Goal: Answer question/provide support: Share knowledge or assist other users

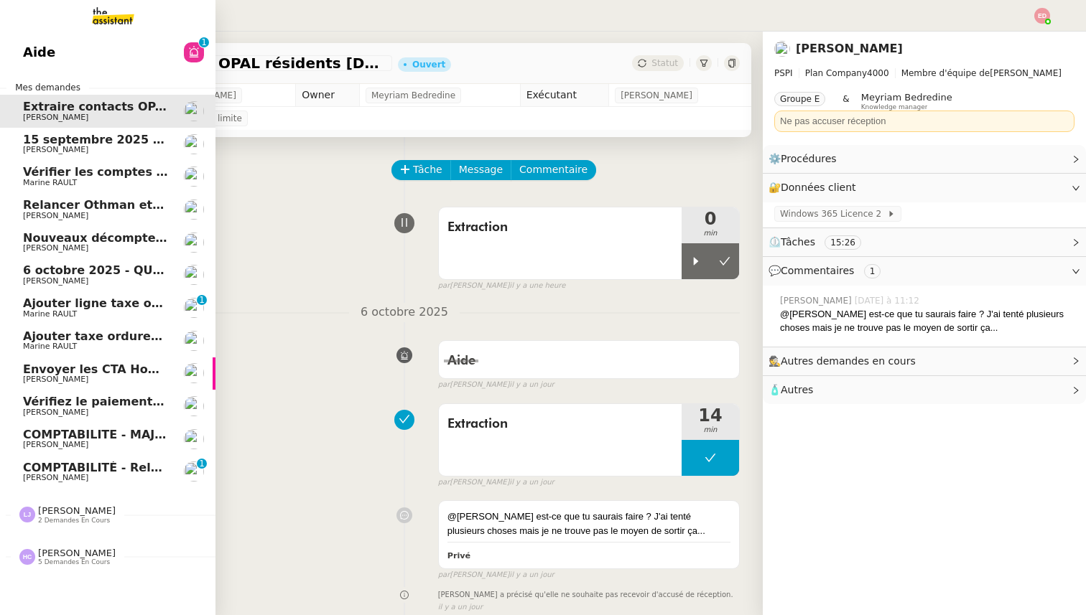
click at [58, 476] on span "[PERSON_NAME]" at bounding box center [55, 477] width 65 height 9
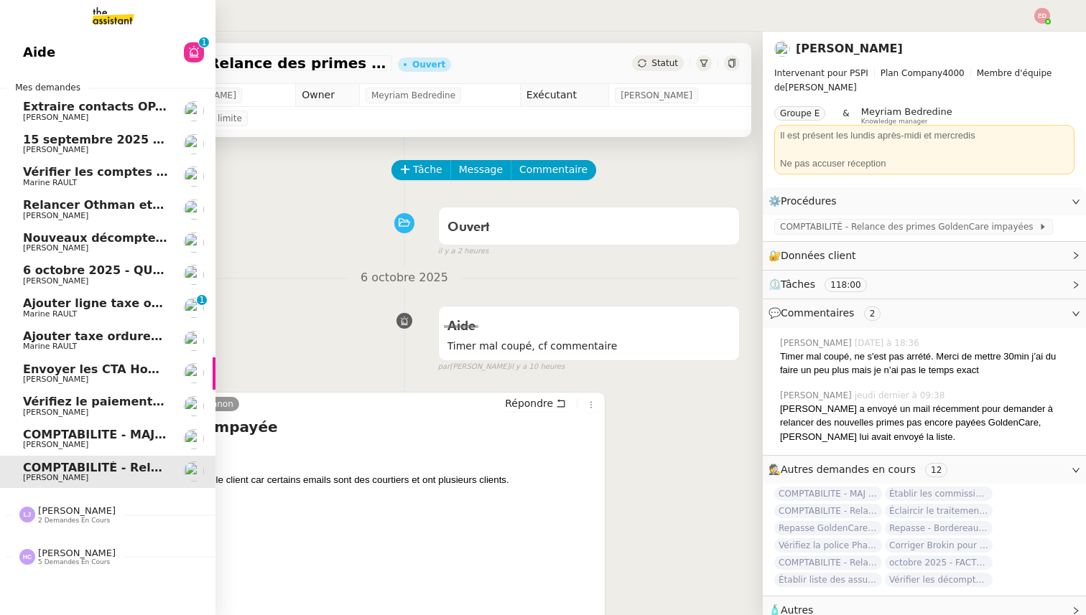
click at [77, 435] on span "COMPTABILITE - MAJ solde restant- septembre 2025" at bounding box center [191, 435] width 336 height 14
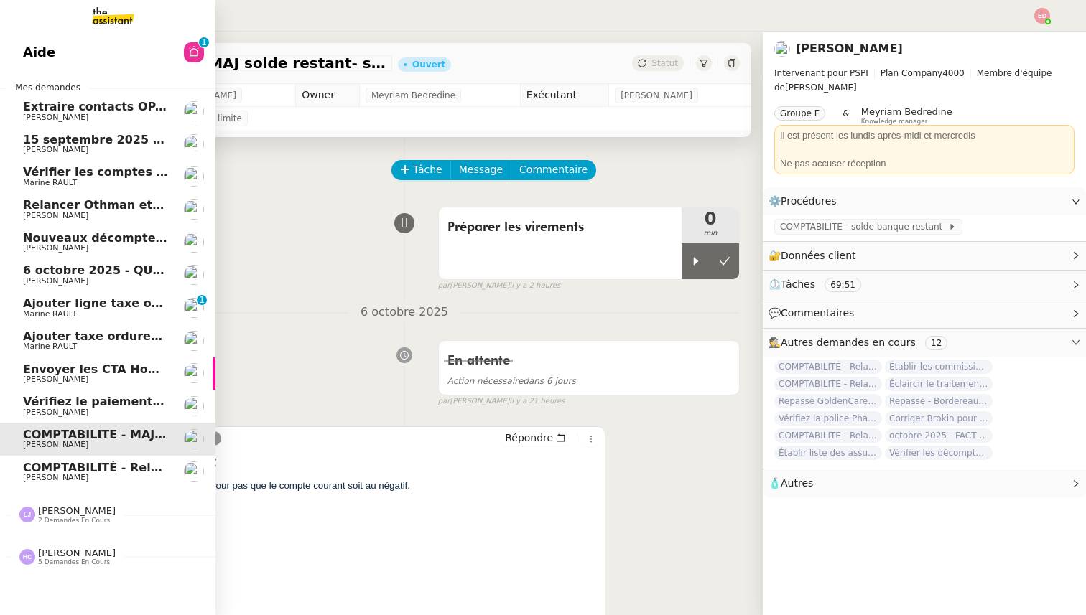
click at [29, 411] on span "[PERSON_NAME]" at bounding box center [55, 412] width 65 height 9
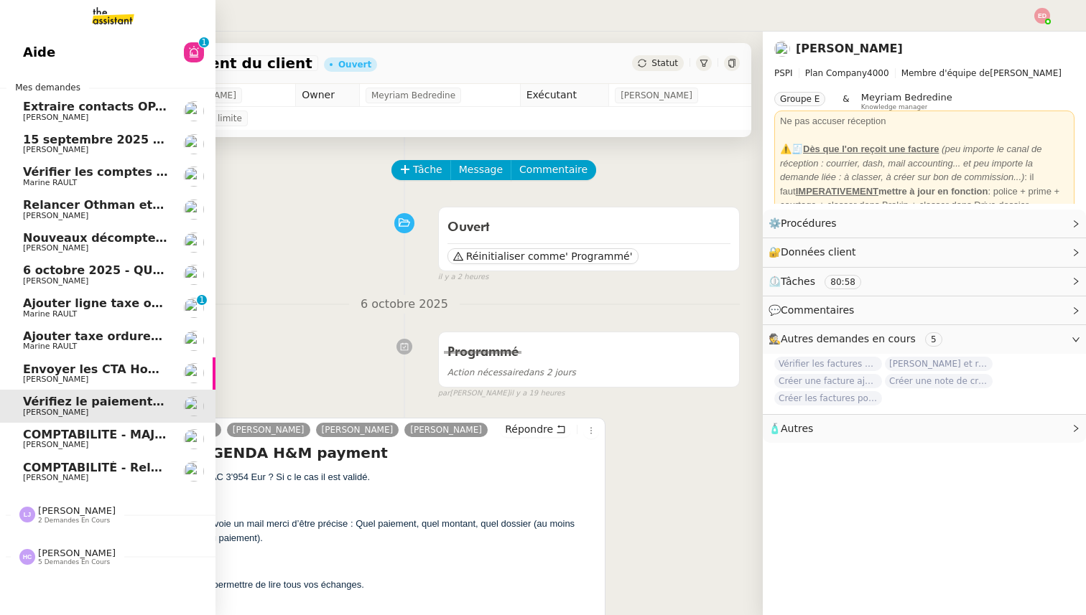
click at [50, 370] on span "Envoyer les CTA Homebox à [PERSON_NAME]" at bounding box center [168, 370] width 291 height 14
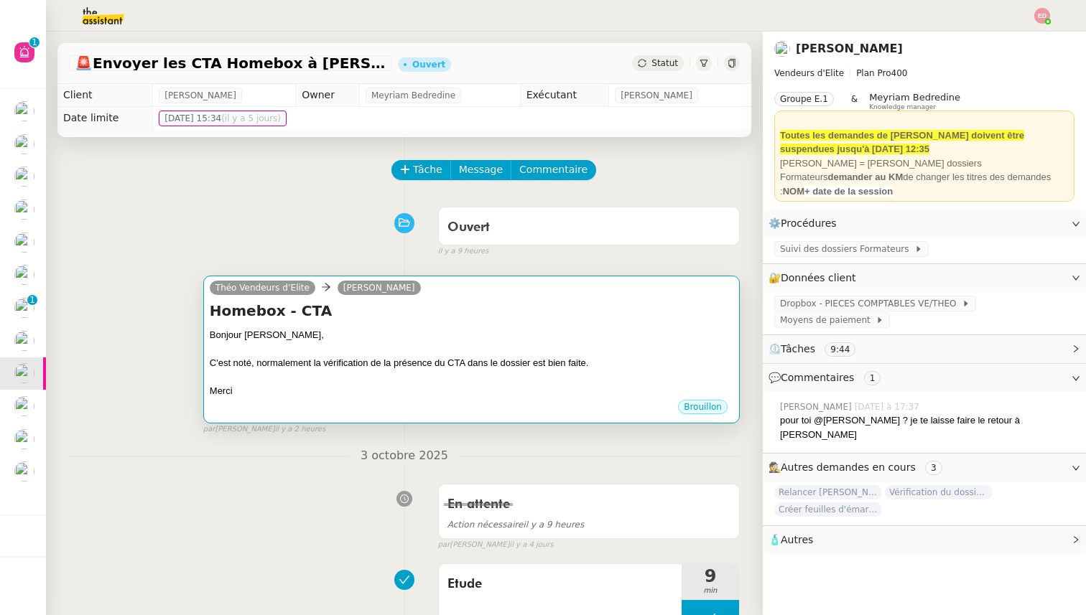
click at [407, 323] on div "Homebox - CTA Bonjour [PERSON_NAME], C'est noté, normalement la vérification de…" at bounding box center [472, 350] width 524 height 98
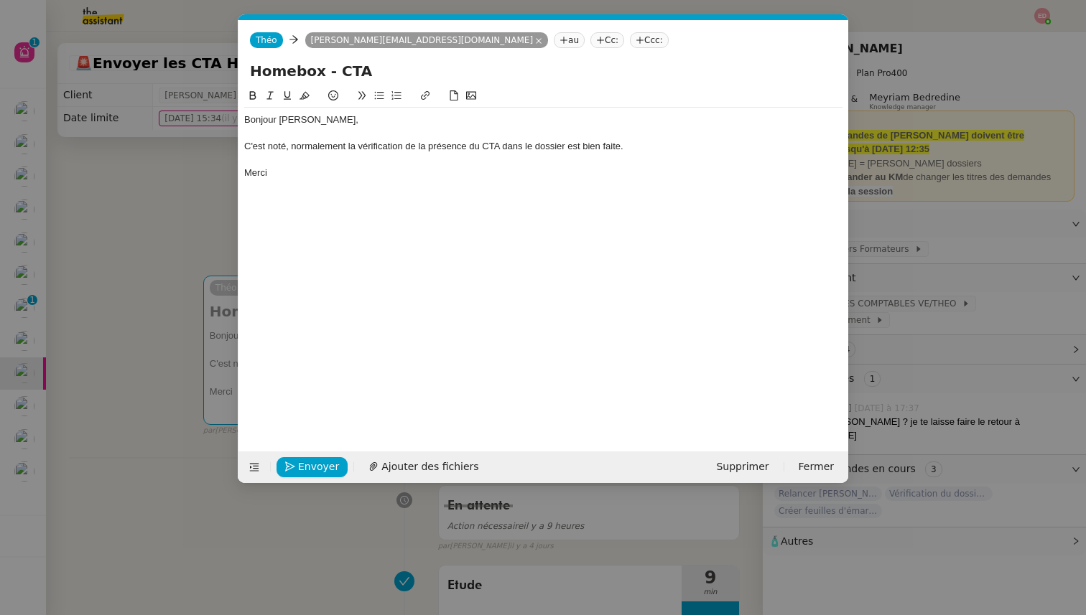
scroll to position [0, 30]
click at [315, 464] on span "Envoyer" at bounding box center [318, 467] width 41 height 17
click at [315, 464] on span "Confirmer l'envoi" at bounding box center [341, 467] width 86 height 17
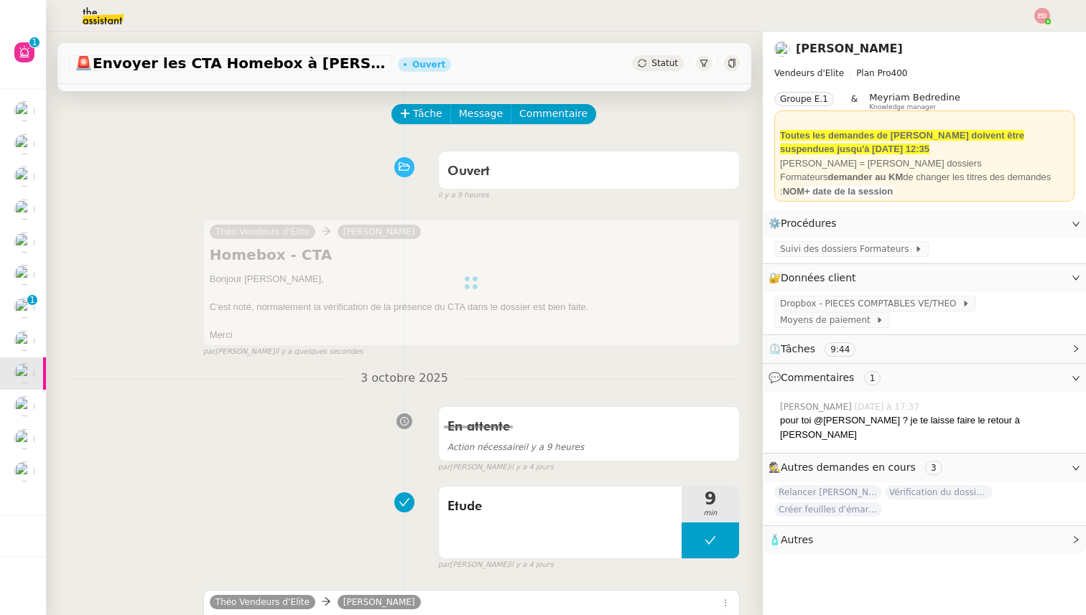
scroll to position [0, 0]
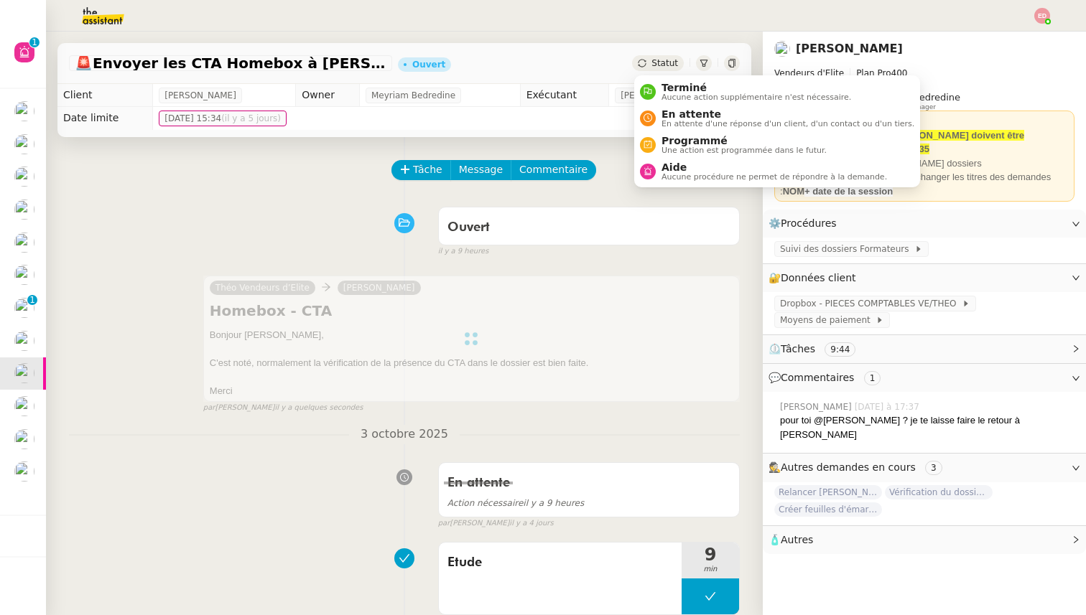
click at [643, 68] on div "Statut" at bounding box center [658, 63] width 52 height 16
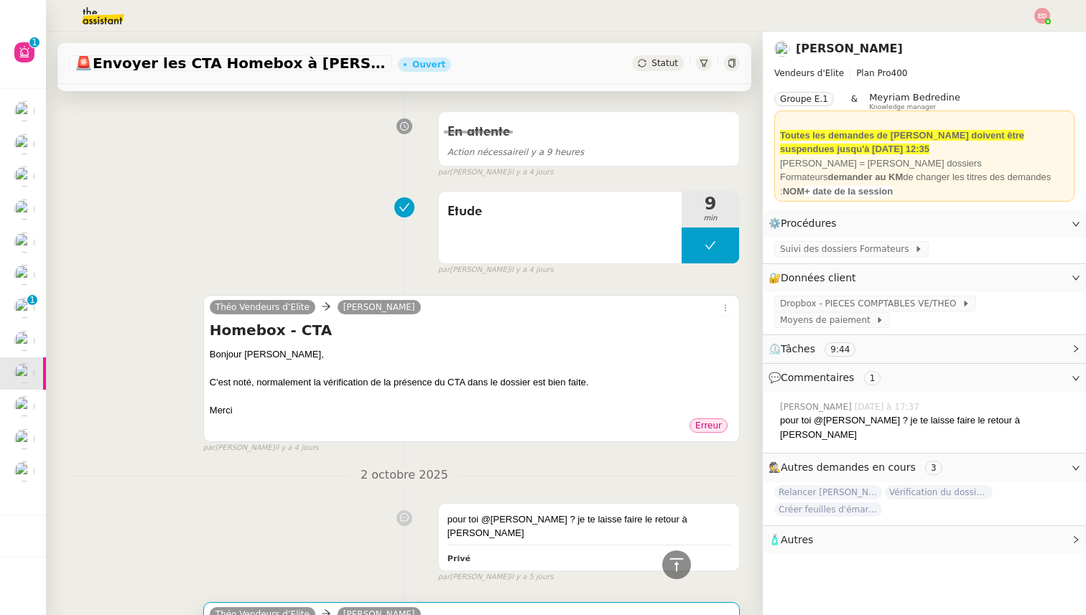
scroll to position [62, 0]
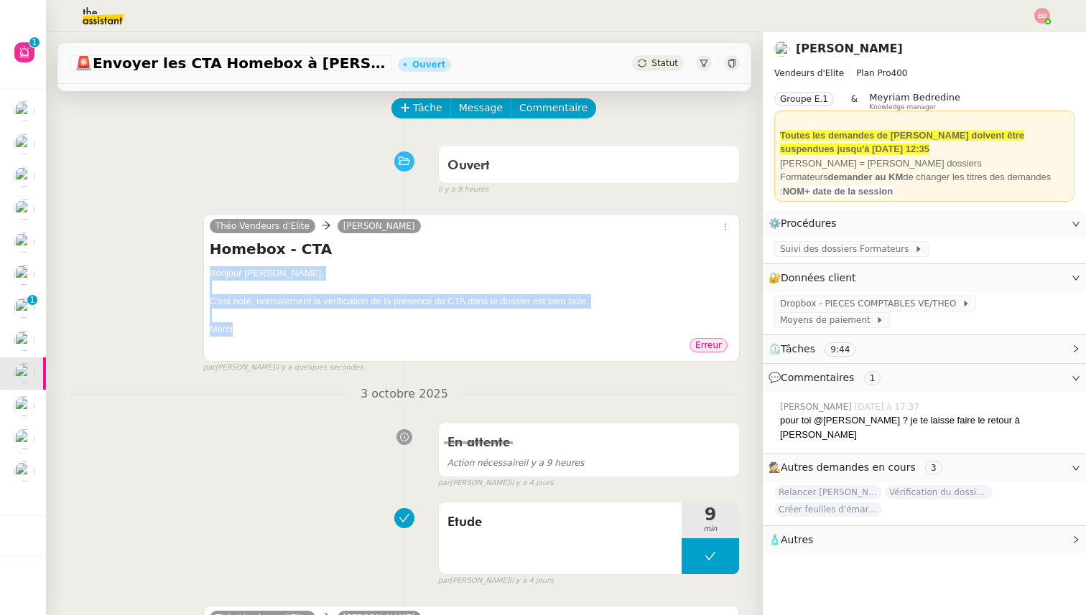
drag, startPoint x: 236, startPoint y: 334, endPoint x: 210, endPoint y: 278, distance: 62.0
click at [210, 277] on div "Bonjour [PERSON_NAME], C'est noté, normalement la vérification de la présence d…" at bounding box center [472, 301] width 524 height 70
copy div "Bonjour [PERSON_NAME], C'est noté, normalement la vérification de la présence d…"
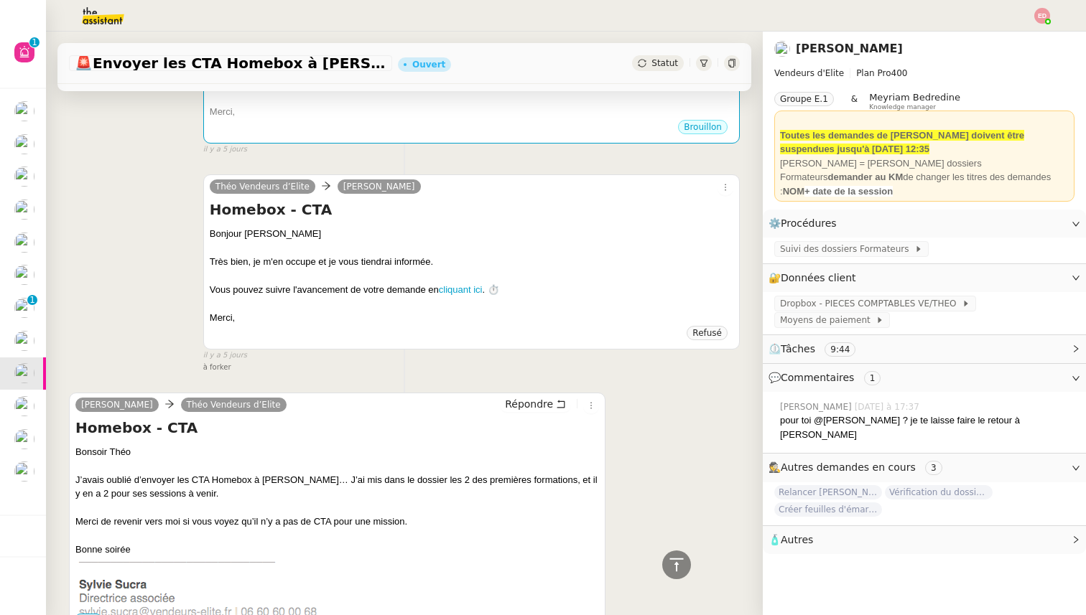
scroll to position [1054, 0]
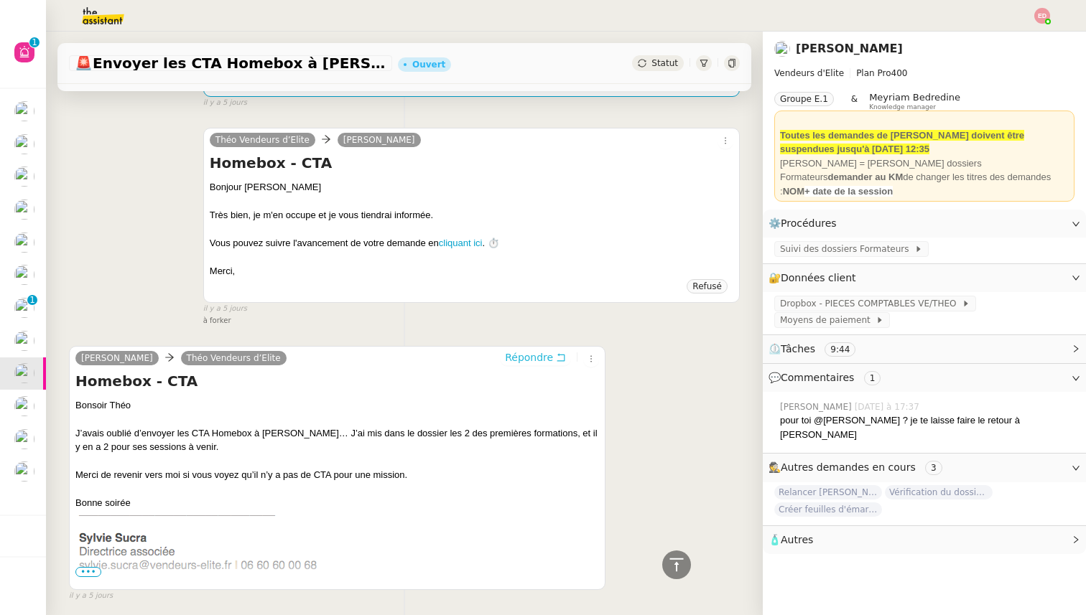
click at [524, 350] on span "Répondre" at bounding box center [529, 357] width 48 height 14
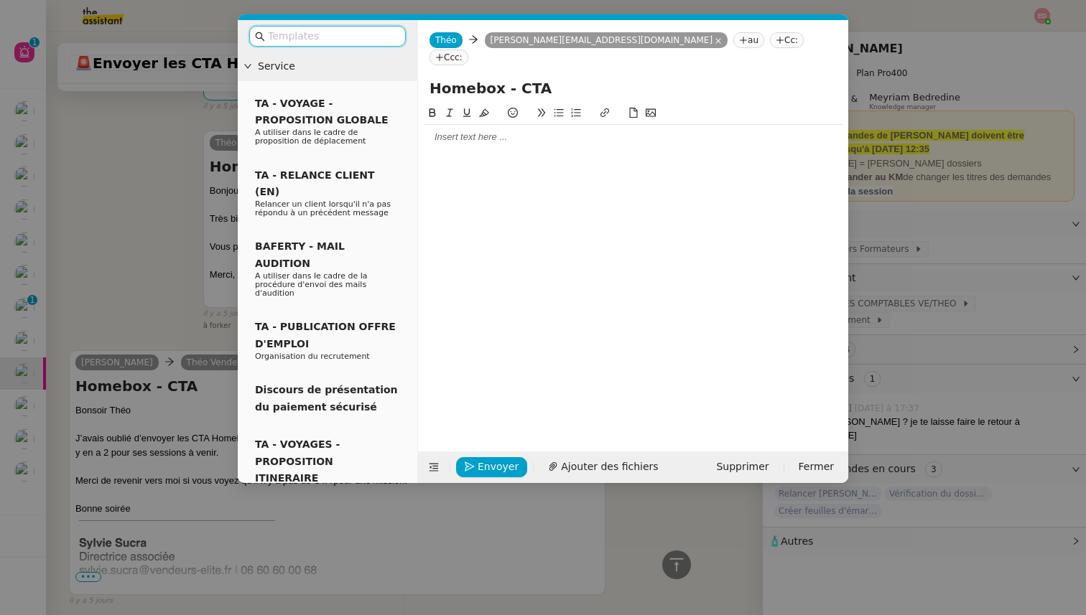
click at [473, 106] on div at bounding box center [633, 115] width 419 height 20
click at [475, 131] on div at bounding box center [633, 137] width 419 height 13
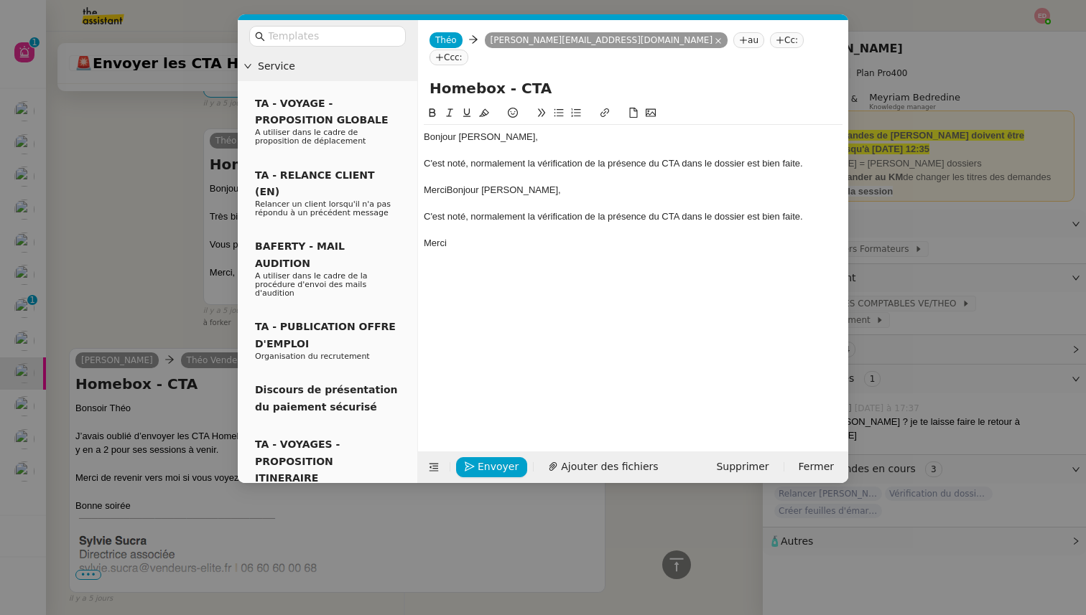
scroll to position [1293, 0]
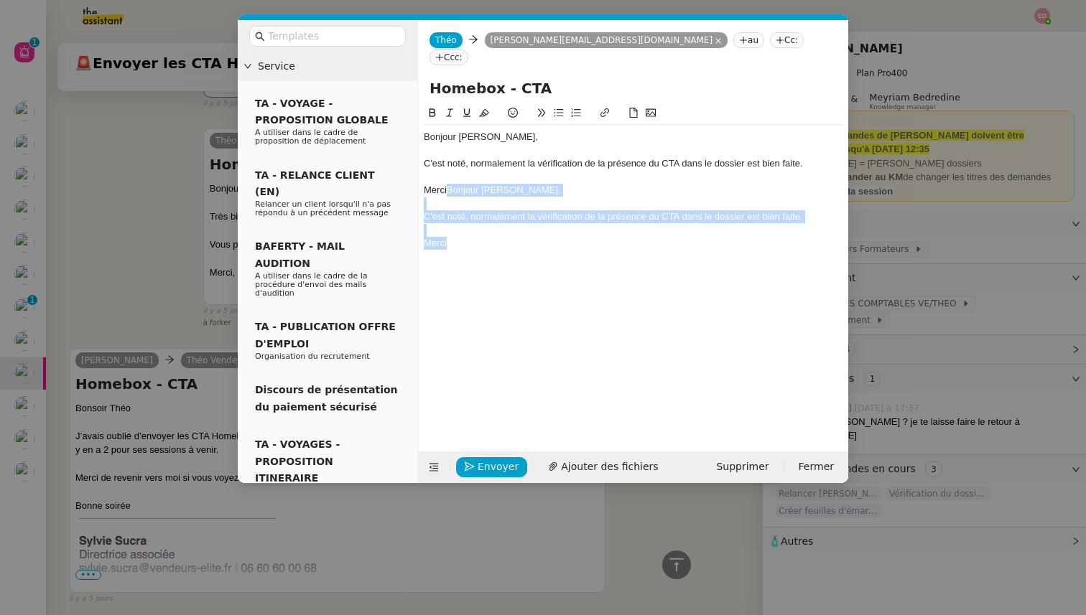
drag, startPoint x: 468, startPoint y: 233, endPoint x: 448, endPoint y: 175, distance: 61.3
click at [448, 175] on div "Bonjour [PERSON_NAME], C'est noté, normalement la vérification de la présence d…" at bounding box center [633, 190] width 419 height 131
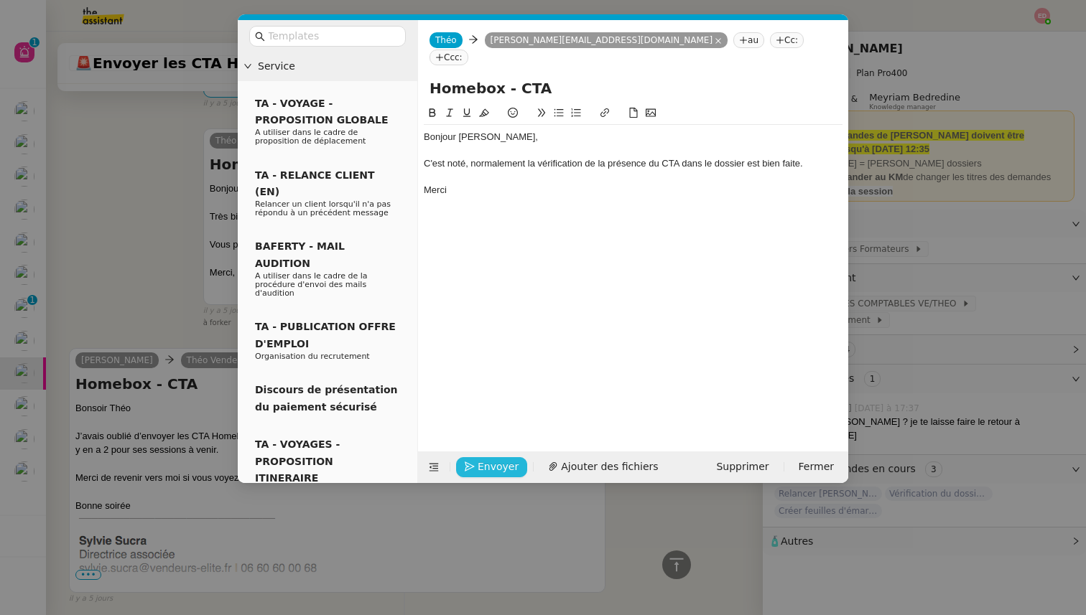
click at [471, 470] on icon "button" at bounding box center [470, 467] width 10 height 10
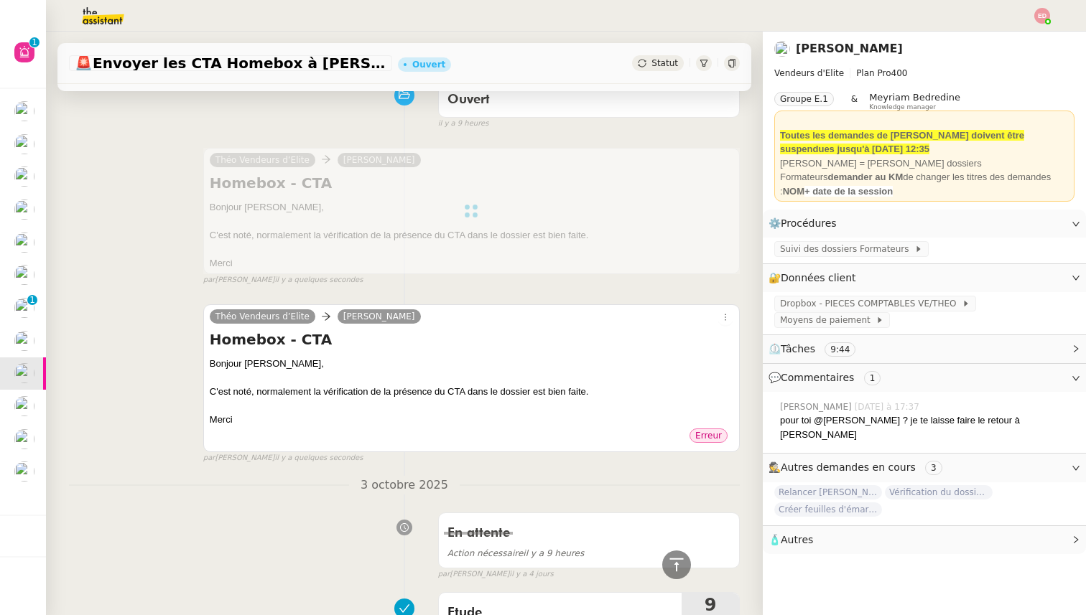
scroll to position [0, 0]
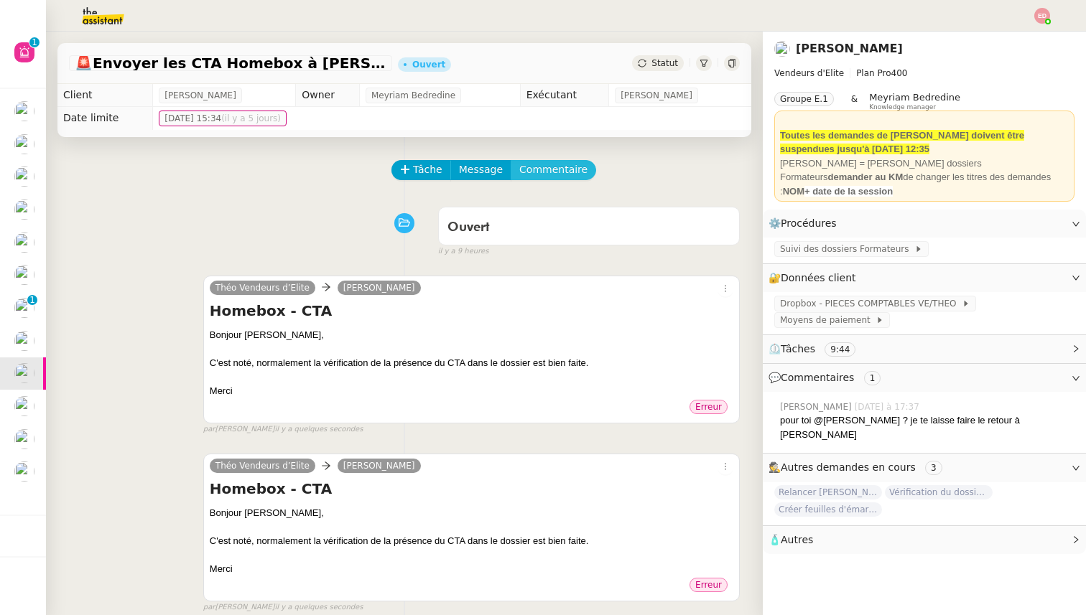
click at [579, 166] on button "Commentaire" at bounding box center [553, 170] width 85 height 20
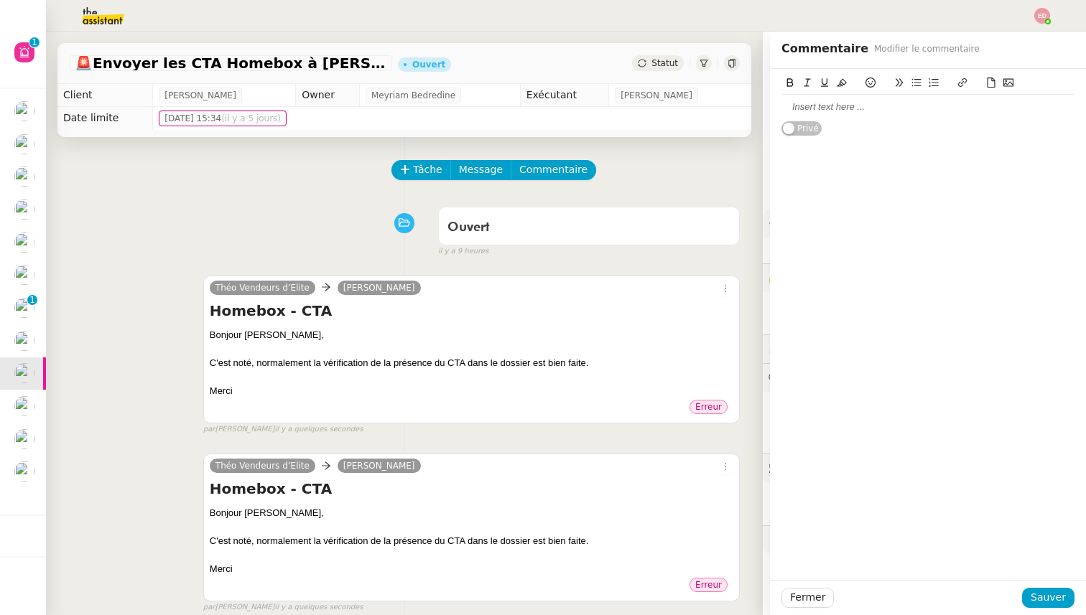
click at [812, 106] on div at bounding box center [927, 107] width 293 height 13
click at [1042, 605] on span "Sauver" at bounding box center [1048, 598] width 35 height 17
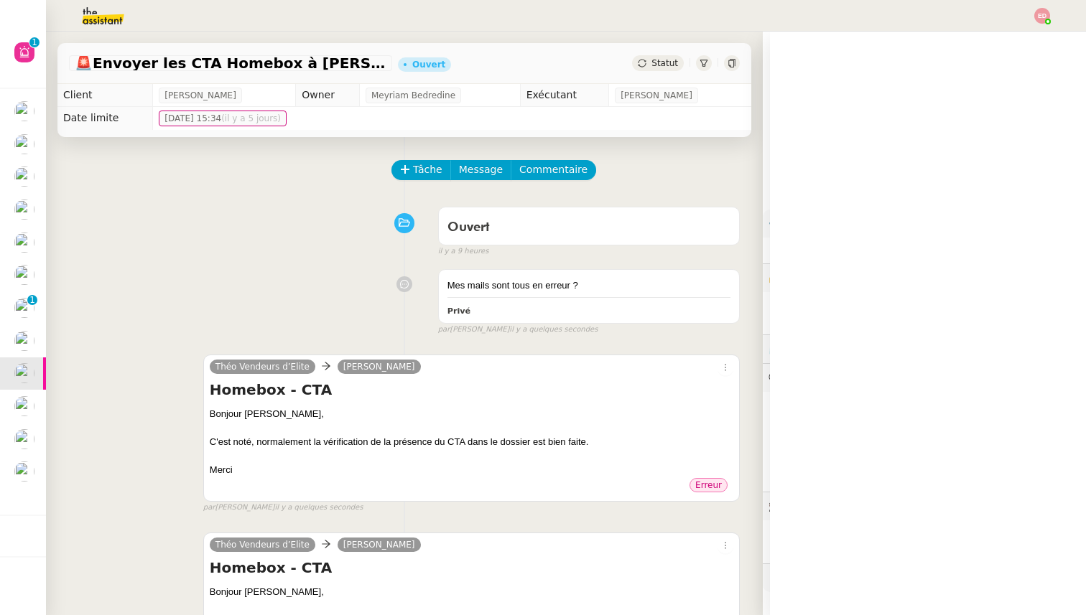
click at [643, 67] on icon at bounding box center [642, 63] width 8 height 8
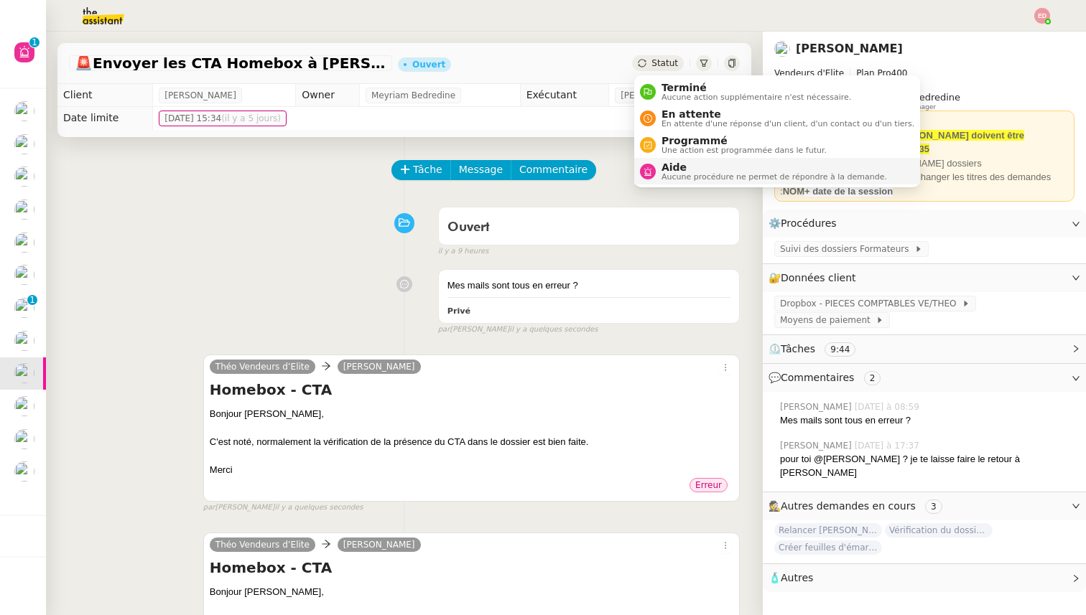
click at [675, 173] on span "Aucune procédure ne permet de répondre à la demande." at bounding box center [774, 177] width 226 height 8
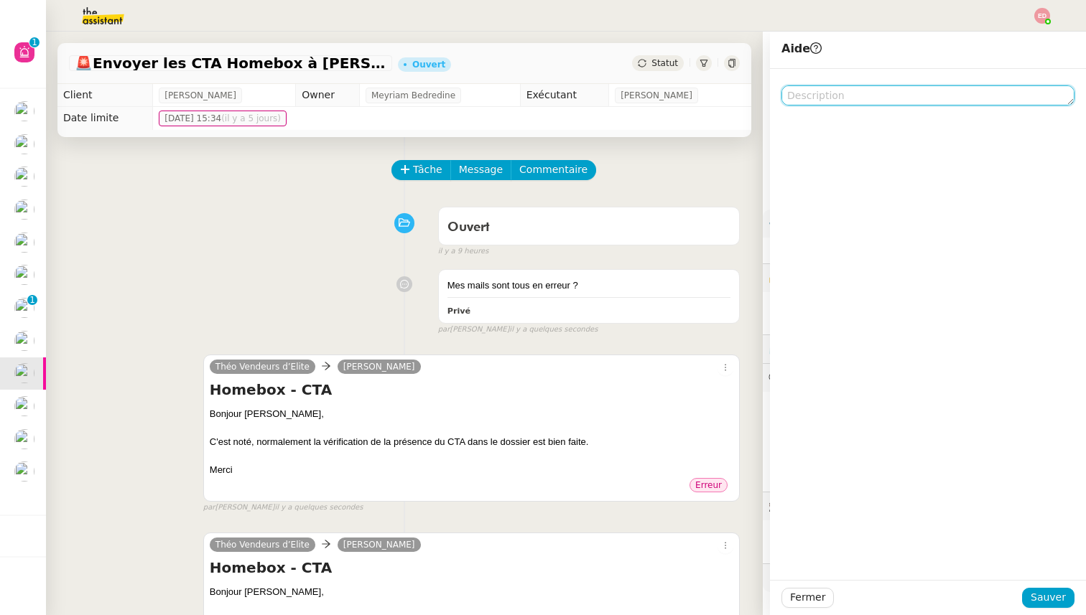
click at [824, 101] on textarea at bounding box center [927, 95] width 293 height 20
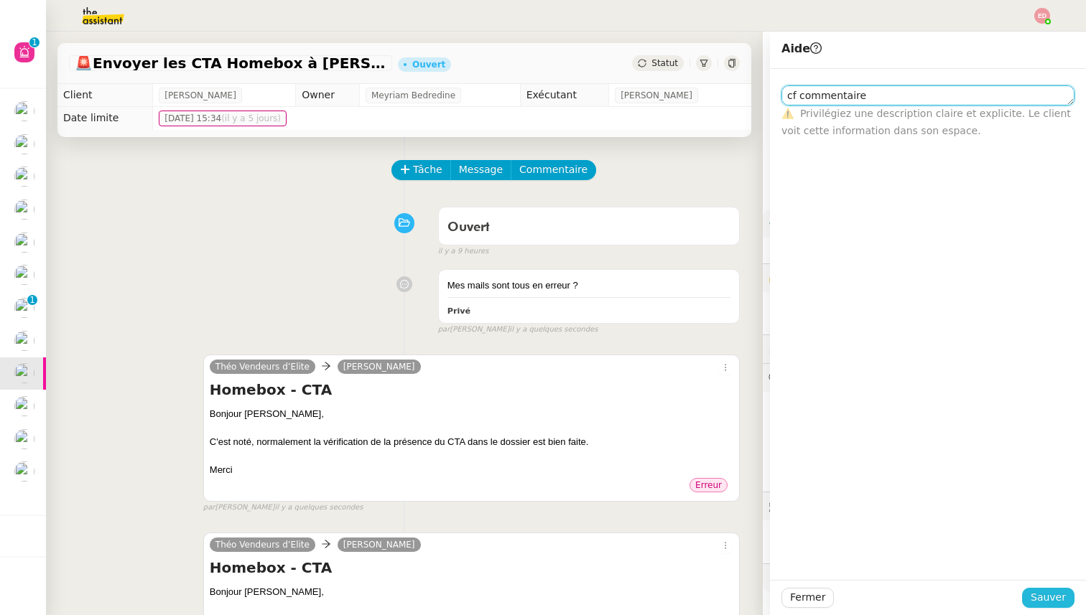
type textarea "cf commentaire"
click at [1061, 590] on span "Sauver" at bounding box center [1048, 598] width 35 height 17
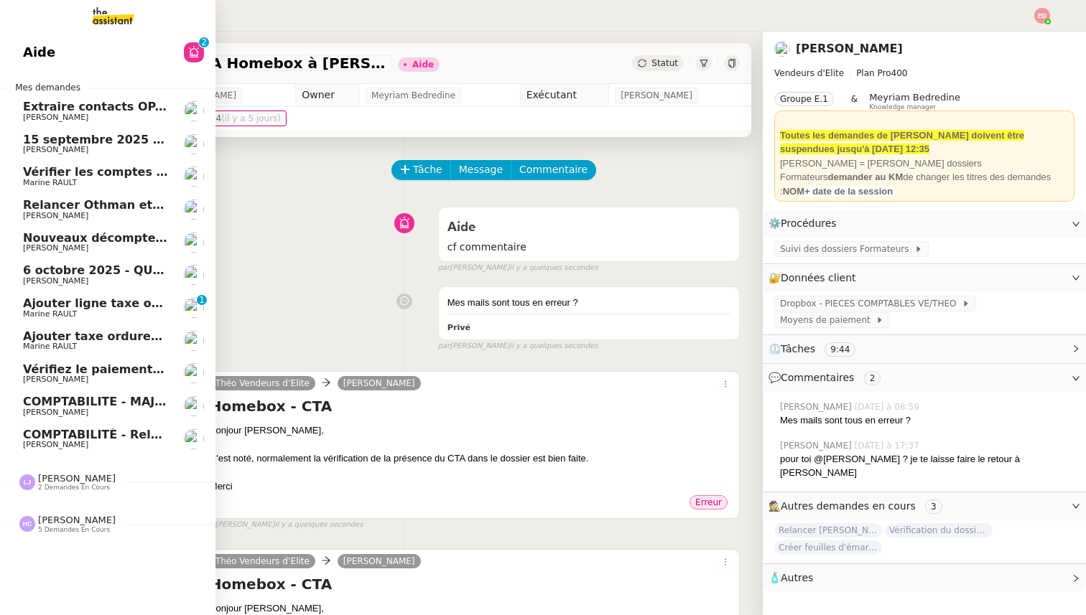
click at [70, 275] on span "6 octobre 2025 - QUOTIDIEN - OPAL - Gestion de la boîte mail OPAL" at bounding box center [239, 271] width 433 height 14
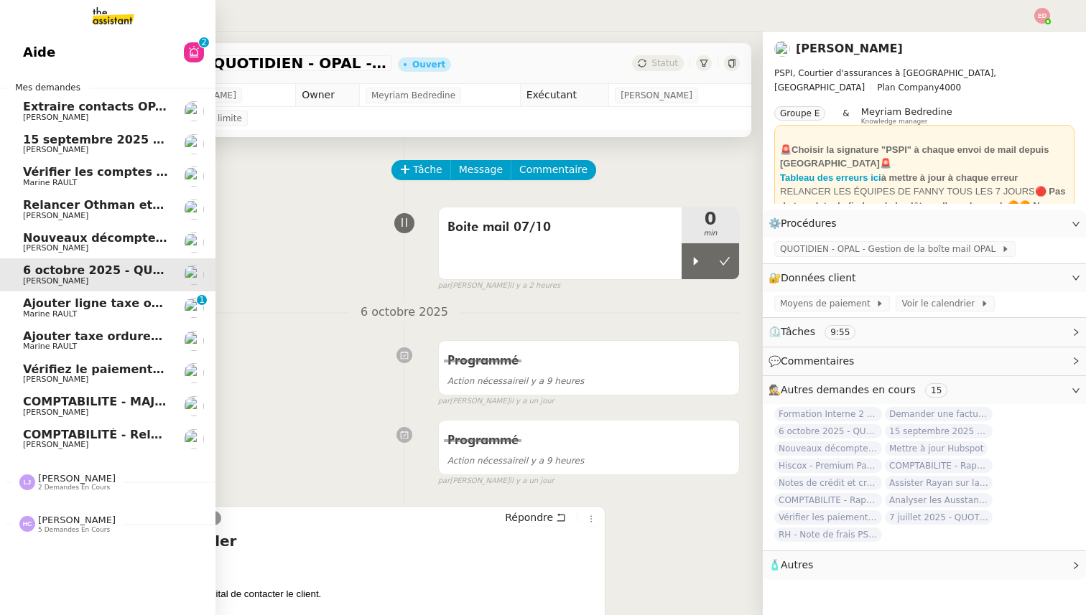
click at [82, 229] on link "Nouveaux décomptes de commissions [PERSON_NAME]" at bounding box center [107, 242] width 215 height 33
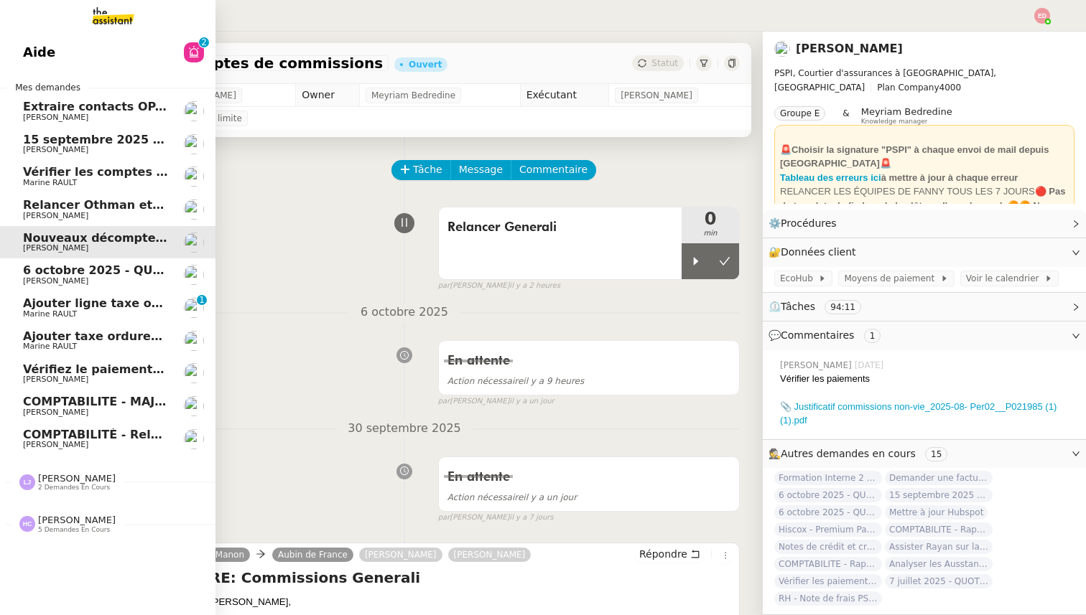
click at [100, 208] on span "Relancer Othman et [PERSON_NAME]" at bounding box center [143, 205] width 241 height 14
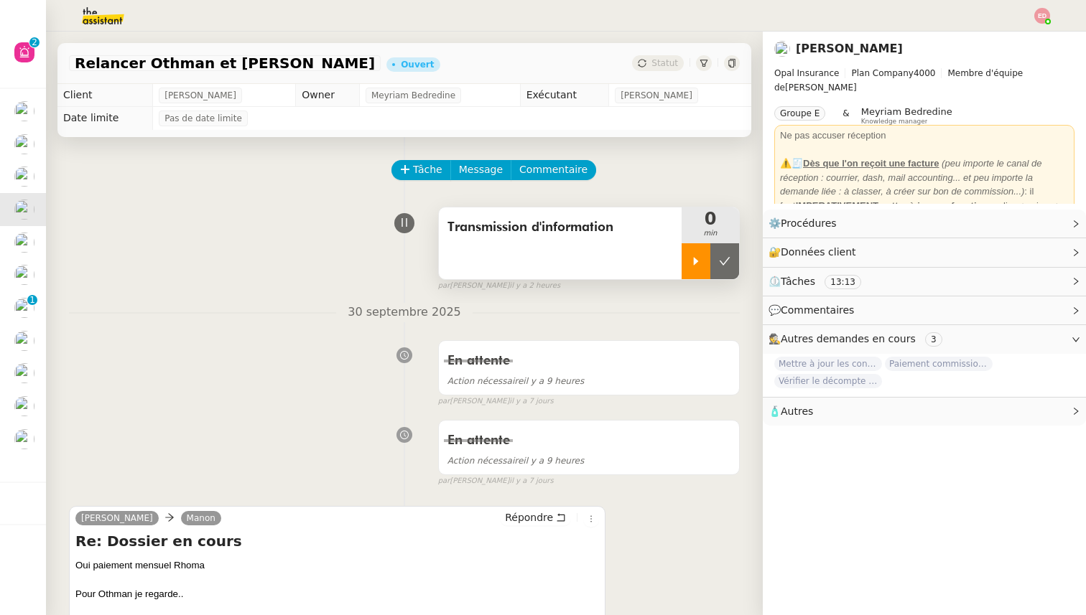
click at [697, 246] on div at bounding box center [696, 261] width 29 height 36
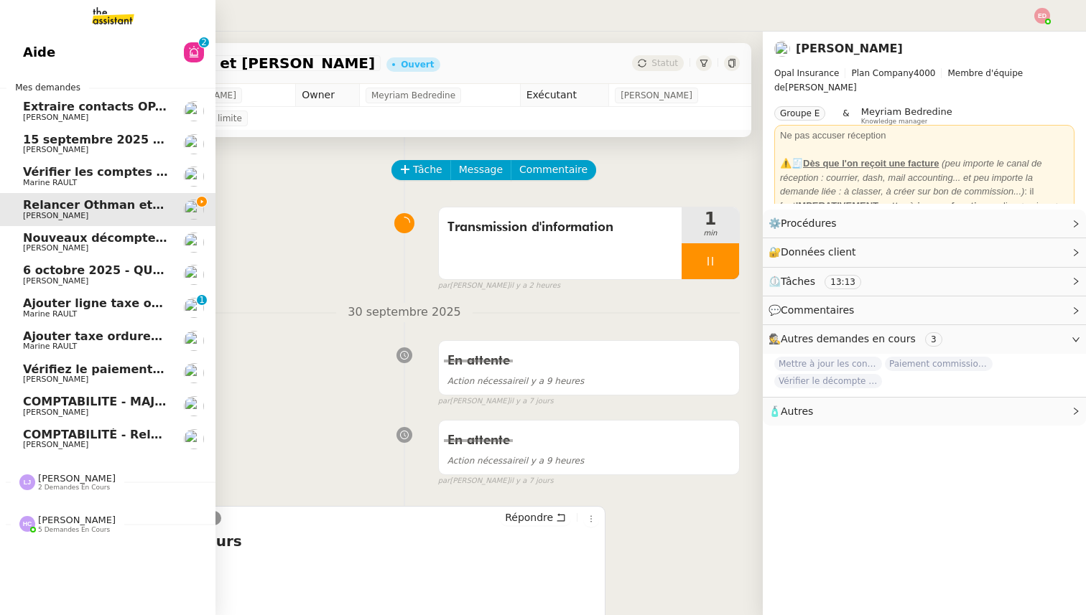
click at [28, 177] on span "Vérifier les comptes bancaires et éditer la quittance - 1 octobre 2025" at bounding box center [247, 172] width 449 height 14
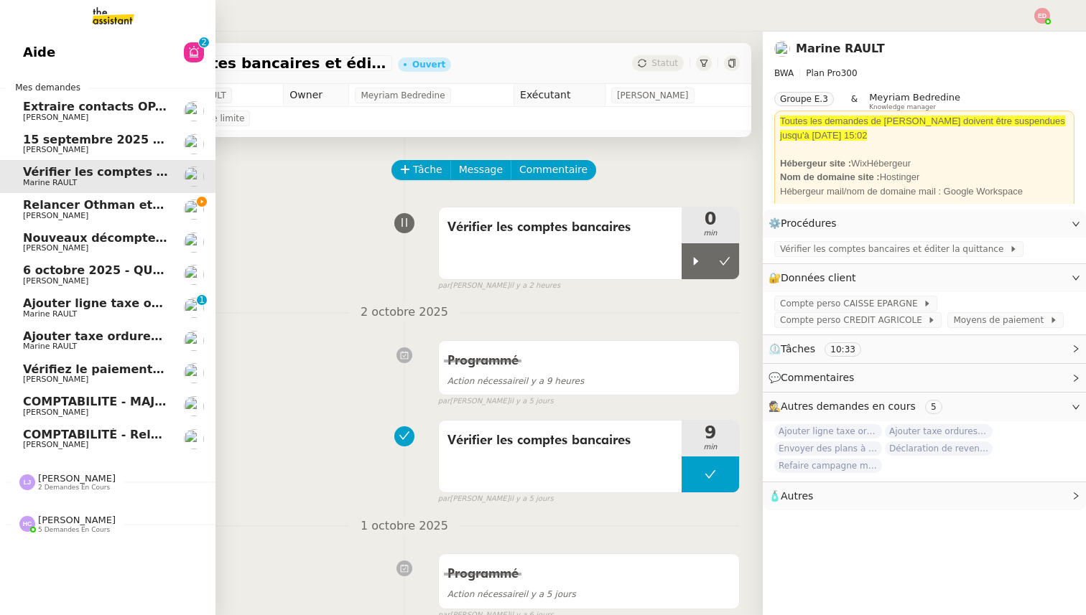
click at [73, 128] on link "[DATE] - QUOTIDIEN Gestion boite mail Accounting [PERSON_NAME]" at bounding box center [107, 144] width 215 height 33
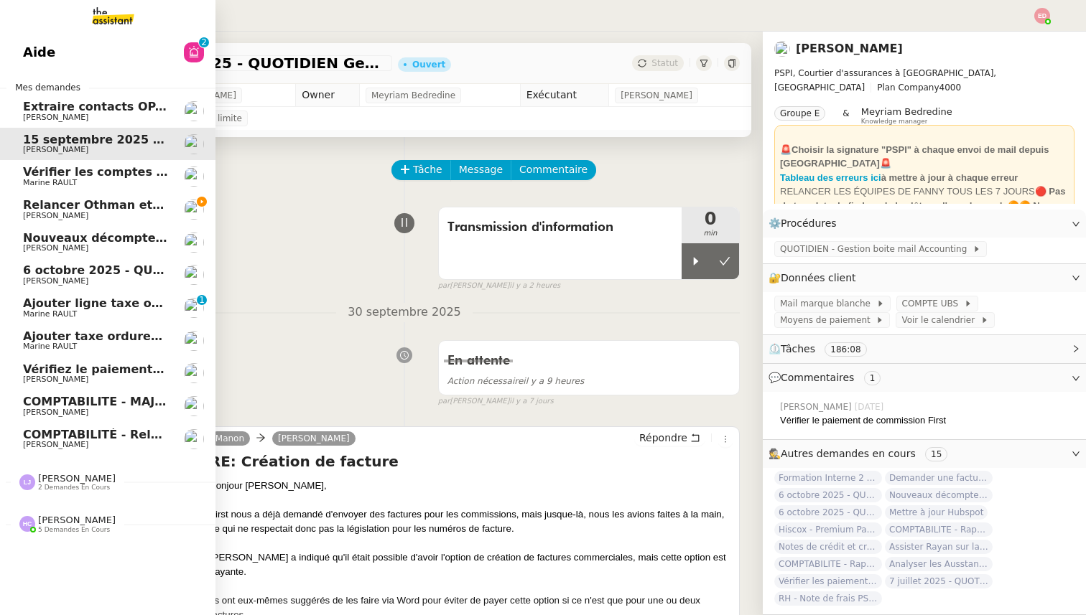
click at [35, 211] on span "[PERSON_NAME]" at bounding box center [55, 215] width 65 height 9
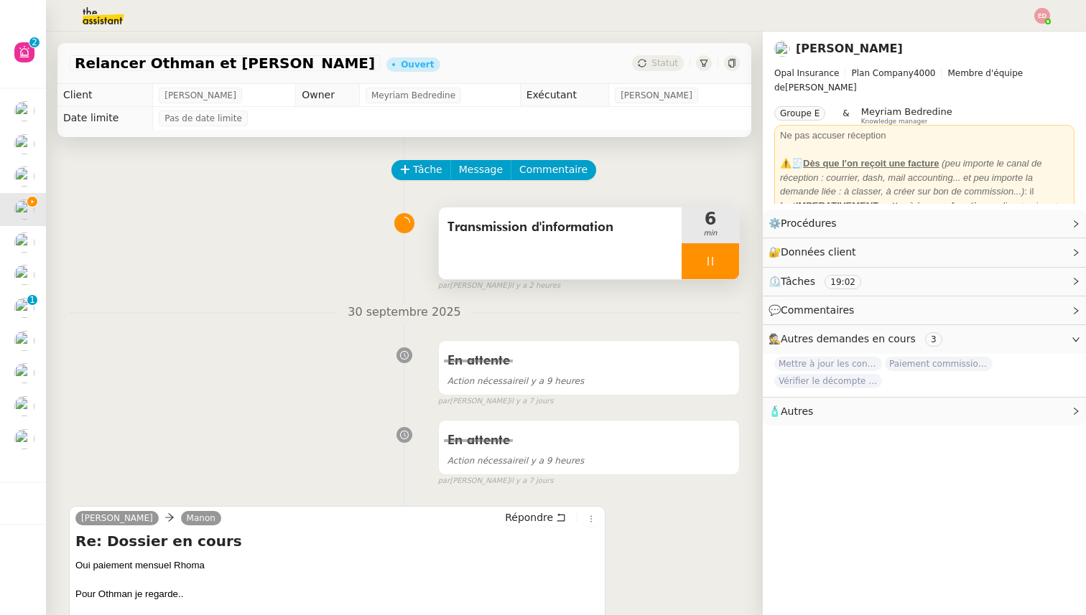
click at [728, 266] on div at bounding box center [710, 261] width 57 height 36
click at [728, 266] on icon at bounding box center [724, 261] width 11 height 11
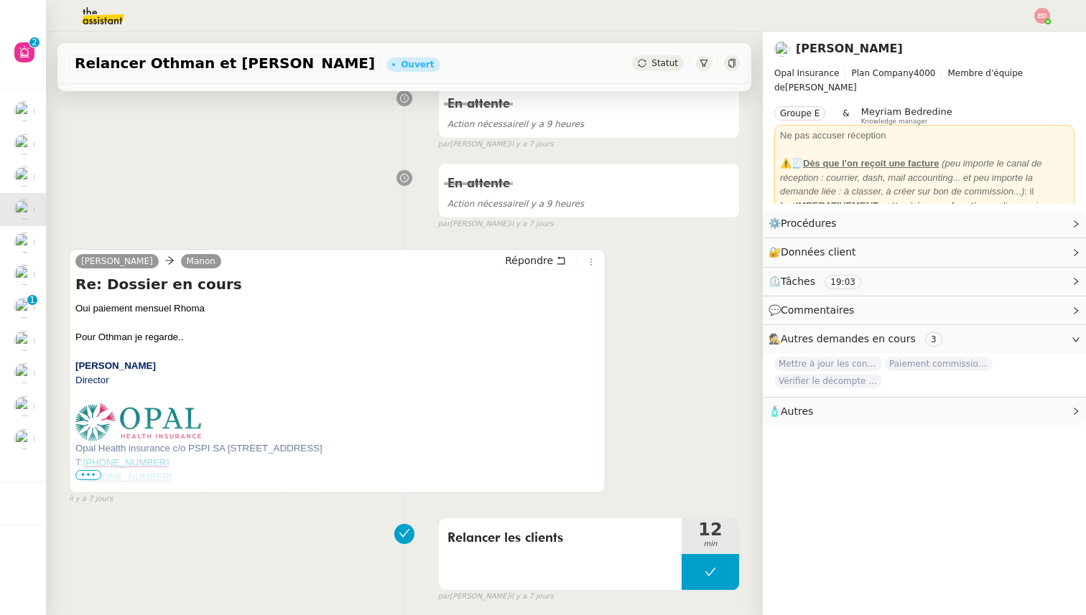
scroll to position [264, 0]
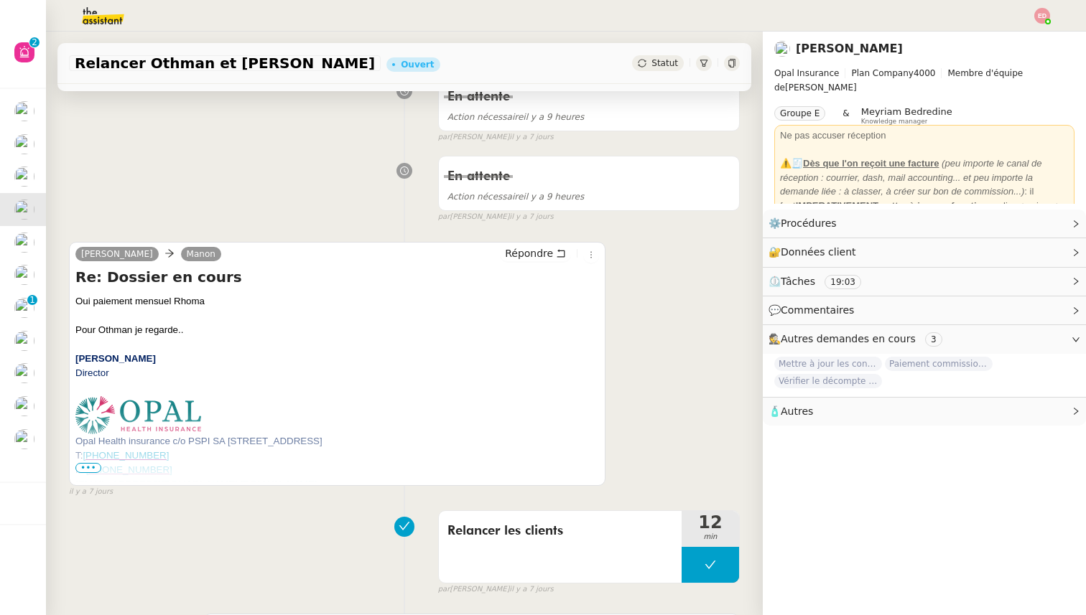
click at [530, 263] on div "Répondre" at bounding box center [549, 254] width 99 height 17
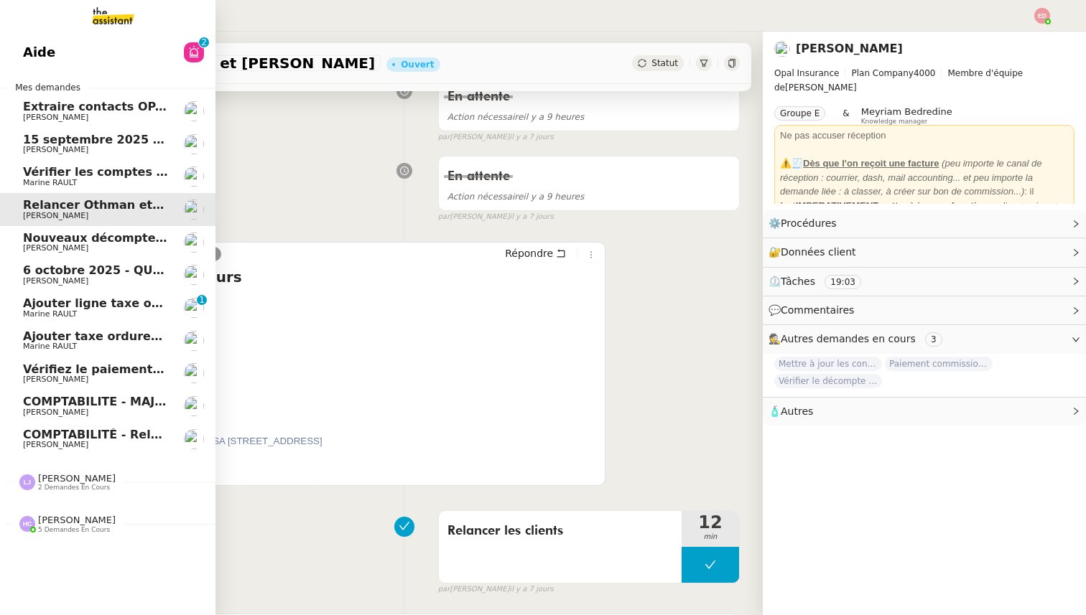
click at [65, 180] on span "Marine RAULT" at bounding box center [50, 182] width 54 height 9
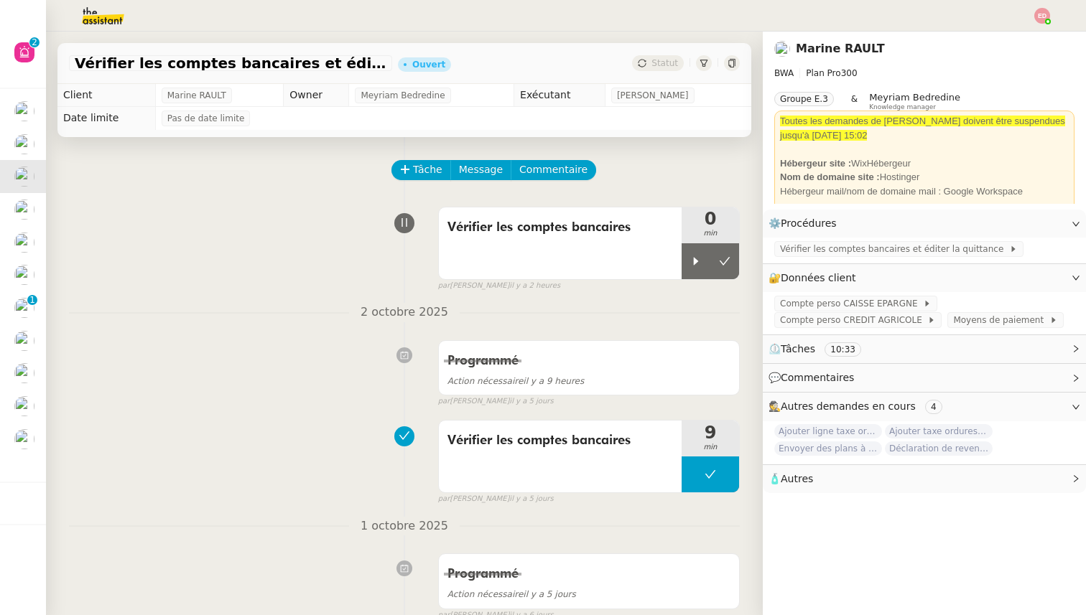
click at [694, 256] on icon at bounding box center [695, 261] width 11 height 11
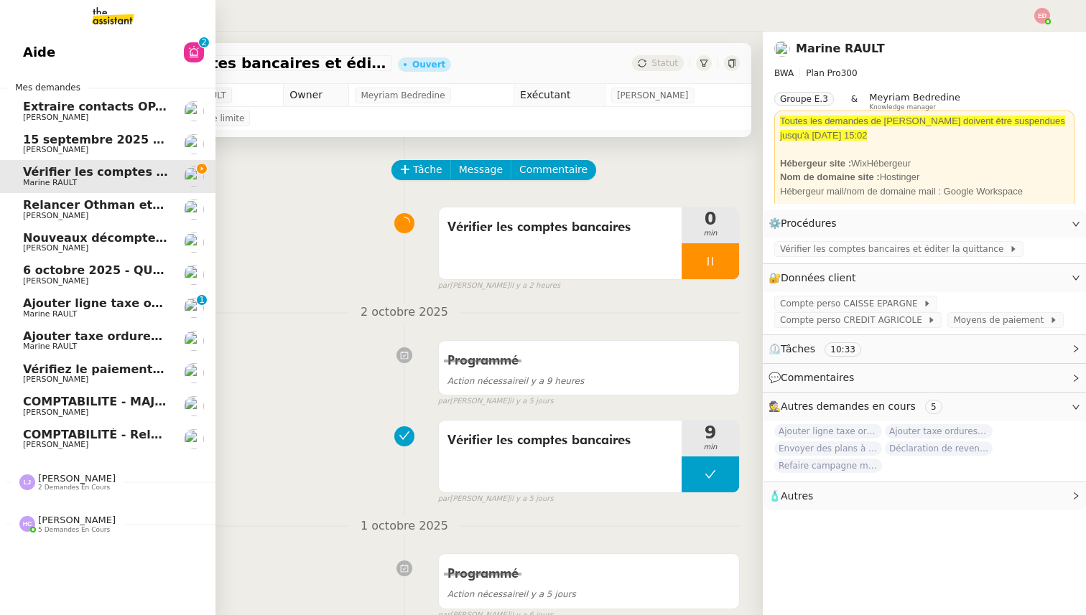
click at [36, 200] on span "Relancer Othman et [PERSON_NAME]" at bounding box center [143, 205] width 241 height 14
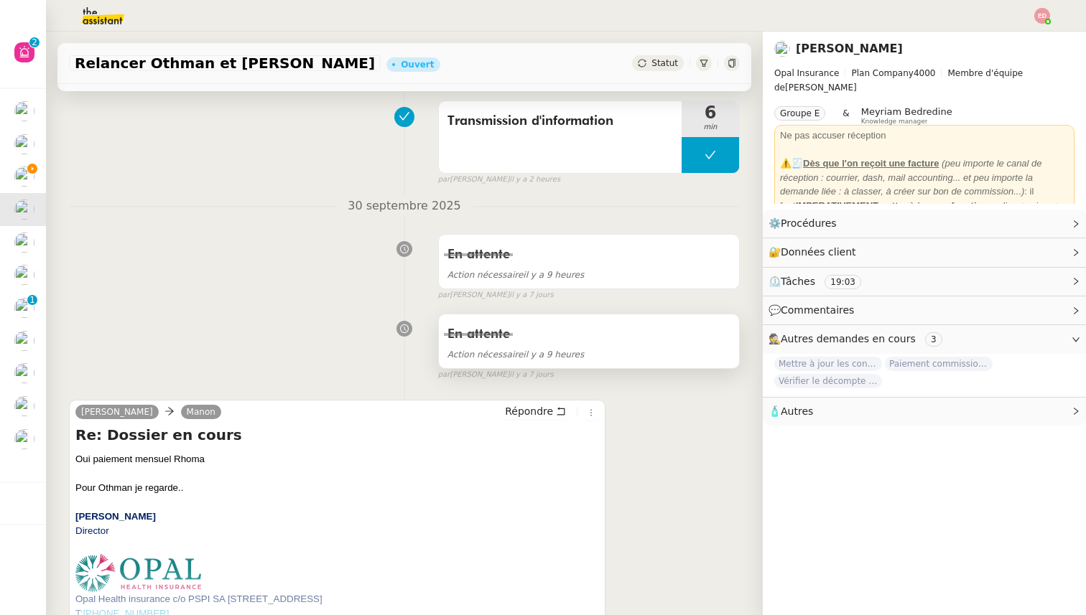
scroll to position [160, 0]
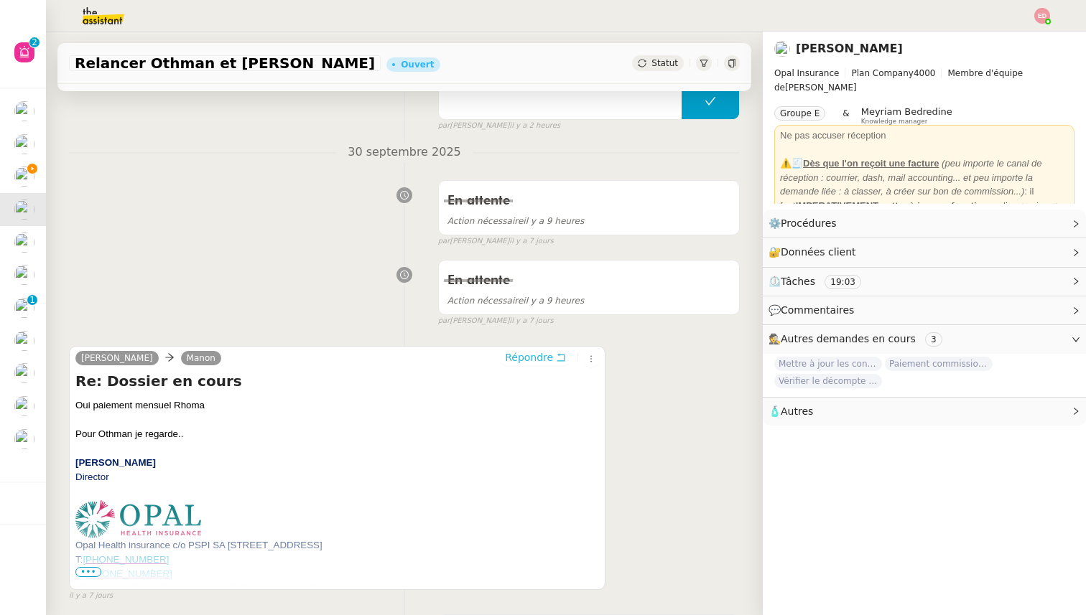
click at [526, 357] on span "Répondre" at bounding box center [529, 357] width 48 height 14
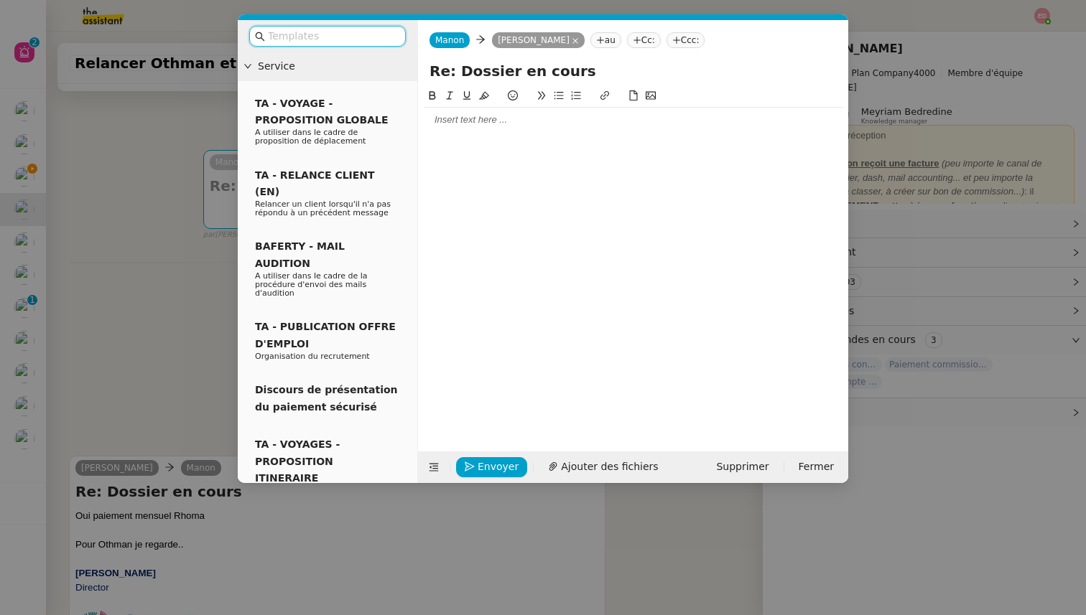
click at [500, 110] on div at bounding box center [633, 120] width 419 height 24
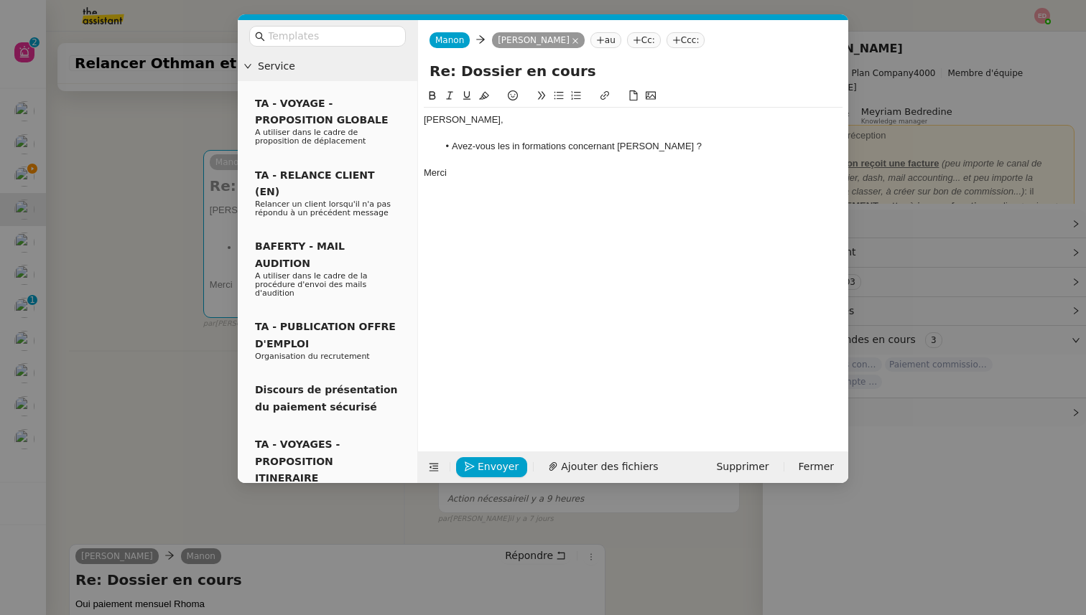
click at [434, 116] on div "[PERSON_NAME]," at bounding box center [633, 119] width 419 height 13
click at [0, 0] on lt-span "Bonjo u r" at bounding box center [0, 0] width 0 height 0
click at [522, 146] on li "Avez-vous les in formations concernant [PERSON_NAME] ?" at bounding box center [640, 146] width 405 height 13
click at [476, 462] on button "Envoyer" at bounding box center [491, 467] width 71 height 20
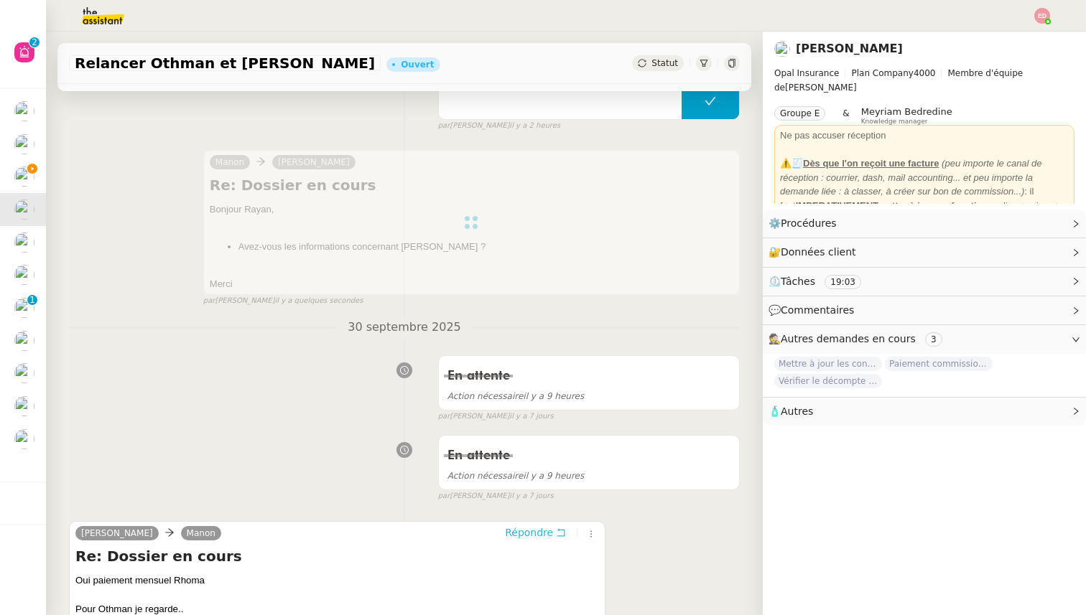
scroll to position [0, 0]
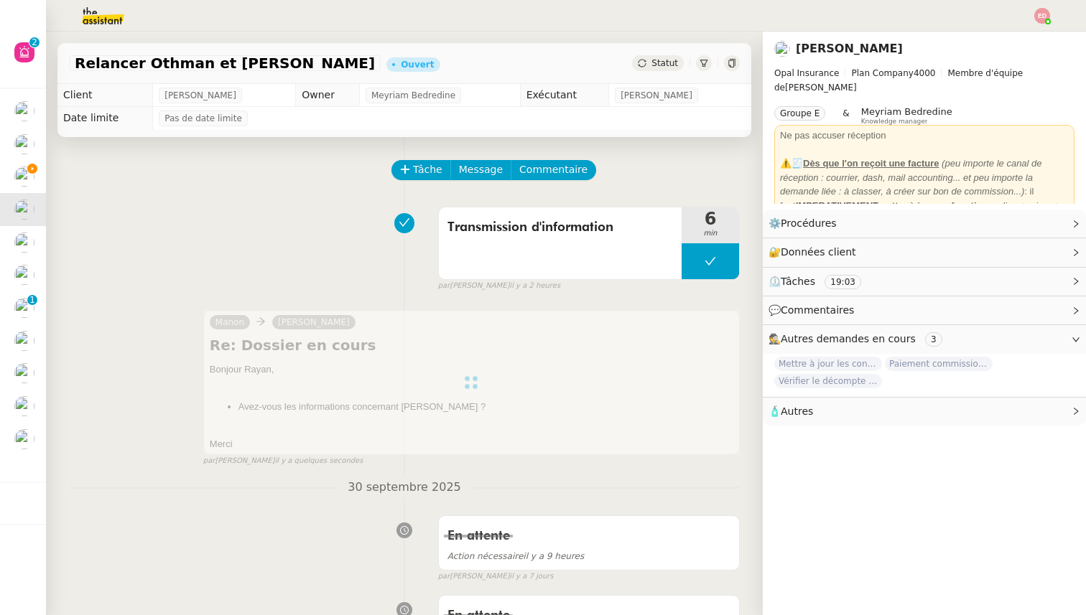
click at [655, 60] on span "Statut" at bounding box center [664, 63] width 27 height 10
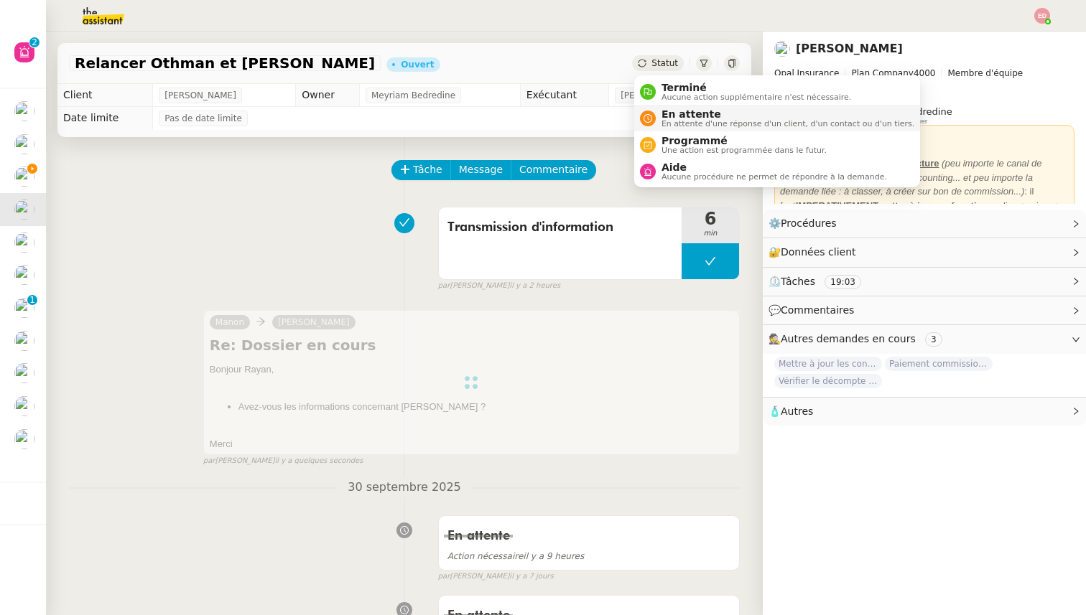
click at [664, 108] on li "En attente En attente d'une réponse d'un client, d'un contact ou d'un tiers." at bounding box center [777, 118] width 286 height 27
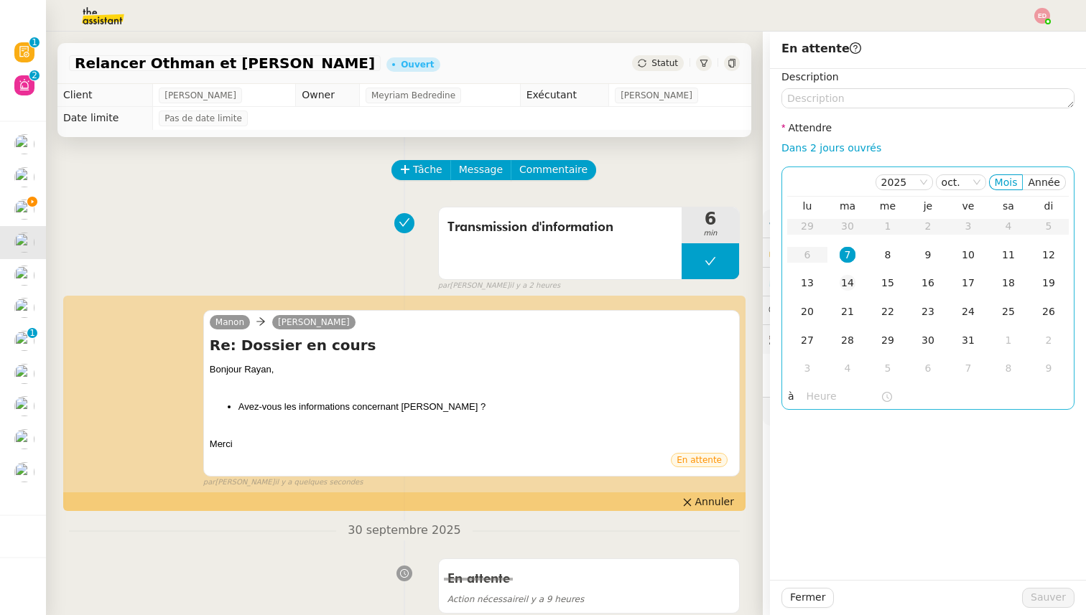
click at [847, 279] on div "14" at bounding box center [848, 283] width 16 height 16
click at [1035, 595] on span "Sauver" at bounding box center [1048, 598] width 35 height 17
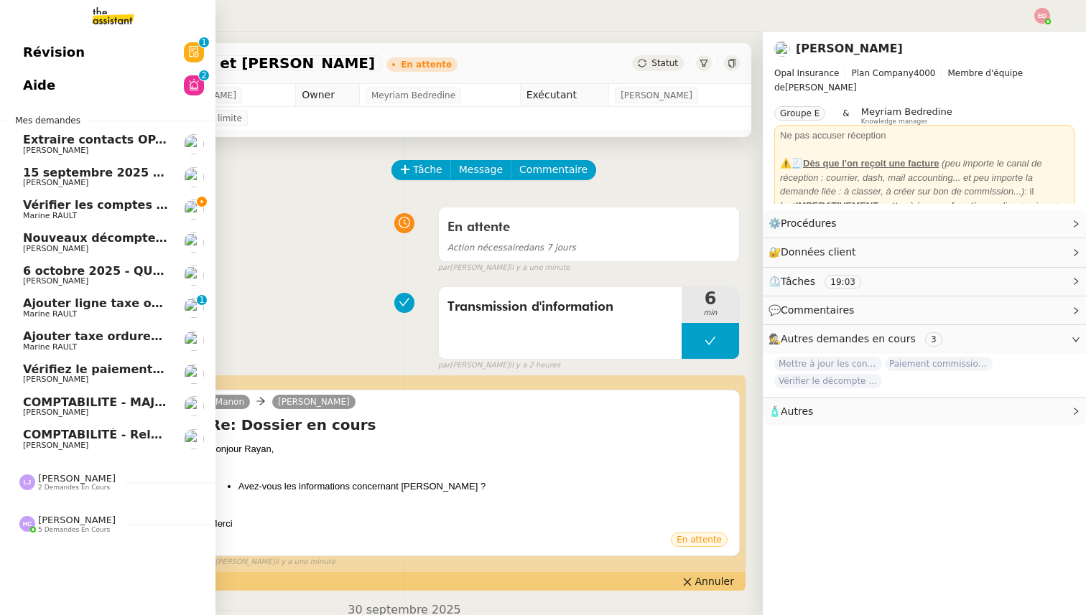
click at [40, 202] on span "Vérifier les comptes bancaires et éditer la quittance - 1 octobre 2025" at bounding box center [247, 205] width 449 height 14
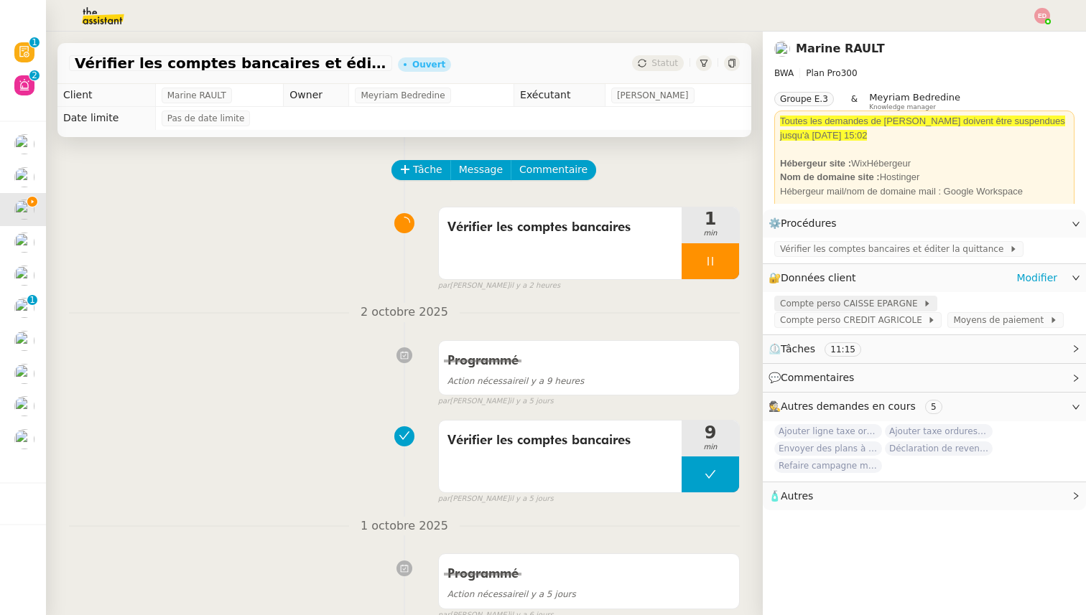
click at [845, 303] on span "Compte perso CAISSE EPARGNE" at bounding box center [851, 304] width 143 height 14
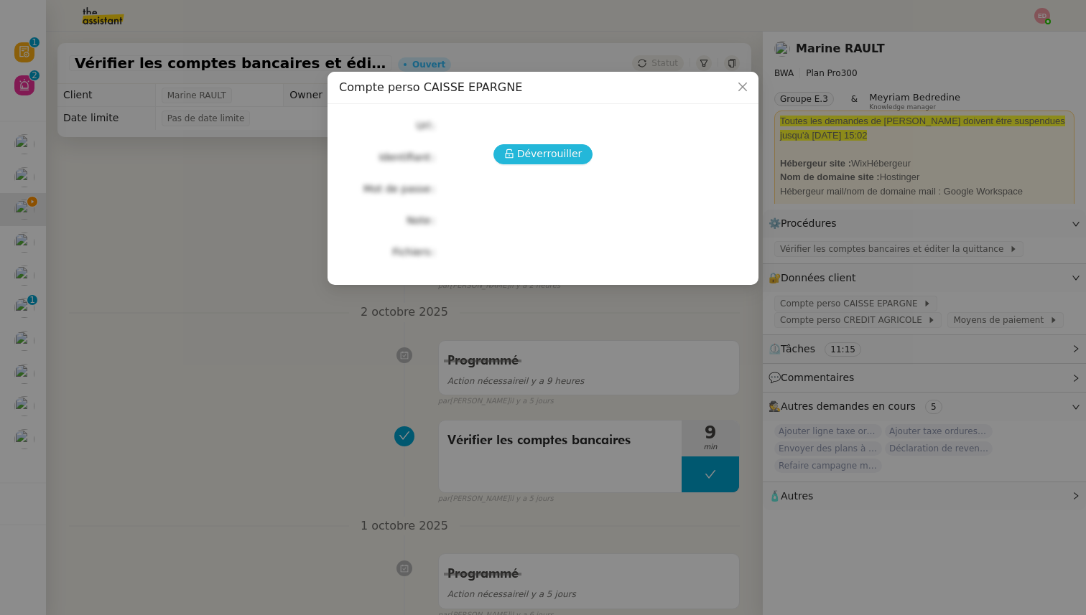
click at [565, 150] on span "Déverrouiller" at bounding box center [549, 154] width 65 height 17
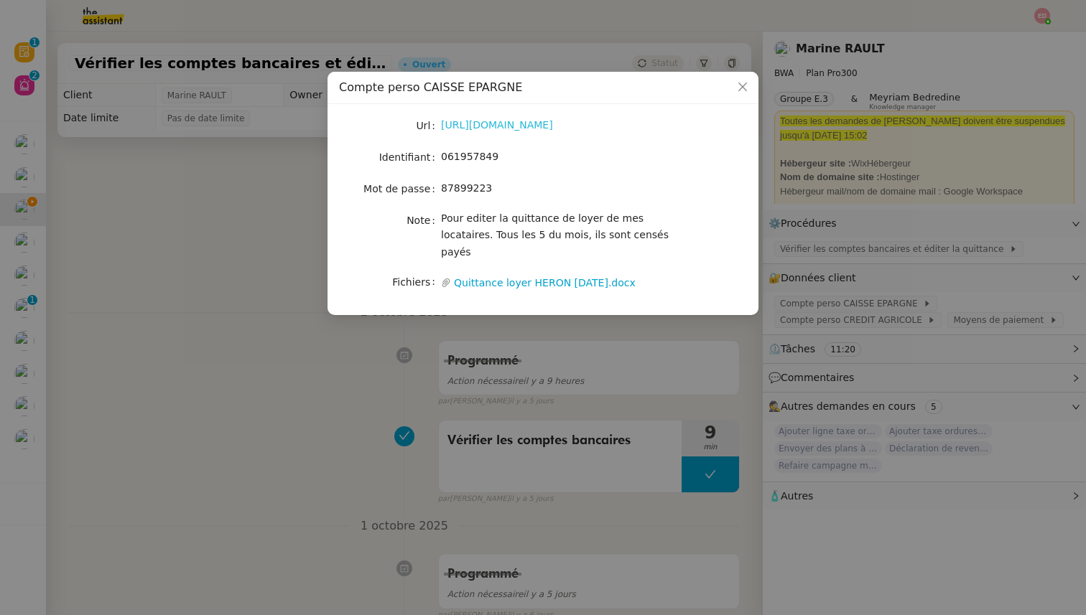
click at [500, 127] on link "[URL][DOMAIN_NAME]" at bounding box center [497, 124] width 112 height 11
click at [371, 320] on nz-modal-container "Compte perso CAISSE EPARGNE Url [URL][DOMAIN_NAME] Identifiant 061957849 Mot de…" at bounding box center [543, 307] width 1086 height 615
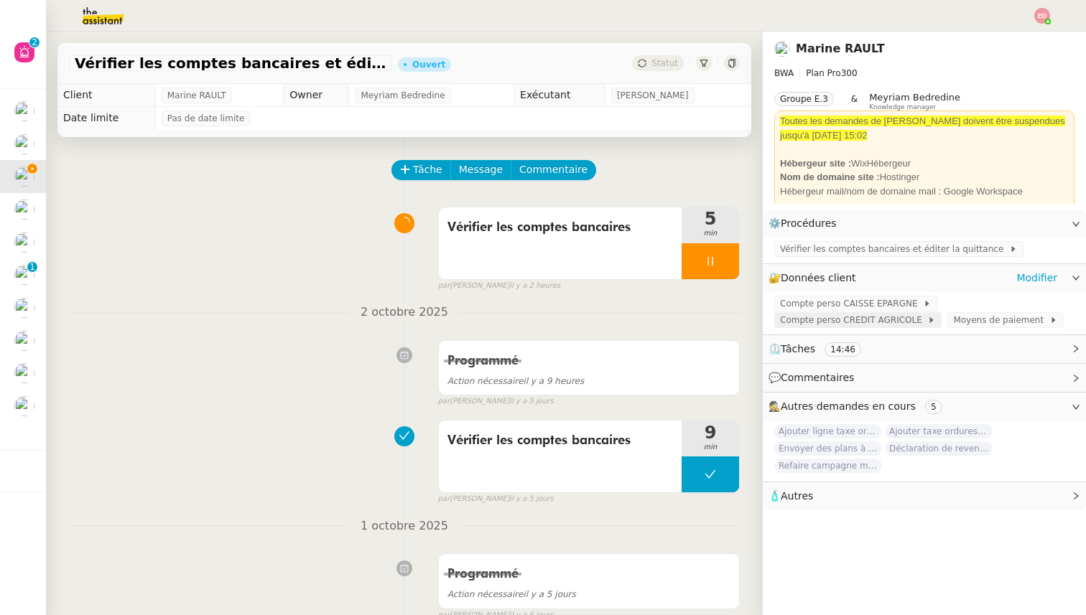
click at [841, 323] on span "Compte perso CREDIT AGRICOLE" at bounding box center [853, 320] width 147 height 14
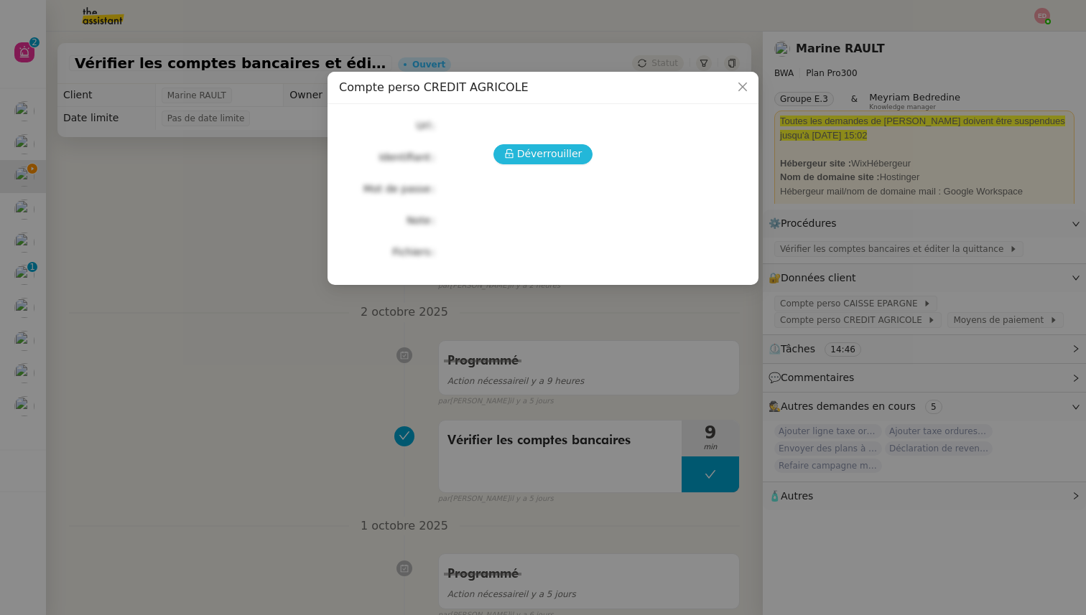
click at [529, 147] on span "Déverrouiller" at bounding box center [549, 154] width 65 height 17
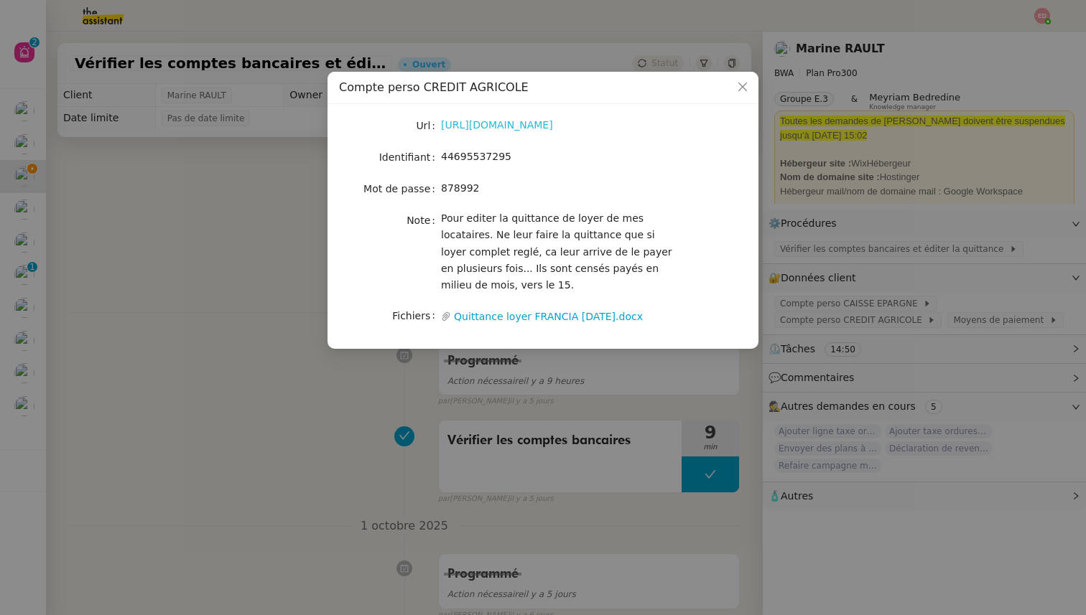
click at [470, 129] on link "[URL][DOMAIN_NAME]" at bounding box center [497, 124] width 112 height 11
click at [481, 157] on span "44695537295" at bounding box center [476, 156] width 70 height 11
copy span "44695537295"
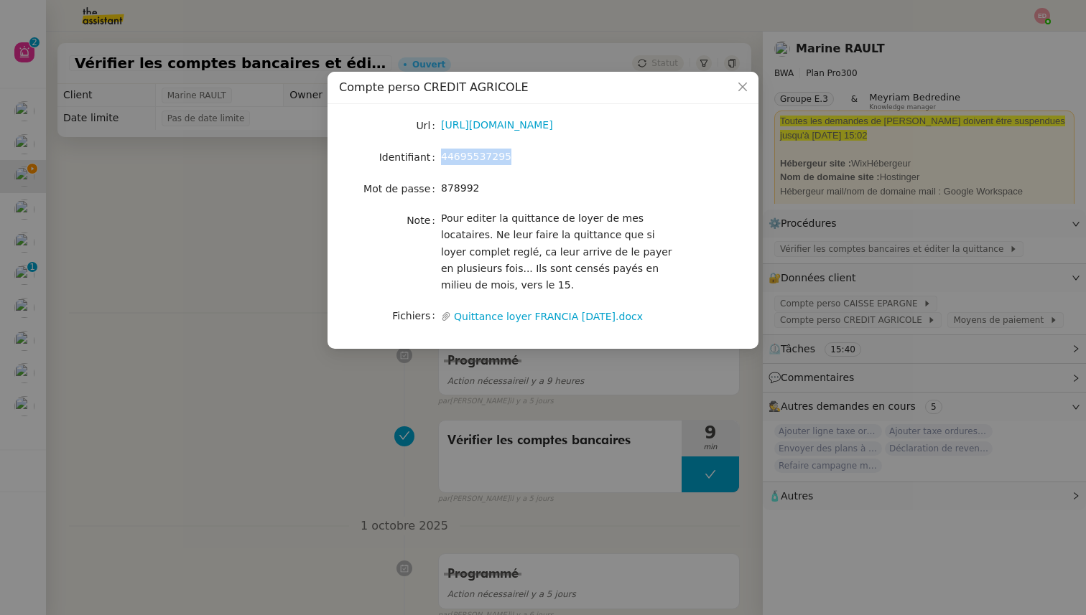
click at [162, 267] on nz-modal-container "Compte perso CREDIT AGRICOLE Url [URL][DOMAIN_NAME] Identifiant 44695537295 Mot…" at bounding box center [543, 307] width 1086 height 615
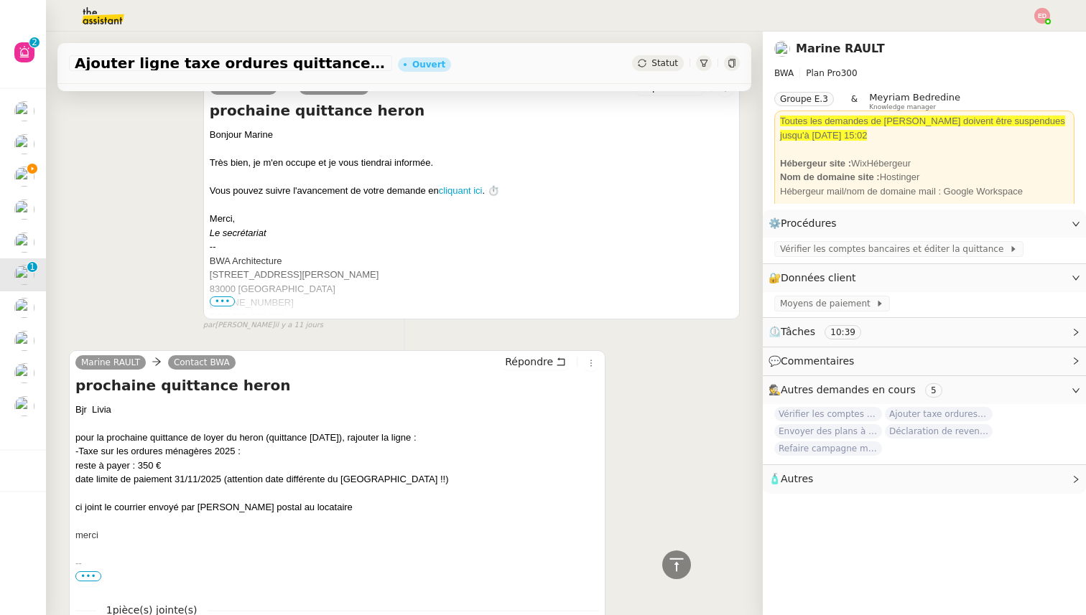
scroll to position [1979, 0]
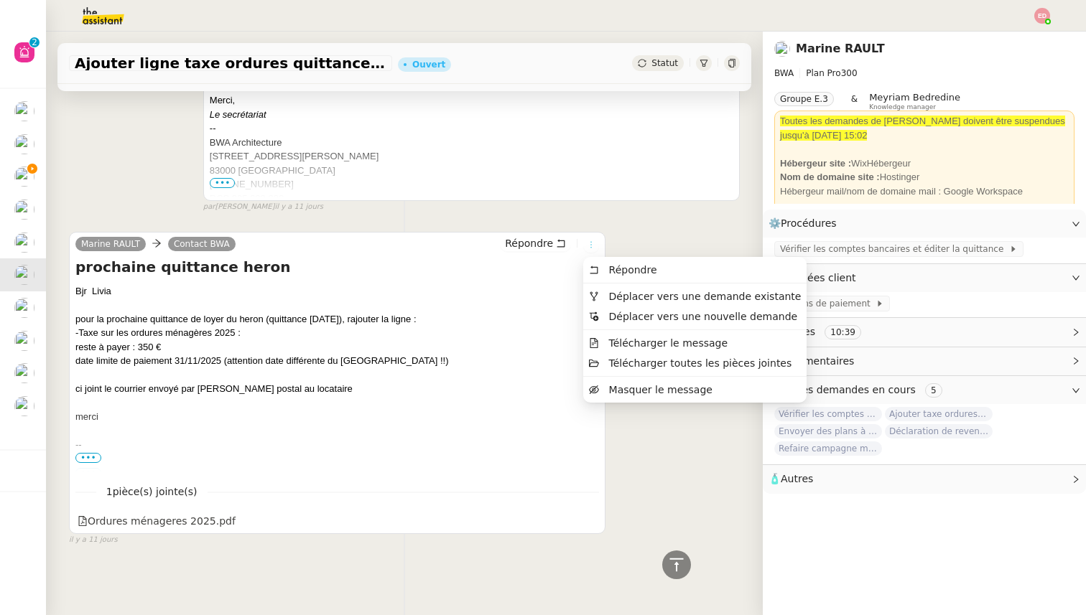
click at [590, 245] on icon at bounding box center [591, 245] width 9 height 9
click at [648, 299] on span "Déplacer vers une demande existante" at bounding box center [705, 296] width 192 height 11
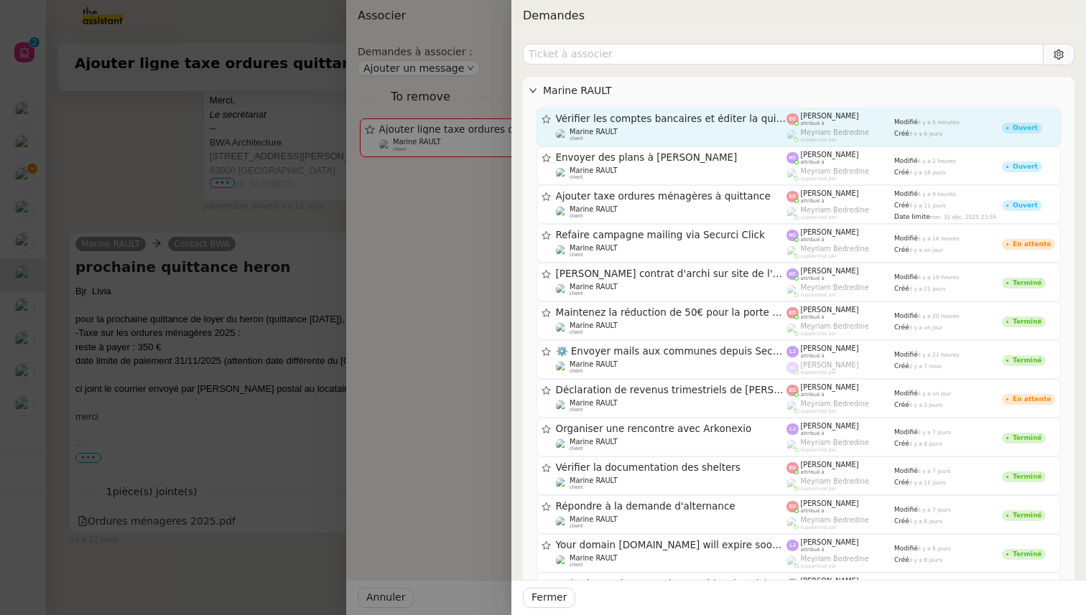
click at [675, 130] on div "Marine RAULT client" at bounding box center [671, 135] width 231 height 14
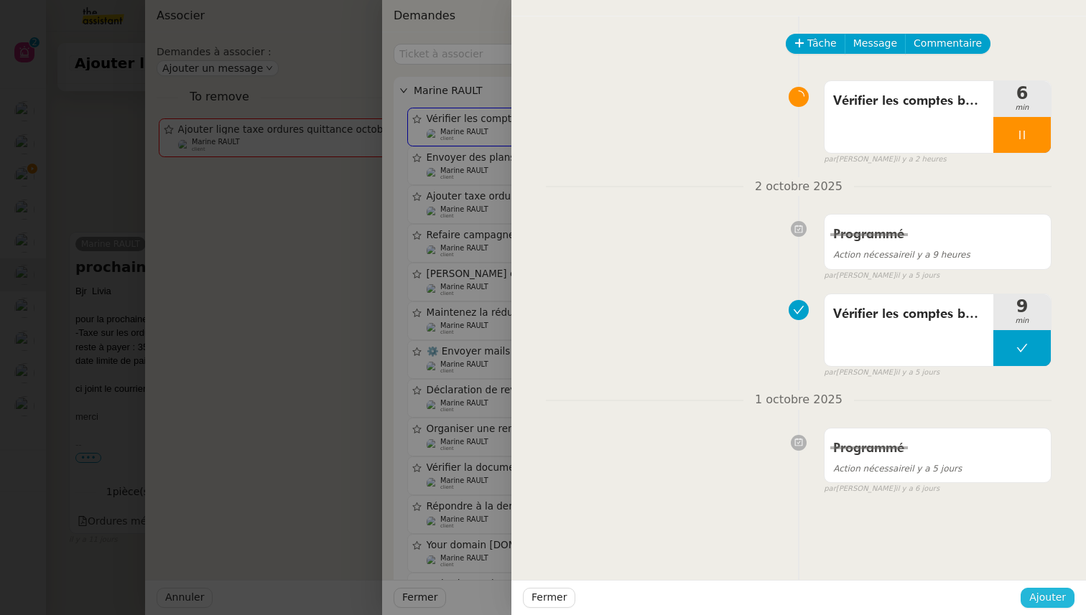
click at [1045, 590] on span "Ajouter" at bounding box center [1047, 598] width 37 height 17
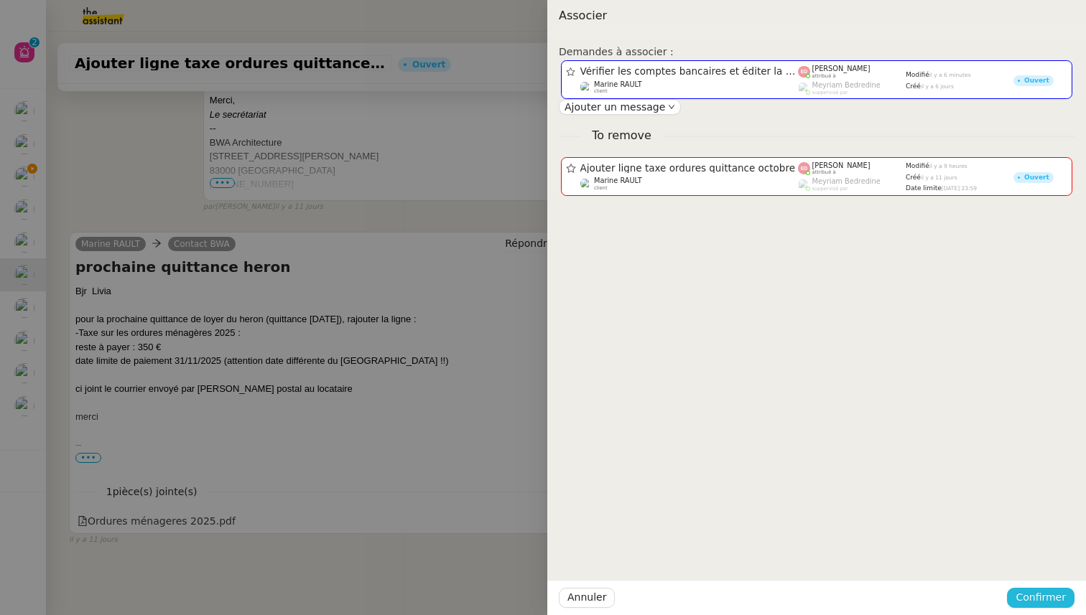
click at [1040, 592] on span "Confirmer" at bounding box center [1040, 598] width 50 height 17
click at [1038, 559] on span "Ajouter" at bounding box center [1041, 559] width 37 height 14
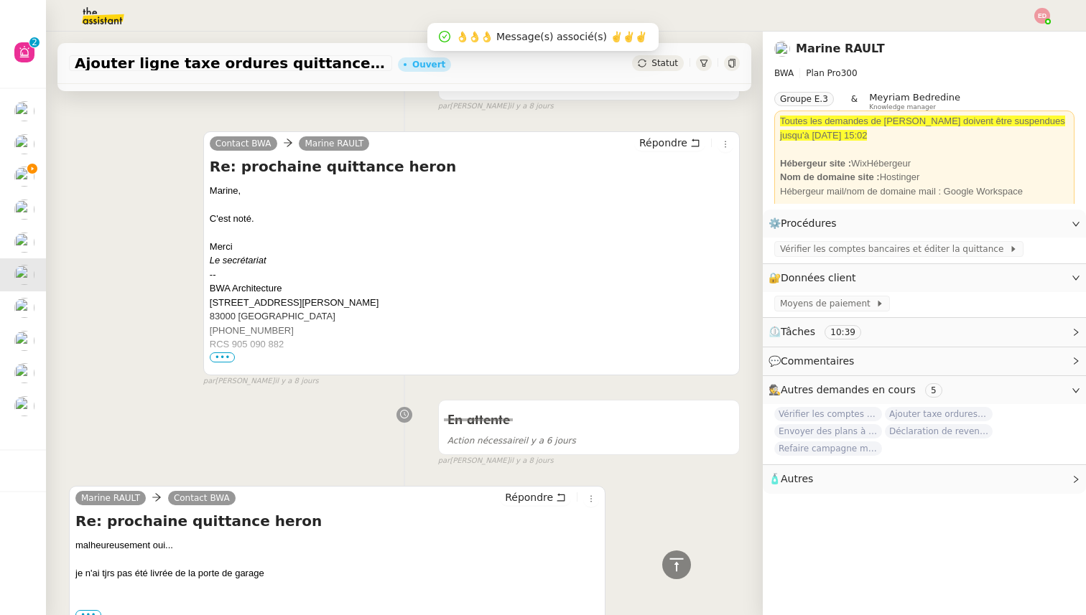
scroll to position [0, 0]
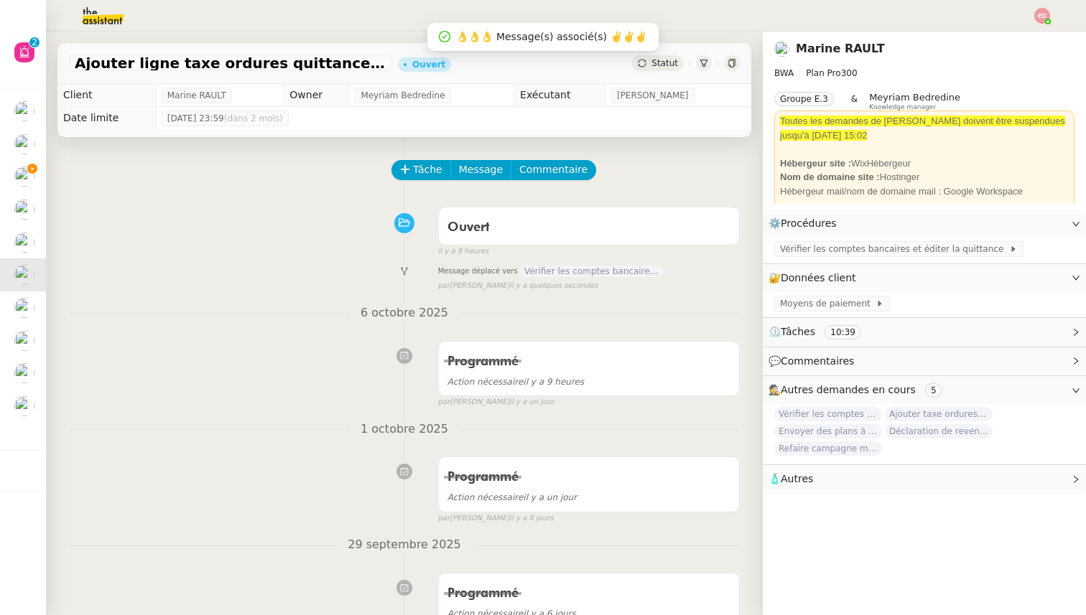
click at [669, 65] on span "Statut" at bounding box center [664, 63] width 27 height 10
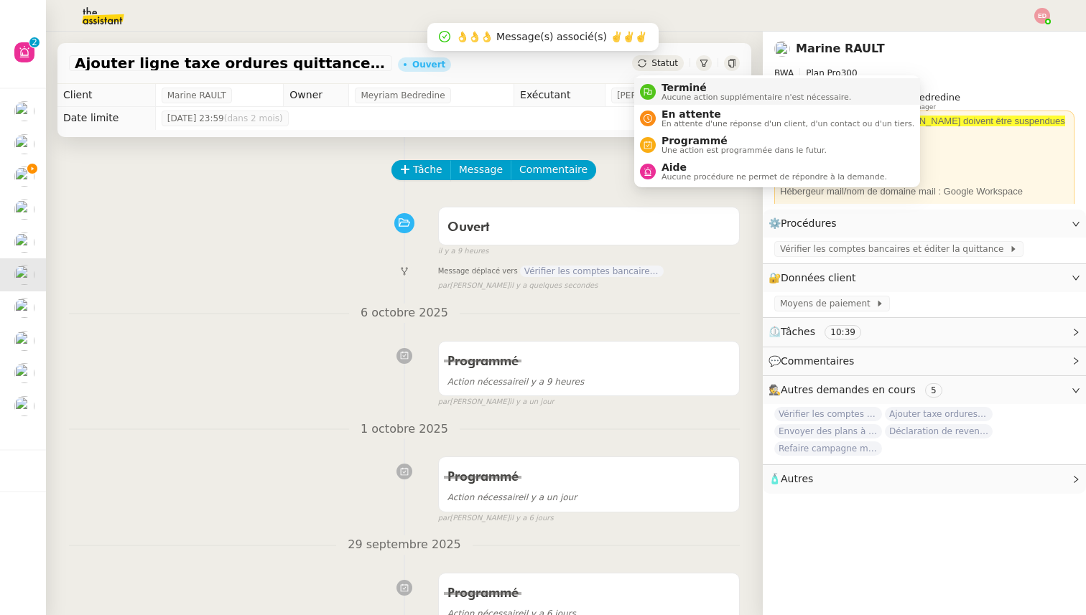
click at [671, 82] on span "Terminé" at bounding box center [756, 87] width 190 height 11
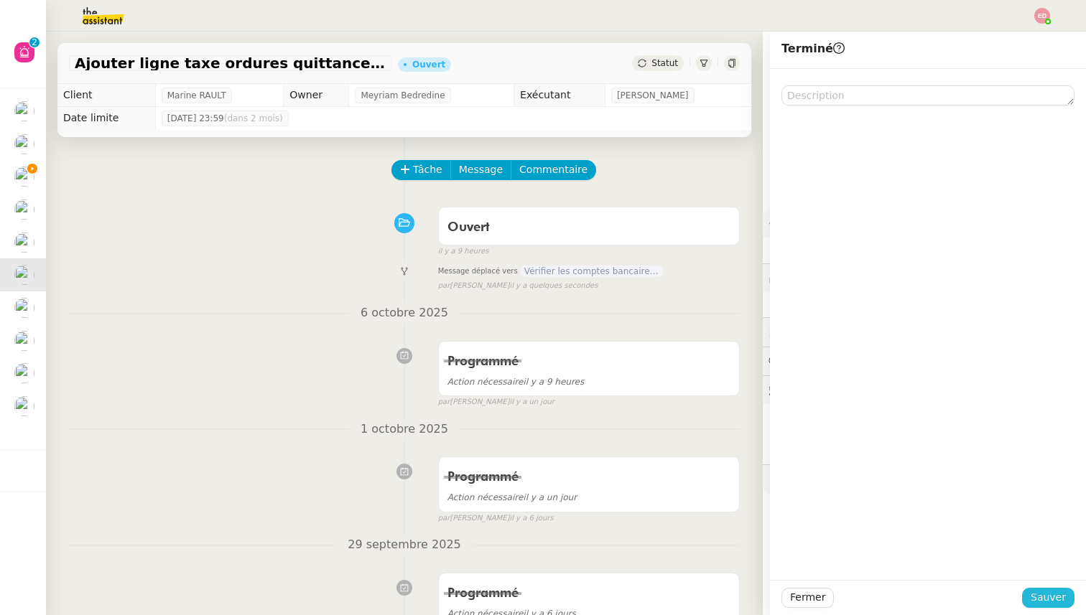
click at [1048, 601] on span "Sauver" at bounding box center [1048, 598] width 35 height 17
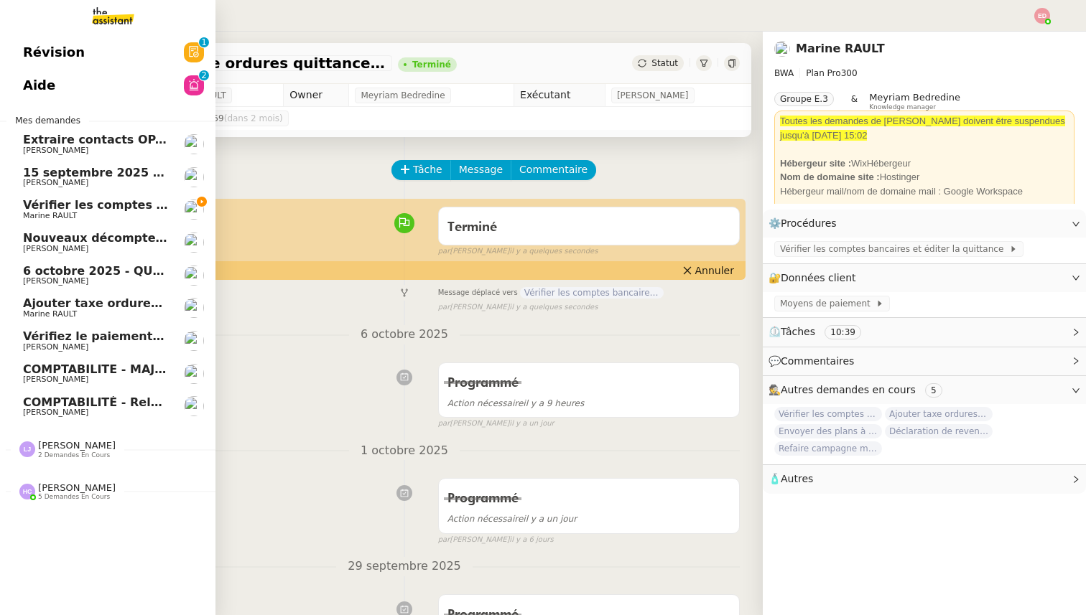
click at [37, 298] on span "Ajouter taxe ordures ménagères à quittance" at bounding box center [167, 304] width 288 height 14
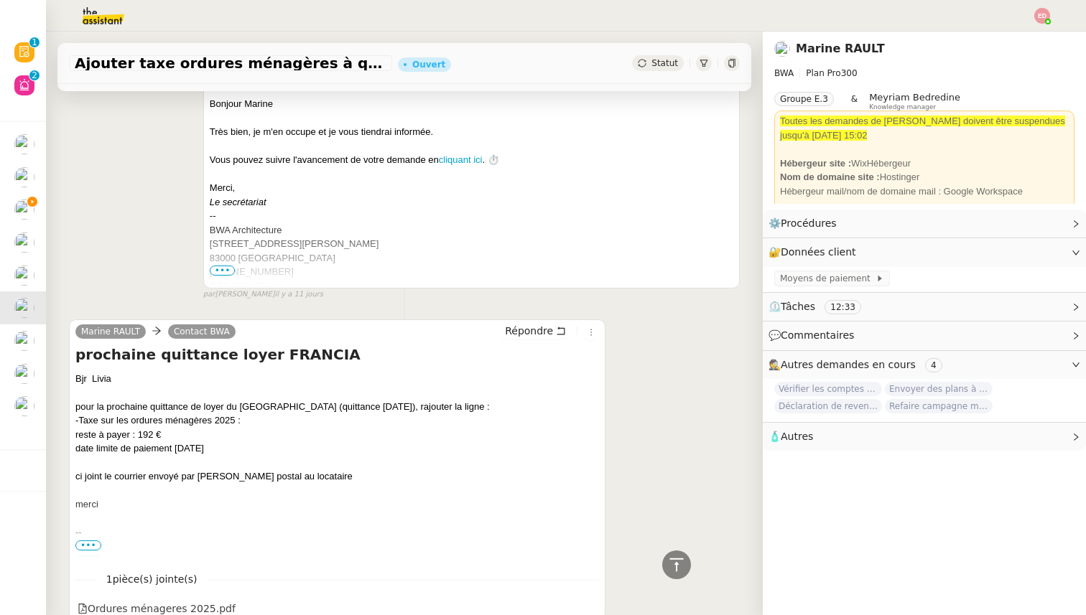
scroll to position [1979, 0]
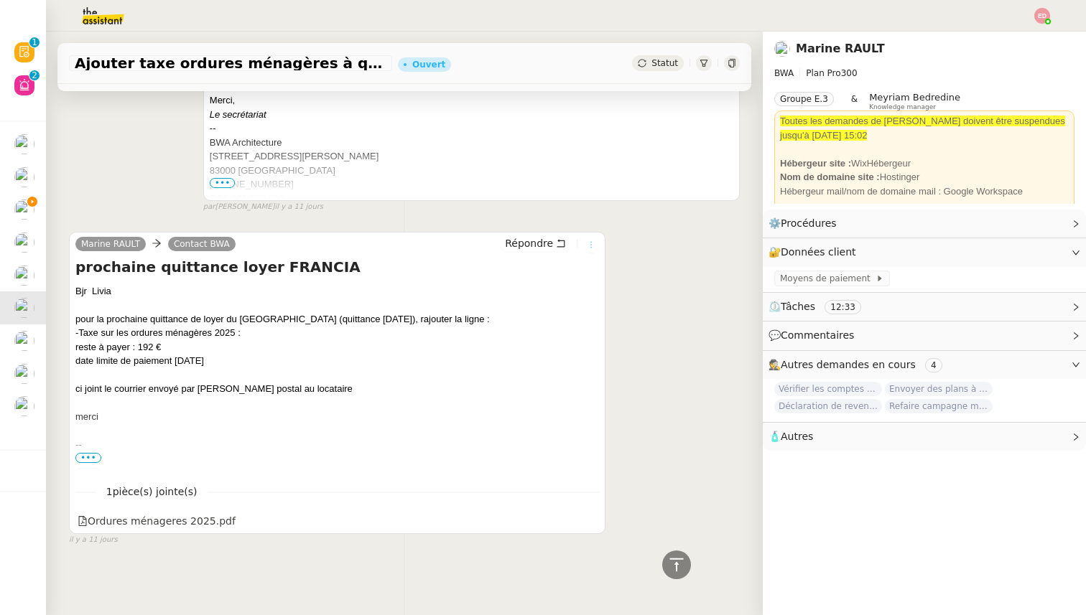
click at [594, 246] on icon at bounding box center [591, 245] width 9 height 9
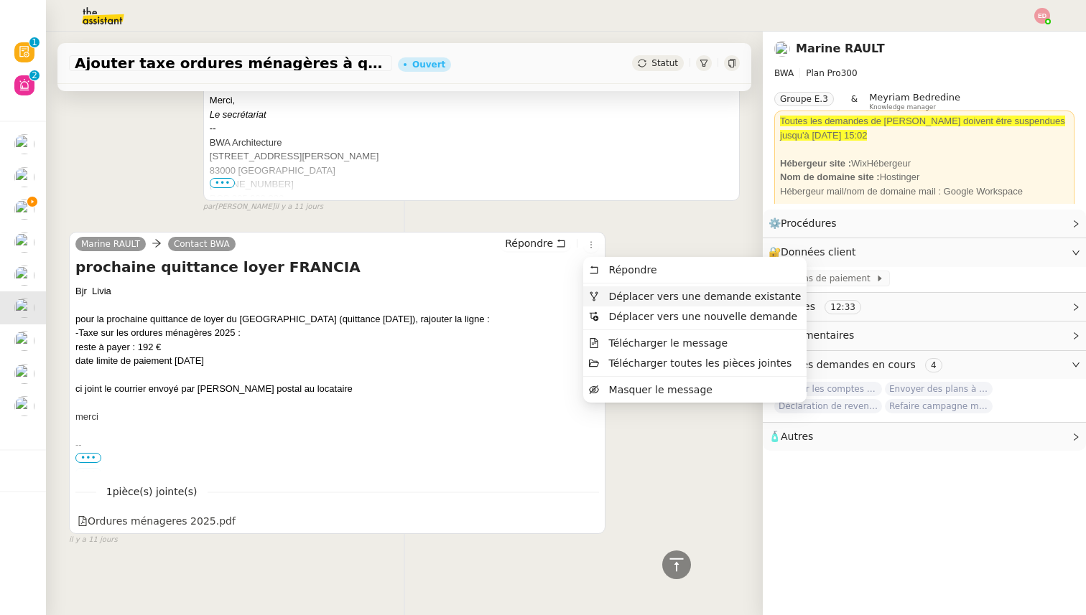
click at [633, 293] on span "Déplacer vers une demande existante" at bounding box center [705, 296] width 192 height 11
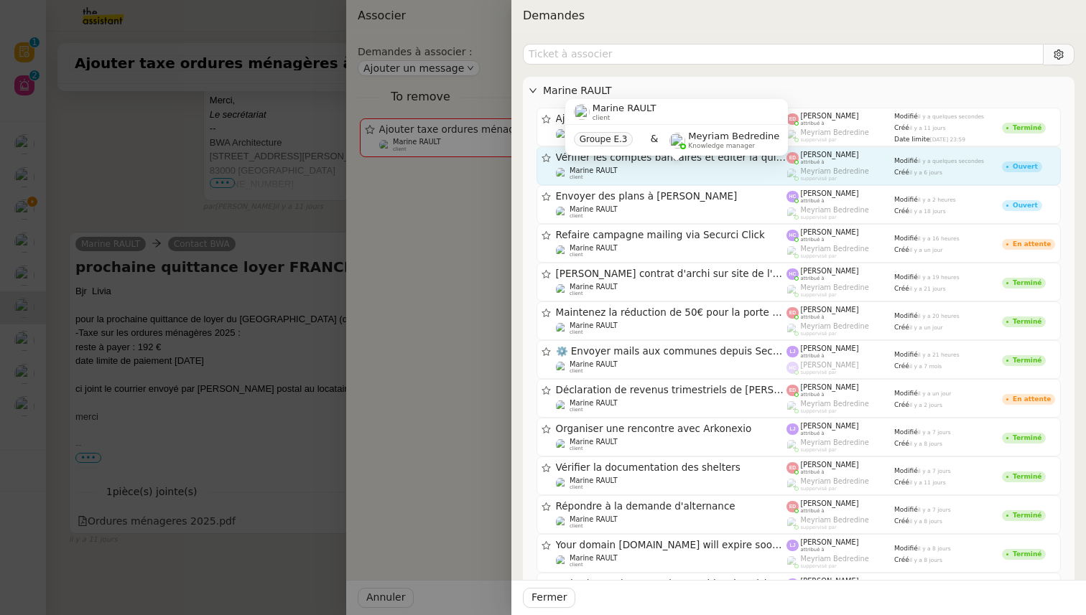
click at [643, 172] on div "Marine RAULT client" at bounding box center [671, 174] width 231 height 14
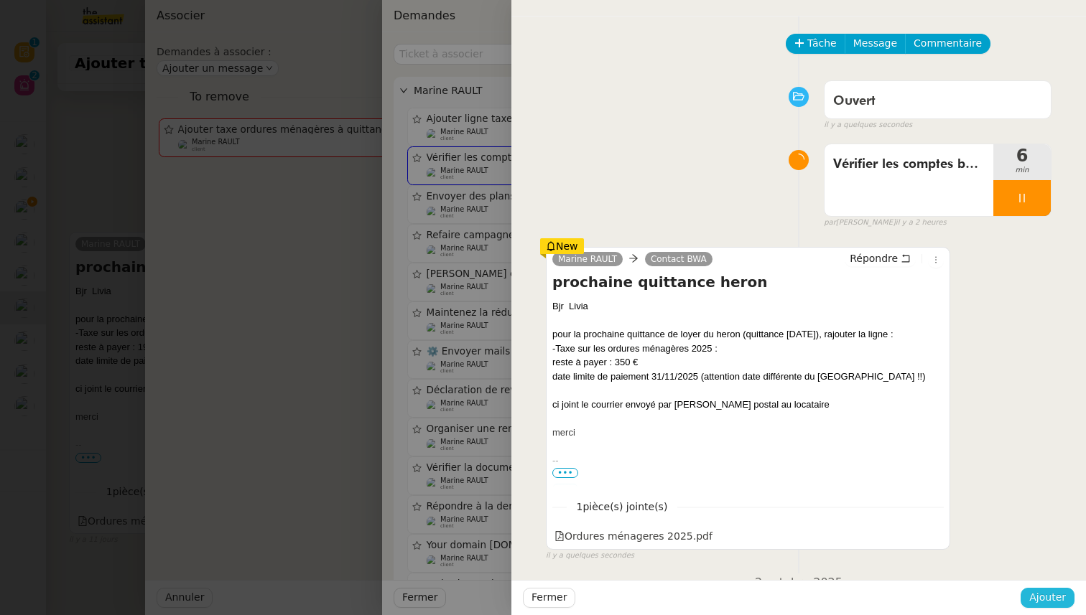
click at [1037, 603] on span "Ajouter" at bounding box center [1047, 598] width 37 height 17
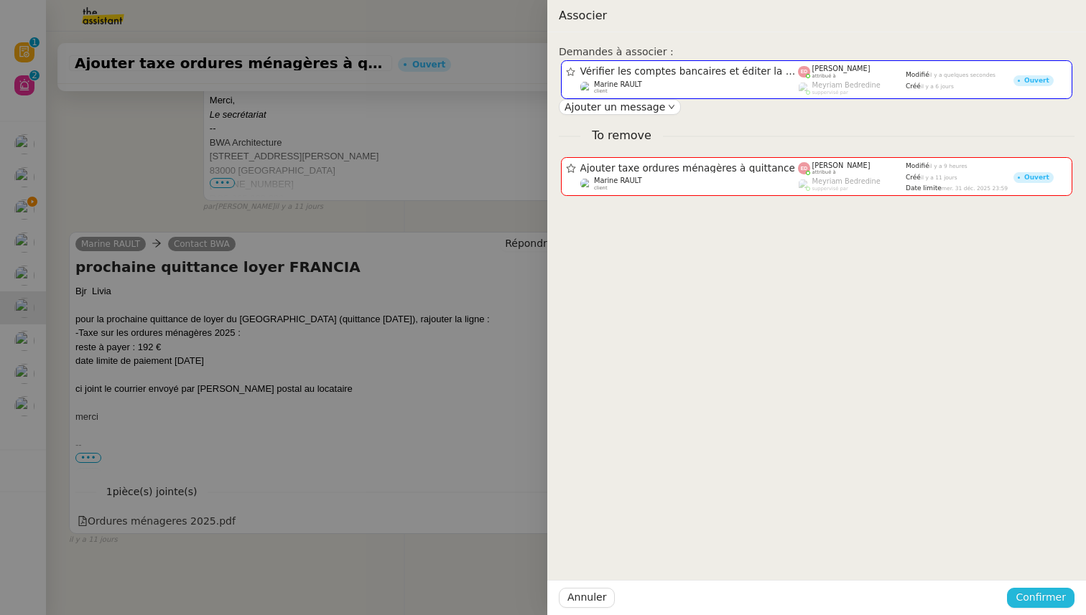
click at [1036, 603] on span "Confirmer" at bounding box center [1040, 598] width 50 height 17
click at [1045, 559] on span "Ajouter" at bounding box center [1041, 559] width 37 height 14
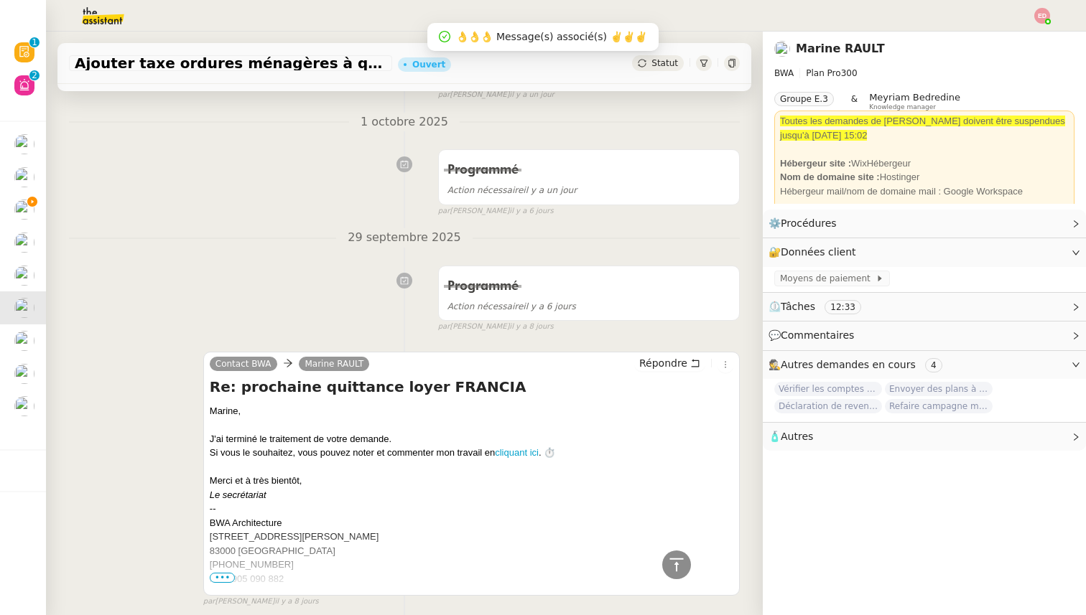
scroll to position [0, 0]
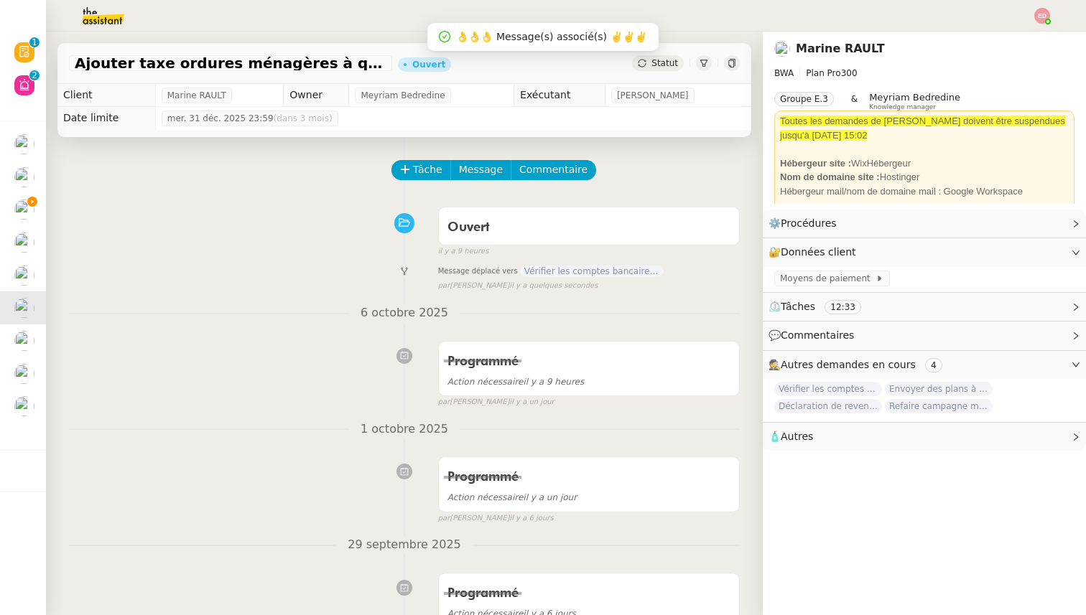
click at [666, 62] on span "Statut" at bounding box center [664, 63] width 27 height 10
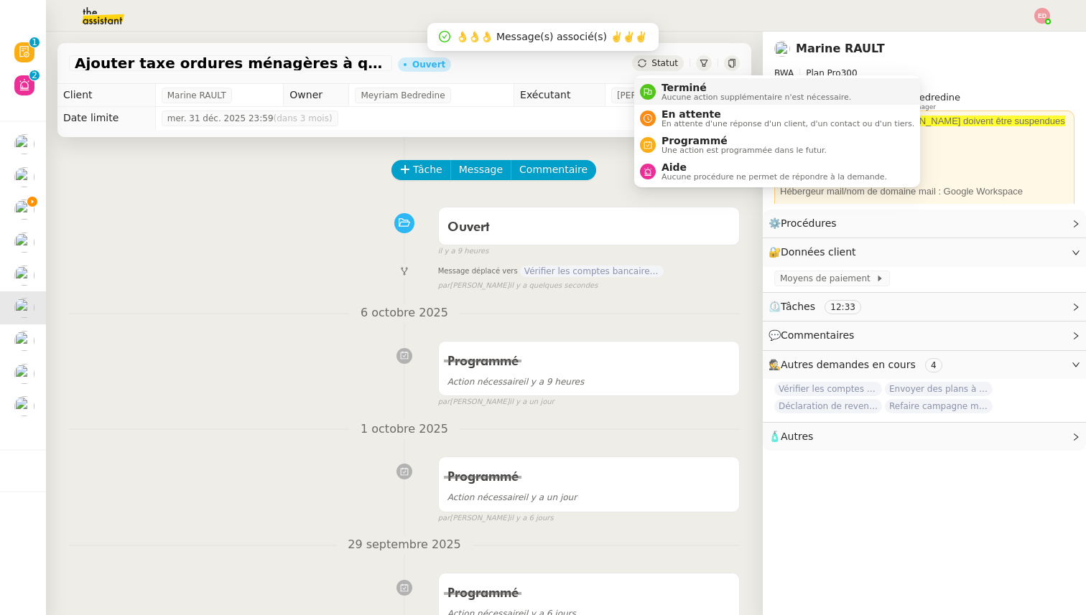
click at [671, 88] on span "Terminé" at bounding box center [756, 87] width 190 height 11
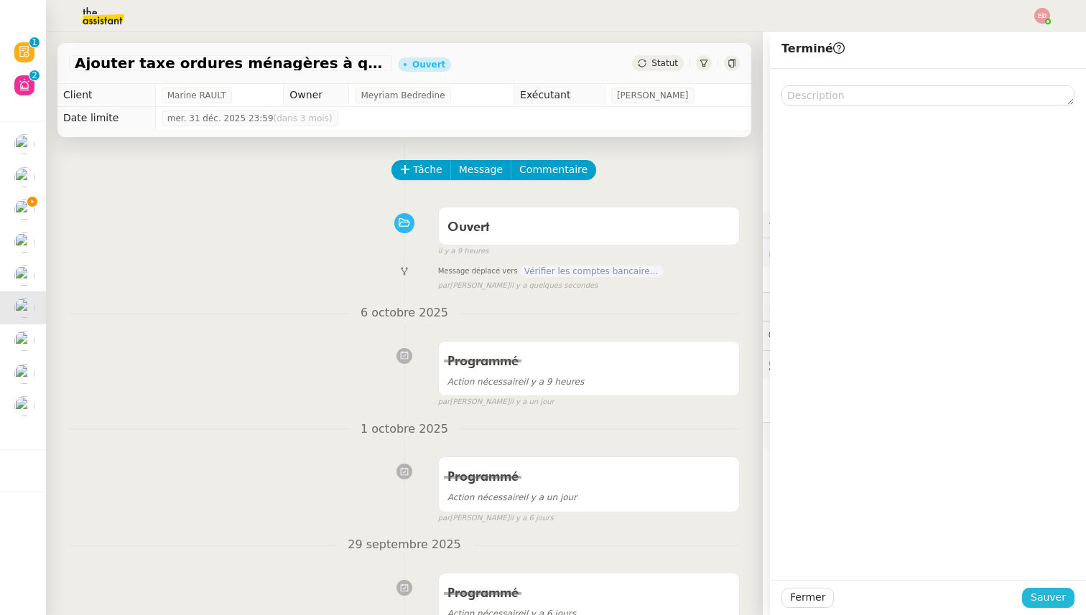
click at [1064, 595] on span "Sauver" at bounding box center [1048, 598] width 35 height 17
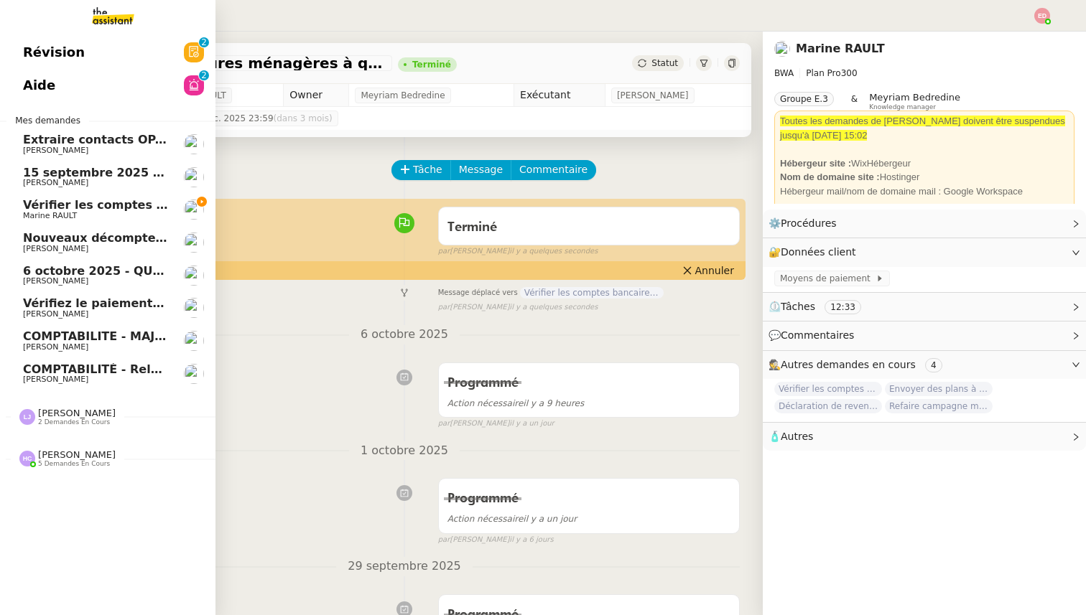
click at [39, 208] on span "Vérifier les comptes bancaires et éditer la quittance - 1 octobre 2025" at bounding box center [247, 205] width 449 height 14
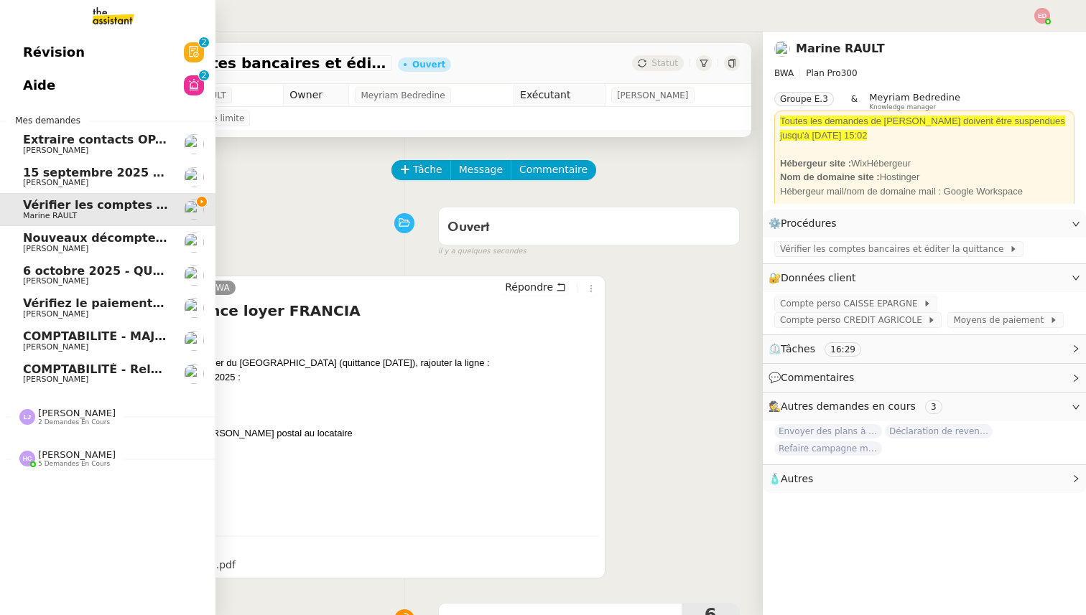
click at [53, 186] on span "[PERSON_NAME]" at bounding box center [55, 182] width 65 height 9
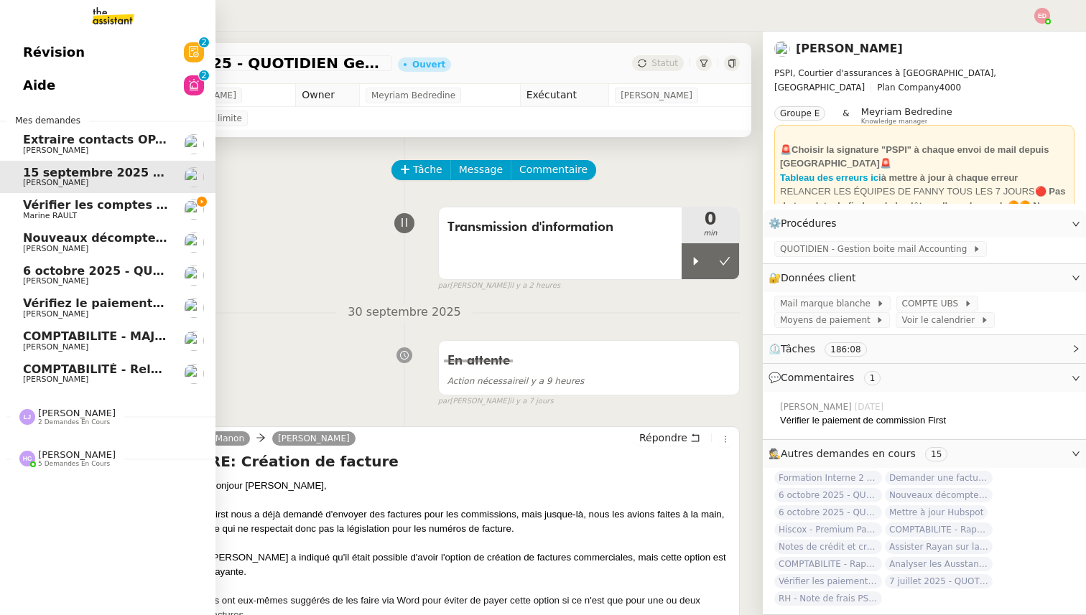
click at [73, 419] on span "2 demandes en cours" at bounding box center [74, 423] width 72 height 8
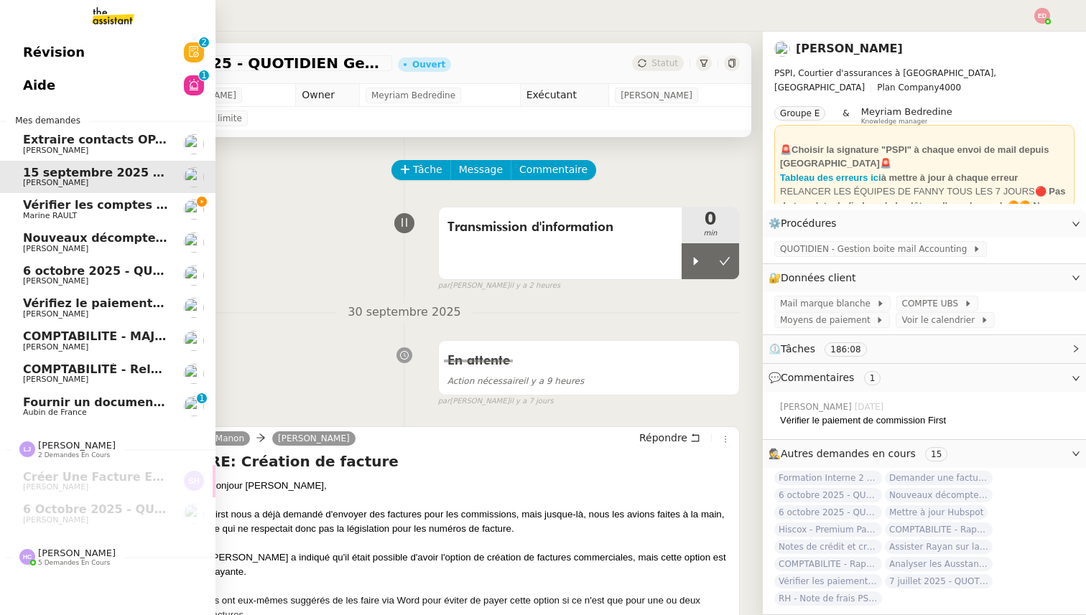
click at [76, 401] on span "Fournir un document bancaire complet" at bounding box center [149, 403] width 252 height 14
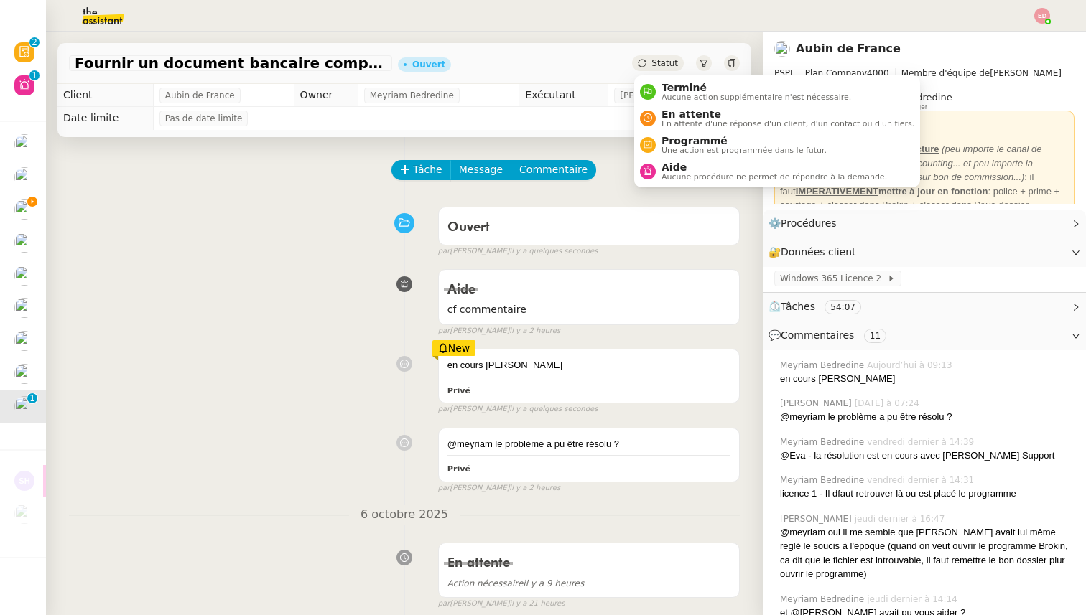
click at [665, 61] on span "Statut" at bounding box center [664, 63] width 27 height 10
click at [682, 113] on span "En attente" at bounding box center [787, 113] width 253 height 11
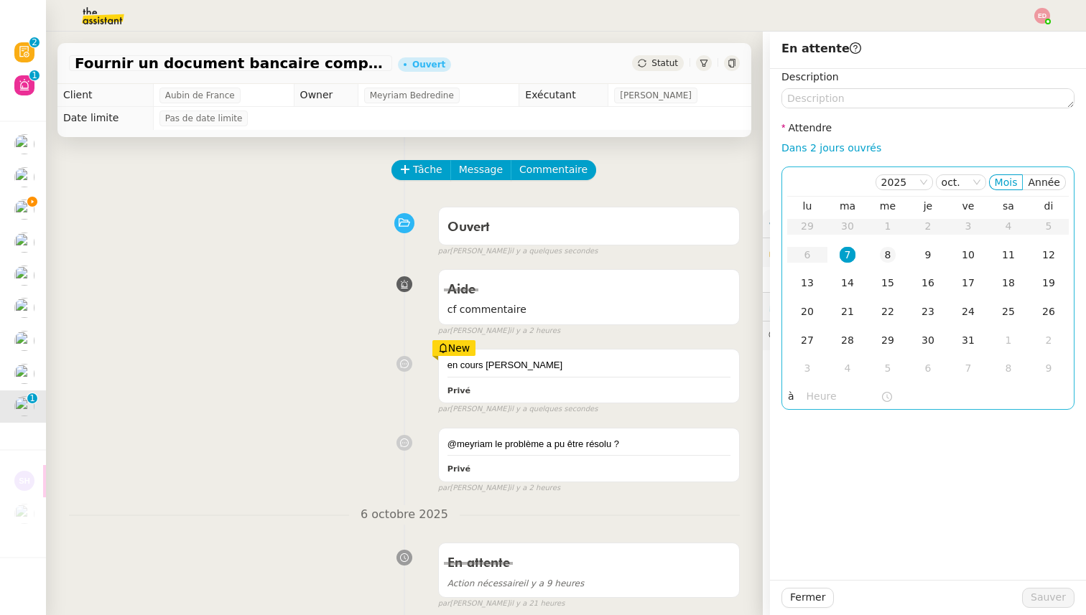
click at [893, 259] on div "8" at bounding box center [888, 255] width 16 height 16
click at [1032, 594] on button "Sauver" at bounding box center [1048, 598] width 52 height 20
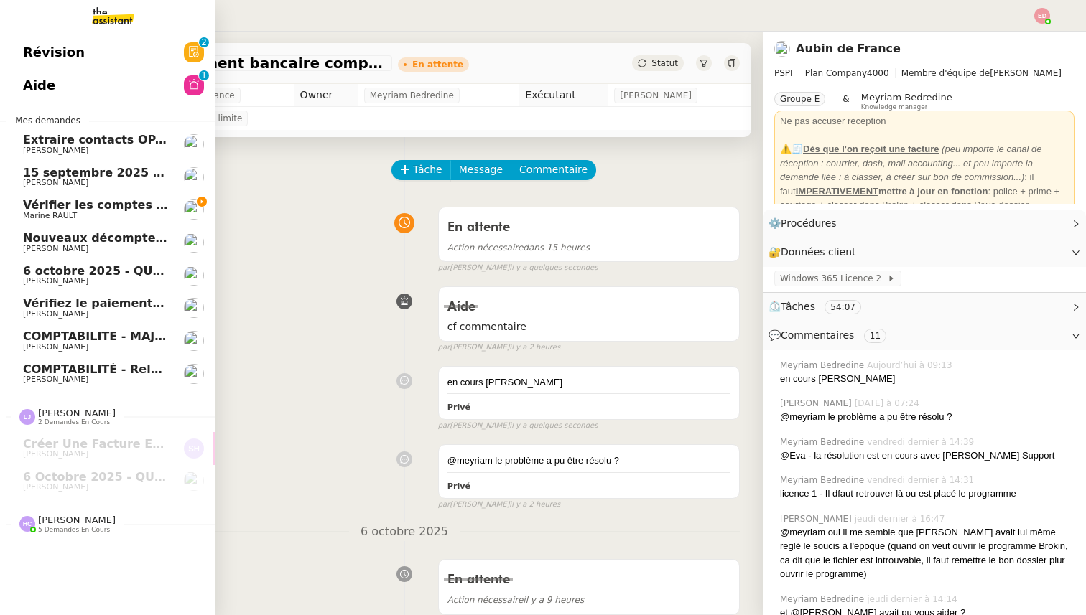
click at [30, 206] on span "Vérifier les comptes bancaires et éditer la quittance - 1 octobre 2025" at bounding box center [247, 205] width 449 height 14
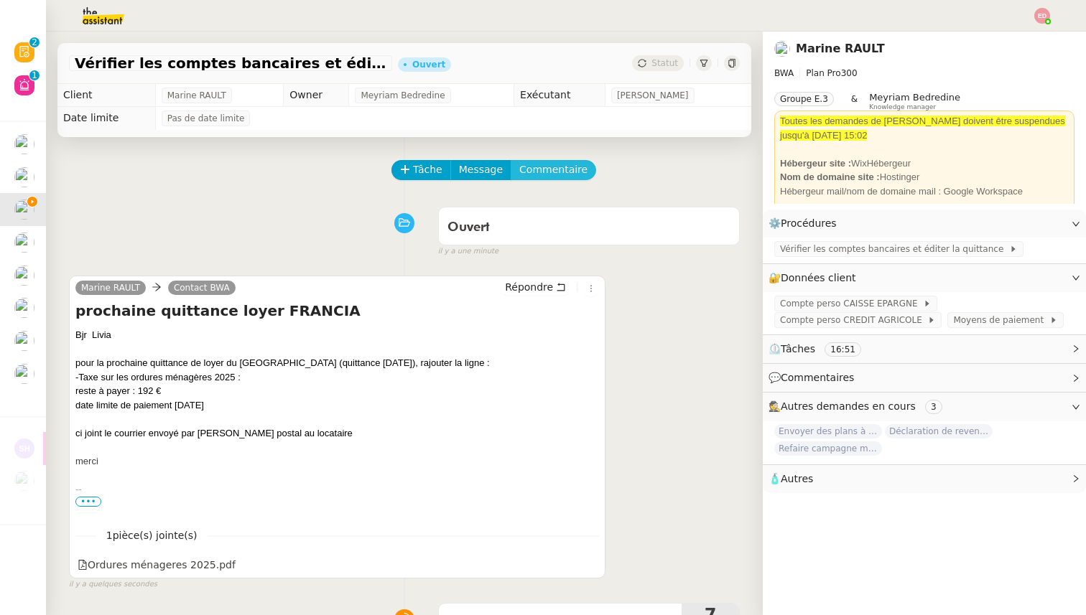
click at [555, 170] on span "Commentaire" at bounding box center [553, 170] width 68 height 17
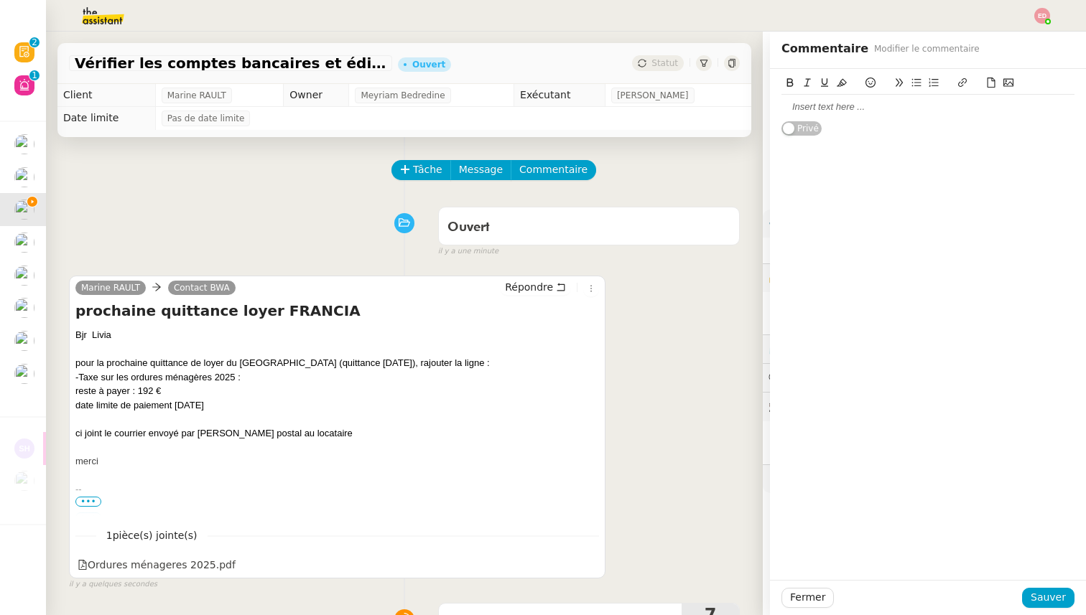
click at [818, 112] on div at bounding box center [927, 107] width 293 height 13
click at [1047, 597] on span "Sauver" at bounding box center [1048, 598] width 35 height 17
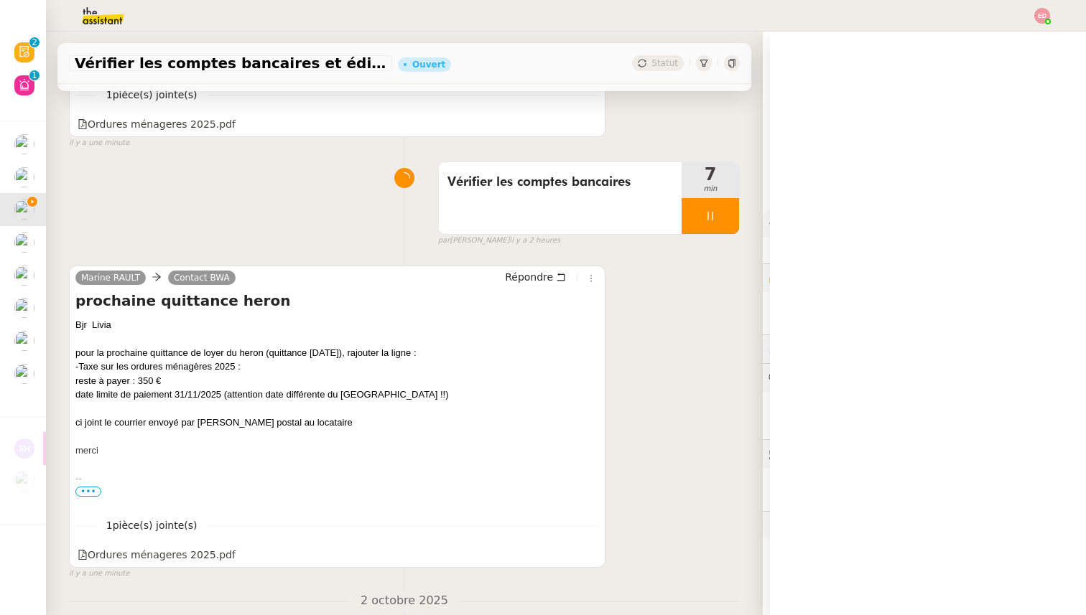
scroll to position [526, 0]
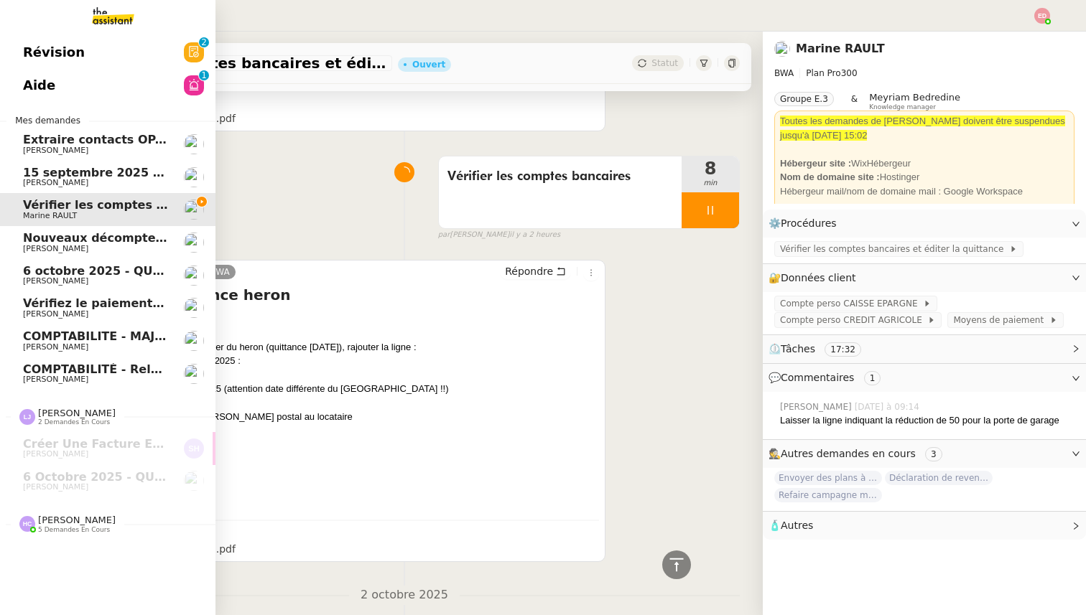
click at [89, 136] on span "Extraire contacts OPAL résidents [DEMOGRAPHIC_DATA]" at bounding box center [204, 140] width 363 height 14
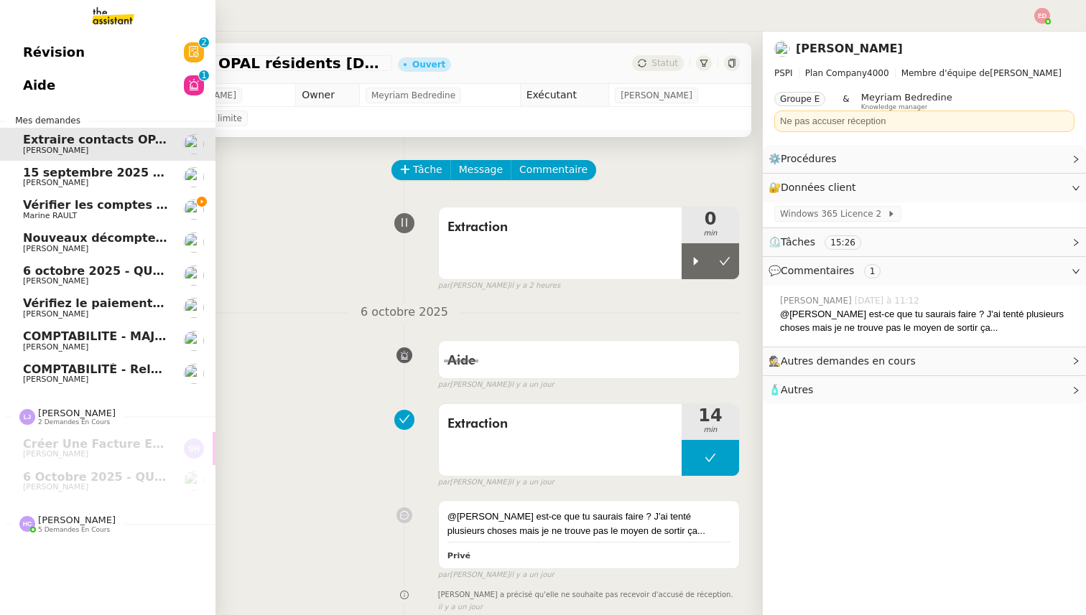
click at [25, 180] on span "[PERSON_NAME]" at bounding box center [55, 182] width 65 height 9
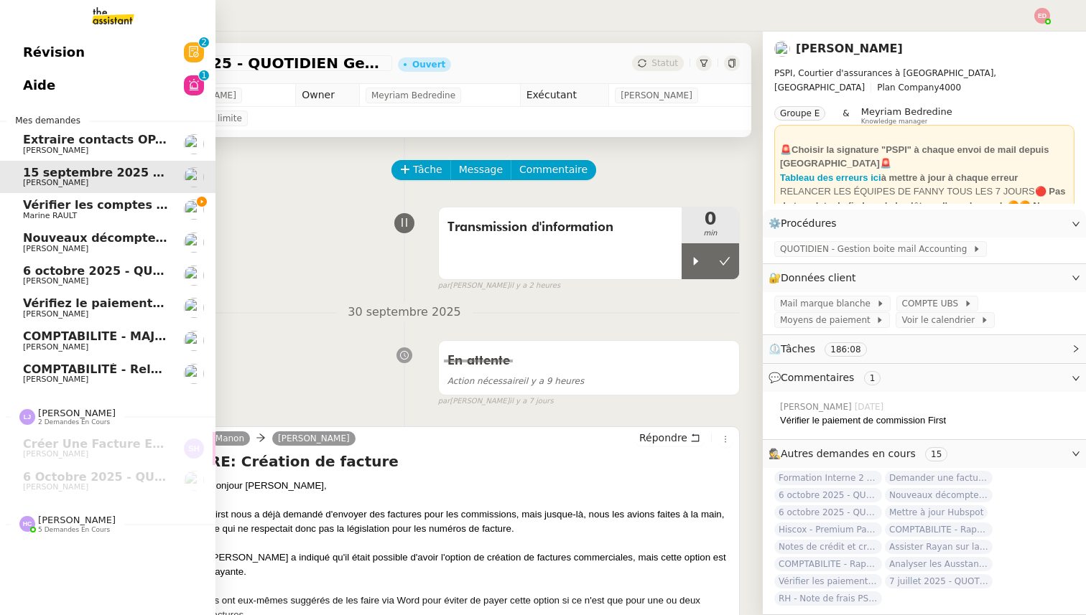
click at [38, 239] on span "Nouveaux décomptes de commissions" at bounding box center [146, 238] width 246 height 14
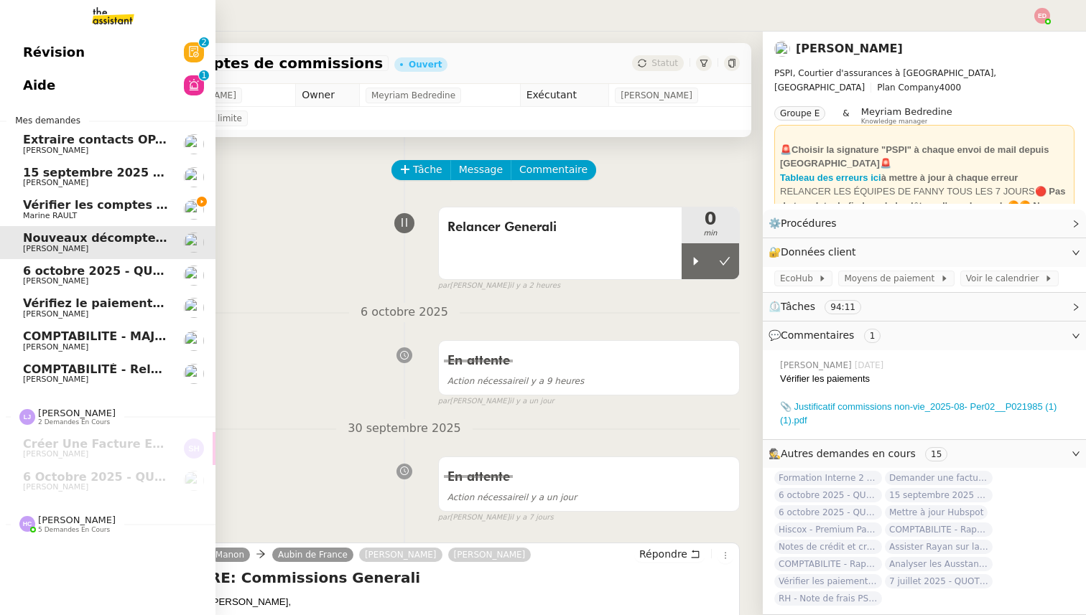
click at [42, 275] on span "6 octobre 2025 - QUOTIDIEN - OPAL - Gestion de la boîte mail OPAL" at bounding box center [239, 271] width 433 height 14
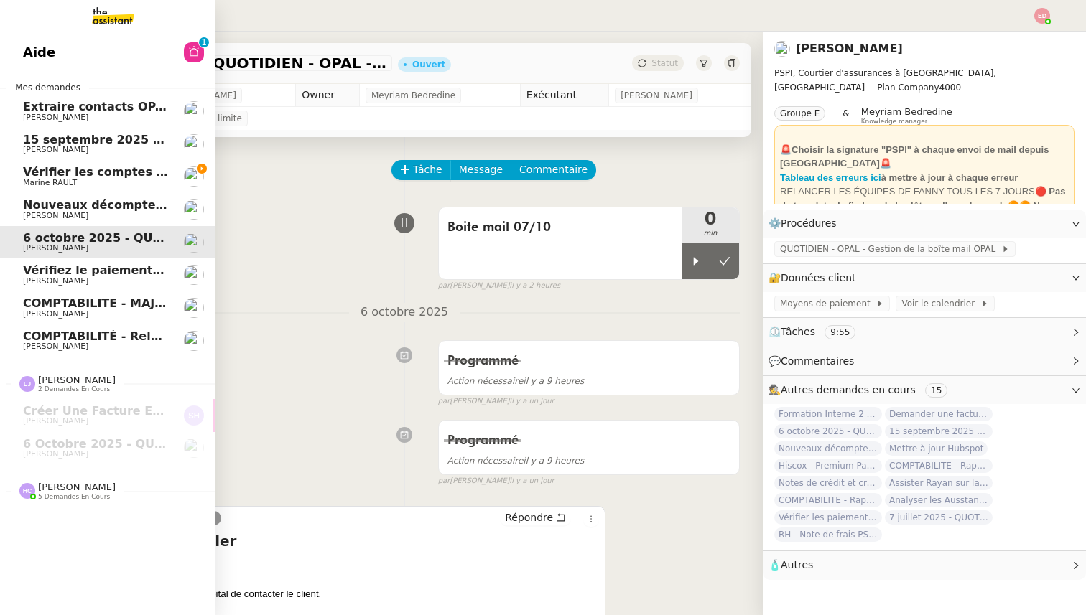
click at [55, 175] on span "Vérifier les comptes bancaires et éditer la quittance - 1 octobre 2025" at bounding box center [247, 172] width 449 height 14
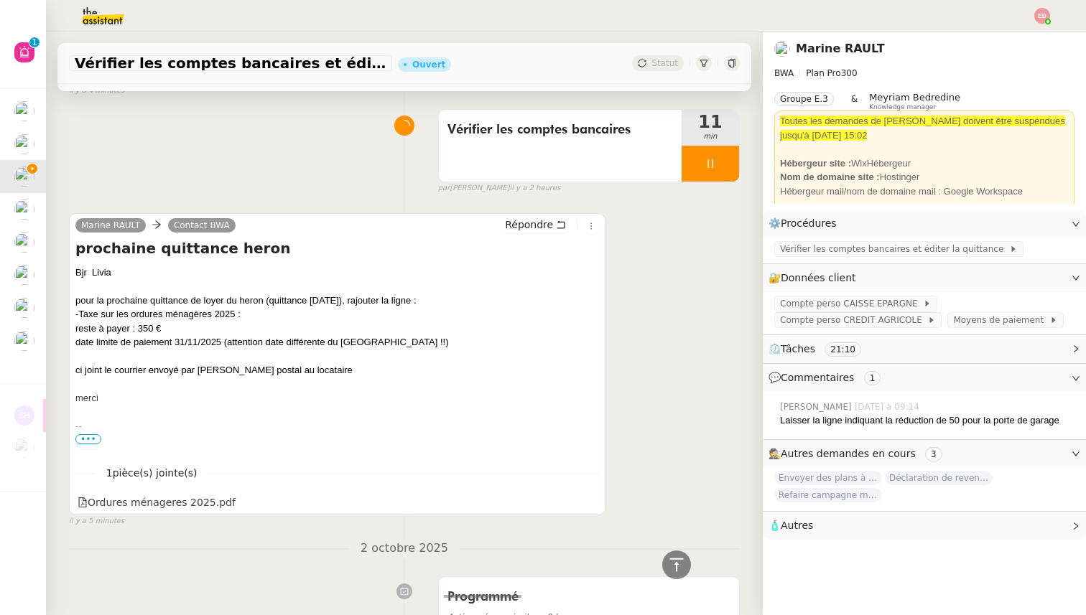
scroll to position [575, 0]
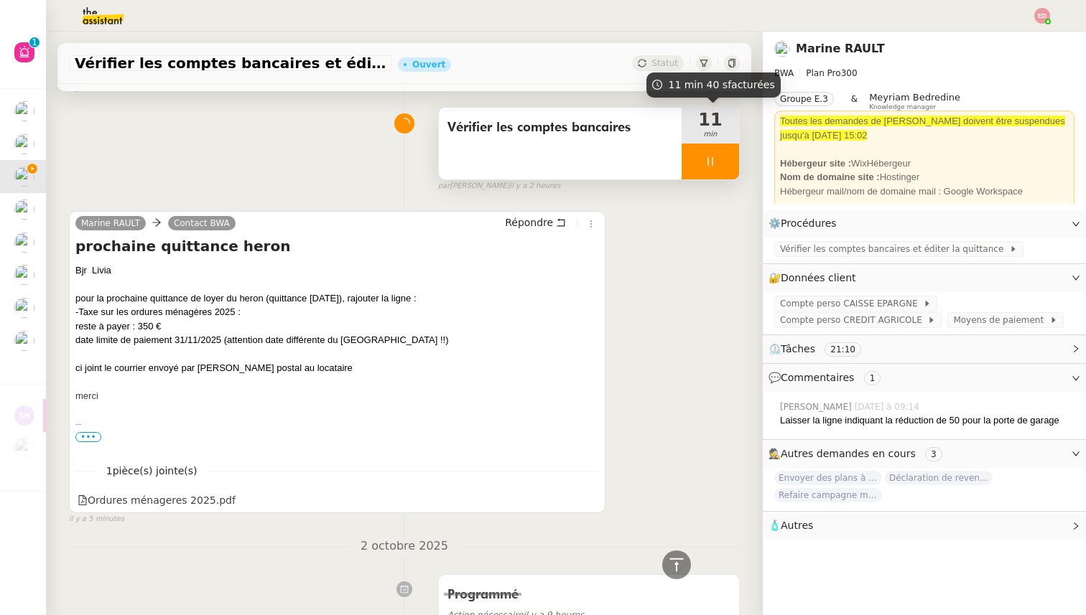
click at [735, 170] on div at bounding box center [710, 162] width 57 height 36
click at [735, 170] on button at bounding box center [724, 162] width 29 height 36
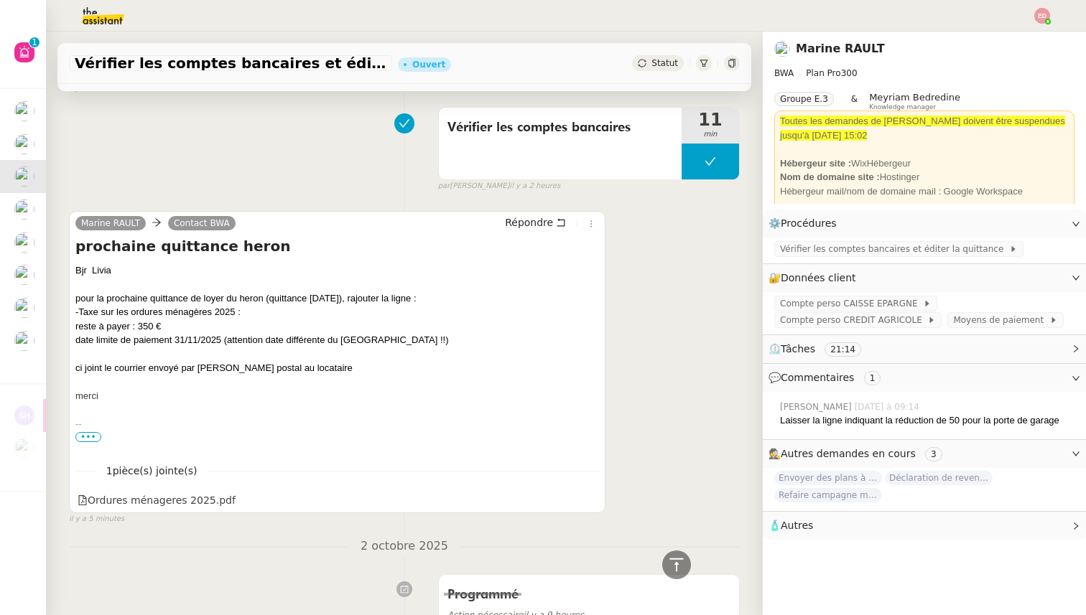
click at [675, 68] on div "Statut" at bounding box center [658, 63] width 52 height 16
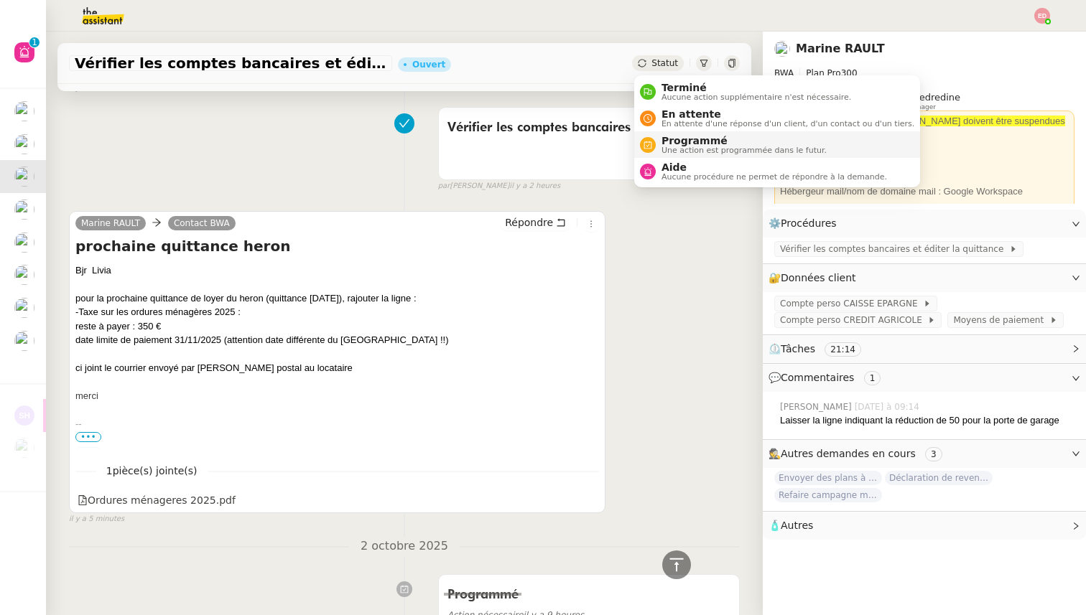
click at [692, 139] on span "Programmé" at bounding box center [743, 140] width 165 height 11
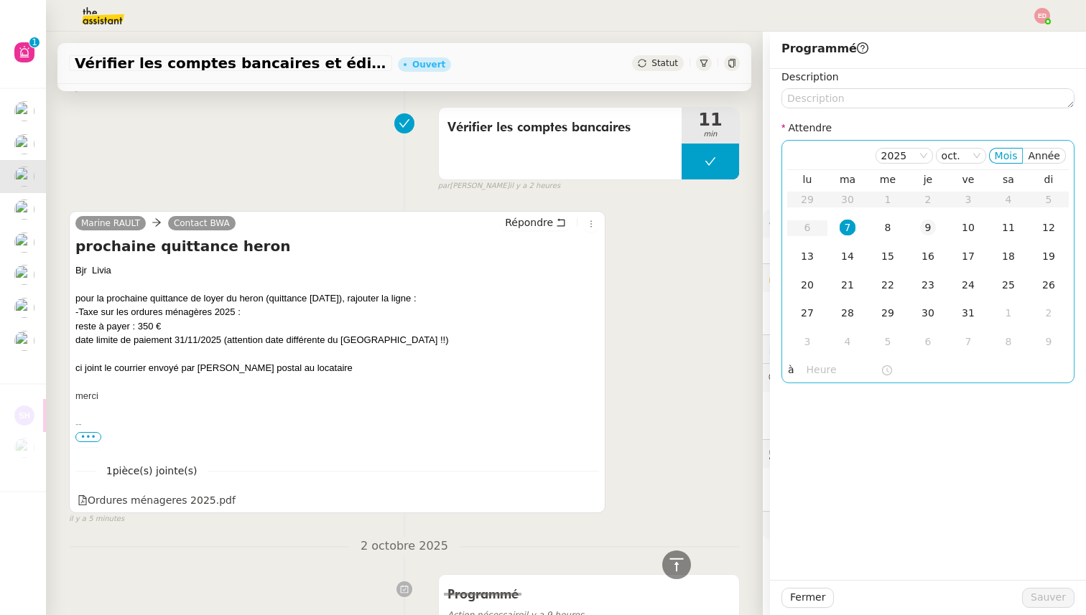
click at [926, 228] on div "9" at bounding box center [928, 228] width 16 height 16
click at [1042, 592] on span "Sauver" at bounding box center [1048, 598] width 35 height 17
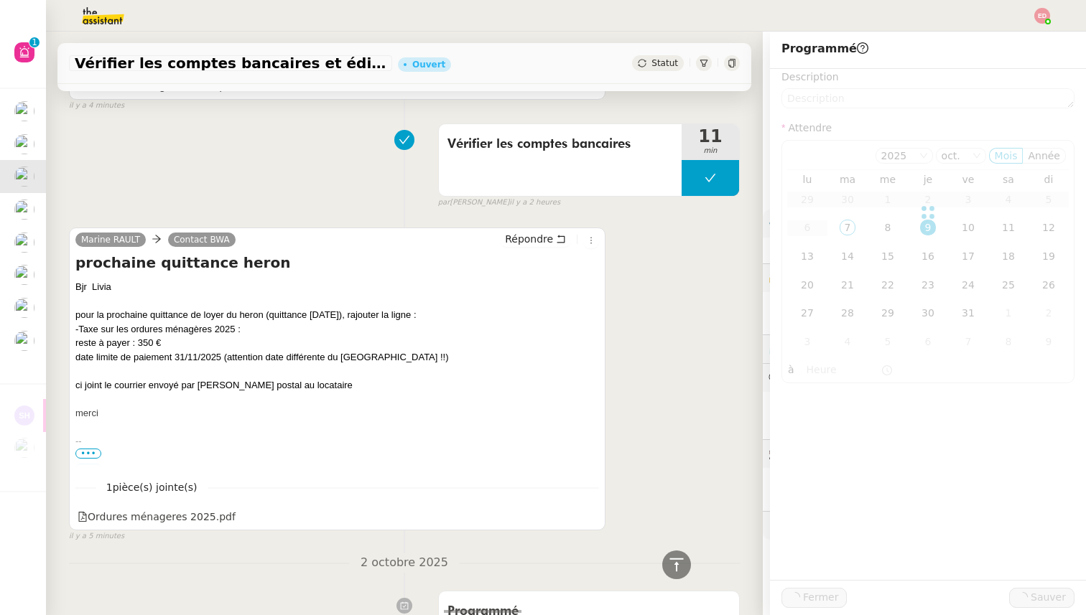
scroll to position [591, 0]
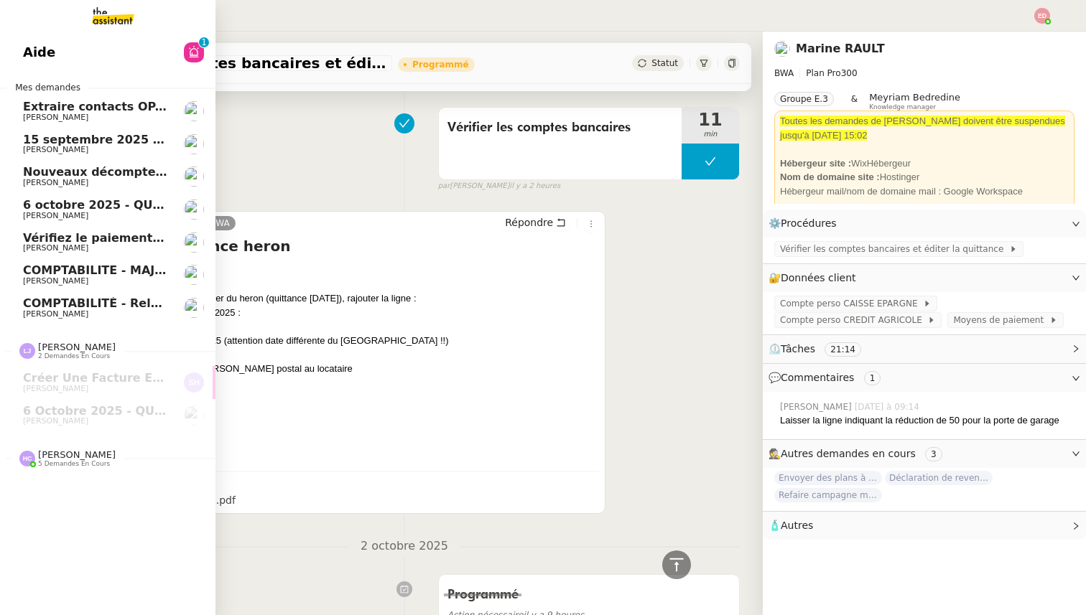
click at [63, 166] on link "Nouveaux décomptes de commissions [PERSON_NAME]" at bounding box center [107, 176] width 215 height 33
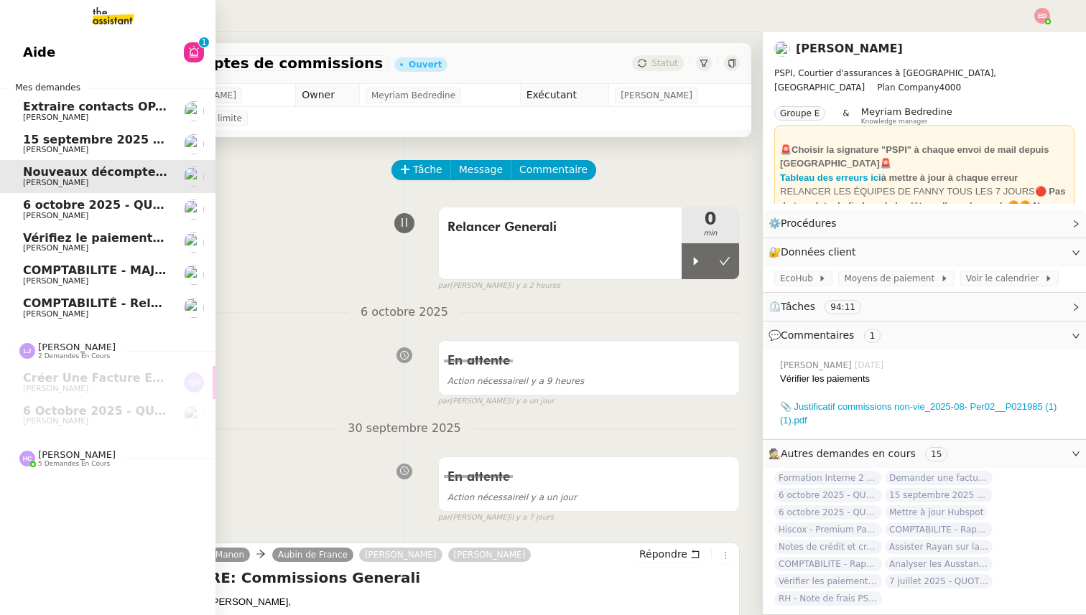
click at [37, 208] on span "6 octobre 2025 - QUOTIDIEN - OPAL - Gestion de la boîte mail OPAL" at bounding box center [239, 205] width 433 height 14
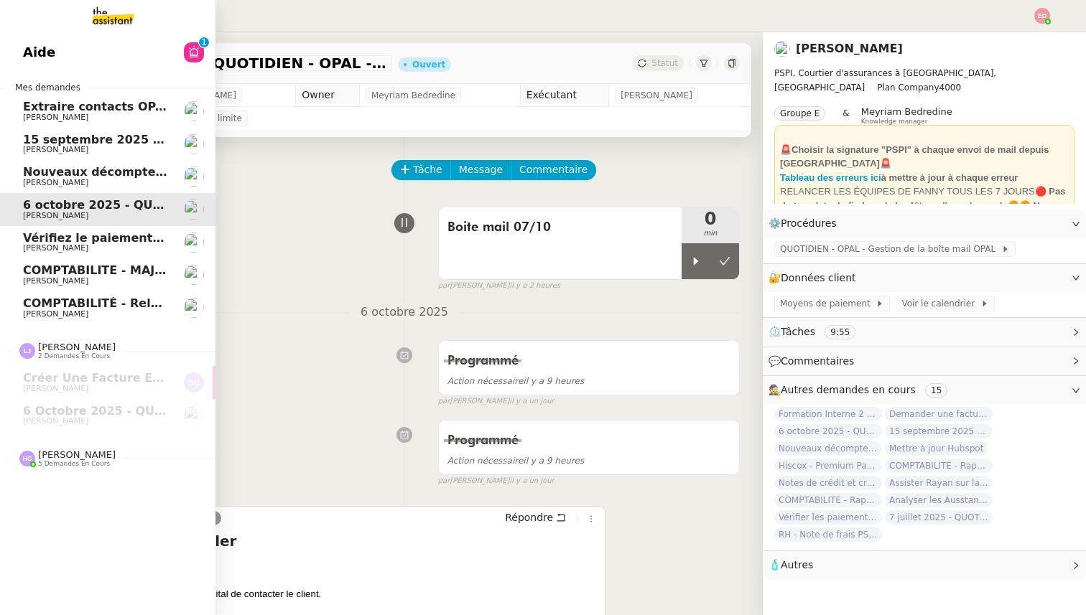
click at [55, 142] on span "15 septembre 2025 - QUOTIDIEN Gestion boite mail Accounting" at bounding box center [228, 140] width 410 height 14
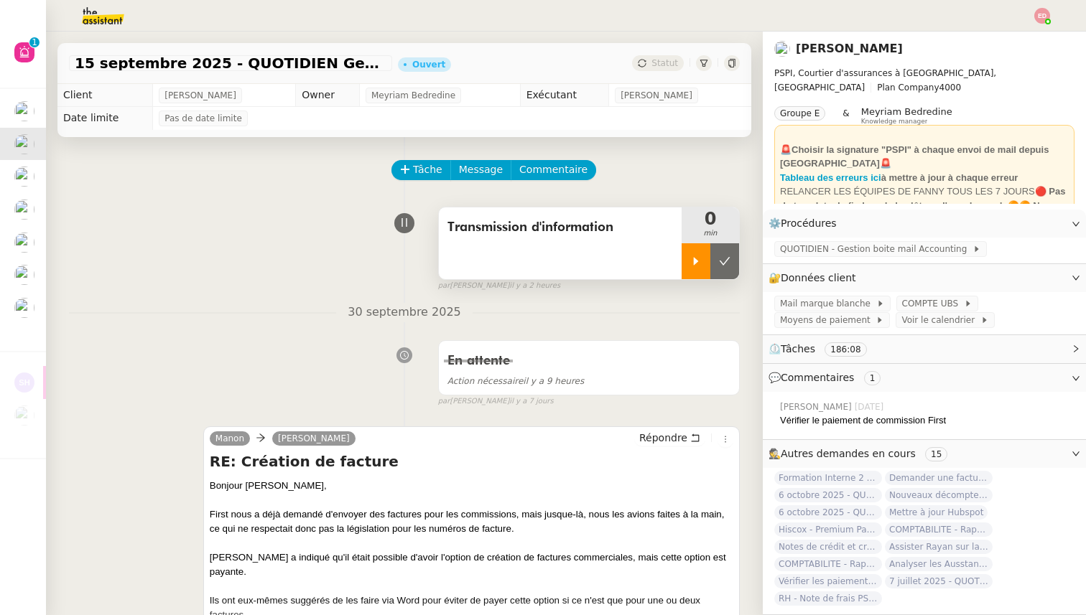
click at [696, 261] on icon at bounding box center [696, 261] width 5 height 8
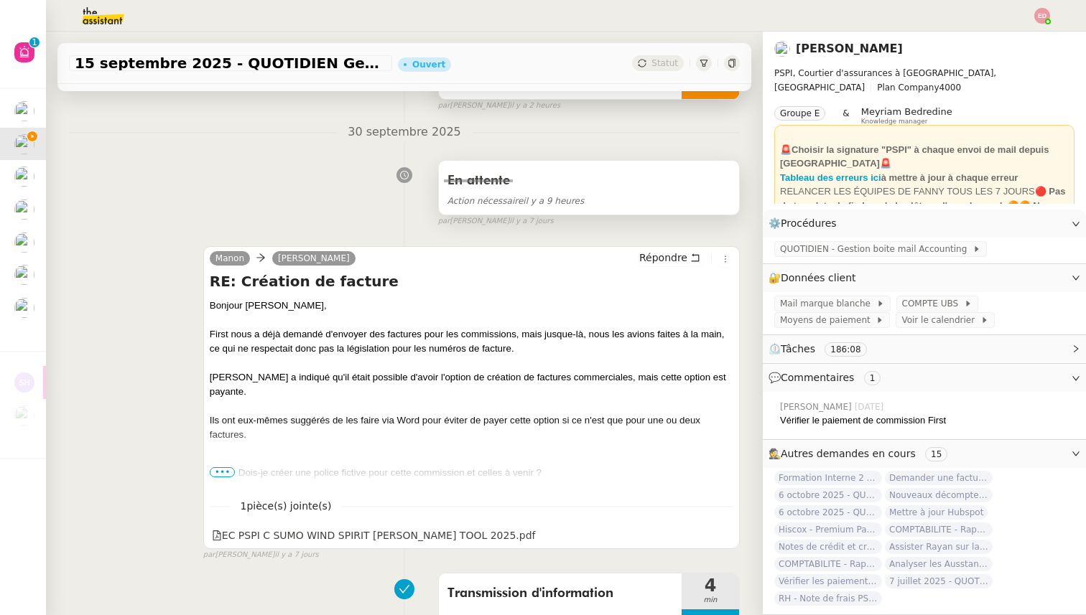
scroll to position [183, 0]
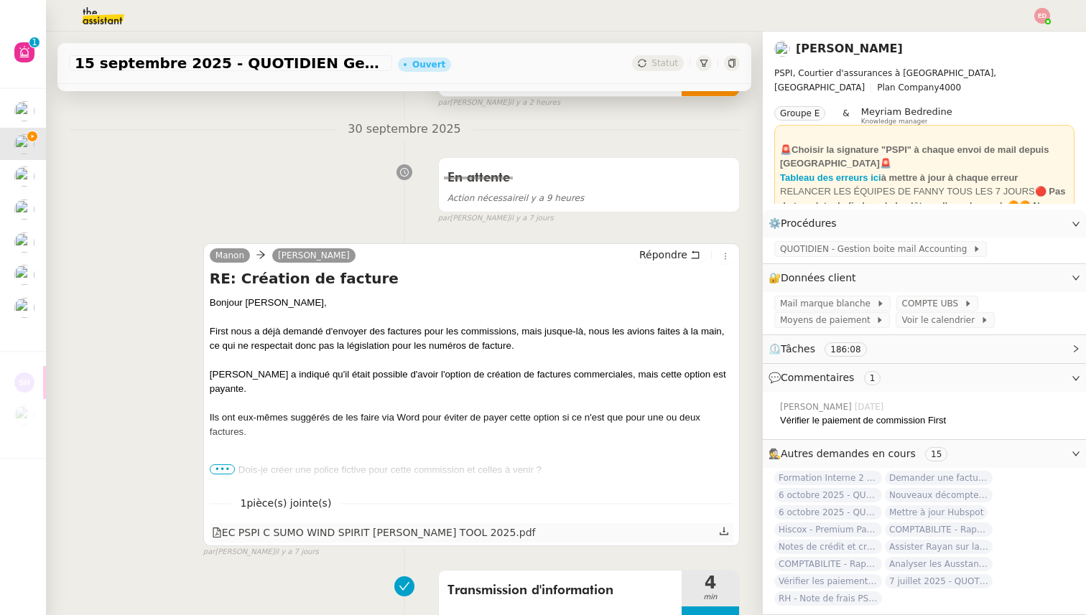
click at [496, 526] on div "EC PSPI C SUMO WIND SPIRIT [PERSON_NAME] TOOL 2025.pdf" at bounding box center [374, 533] width 324 height 17
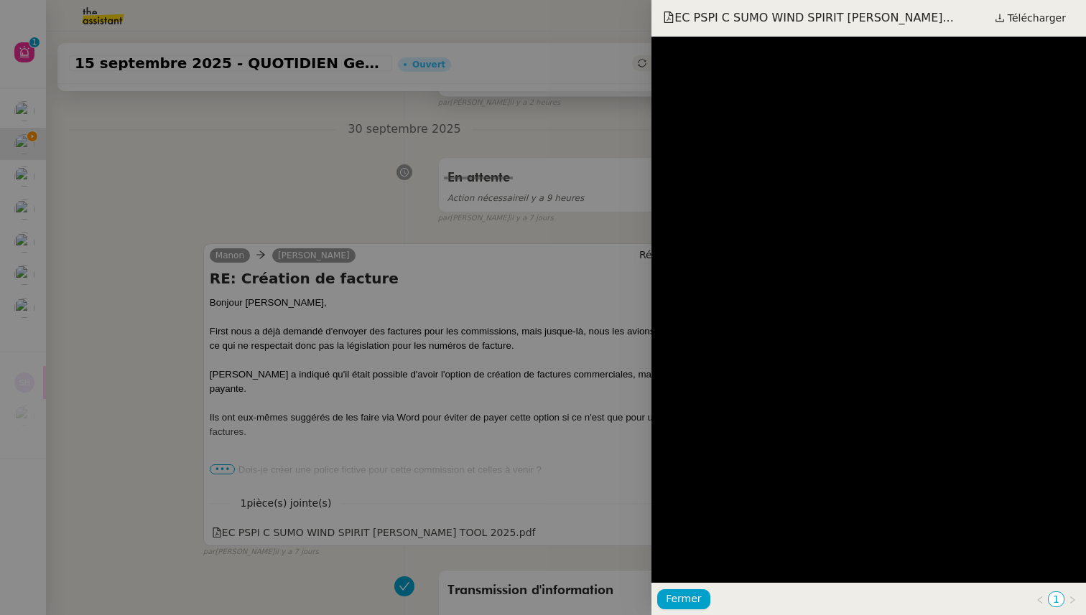
click at [503, 479] on div at bounding box center [543, 307] width 1086 height 615
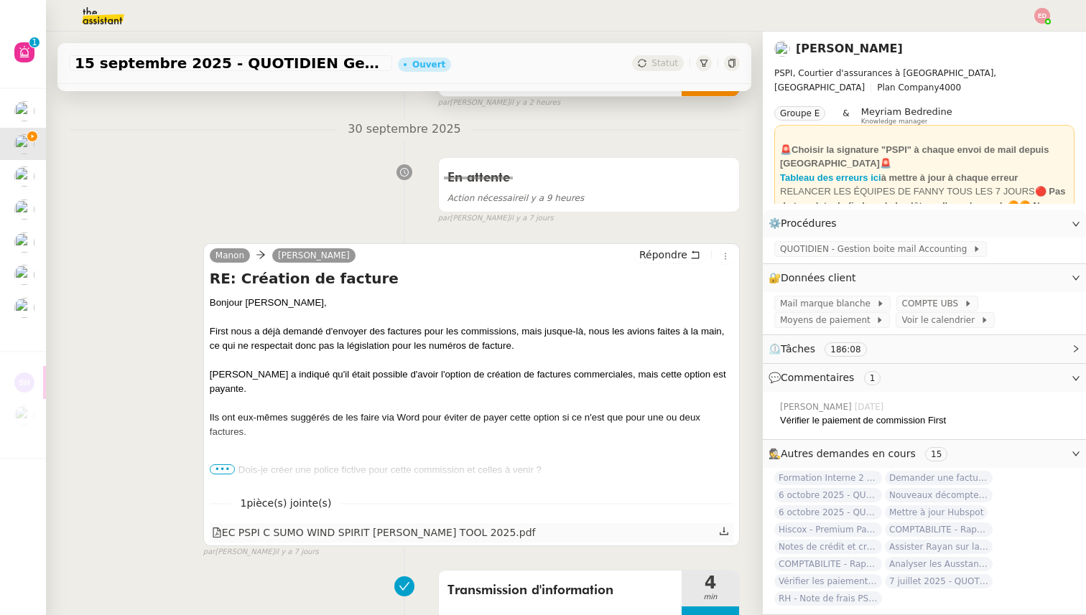
click at [730, 535] on div at bounding box center [725, 533] width 12 height 19
click at [723, 534] on icon at bounding box center [724, 531] width 10 height 10
click at [228, 468] on span "•••" at bounding box center [223, 470] width 26 height 10
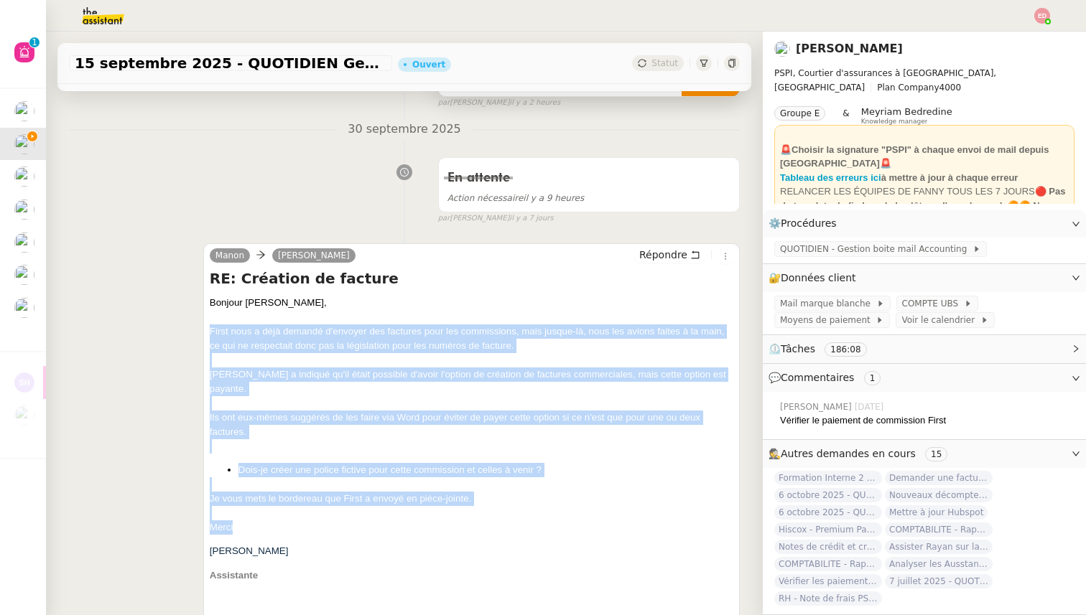
drag, startPoint x: 243, startPoint y: 512, endPoint x: 209, endPoint y: 327, distance: 188.5
copy span "First nous a déjà demandé d'envoyer des factures pour les commissions, mais jus…"
click at [666, 254] on span "Répondre" at bounding box center [663, 255] width 48 height 14
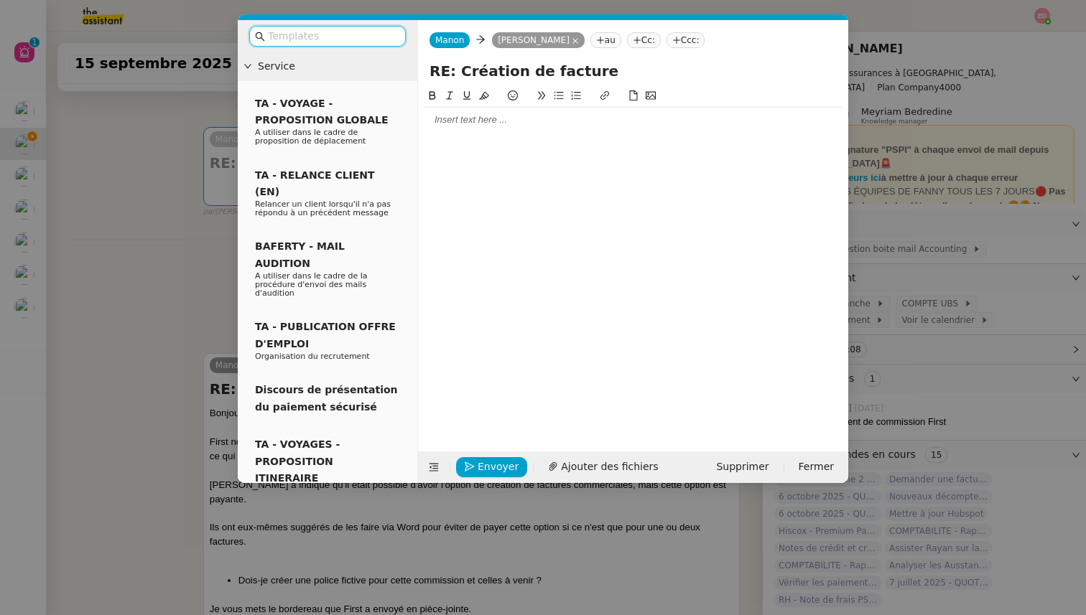
click at [353, 39] on input "text" at bounding box center [332, 36] width 129 height 17
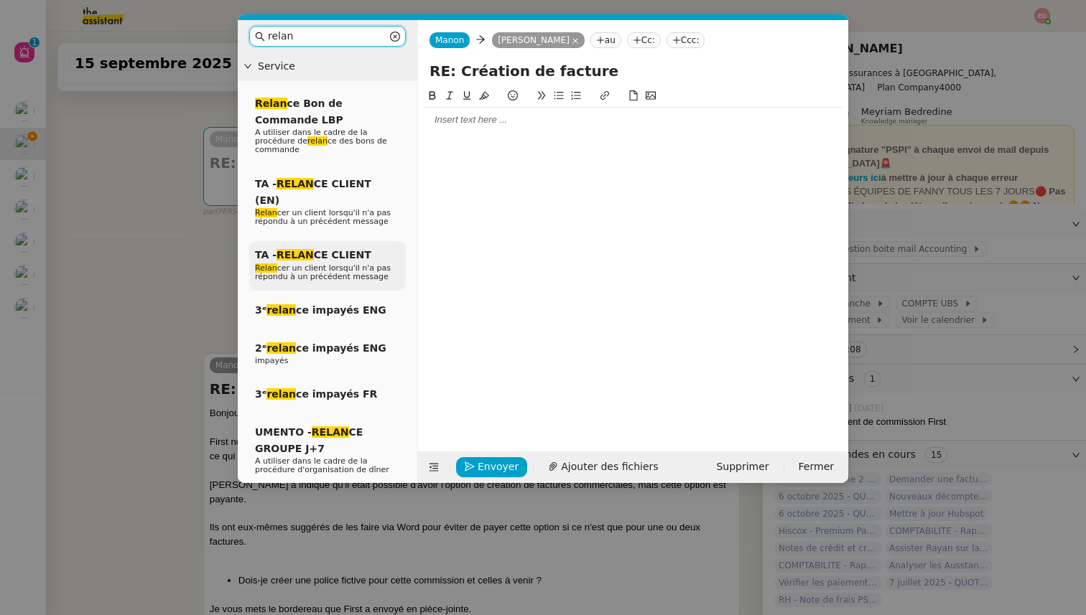
type input "relan"
click at [354, 241] on div "TA - RELAN CE CLIENT Relan cer un client lorsqu'il n'a pas répondu à un précéde…" at bounding box center [327, 266] width 157 height 50
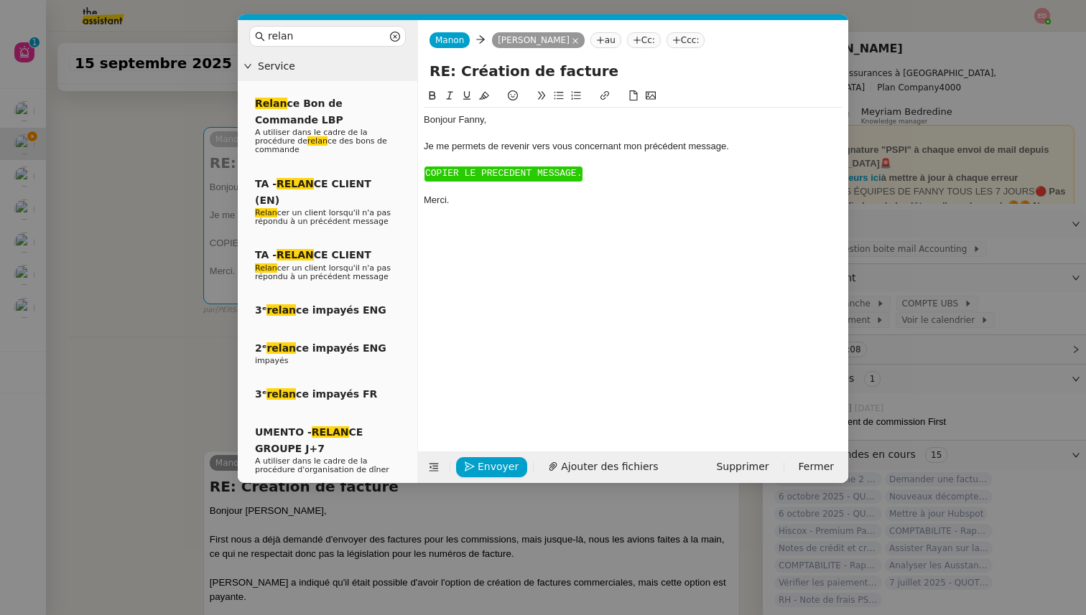
click at [477, 173] on span "COPIER LE PRECEDENT MESSAGE." at bounding box center [503, 173] width 157 height 11
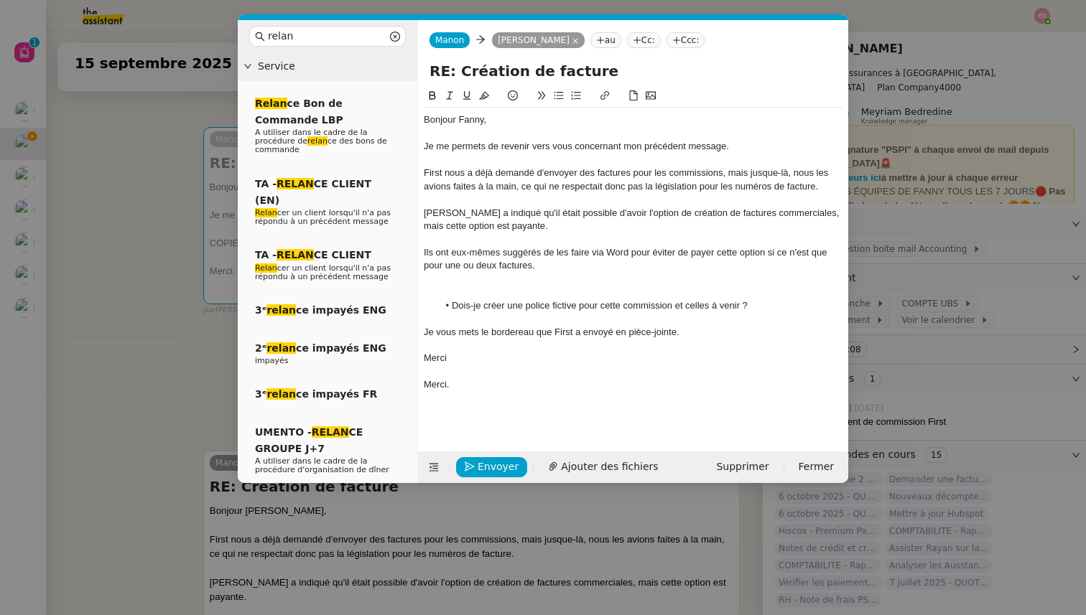
scroll to position [0, 0]
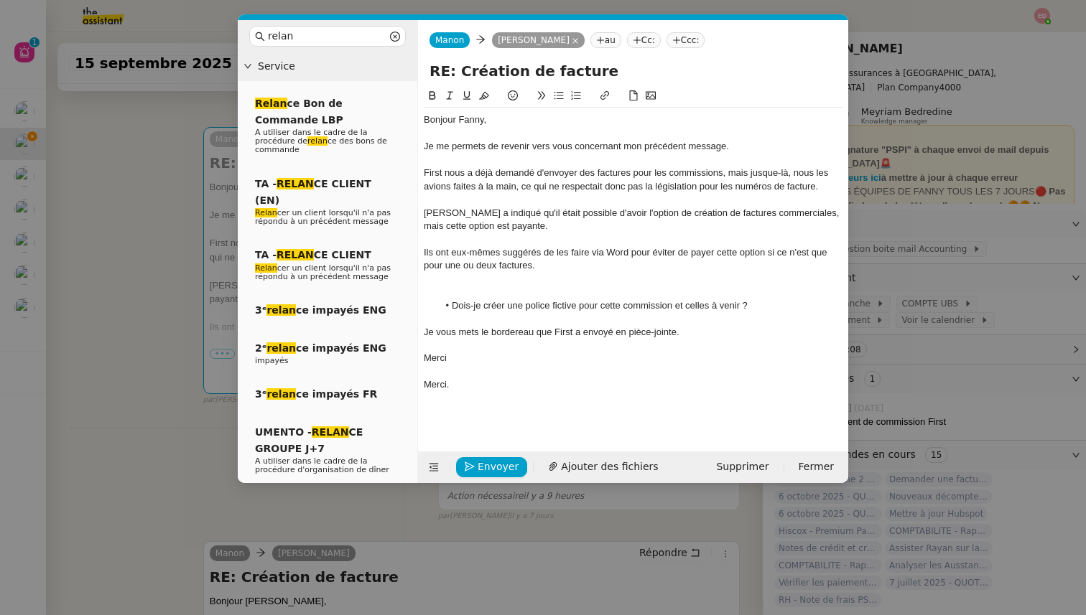
click at [467, 287] on div at bounding box center [633, 292] width 419 height 13
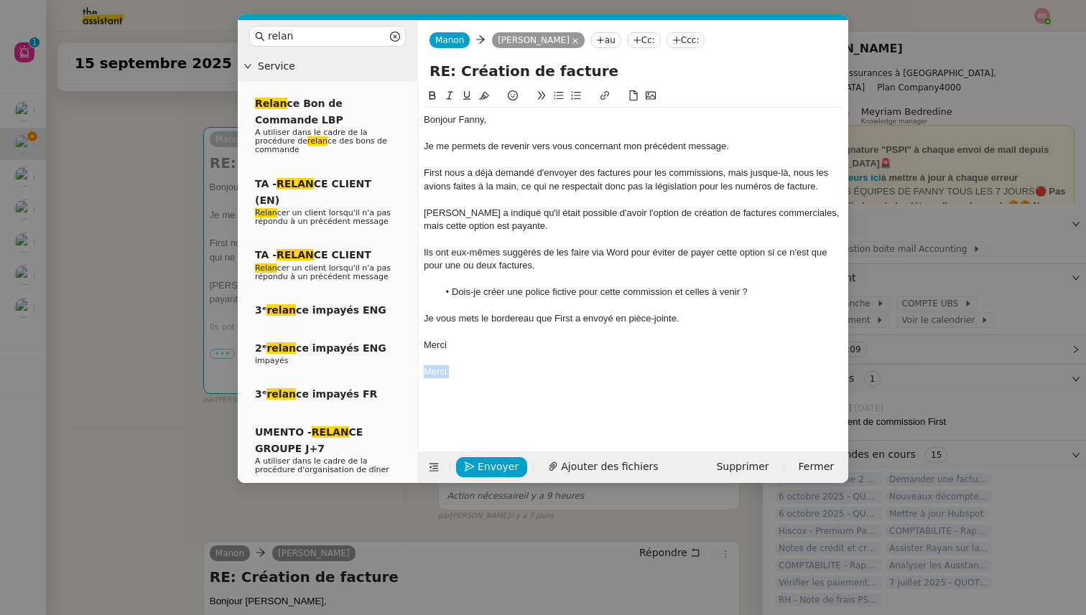
drag, startPoint x: 459, startPoint y: 373, endPoint x: 417, endPoint y: 373, distance: 42.4
click at [417, 373] on nz-layout "relan Service Relan ce Bon de Commande LBP A utiliser dans le cadre de la procé…" at bounding box center [543, 251] width 610 height 463
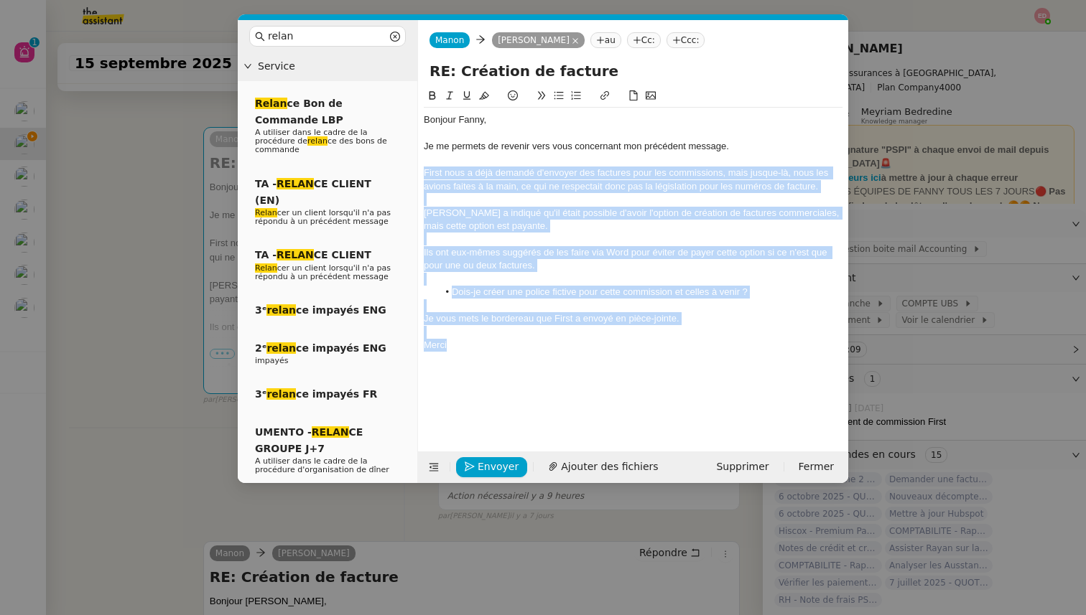
drag, startPoint x: 460, startPoint y: 348, endPoint x: 424, endPoint y: 172, distance: 179.4
click at [424, 172] on div "Bonjour ﻿[PERSON_NAME]﻿, Je me permets de revenir vers vous concernant mon préc…" at bounding box center [633, 246] width 419 height 276
click at [447, 95] on icon at bounding box center [450, 95] width 10 height 10
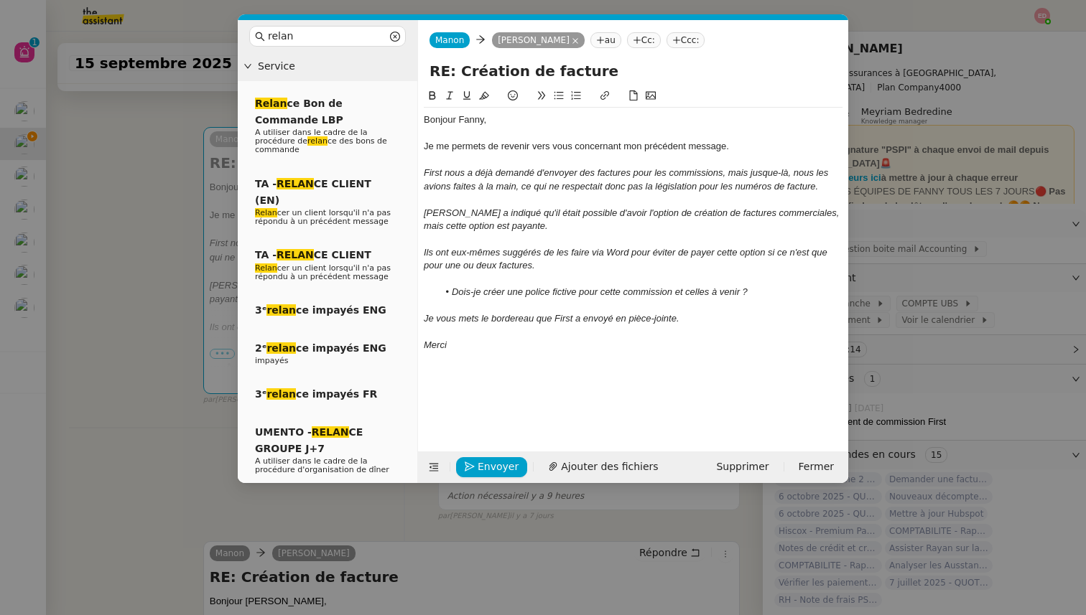
click at [472, 121] on div "Bonjour ﻿Fanny﻿," at bounding box center [633, 119] width 419 height 13
click at [499, 464] on span "Envoyer" at bounding box center [498, 467] width 41 height 17
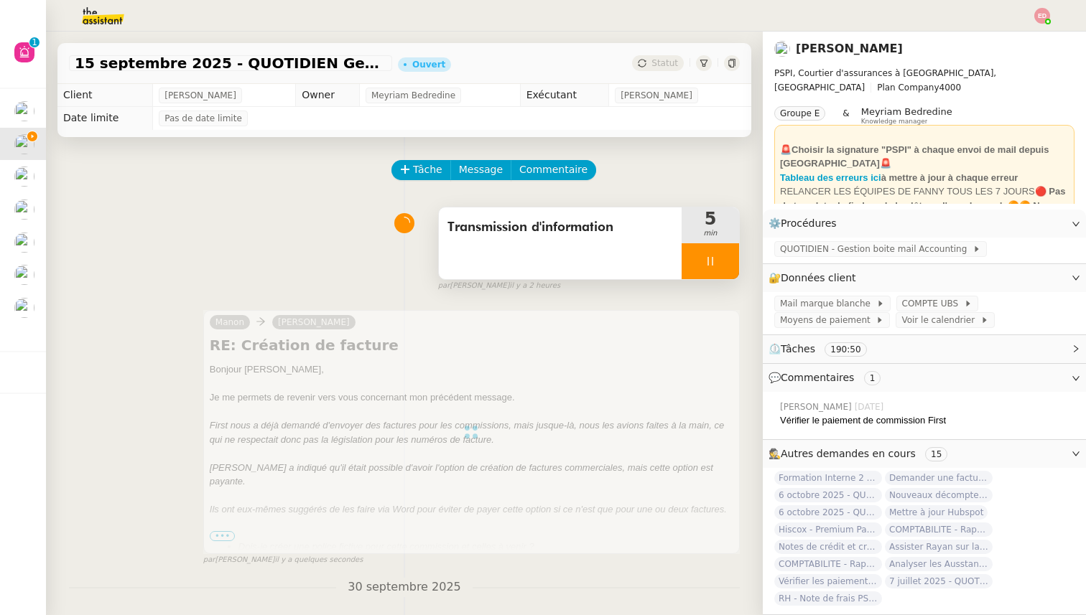
click at [732, 259] on div at bounding box center [710, 261] width 57 height 36
click at [732, 259] on button at bounding box center [724, 261] width 29 height 36
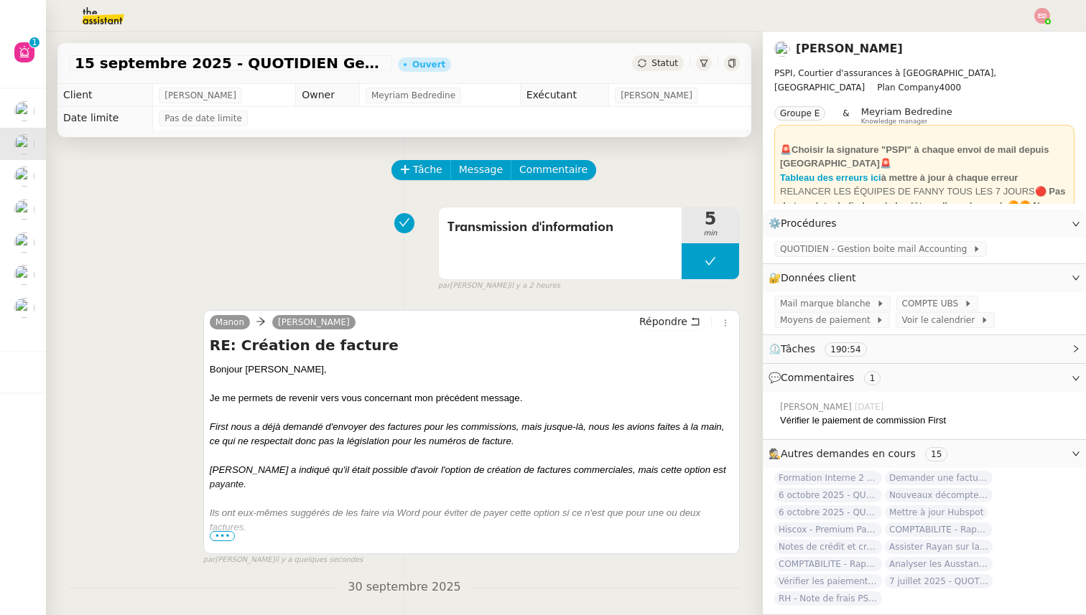
click at [651, 62] on div "Statut" at bounding box center [658, 63] width 52 height 16
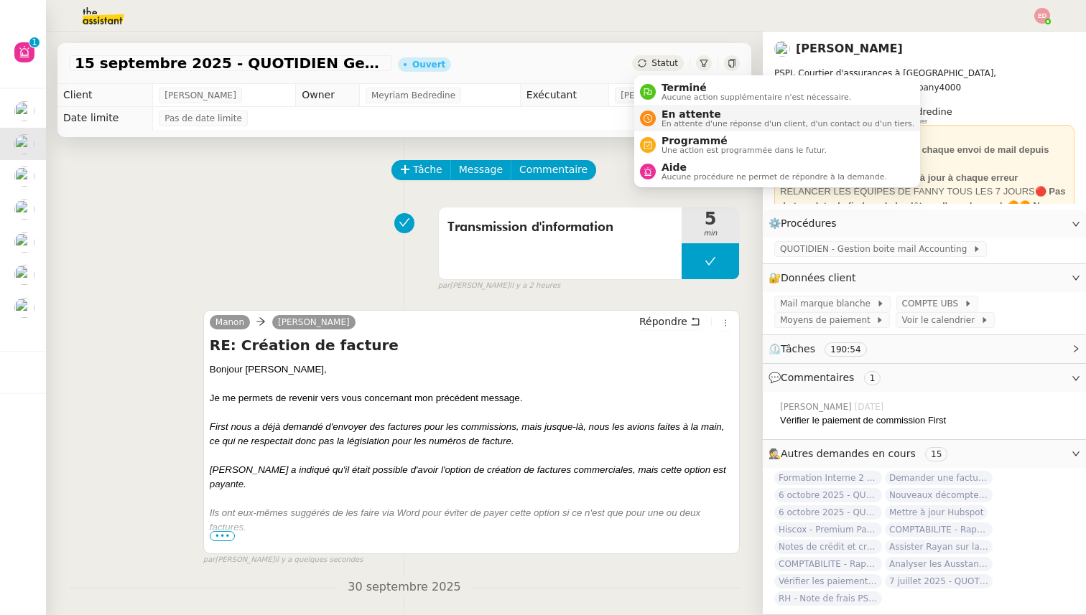
click at [676, 123] on span "En attente d'une réponse d'un client, d'un contact ou d'un tiers." at bounding box center [787, 124] width 253 height 8
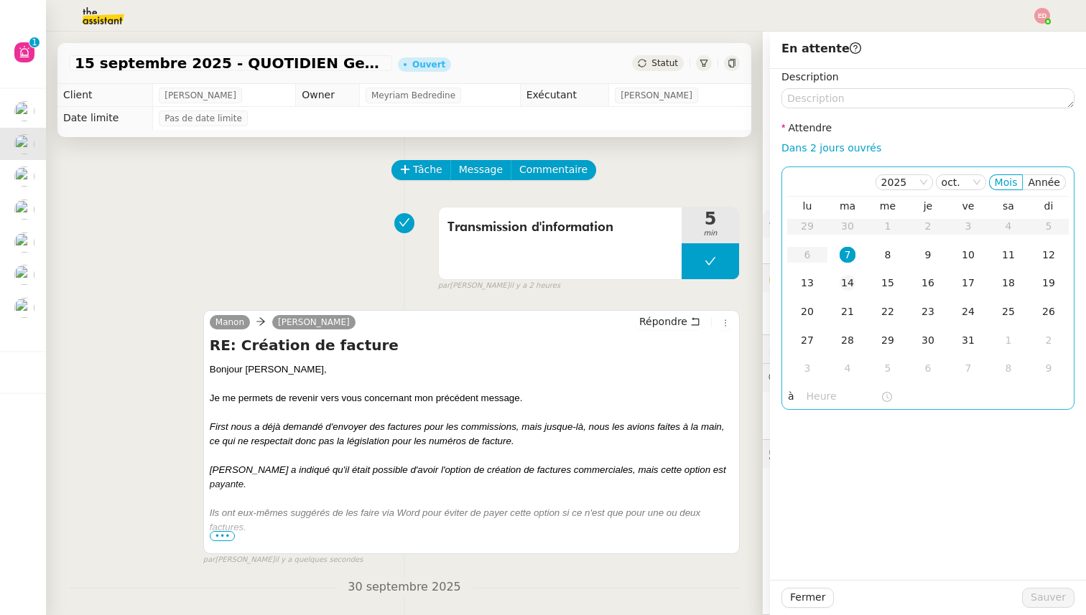
click at [844, 276] on div "14" at bounding box center [848, 283] width 16 height 16
click at [1064, 596] on span "Sauver" at bounding box center [1048, 598] width 35 height 17
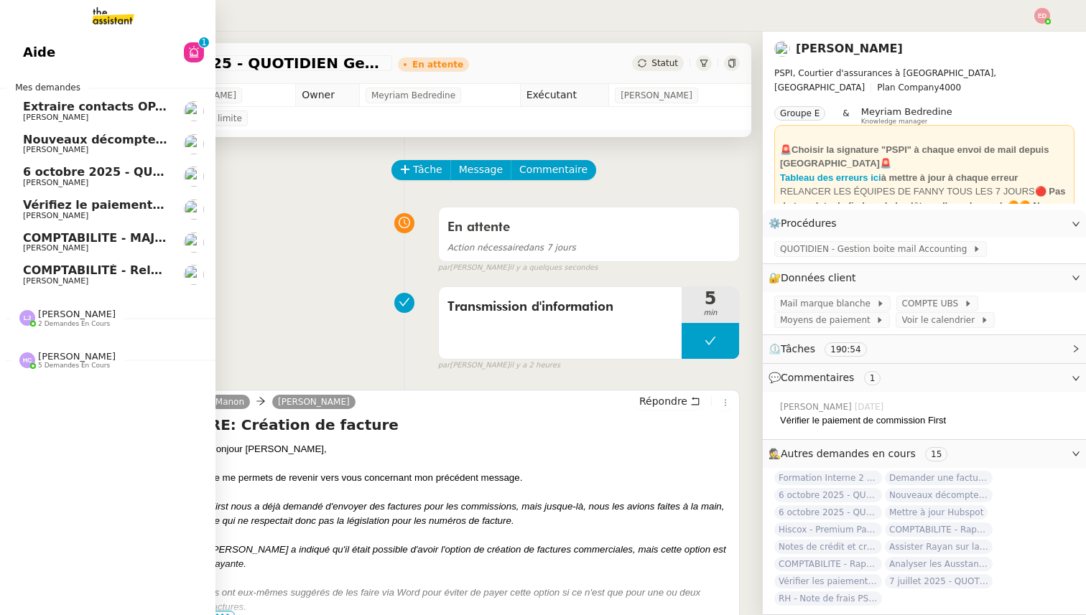
click at [62, 274] on span "COMPTABILITÉ - Relance des primes GoldenCare impayées- octobre 2025" at bounding box center [259, 271] width 473 height 14
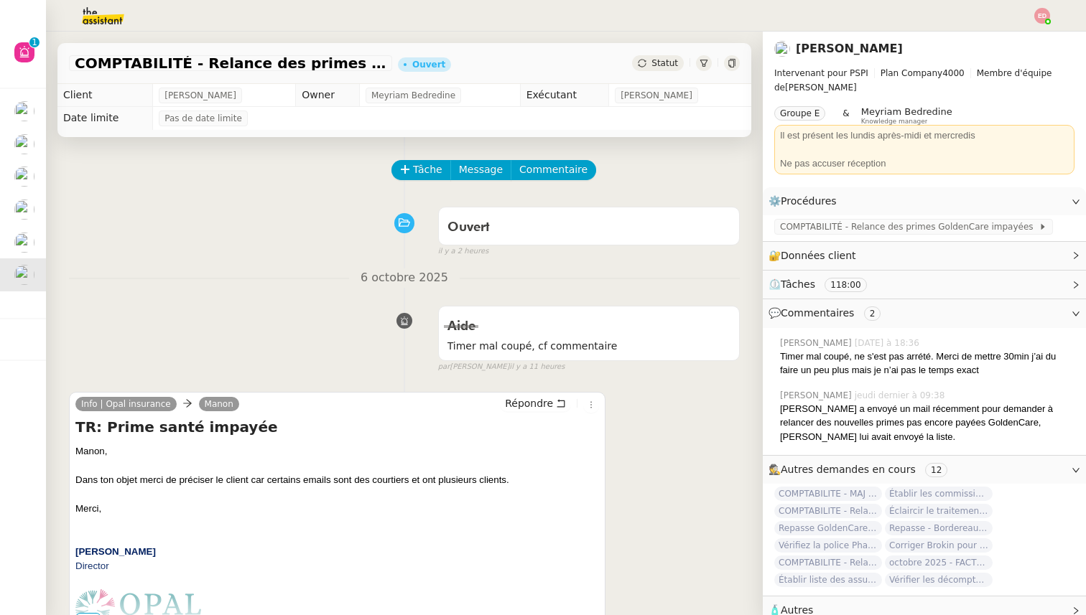
click at [657, 68] on span "Statut" at bounding box center [664, 63] width 27 height 10
click at [501, 344] on span "Timer mal coupé, cf commentaire" at bounding box center [588, 346] width 283 height 17
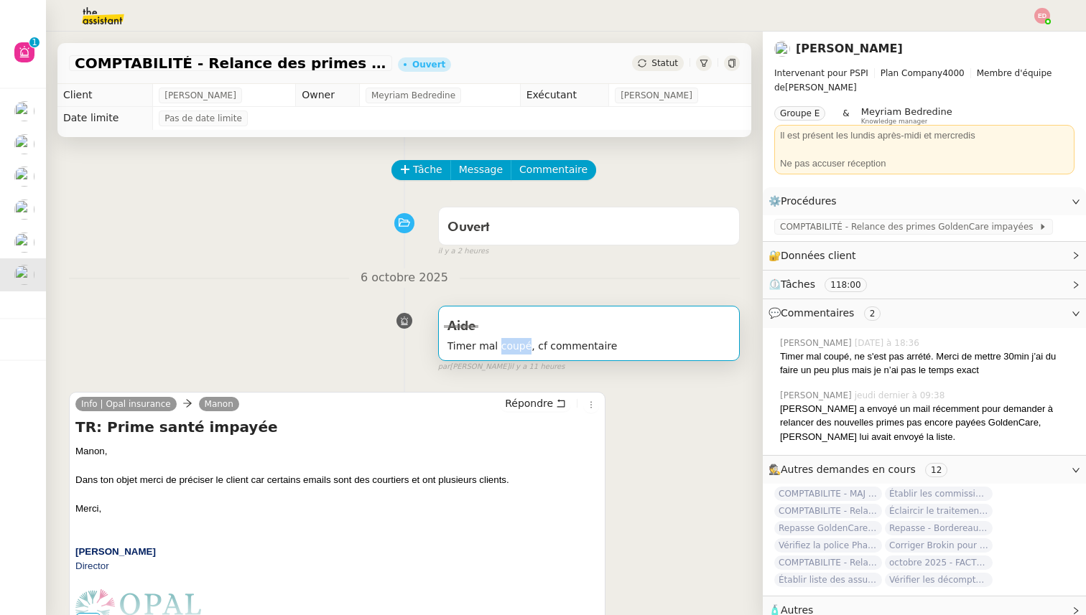
click at [501, 344] on span "Timer mal coupé, cf commentaire" at bounding box center [588, 346] width 283 height 17
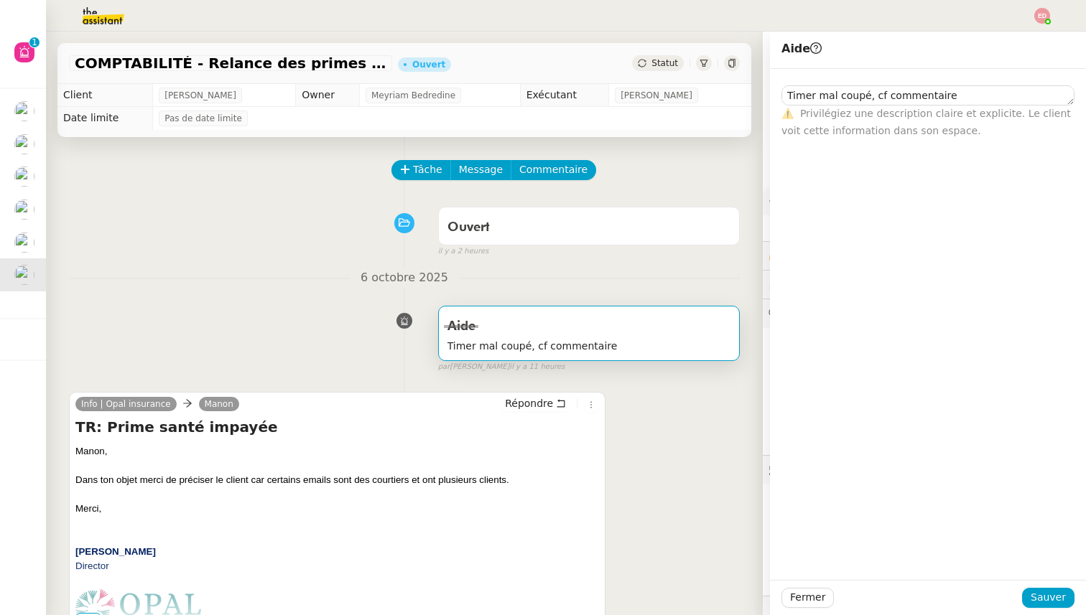
click at [616, 254] on div "il y a 2 heures" at bounding box center [589, 252] width 302 height 12
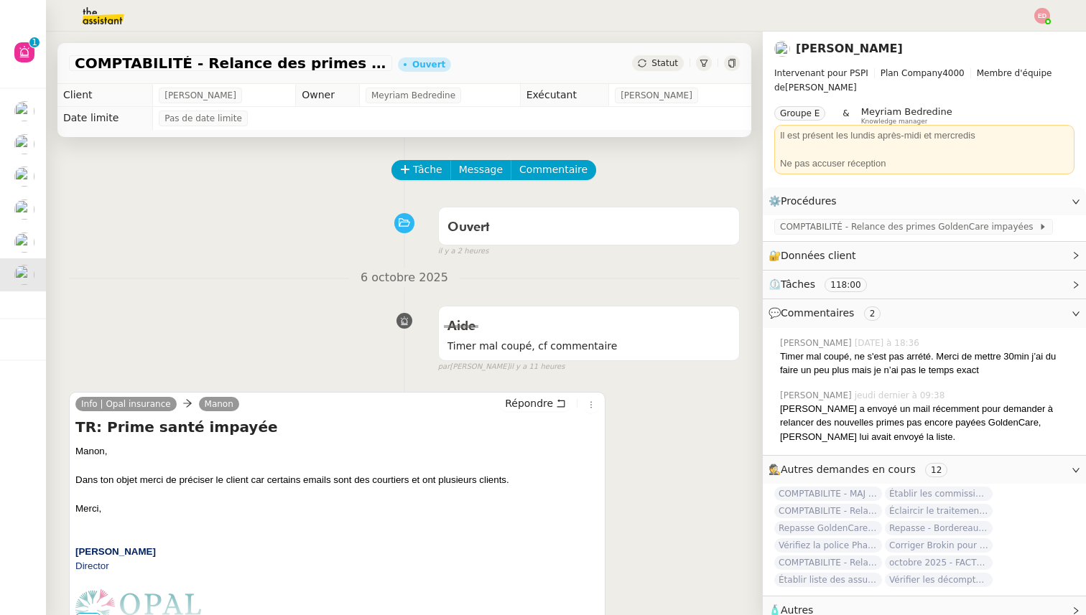
click at [661, 68] on span "Statut" at bounding box center [664, 63] width 27 height 10
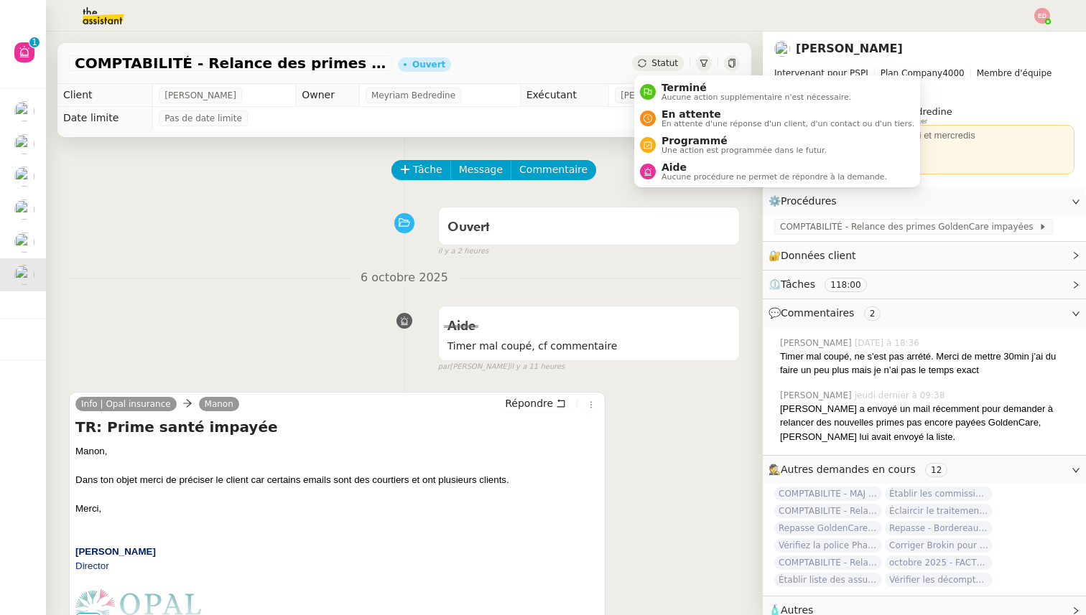
click at [677, 185] on ul "Terminé Aucune action supplémentaire n'est nécessaire. En attente En attente d'…" at bounding box center [777, 131] width 286 height 112
click at [677, 175] on span "Aucune procédure ne permet de répondre à la demande." at bounding box center [774, 177] width 226 height 8
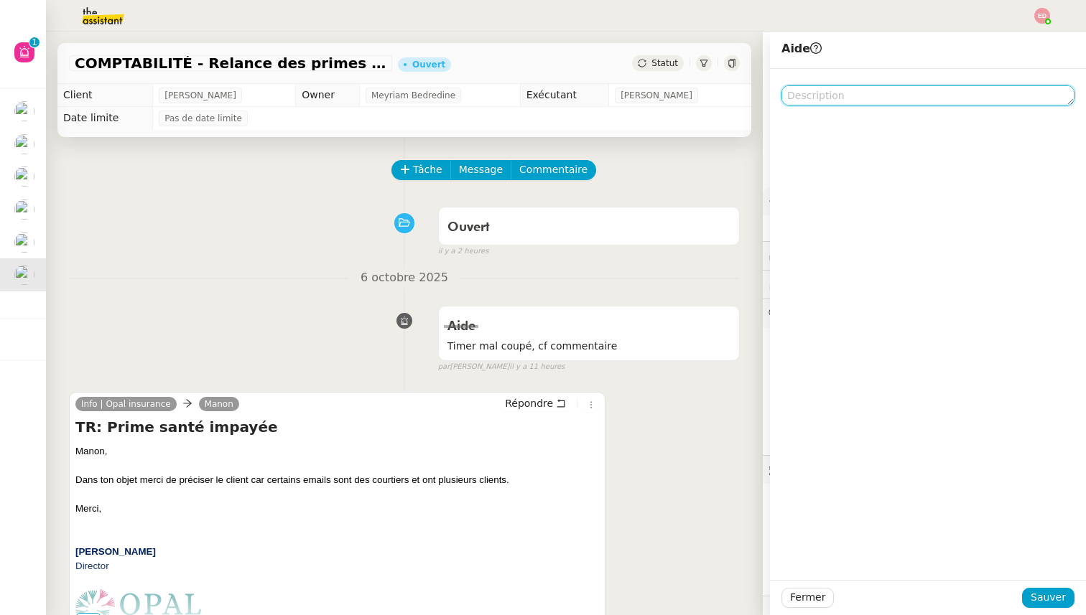
click at [882, 94] on textarea at bounding box center [927, 95] width 293 height 20
paste textarea "Timer mal coupé, cf commentaire"
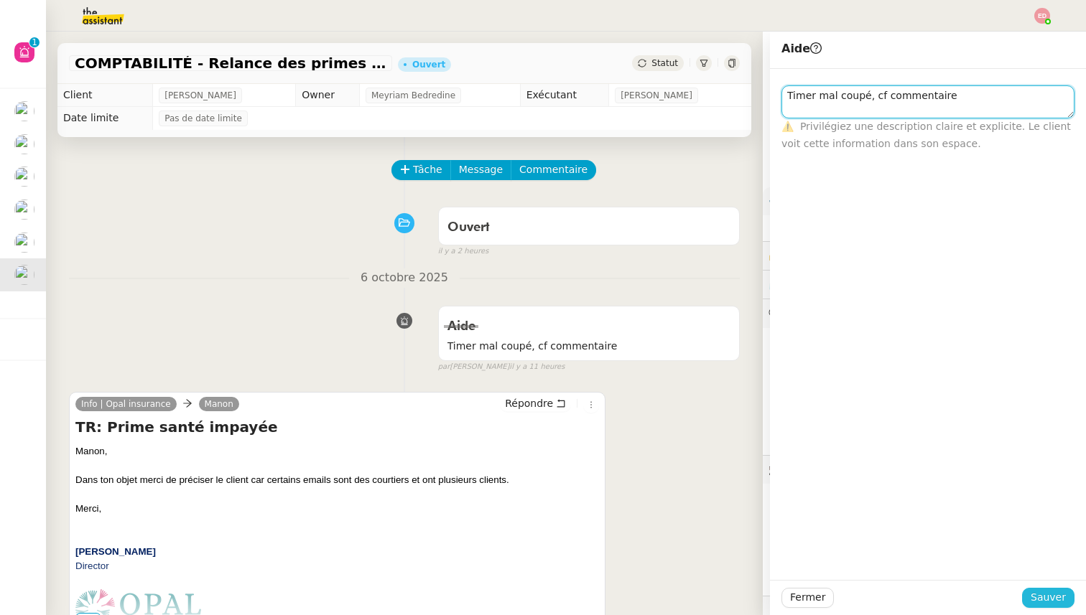
type textarea "Timer mal coupé, cf commentaire"
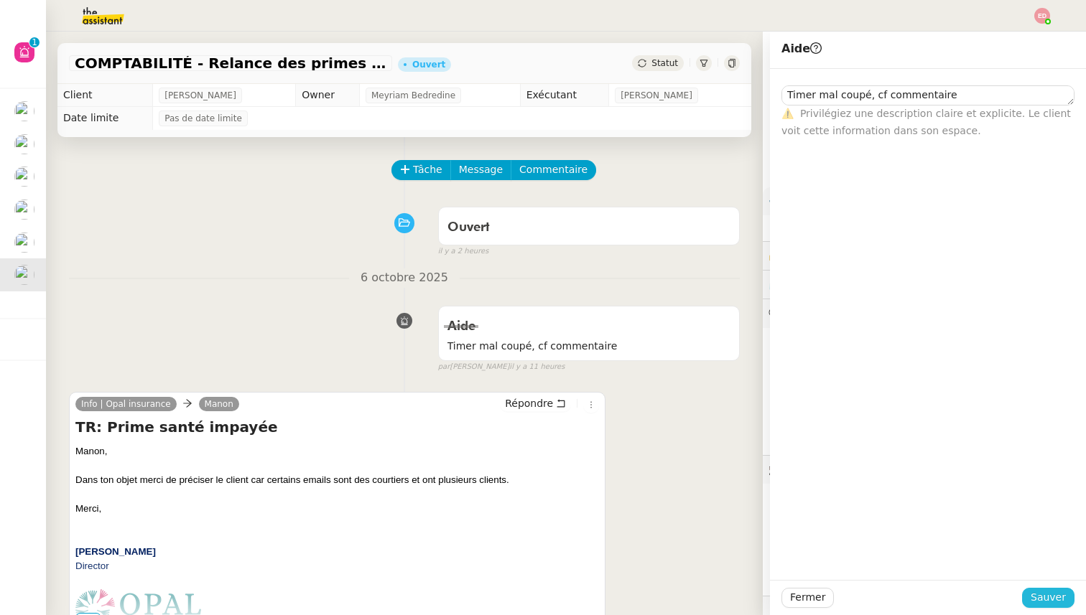
click at [1038, 597] on span "Sauver" at bounding box center [1048, 598] width 35 height 17
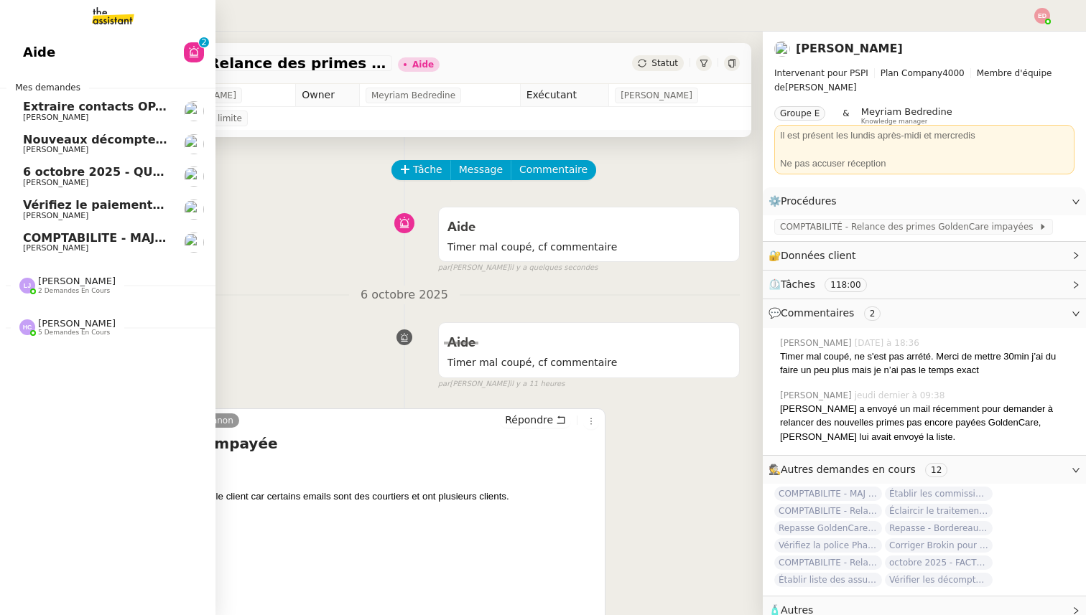
click at [33, 237] on span "COMPTABILITE - MAJ solde restant- septembre 2025" at bounding box center [191, 238] width 336 height 14
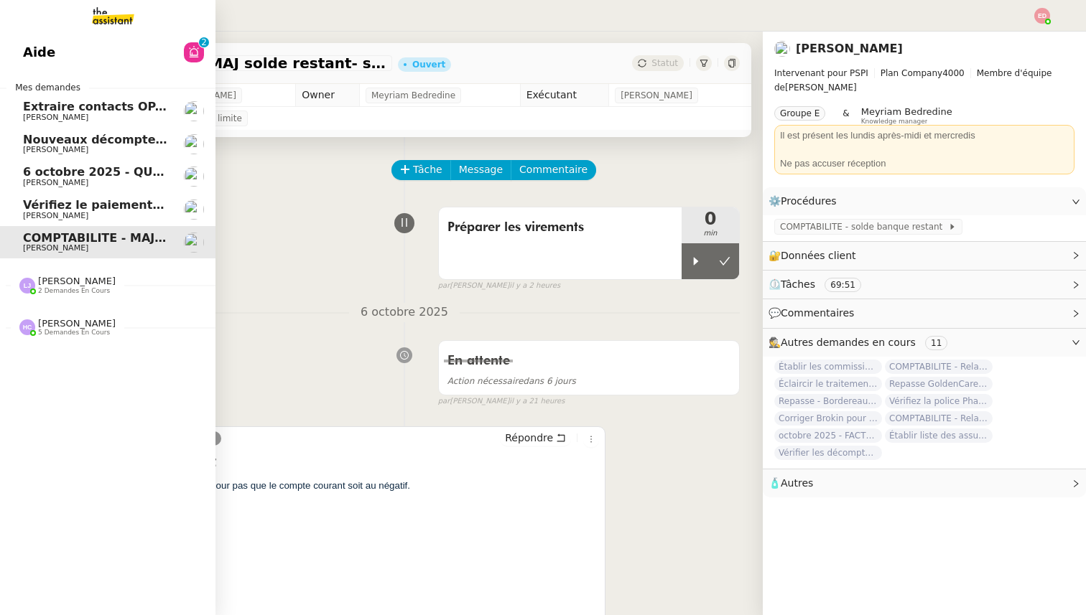
click at [40, 205] on span "Vérifiez le paiement du client" at bounding box center [118, 205] width 190 height 14
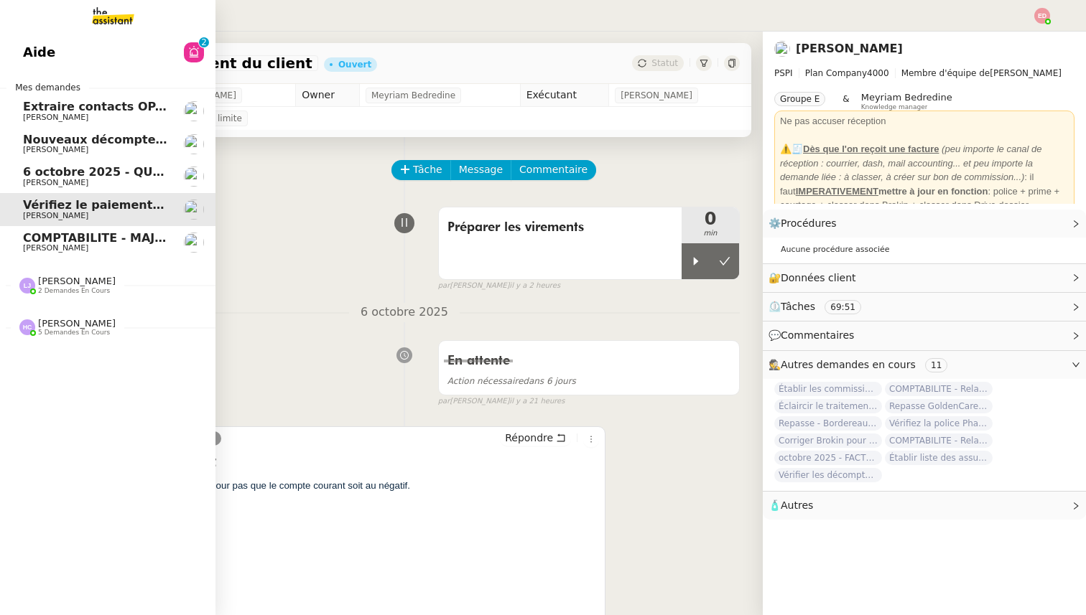
click at [39, 189] on link "[DATE] - QUOTIDIEN - OPAL - Gestion de la boîte mail OPAL [PERSON_NAME]" at bounding box center [107, 176] width 215 height 33
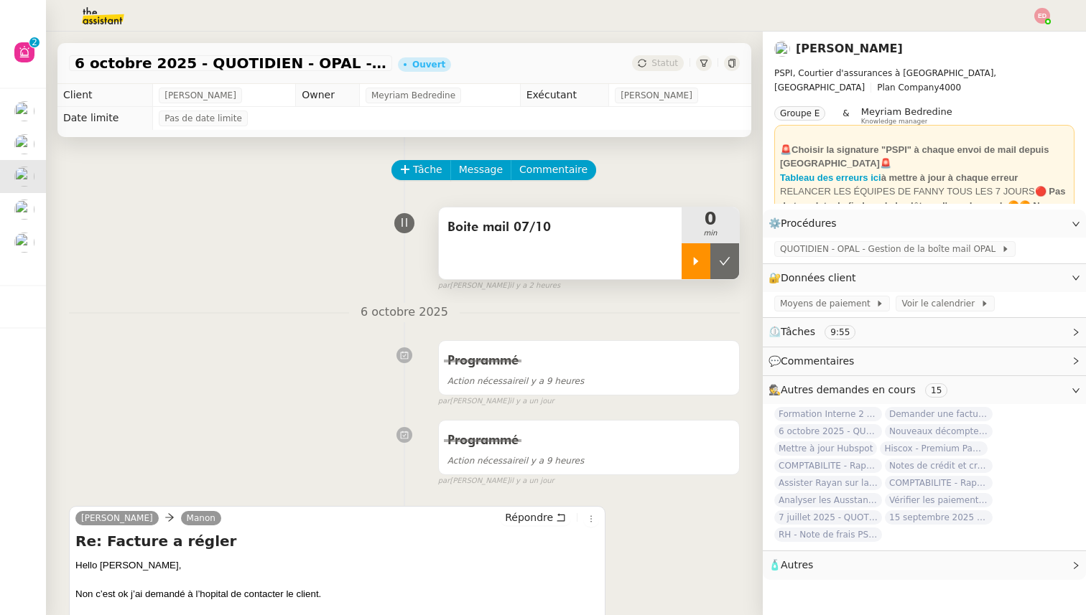
click at [687, 254] on div at bounding box center [696, 261] width 29 height 36
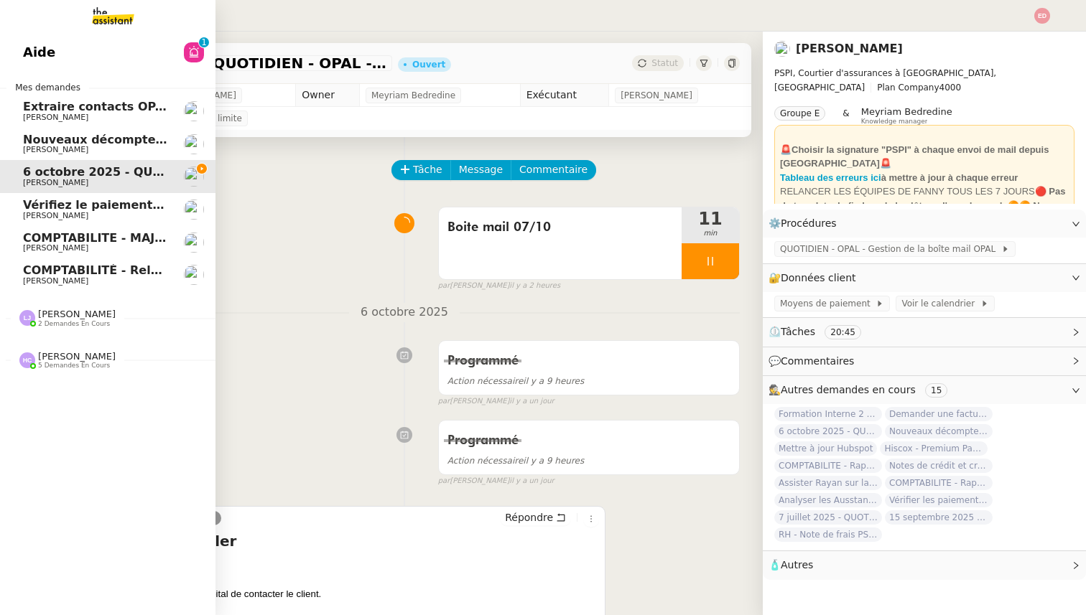
click at [51, 158] on link "Nouveaux décomptes de commissions [PERSON_NAME]" at bounding box center [107, 144] width 215 height 33
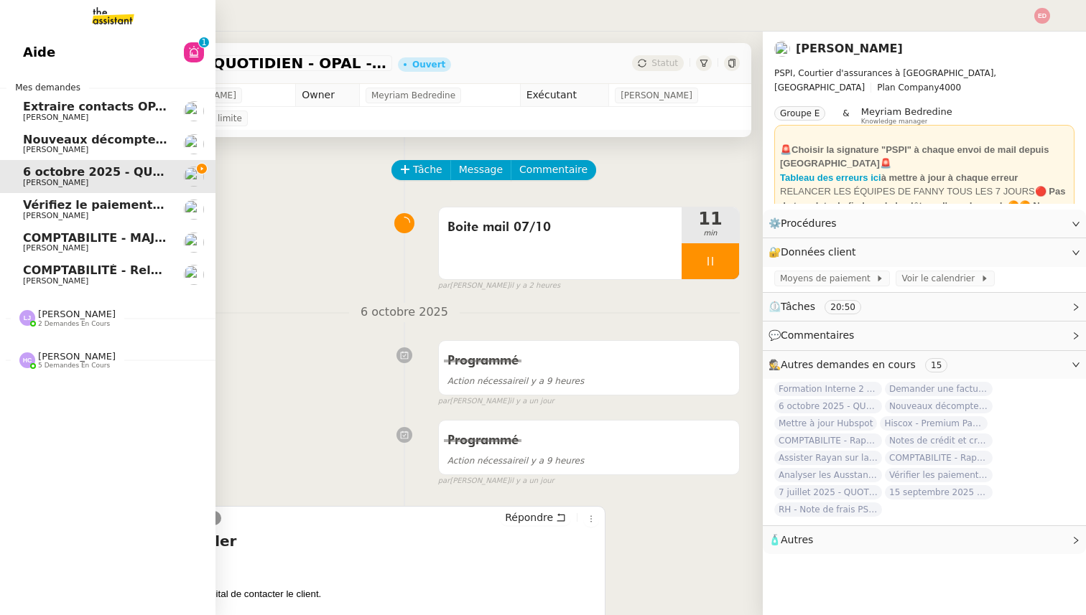
click at [65, 134] on span "Nouveaux décomptes de commissions" at bounding box center [146, 140] width 246 height 14
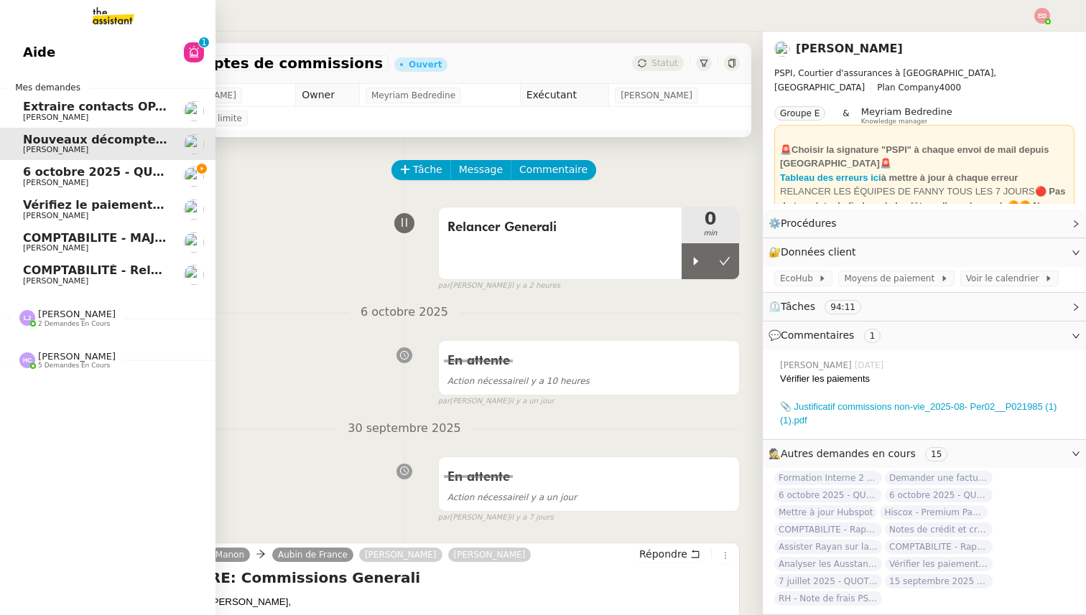
click at [149, 276] on span "COMPTABILITÉ - Relance des primes GoldenCare impayées- octobre 2025" at bounding box center [259, 271] width 473 height 14
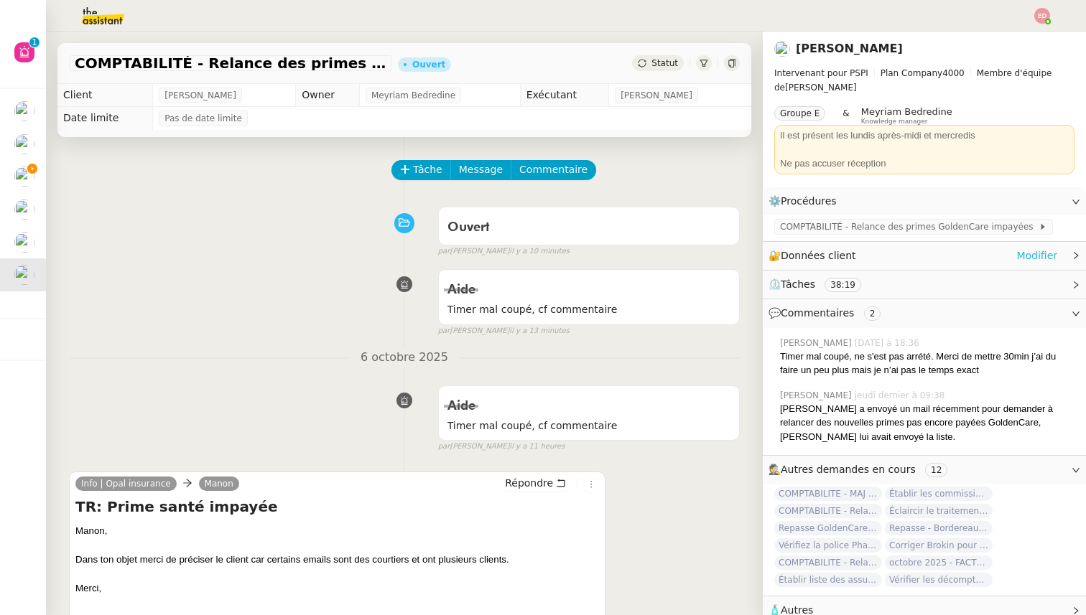
click at [1039, 251] on link "Modifier" at bounding box center [1036, 256] width 41 height 17
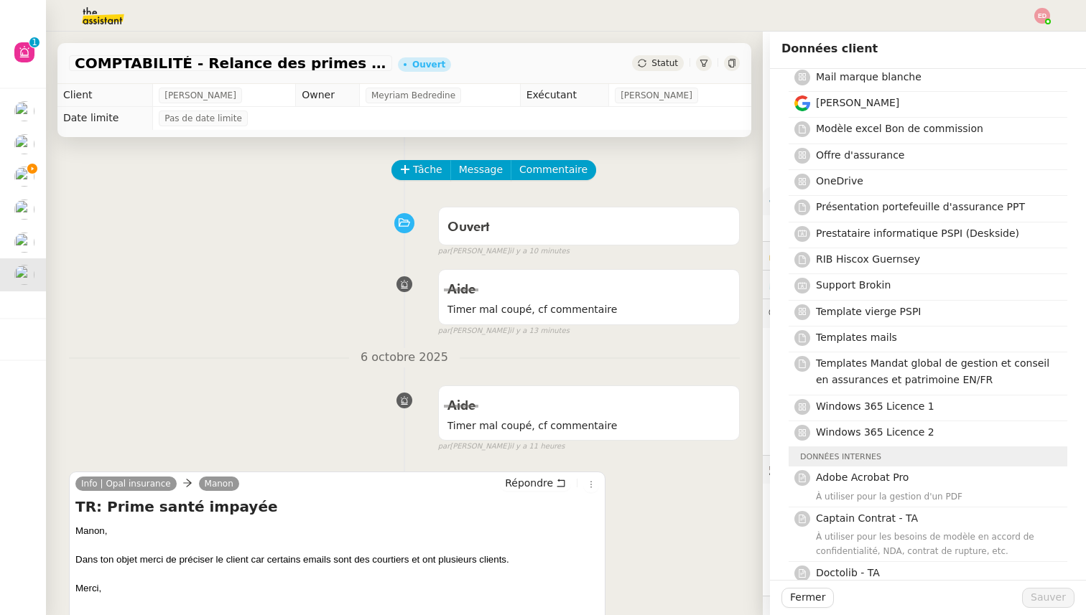
scroll to position [673, 0]
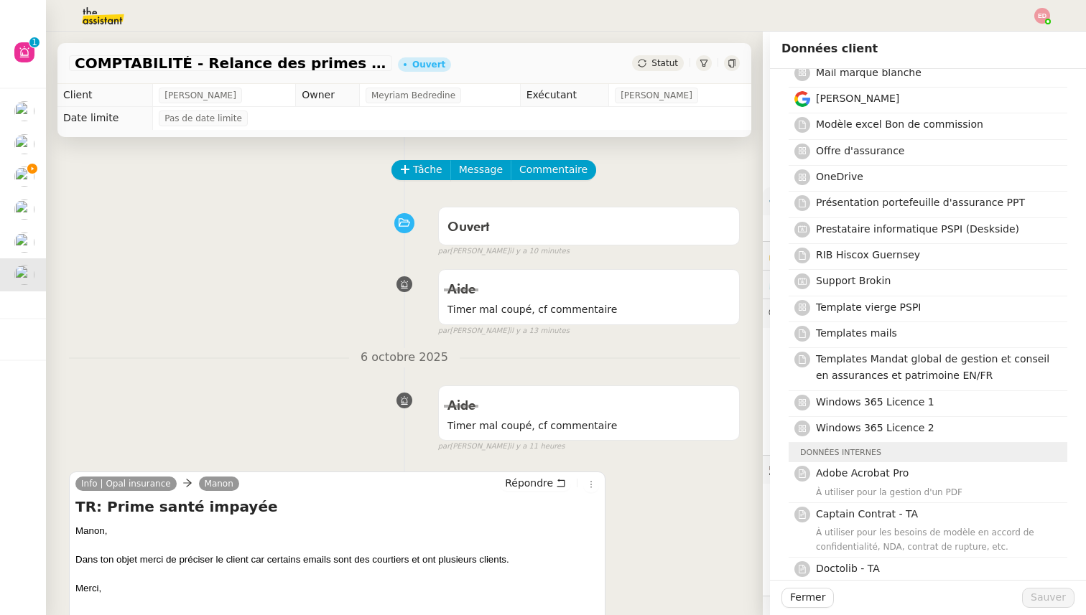
click at [677, 518] on div "Info | Opal insurance Manon Répondre TR: Prime santé impayée [PERSON_NAME], Dan…" at bounding box center [404, 593] width 671 height 269
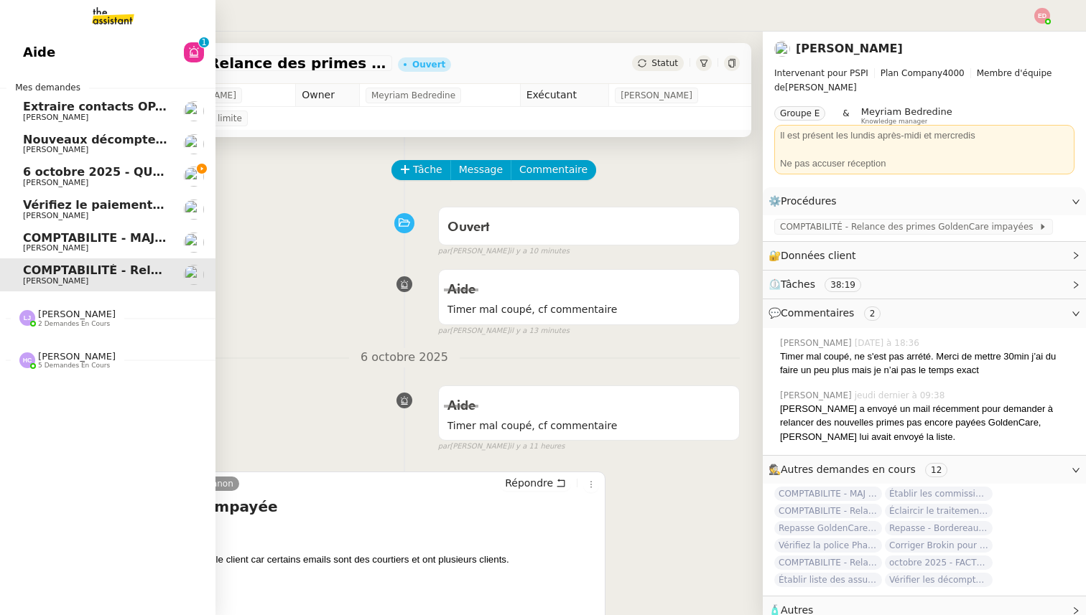
click at [27, 168] on span "6 octobre 2025 - QUOTIDIEN - OPAL - Gestion de la boîte mail OPAL" at bounding box center [239, 172] width 433 height 14
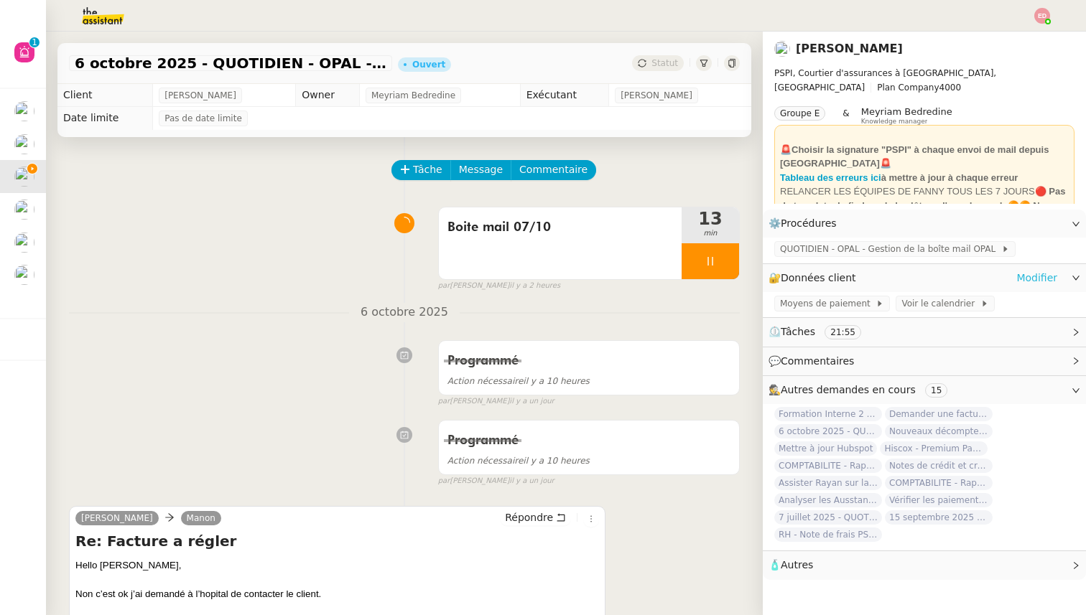
click at [1036, 274] on link "Modifier" at bounding box center [1036, 278] width 41 height 17
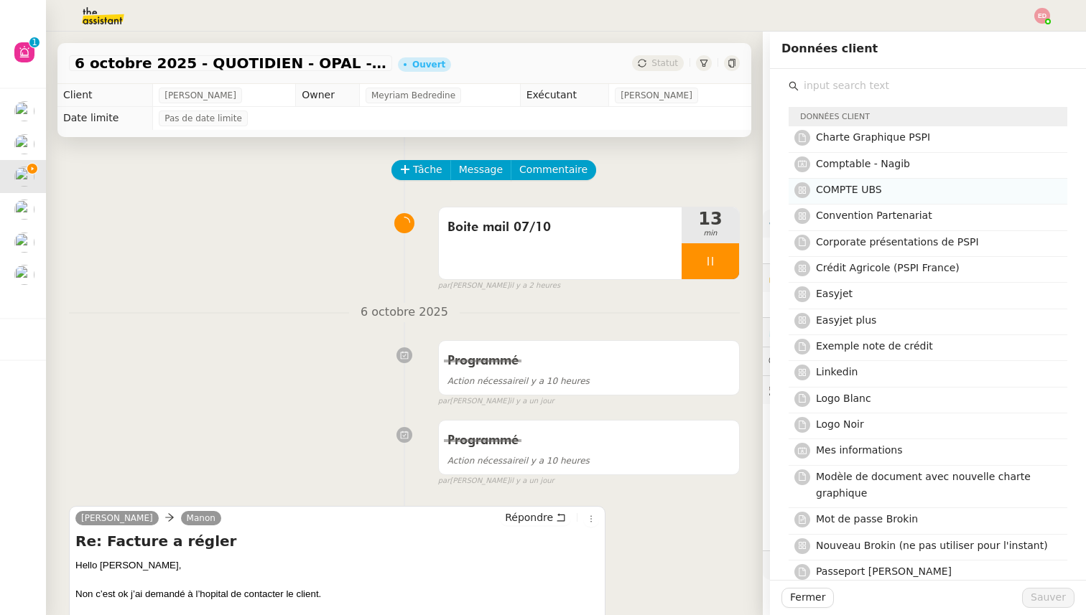
click at [896, 192] on h4 "COMPTE UBS" at bounding box center [937, 190] width 243 height 17
click at [1042, 600] on span "Sauver" at bounding box center [1048, 598] width 35 height 17
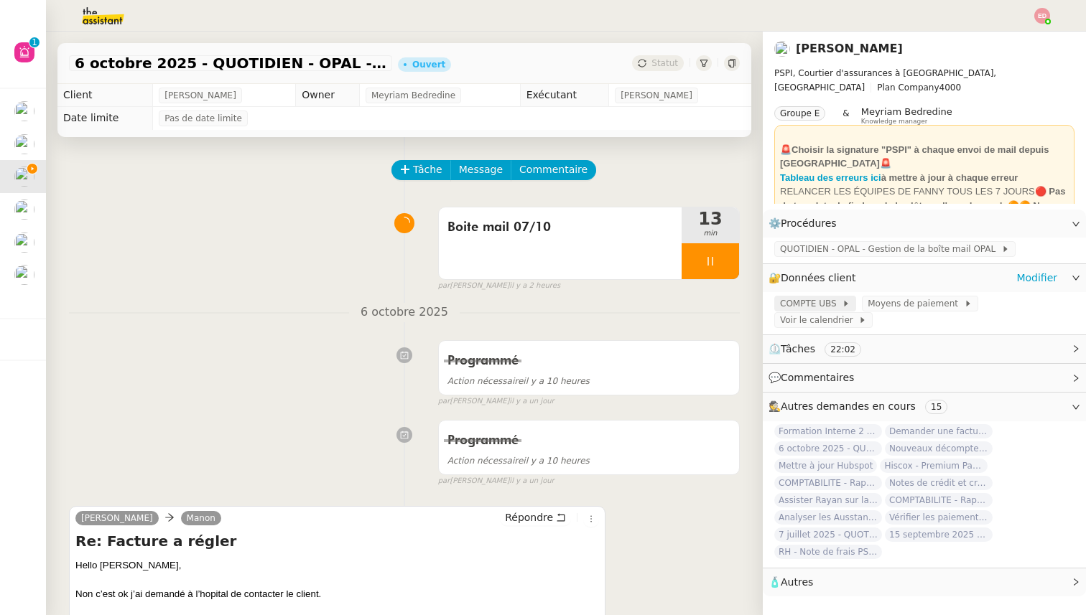
click at [828, 304] on span "COMPTE UBS" at bounding box center [811, 304] width 62 height 14
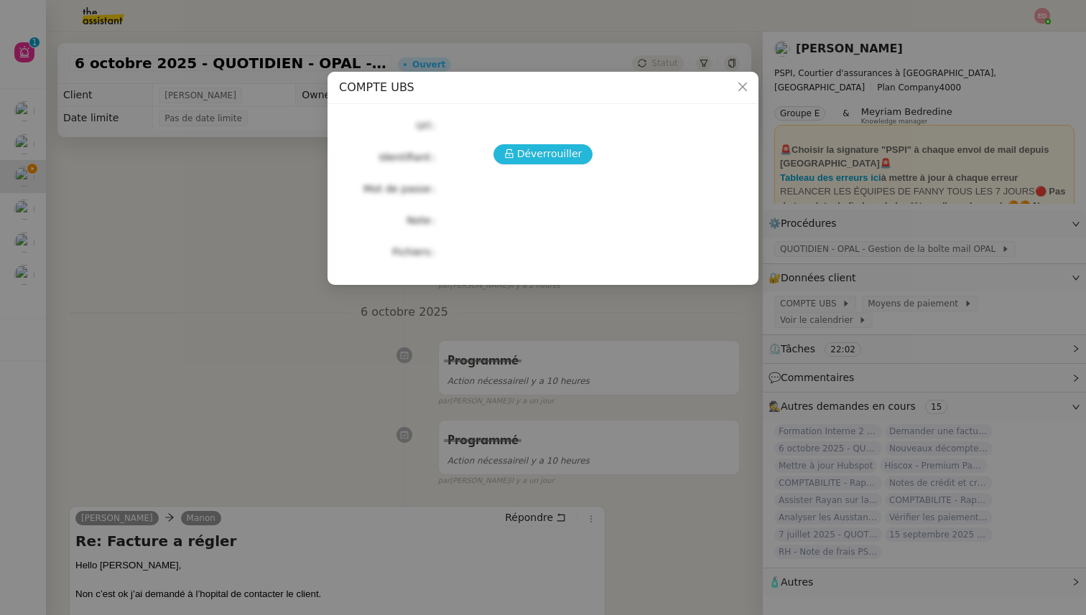
click at [538, 156] on span "Déverrouiller" at bounding box center [549, 154] width 65 height 17
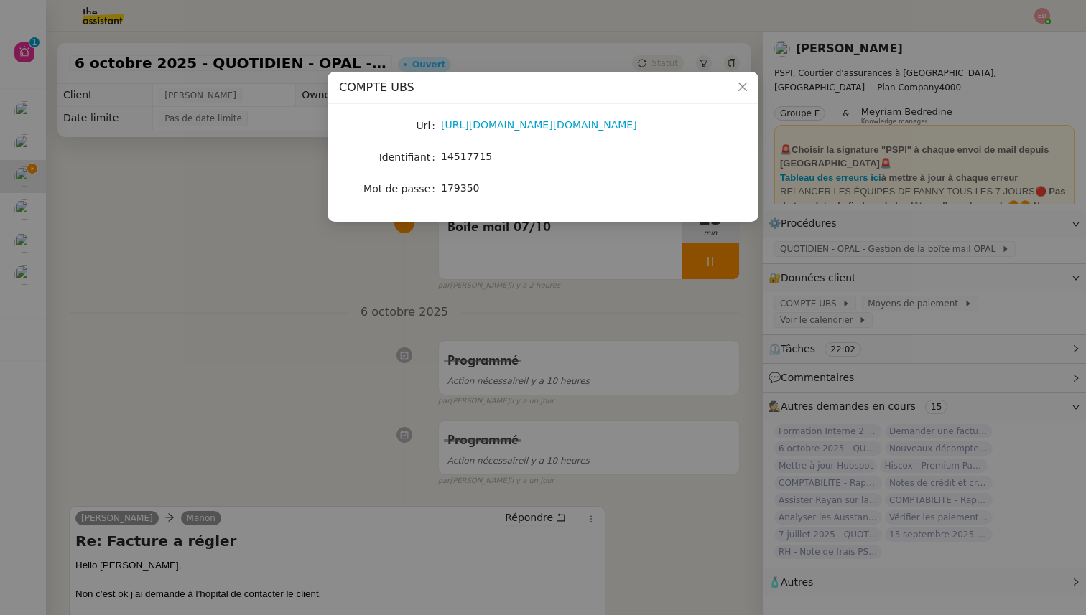
click at [462, 151] on span "14517715" at bounding box center [466, 156] width 51 height 11
copy span "14517715"
click at [358, 360] on nz-modal-container "COMPTE UBS Url [URL][DOMAIN_NAME][DOMAIN_NAME] Identifiant 14517715 Mot de pass…" at bounding box center [543, 307] width 1086 height 615
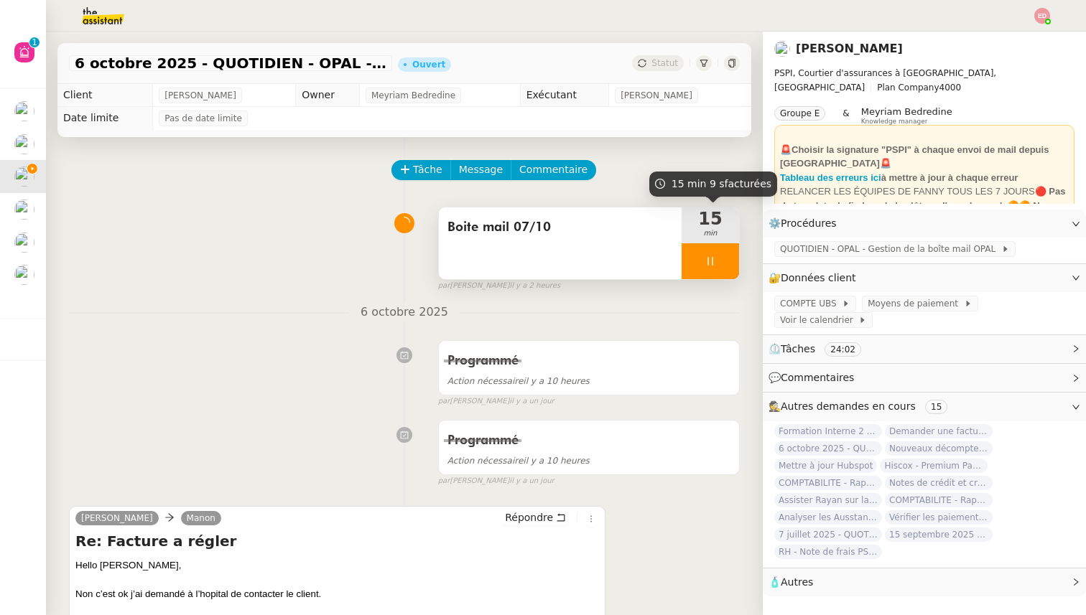
click at [726, 260] on div at bounding box center [710, 261] width 57 height 36
click at [726, 260] on icon at bounding box center [725, 261] width 11 height 8
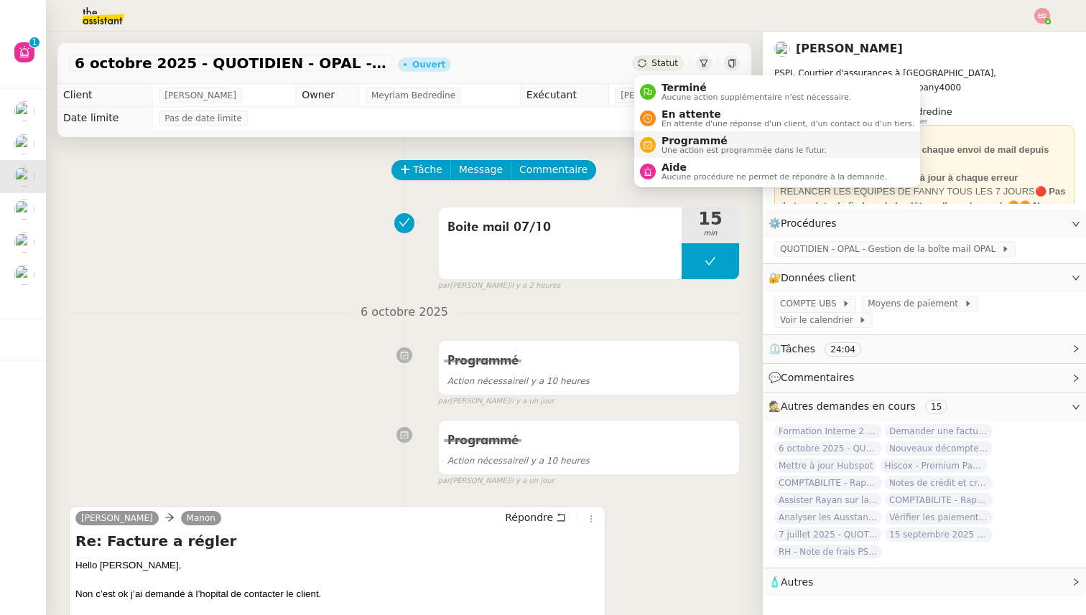
click at [679, 139] on span "Programmé" at bounding box center [743, 140] width 165 height 11
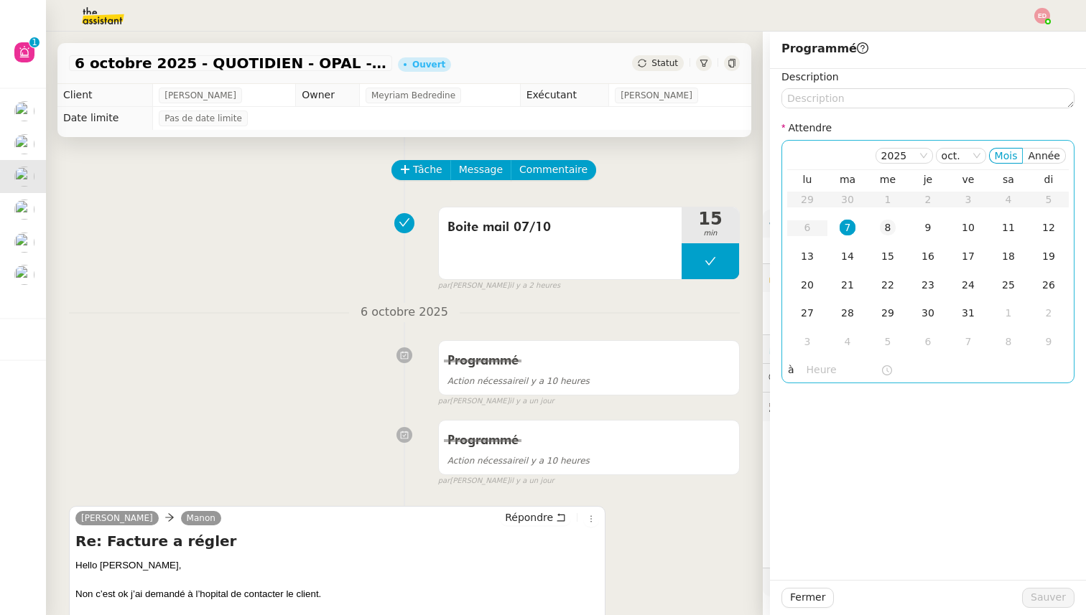
click at [885, 233] on div "8" at bounding box center [888, 228] width 16 height 16
click at [1039, 600] on span "Sauver" at bounding box center [1048, 598] width 35 height 17
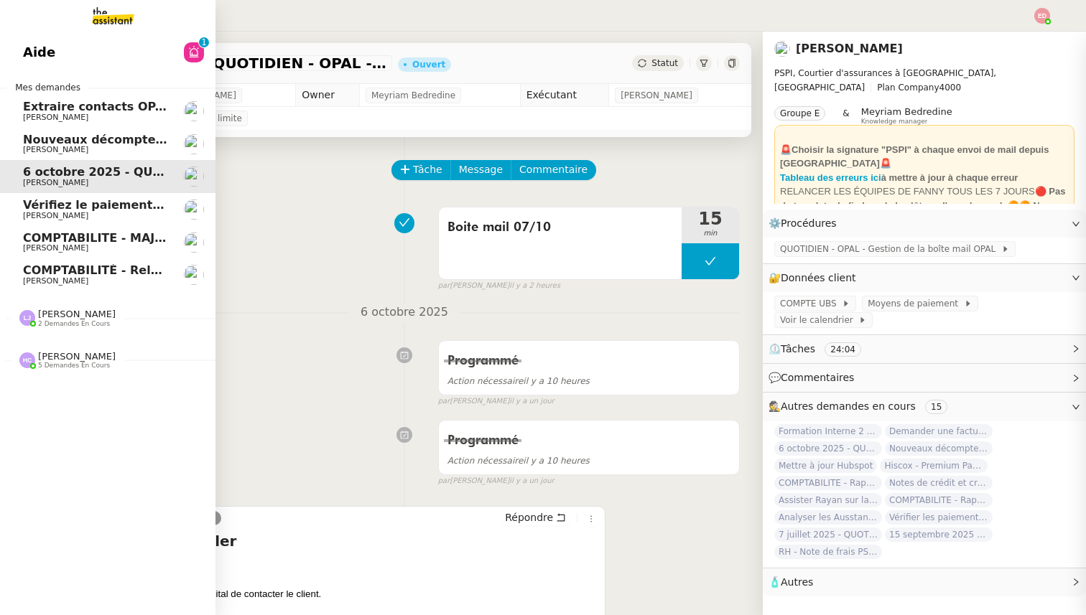
click at [184, 145] on img at bounding box center [194, 144] width 20 height 20
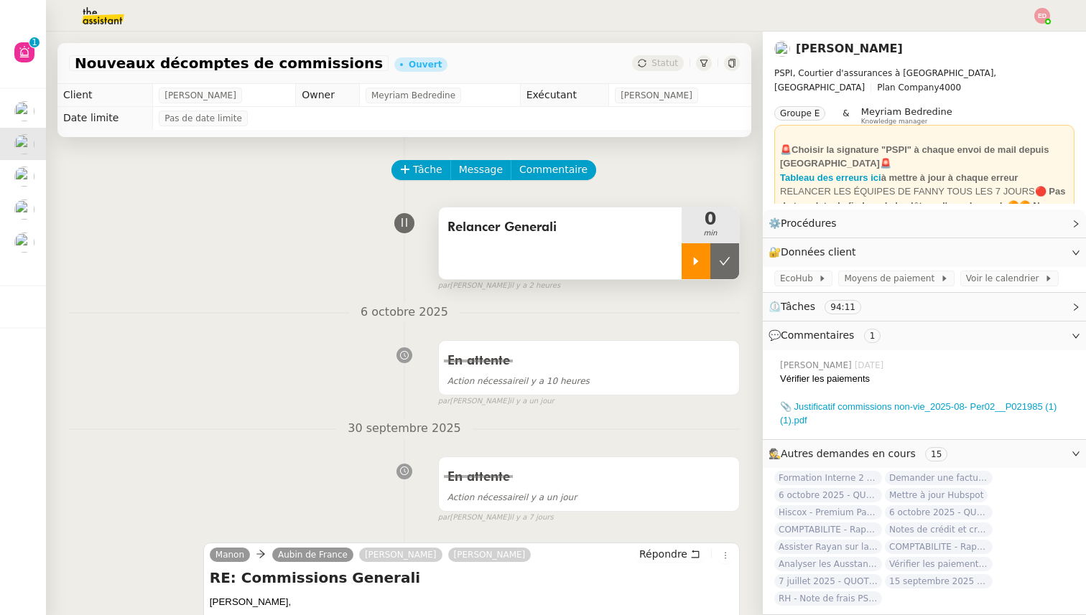
click at [696, 262] on icon at bounding box center [696, 261] width 5 height 8
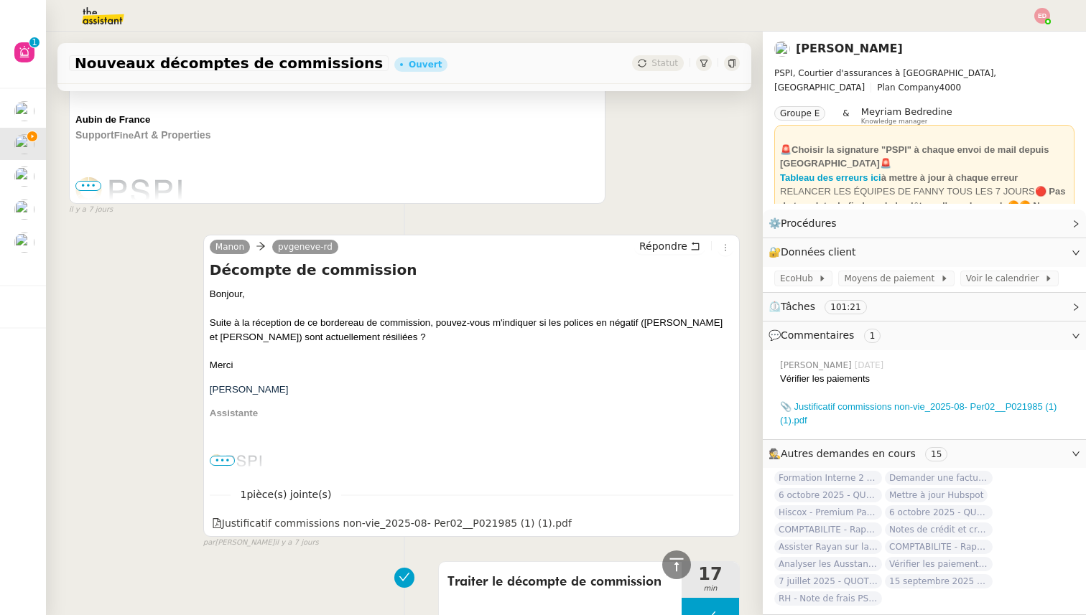
scroll to position [1056, 0]
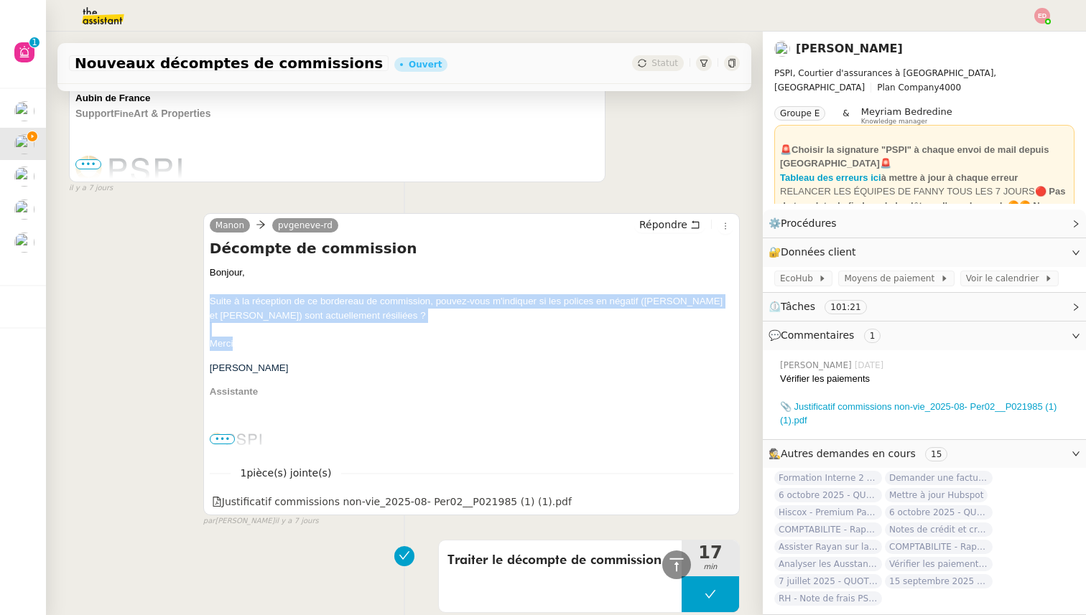
drag, startPoint x: 246, startPoint y: 351, endPoint x: 208, endPoint y: 300, distance: 63.6
click at [208, 301] on div "Manon pvgeneve-rd Répondre Décompte de commission Bonjour, Suite à la réception…" at bounding box center [471, 364] width 536 height 303
copy span "Suite à la réception de ce bordereau de commission, pouvez-vous m'indiquer si l…"
click at [726, 503] on icon at bounding box center [724, 501] width 10 height 10
click at [653, 220] on span "Répondre" at bounding box center [663, 225] width 48 height 14
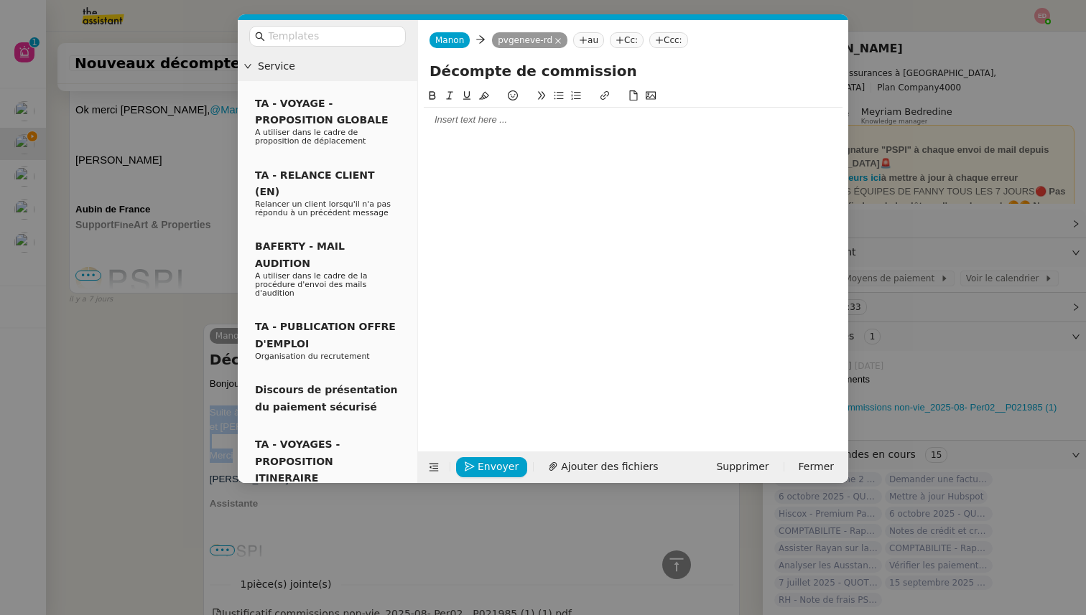
scroll to position [1167, 0]
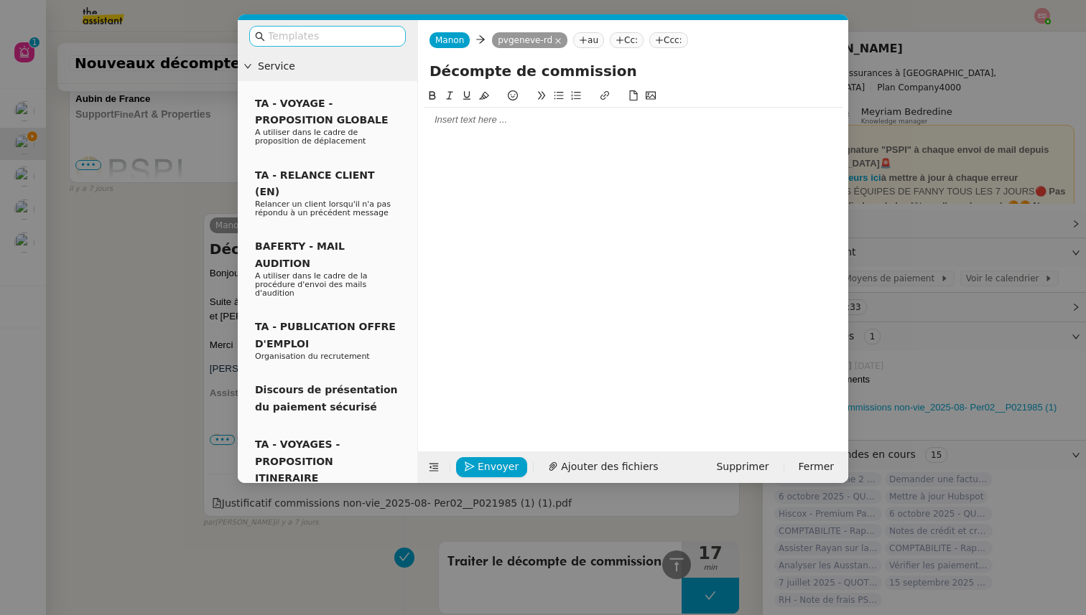
click at [312, 37] on input "text" at bounding box center [332, 36] width 129 height 17
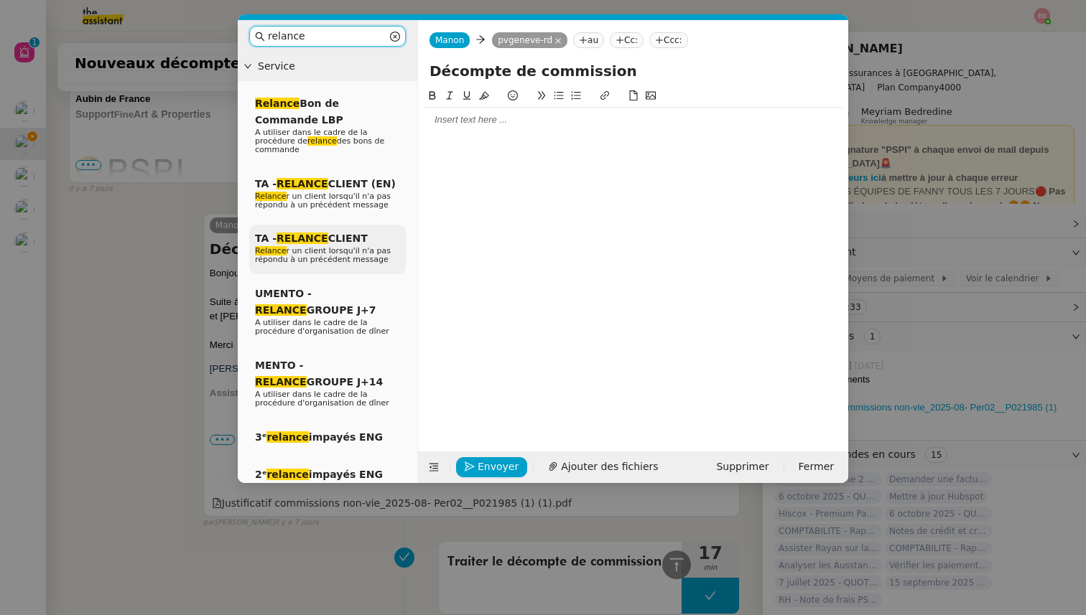
type input "relance"
click at [295, 257] on span "Relance r un client lorsqu'il n'a pas répondu à un précédent message" at bounding box center [323, 255] width 136 height 18
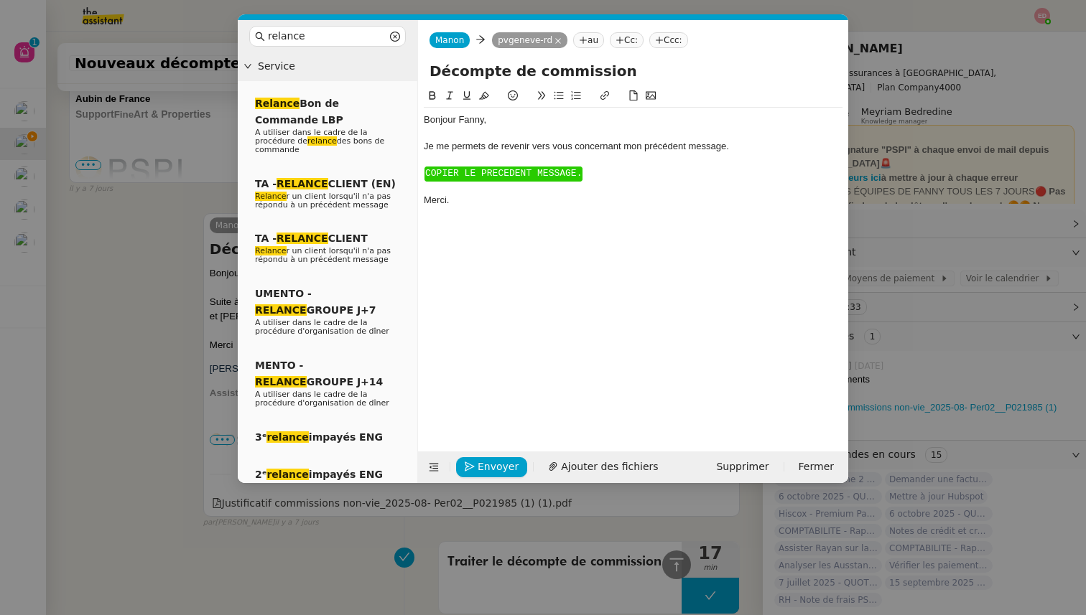
scroll to position [1265, 0]
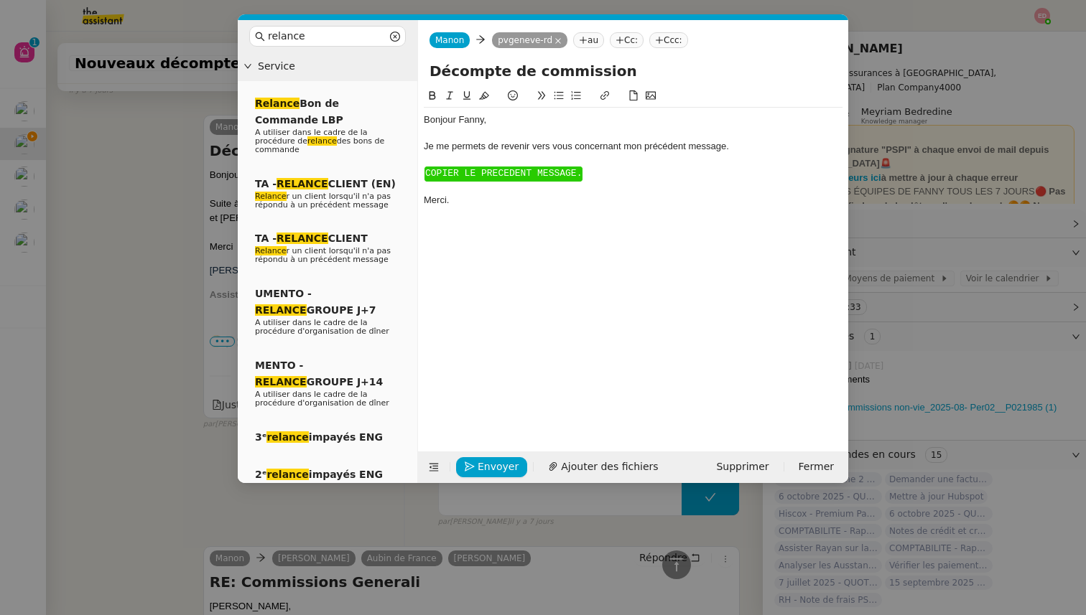
click at [471, 121] on div "Bonjour ﻿Fanny﻿," at bounding box center [633, 119] width 419 height 13
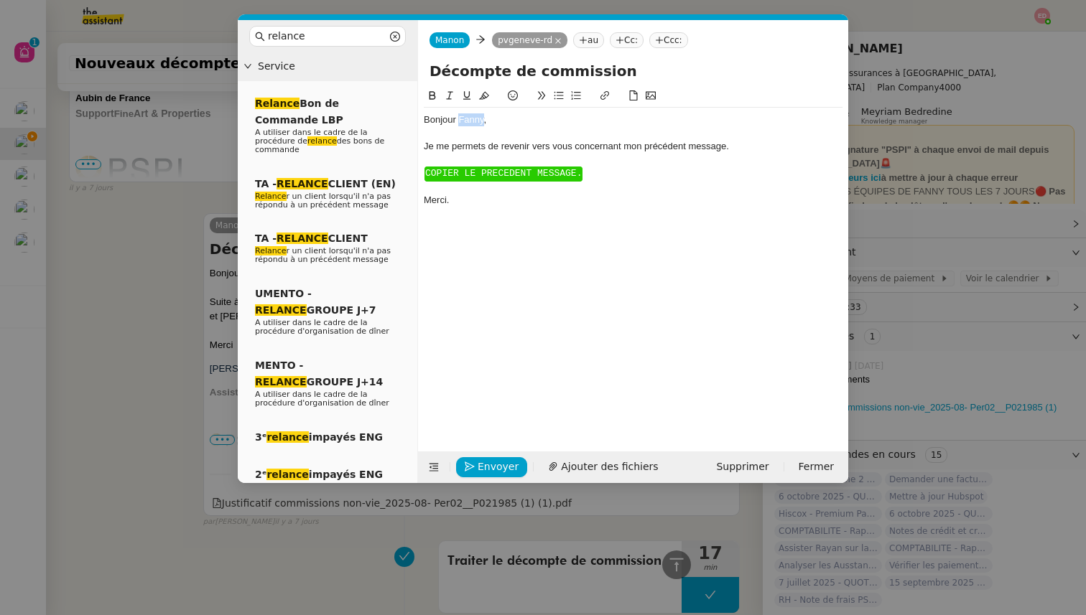
click at [471, 121] on div "Bonjour ﻿Fanny﻿," at bounding box center [633, 119] width 419 height 13
click at [445, 173] on span "COPIER LE PRECEDENT MESSAGE." at bounding box center [503, 173] width 157 height 11
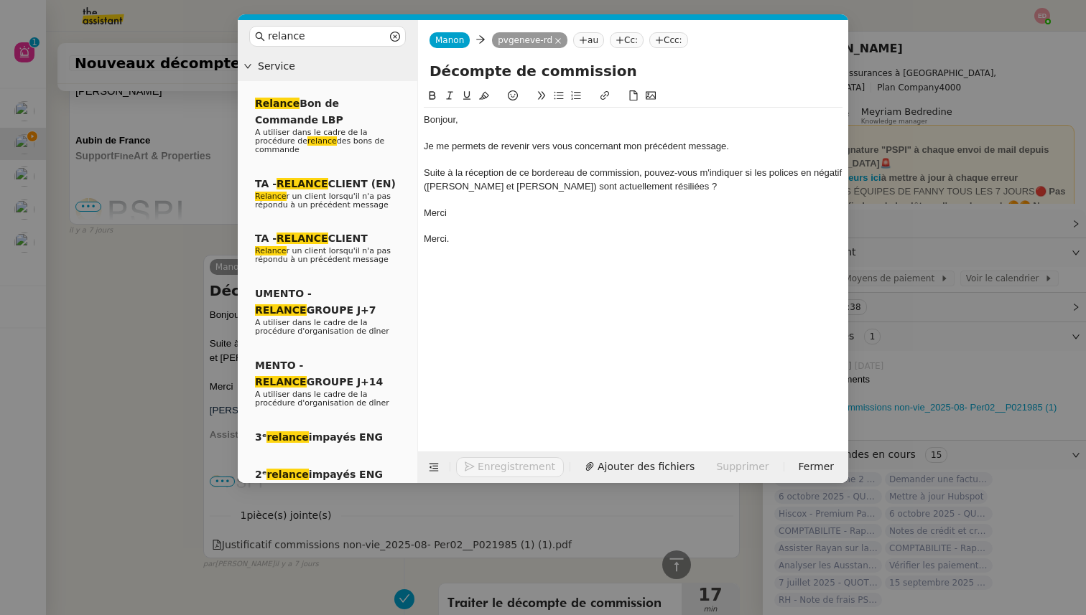
scroll to position [1307, 0]
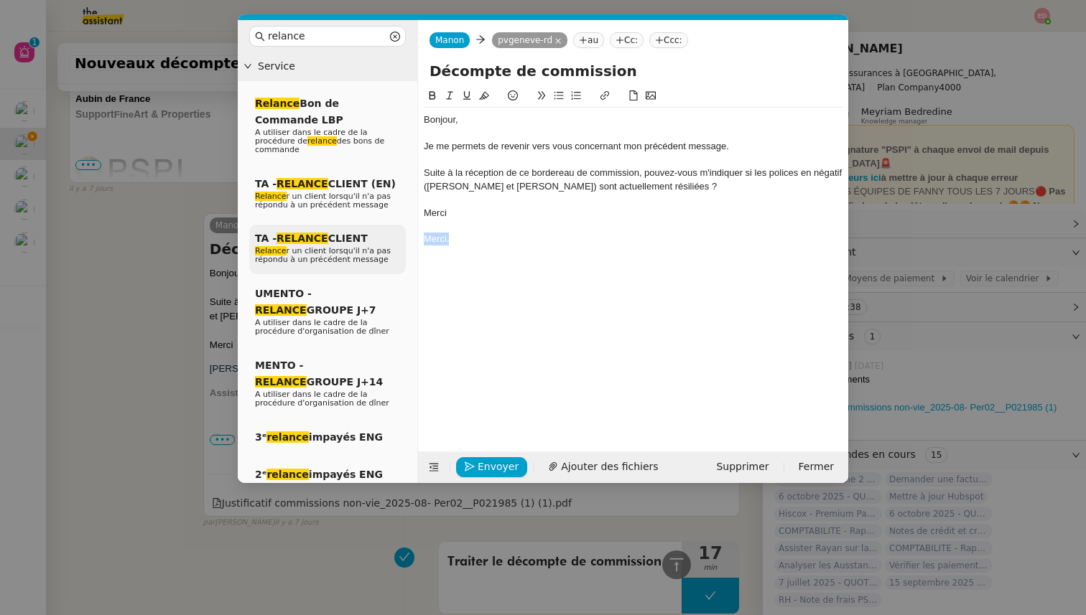
drag, startPoint x: 458, startPoint y: 236, endPoint x: 404, endPoint y: 237, distance: 53.9
click at [404, 237] on nz-layout "relance Service Relance Bon de Commande LBP A utiliser dans le cadre de la proc…" at bounding box center [543, 251] width 610 height 463
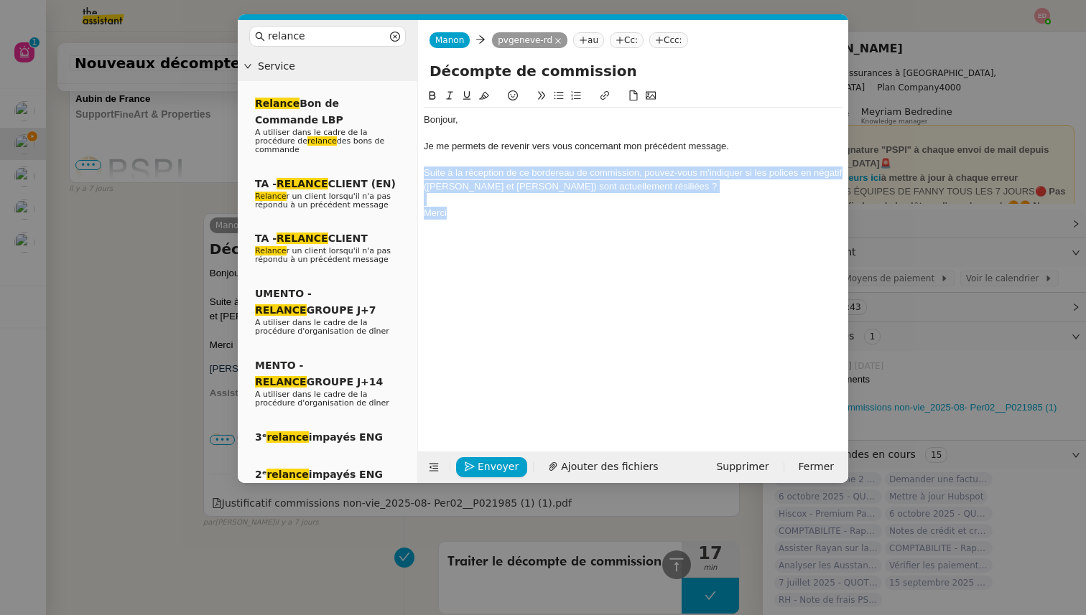
drag, startPoint x: 460, startPoint y: 213, endPoint x: 422, endPoint y: 175, distance: 53.3
click at [422, 175] on nz-spin "Bonjour, Je me permets de revenir vers vous concernant mon précédent message. S…" at bounding box center [633, 262] width 430 height 348
click at [446, 94] on icon at bounding box center [450, 95] width 10 height 10
click at [475, 463] on button "Envoyer" at bounding box center [491, 467] width 71 height 20
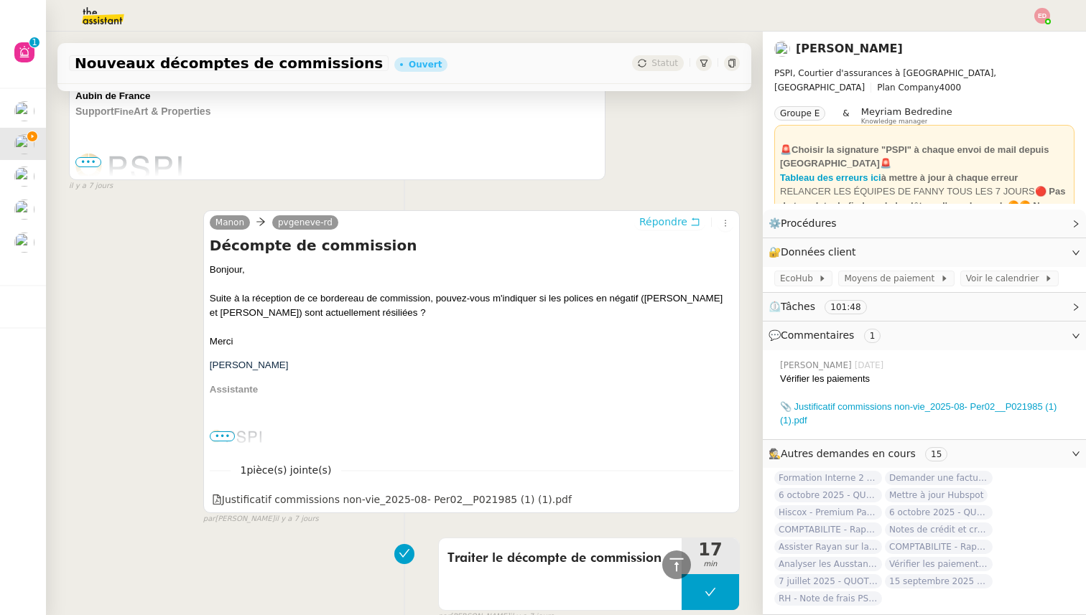
scroll to position [0, 0]
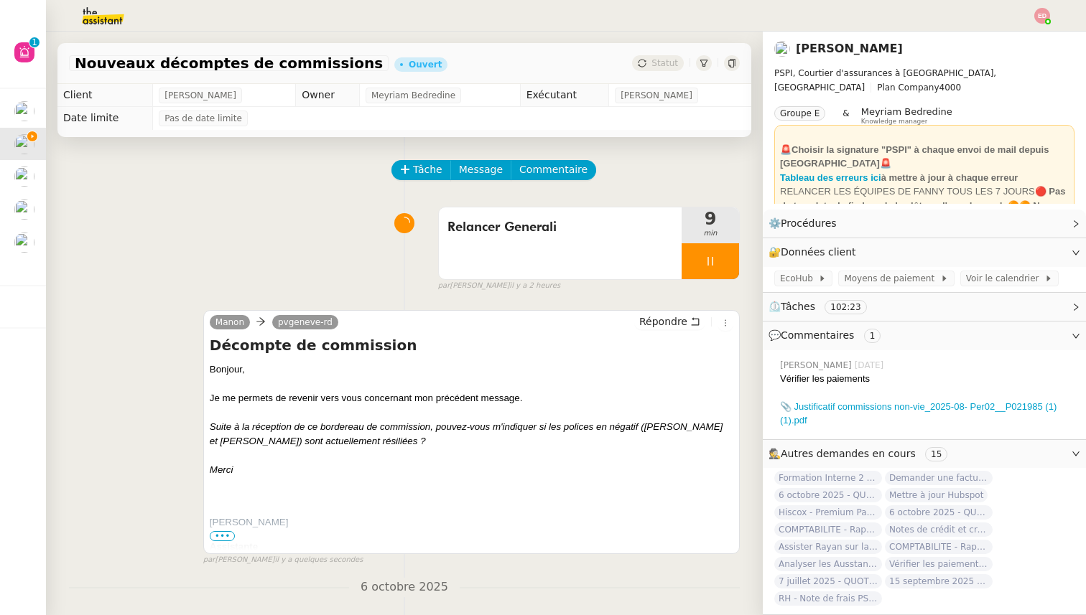
click at [725, 248] on div at bounding box center [710, 261] width 57 height 36
click at [725, 251] on button at bounding box center [724, 261] width 29 height 36
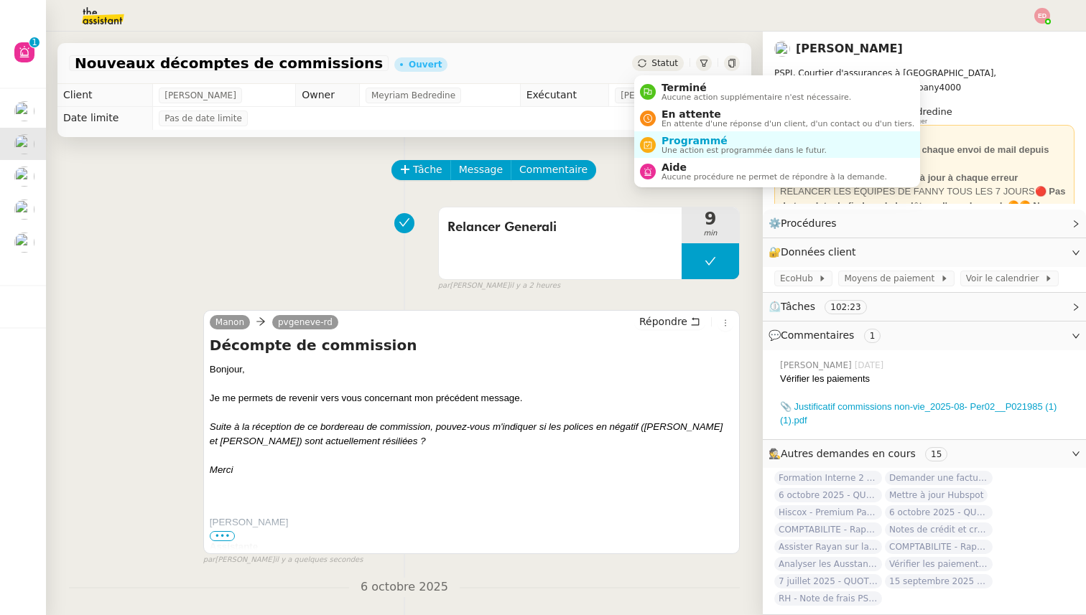
click at [668, 55] on div "Statut" at bounding box center [658, 63] width 52 height 16
click at [674, 121] on span "En attente d'une réponse d'un client, d'un contact ou d'un tiers." at bounding box center [787, 124] width 253 height 8
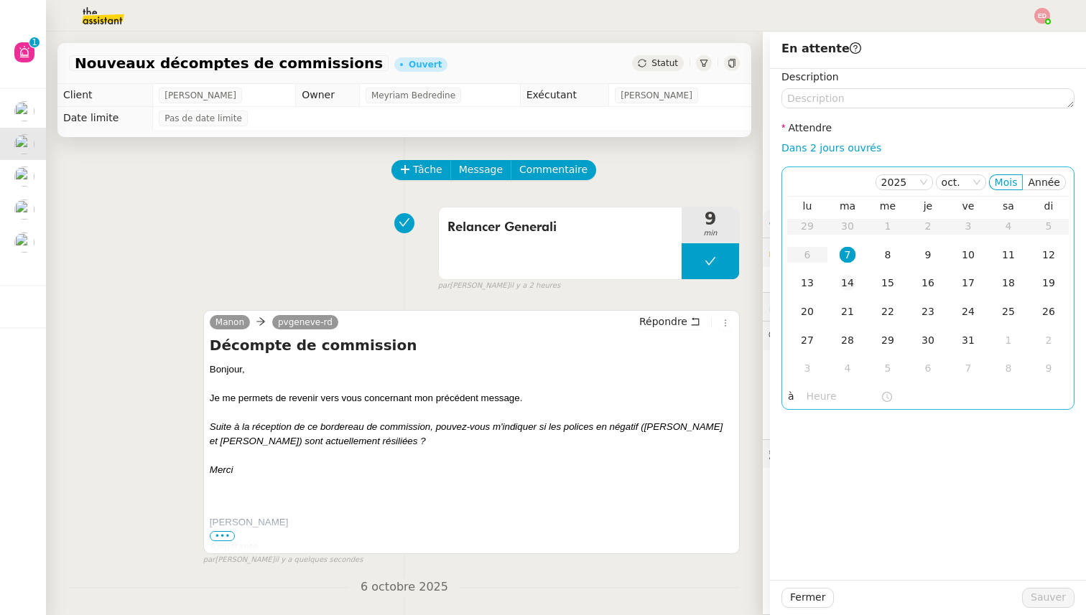
click at [851, 277] on div "14" at bounding box center [848, 283] width 16 height 16
click at [1035, 603] on span "Sauver" at bounding box center [1048, 598] width 35 height 17
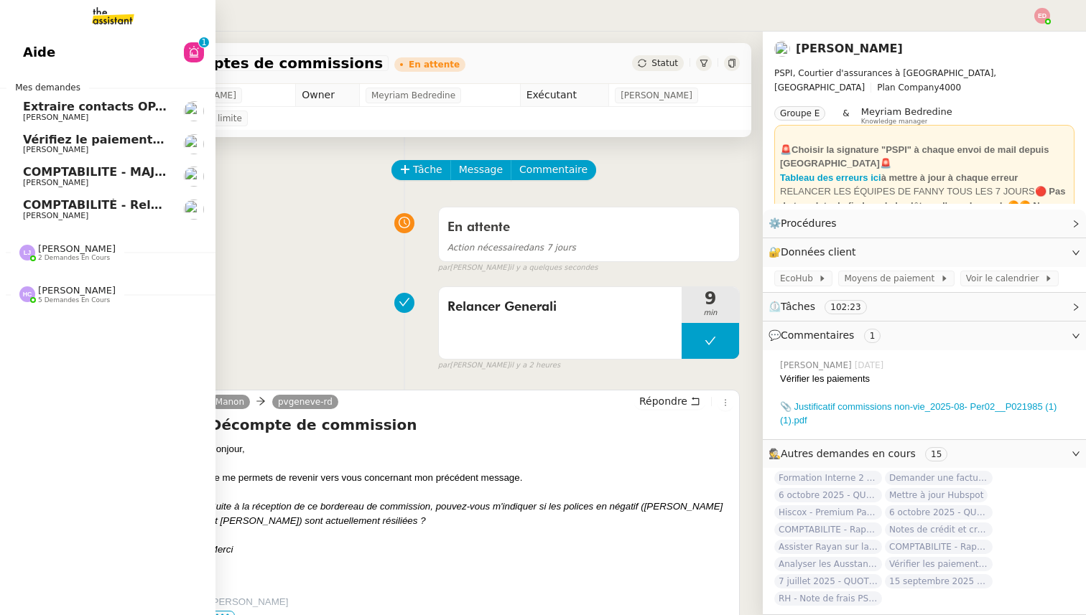
click at [5, 141] on link "Vérifiez le paiement du client [PERSON_NAME]" at bounding box center [107, 144] width 215 height 33
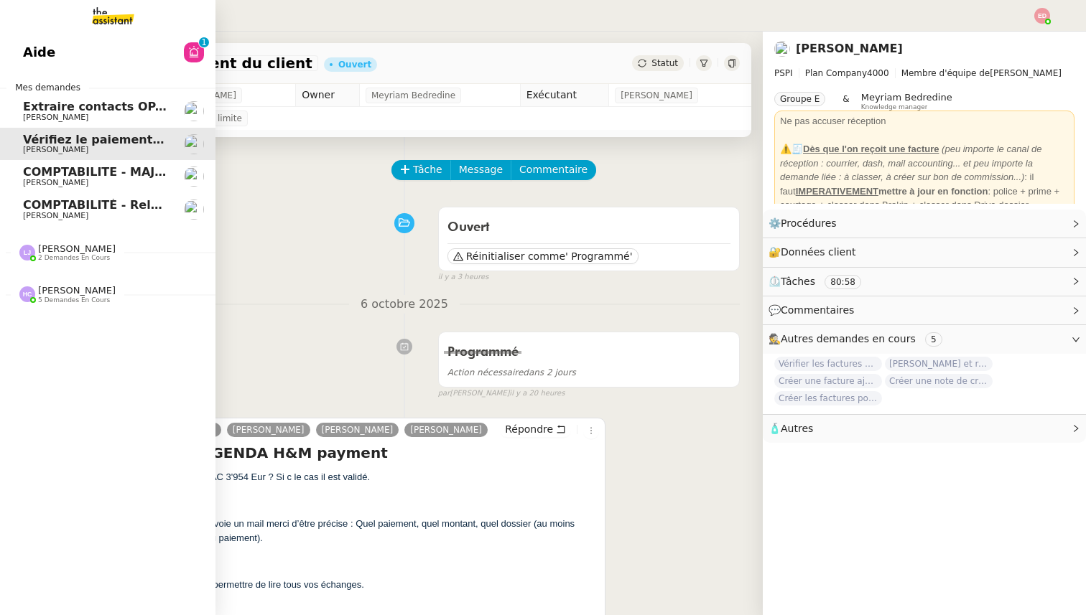
click at [67, 165] on link "COMPTABILITE - MAJ solde restant- [DATE] [PERSON_NAME]" at bounding box center [107, 176] width 215 height 33
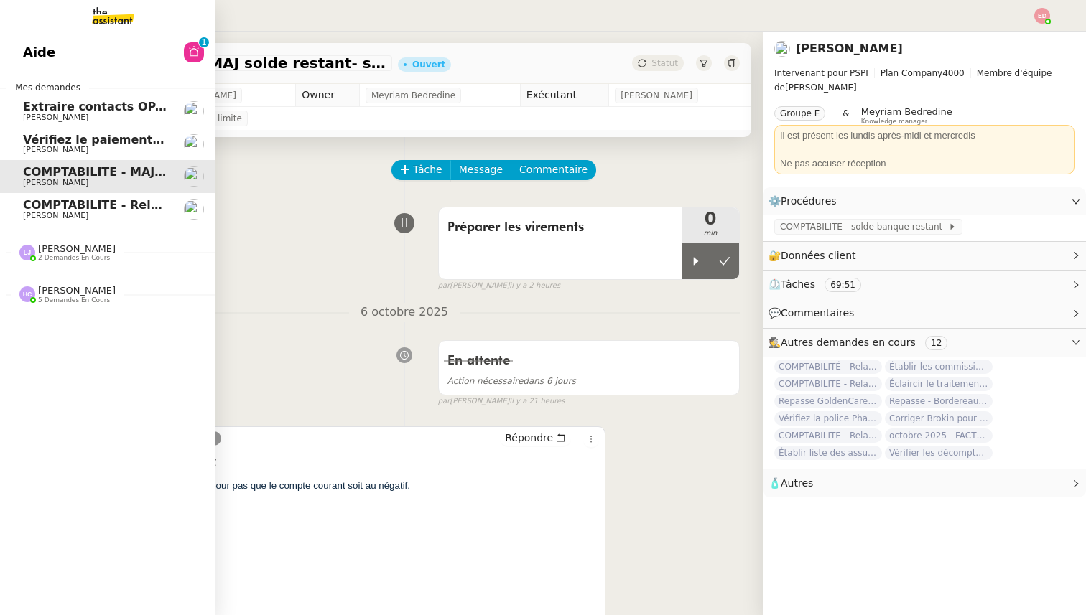
click at [72, 209] on span "COMPTABILITÉ - Relance des primes GoldenCare impayées- octobre 2025" at bounding box center [259, 205] width 473 height 14
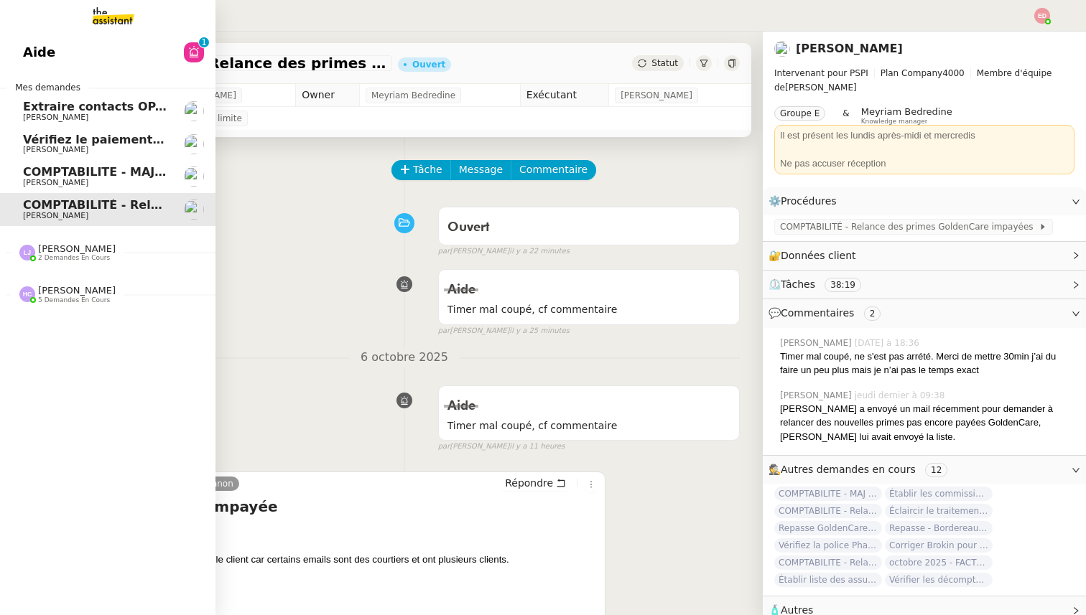
click at [72, 185] on span "[PERSON_NAME]" at bounding box center [55, 182] width 65 height 9
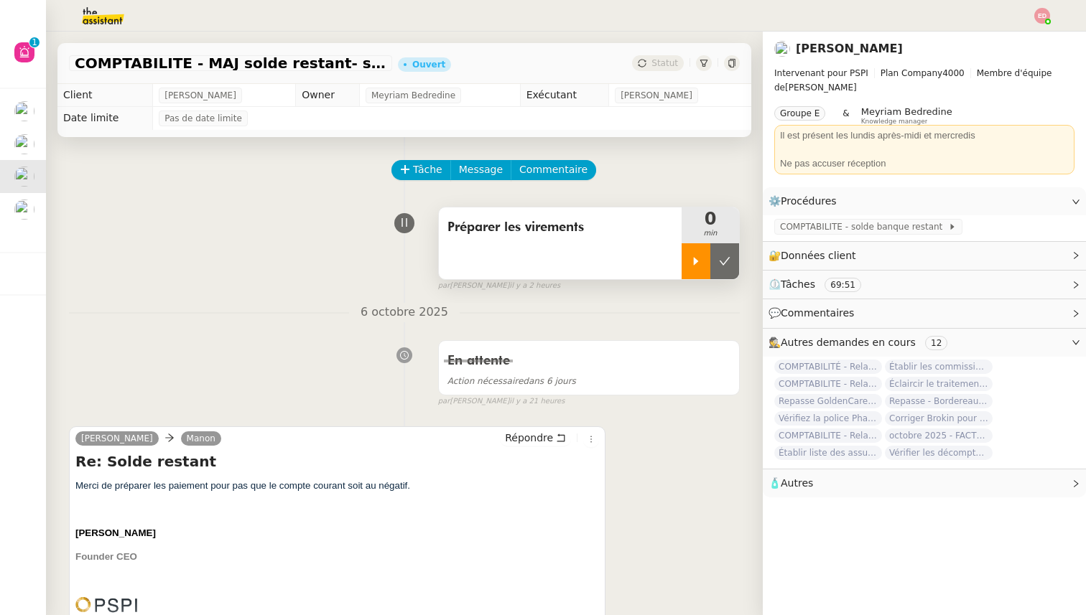
click at [699, 256] on icon at bounding box center [695, 261] width 11 height 11
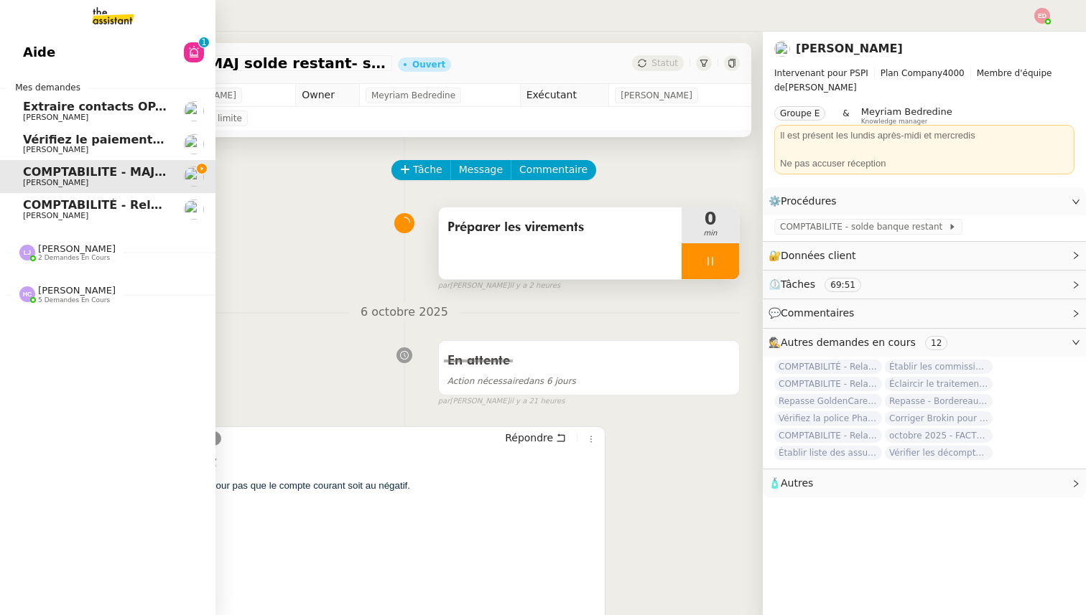
click at [54, 211] on span "[PERSON_NAME]" at bounding box center [55, 215] width 65 height 9
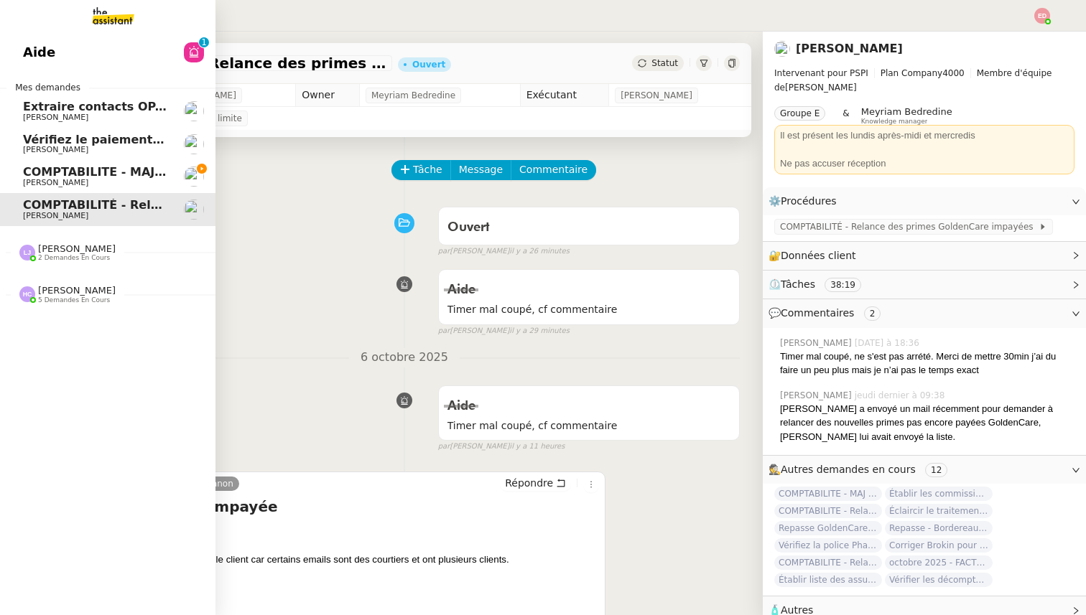
click at [35, 185] on span "[PERSON_NAME]" at bounding box center [55, 182] width 65 height 9
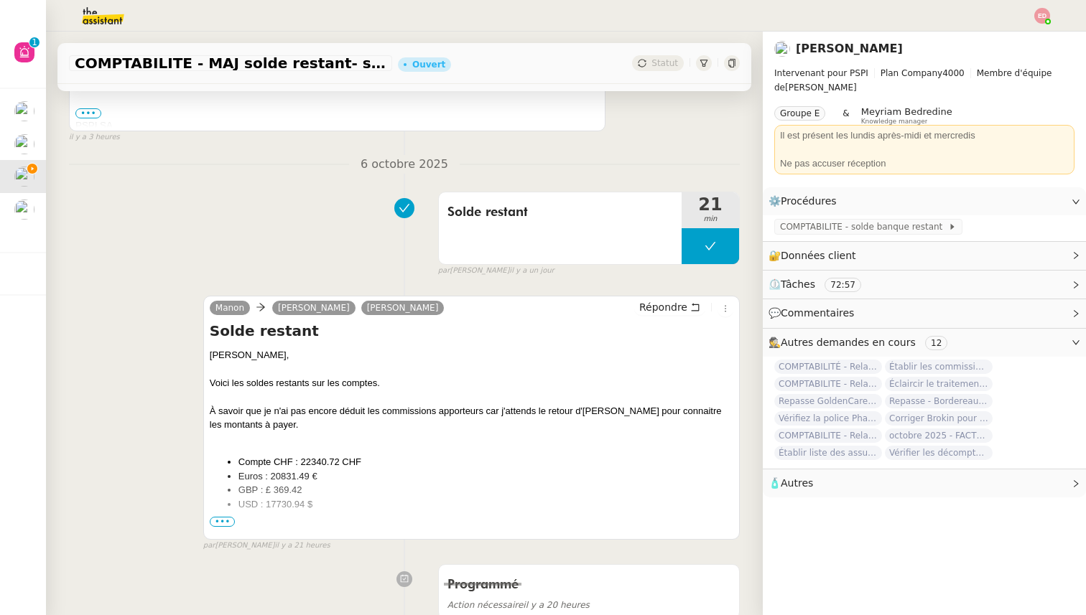
scroll to position [587, 0]
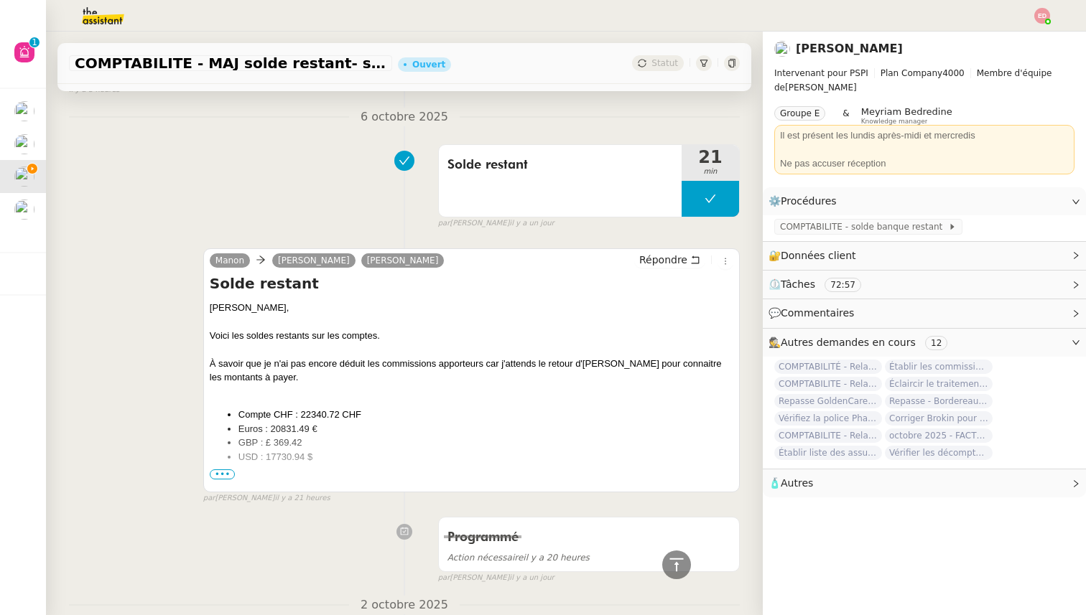
click at [220, 473] on span "•••" at bounding box center [223, 475] width 26 height 10
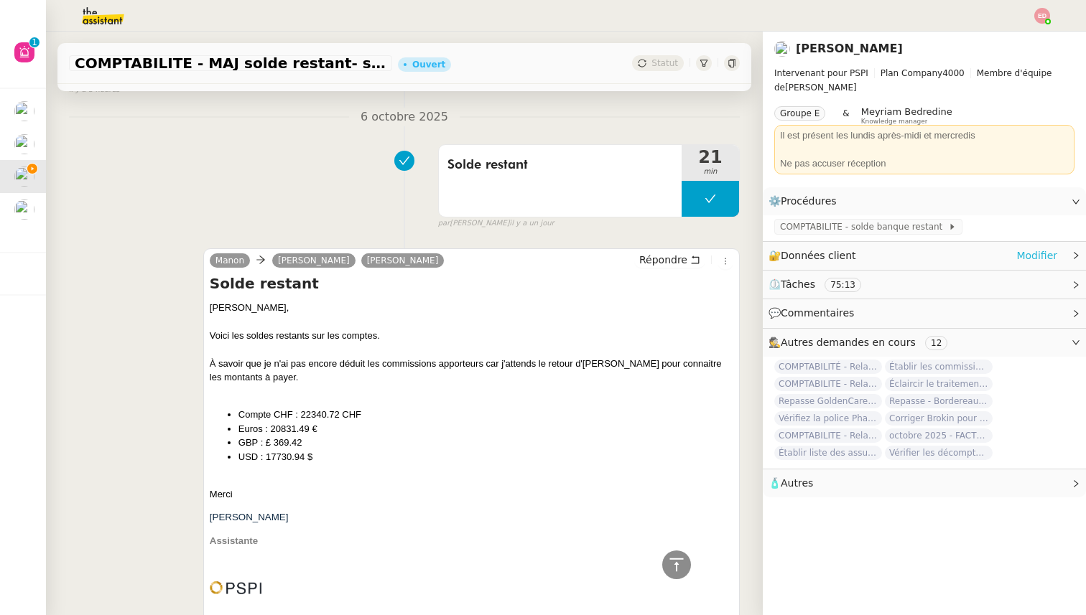
click at [1031, 258] on link "Modifier" at bounding box center [1036, 256] width 41 height 17
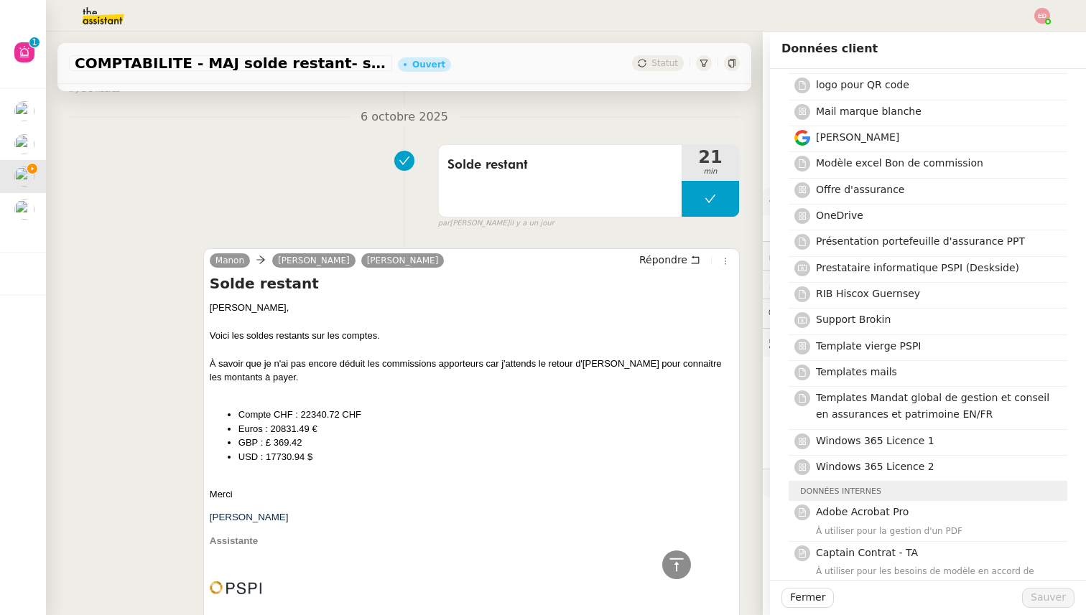
scroll to position [636, 0]
click at [909, 465] on span "Windows 365 Licence 2" at bounding box center [875, 465] width 118 height 11
click at [1043, 599] on span "Sauver" at bounding box center [1048, 598] width 35 height 17
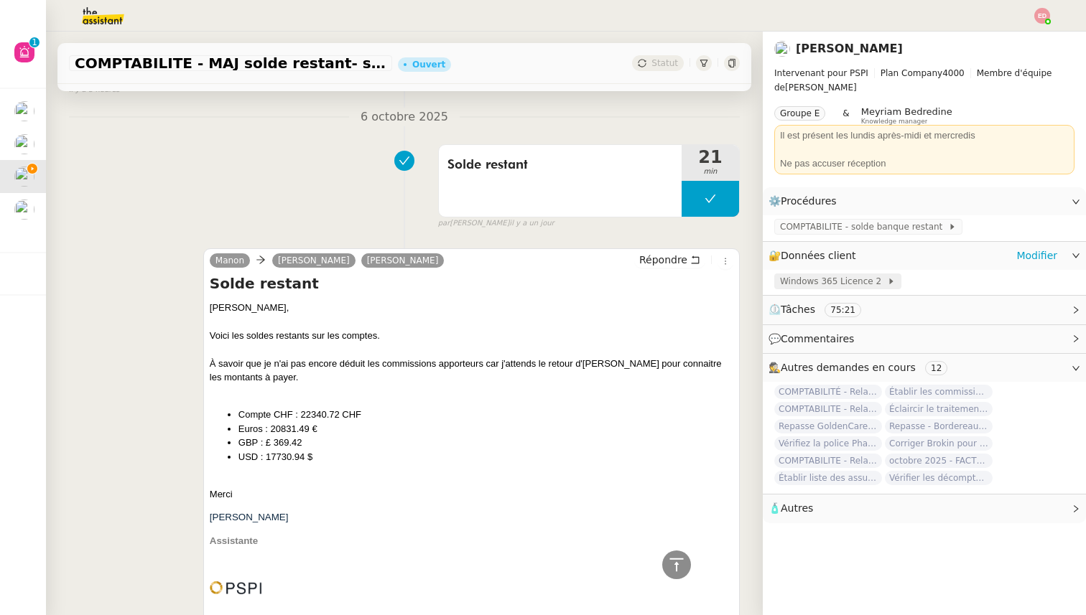
click at [834, 288] on span "Windows 365 Licence 2" at bounding box center [833, 281] width 107 height 14
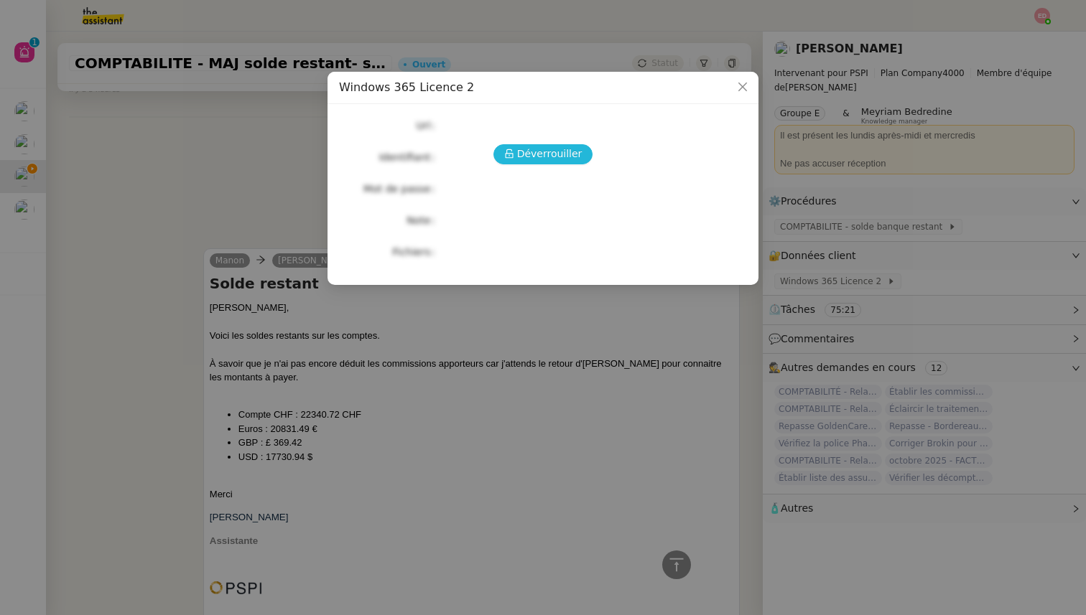
click at [537, 157] on span "Déverrouiller" at bounding box center [549, 154] width 65 height 17
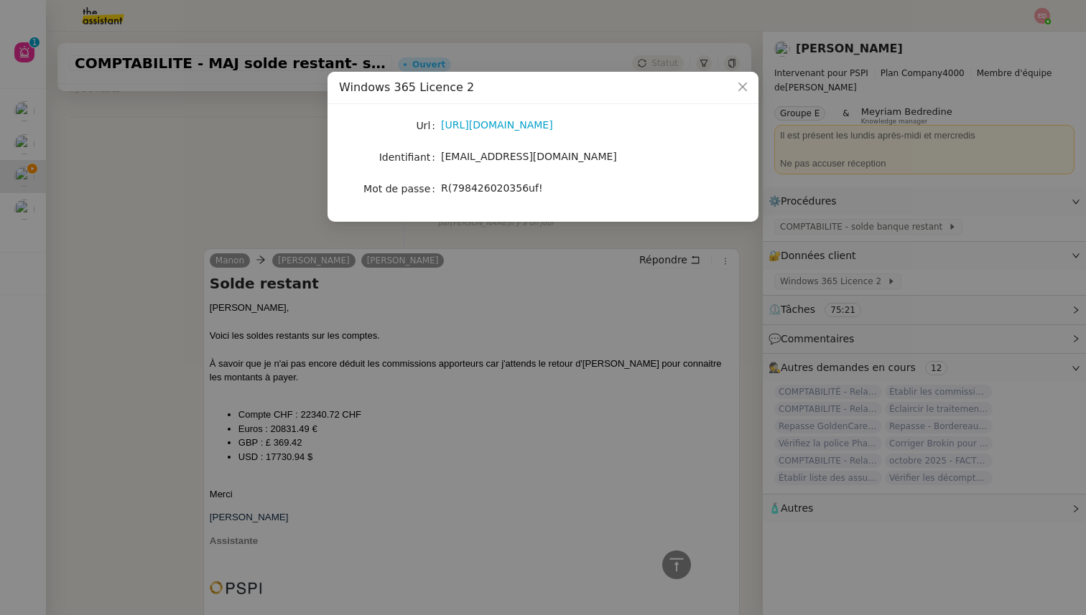
click at [480, 187] on span "R(798426020356uf!" at bounding box center [492, 187] width 102 height 11
copy span "R(798426020356uf!"
click at [353, 313] on nz-modal-container "Windows 365 Licence 2 Url [URL][DOMAIN_NAME] Identifiant [EMAIL_ADDRESS][DOMAIN…" at bounding box center [543, 307] width 1086 height 615
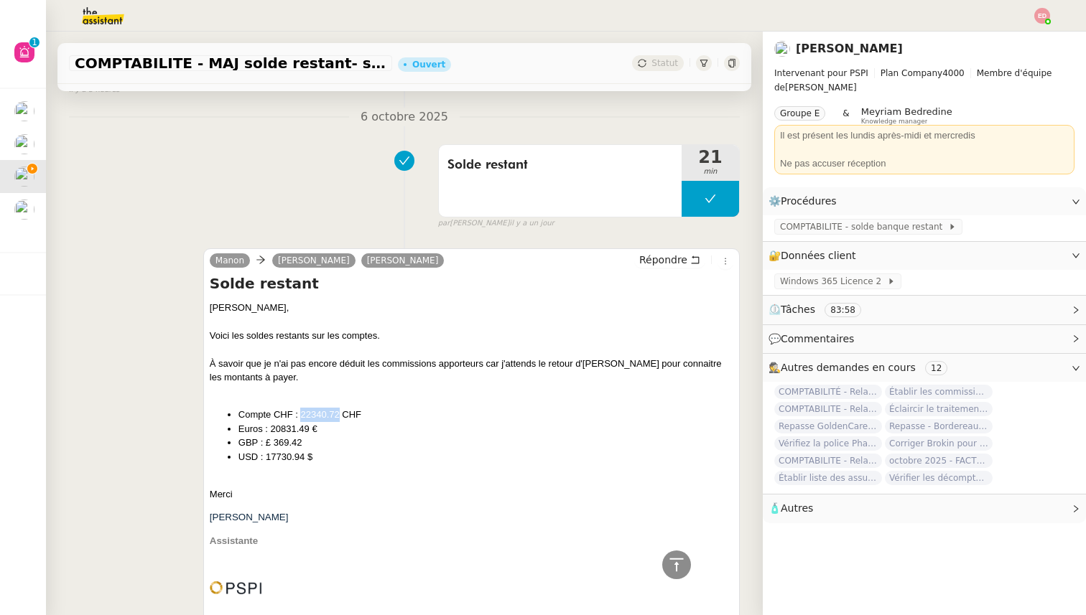
drag, startPoint x: 338, startPoint y: 415, endPoint x: 302, endPoint y: 412, distance: 36.7
click at [302, 412] on li "Compte CHF : 22340.72 CHF" at bounding box center [485, 415] width 495 height 14
copy li "22340.72"
drag, startPoint x: 308, startPoint y: 428, endPoint x: 271, endPoint y: 426, distance: 36.7
click at [271, 426] on li "Euros : 20831.49 €" at bounding box center [485, 429] width 495 height 14
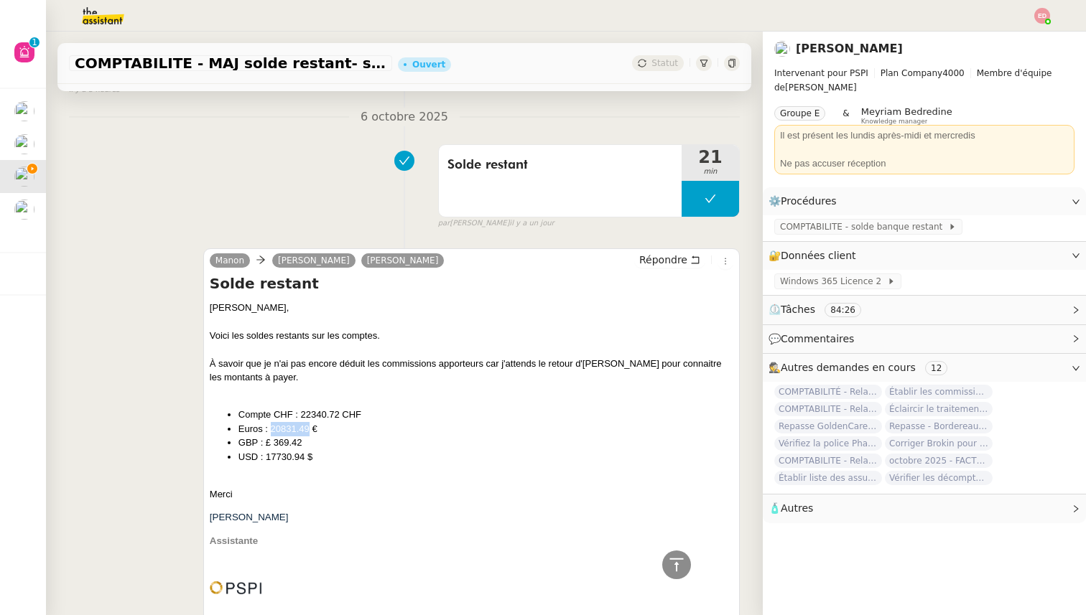
copy li "20831.49"
drag, startPoint x: 300, startPoint y: 440, endPoint x: 276, endPoint y: 440, distance: 23.7
click at [277, 440] on li "GBP : £ 369.42" at bounding box center [485, 443] width 495 height 14
click at [276, 440] on li "GBP : £ 369.42" at bounding box center [485, 443] width 495 height 14
drag, startPoint x: 275, startPoint y: 441, endPoint x: 302, endPoint y: 442, distance: 27.3
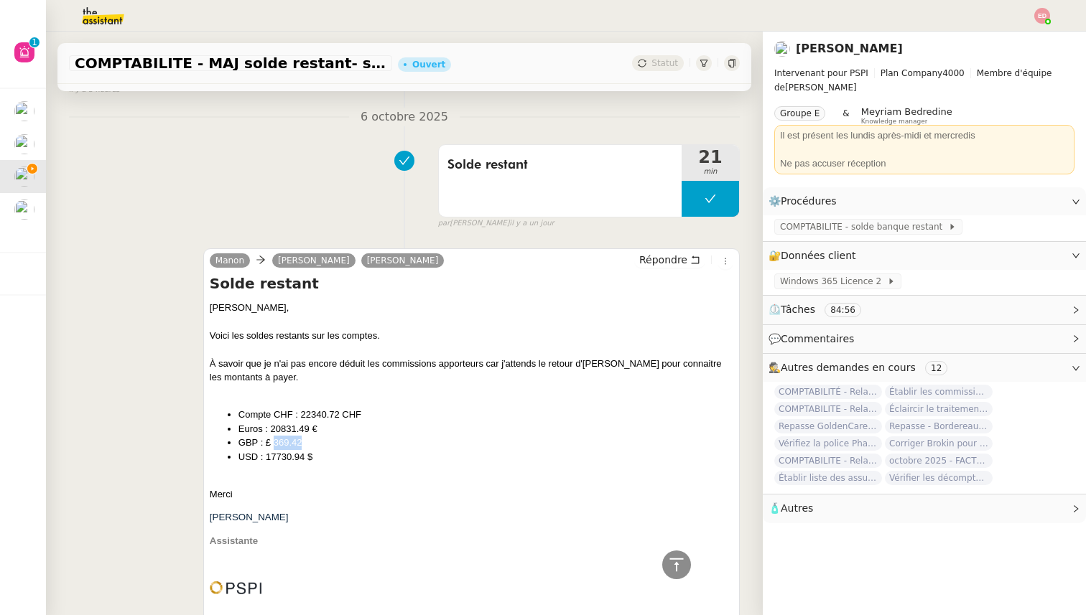
click at [302, 442] on li "GBP : £ 369.42" at bounding box center [485, 443] width 495 height 14
copy li "369.42"
drag, startPoint x: 304, startPoint y: 454, endPoint x: 266, endPoint y: 454, distance: 38.1
click at [266, 454] on li "USD : 17730.94 $" at bounding box center [485, 457] width 495 height 14
copy li "17730.94"
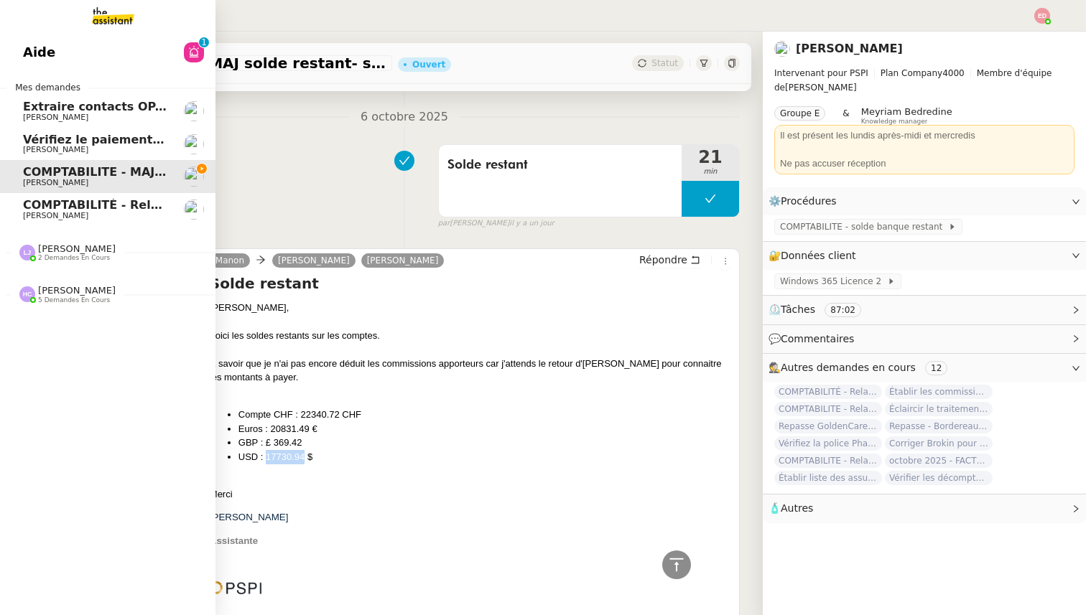
click at [35, 205] on span "COMPTABILITÉ - Relance des primes GoldenCare impayées- octobre 2025" at bounding box center [259, 205] width 473 height 14
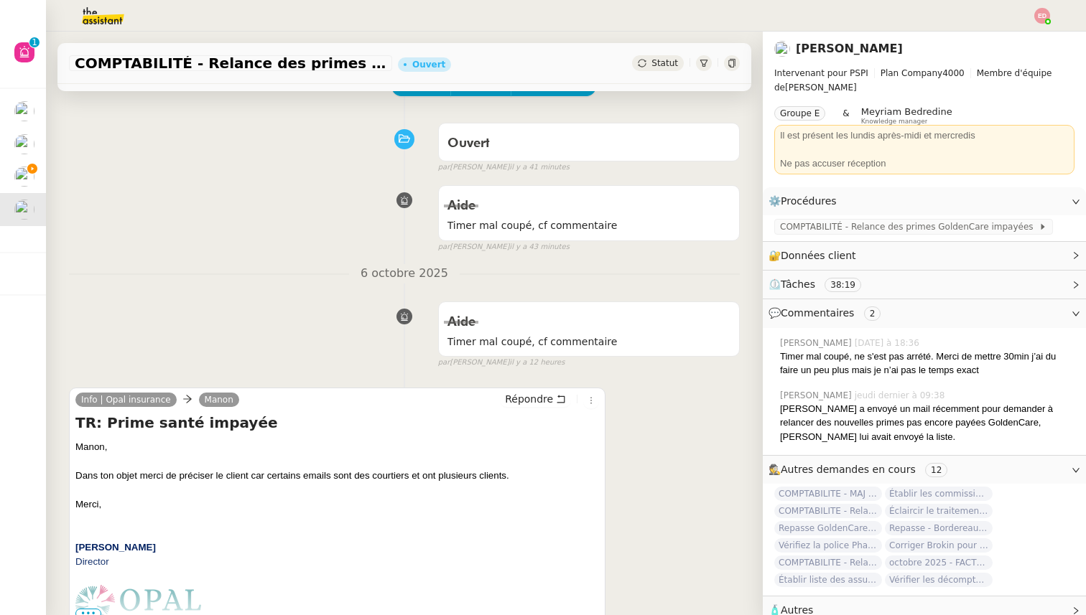
scroll to position [92, 0]
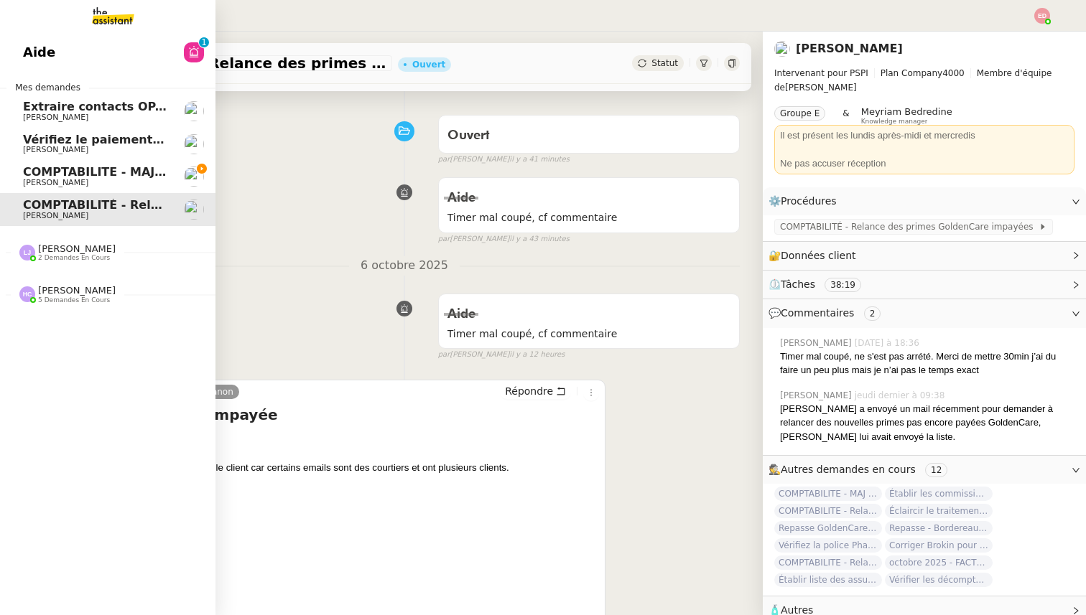
click at [57, 144] on span "Vérifiez le paiement du client" at bounding box center [118, 140] width 190 height 14
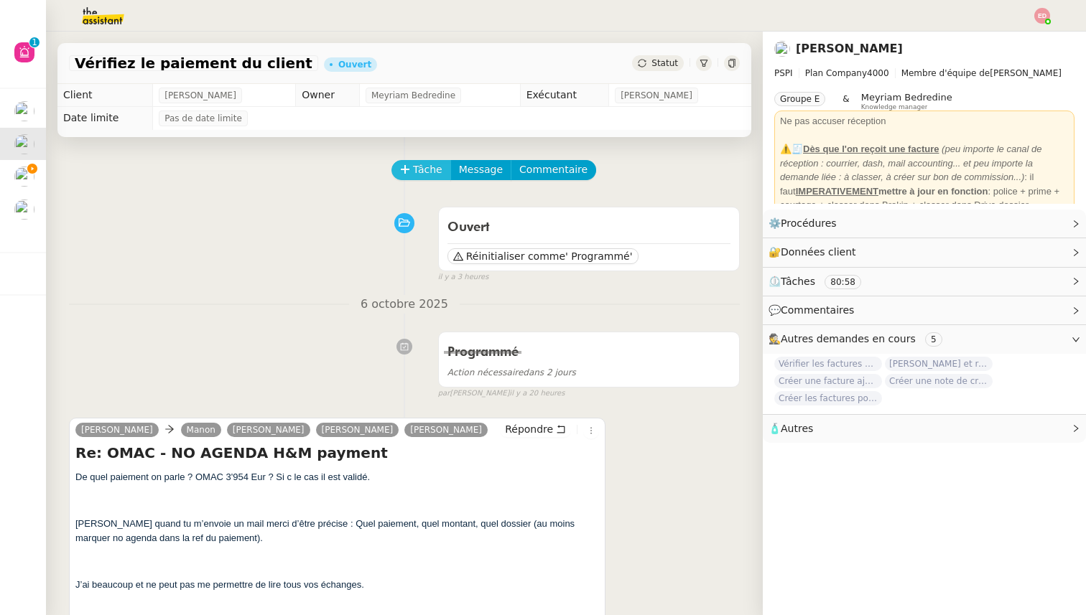
click at [414, 164] on span "Tâche" at bounding box center [427, 170] width 29 height 17
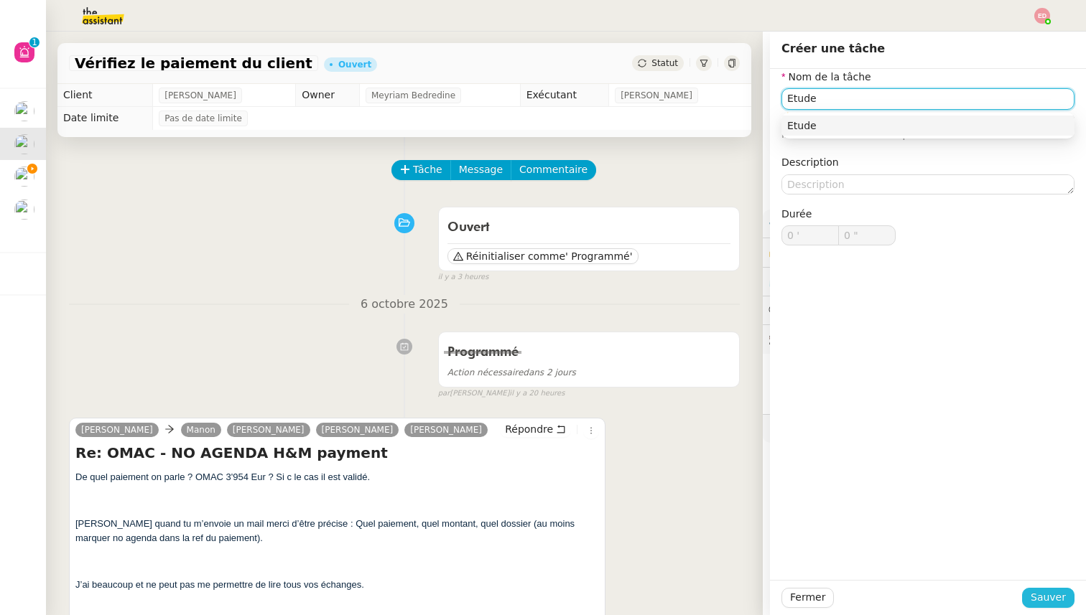
type input "Etude"
click at [1043, 594] on span "Sauver" at bounding box center [1048, 598] width 35 height 17
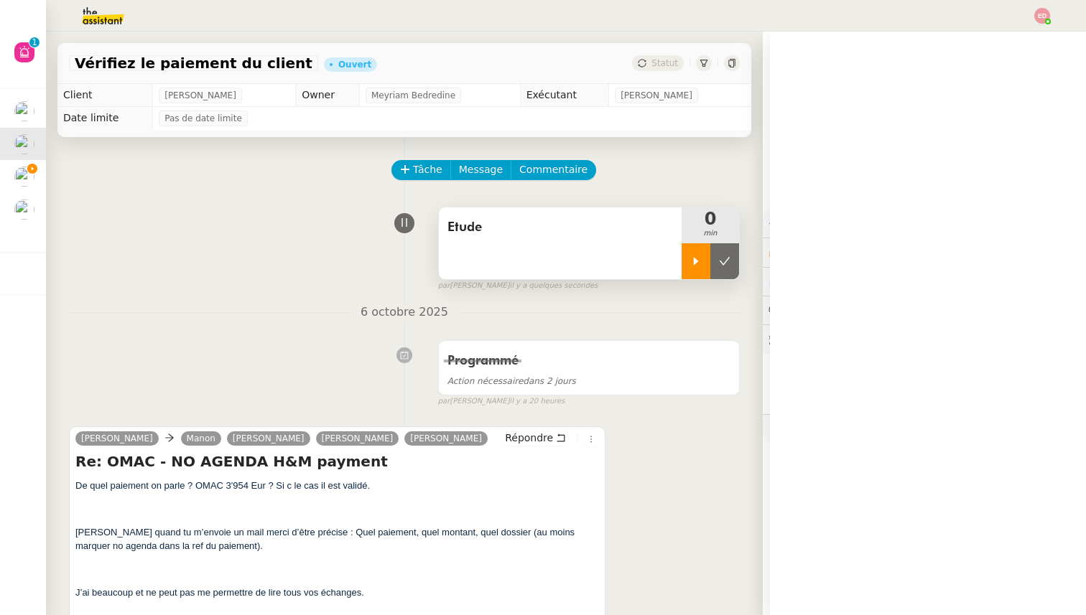
click at [702, 258] on div at bounding box center [696, 261] width 29 height 36
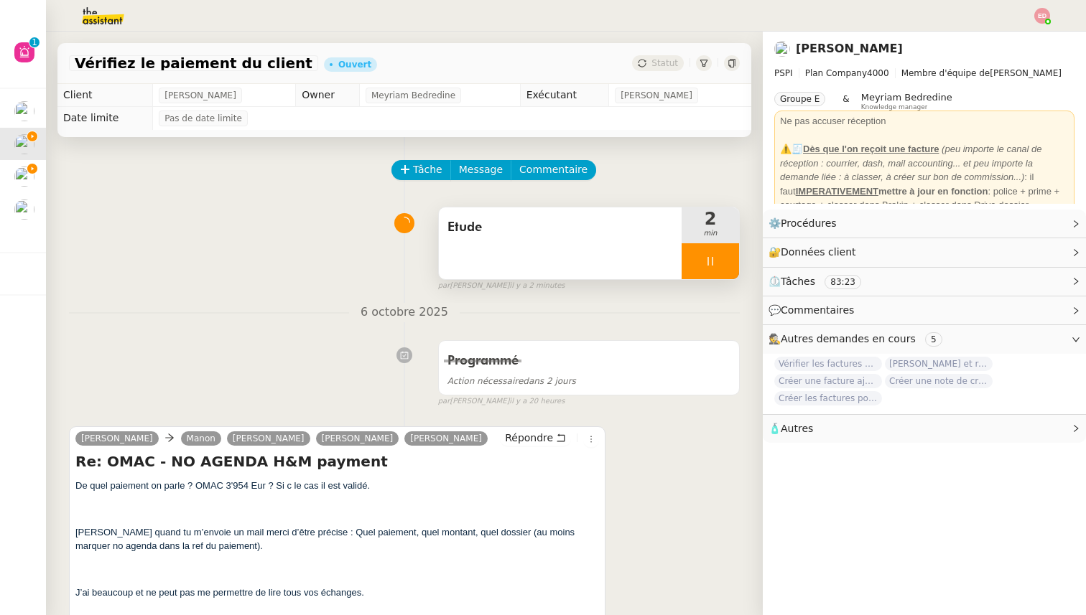
click at [701, 258] on div at bounding box center [710, 261] width 57 height 36
click at [701, 258] on icon at bounding box center [695, 261] width 11 height 11
click at [701, 258] on div at bounding box center [710, 261] width 57 height 36
click at [737, 258] on button at bounding box center [724, 261] width 29 height 36
click at [42, 169] on span "COMPTABILITE - MAJ solde restant- septembre 2025" at bounding box center [21, 172] width 336 height 14
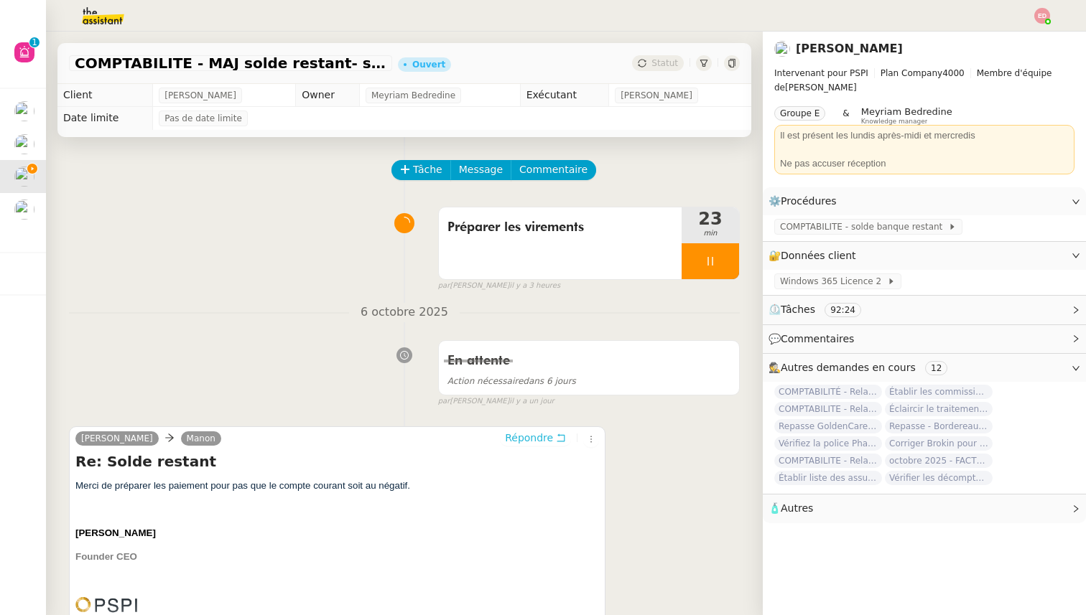
click at [529, 437] on span "Répondre" at bounding box center [529, 438] width 48 height 14
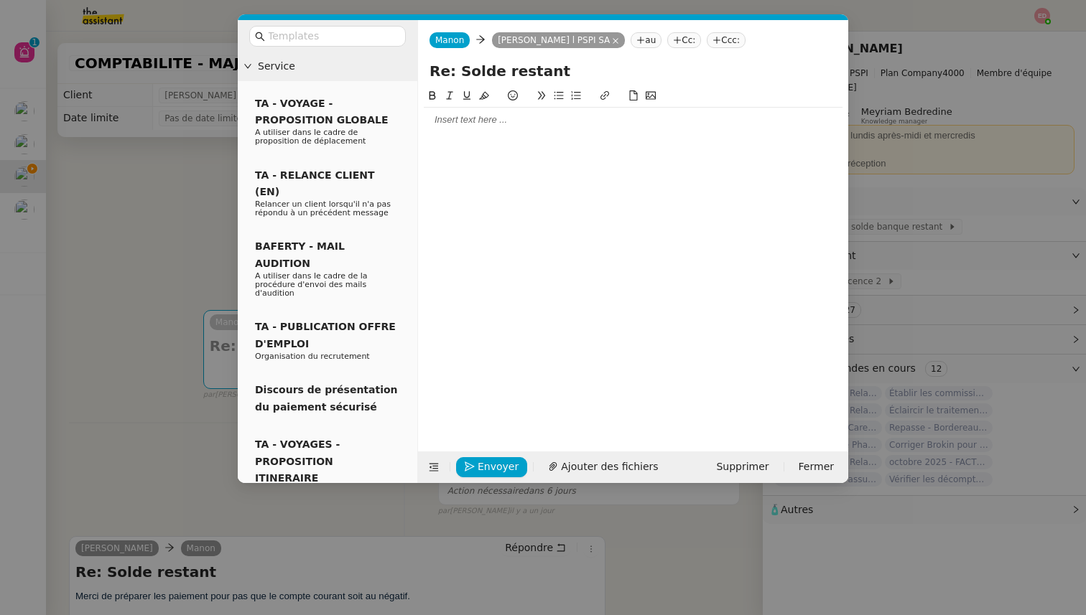
click at [457, 116] on div at bounding box center [633, 119] width 419 height 13
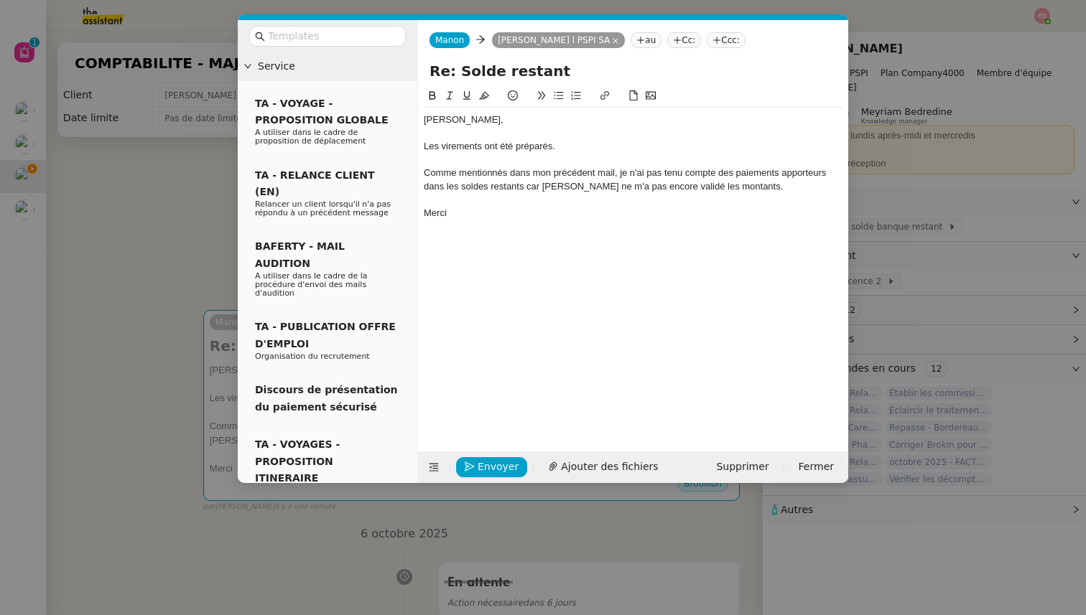
click at [757, 185] on div "Comme mentionnés dans mon précédent mail, je n'ai pas tenu compte des paiements…" at bounding box center [633, 180] width 419 height 27
click at [533, 187] on div "Comme mentionnés dans mon précédent mail, je n'ai pas tenu compte des paiements…" at bounding box center [633, 180] width 419 height 27
click at [0, 0] on lt-span ", car" at bounding box center [0, 0] width 0 height 0
click at [475, 464] on button "Envoyer" at bounding box center [491, 467] width 71 height 20
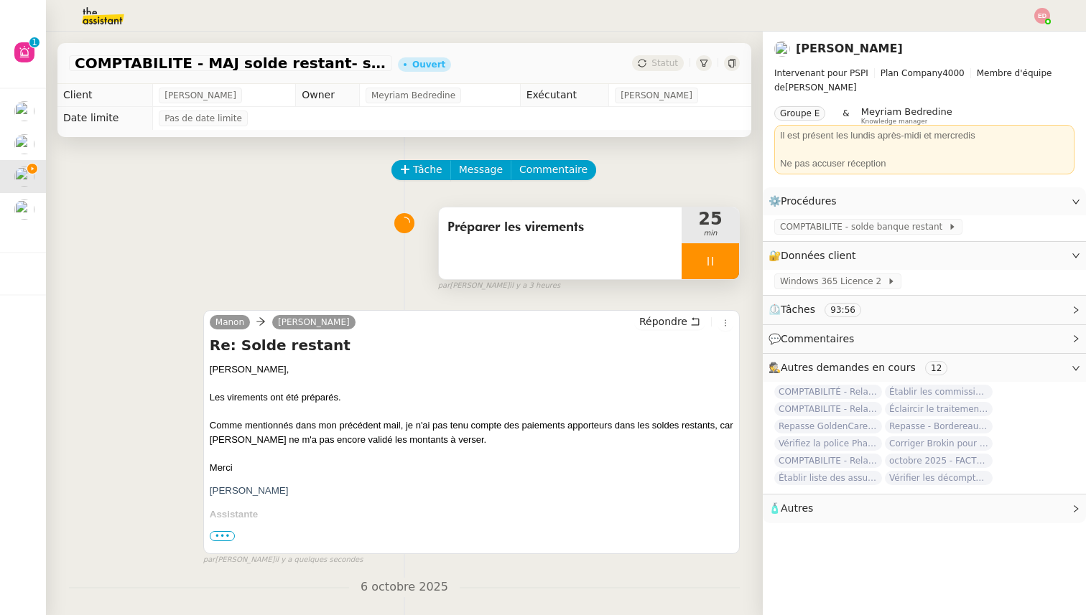
click at [732, 258] on div at bounding box center [710, 261] width 57 height 36
click at [732, 260] on button at bounding box center [724, 261] width 29 height 36
click at [654, 70] on div "Statut" at bounding box center [658, 63] width 52 height 16
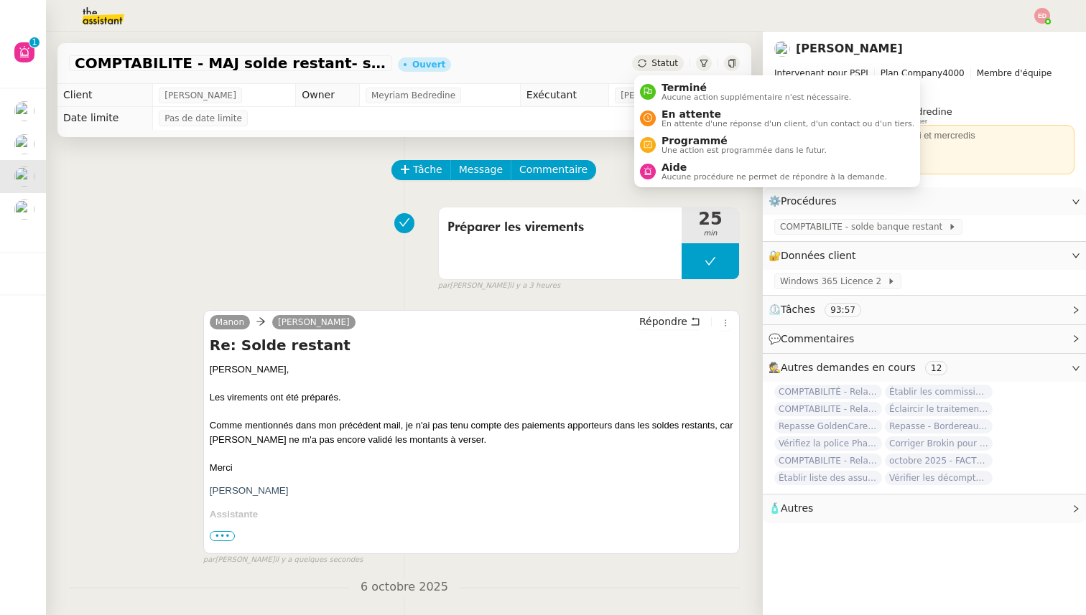
click at [658, 57] on div "Statut" at bounding box center [658, 63] width 52 height 16
click at [667, 114] on span "En attente" at bounding box center [787, 113] width 253 height 11
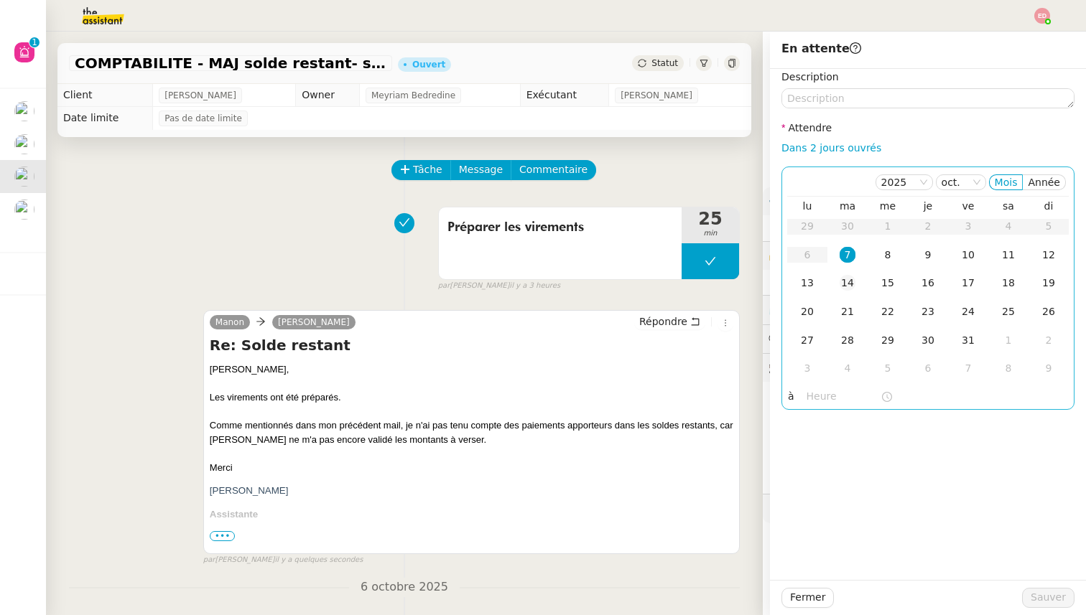
click at [850, 283] on div "14" at bounding box center [848, 283] width 16 height 16
click at [1046, 600] on span "Sauver" at bounding box center [1048, 598] width 35 height 17
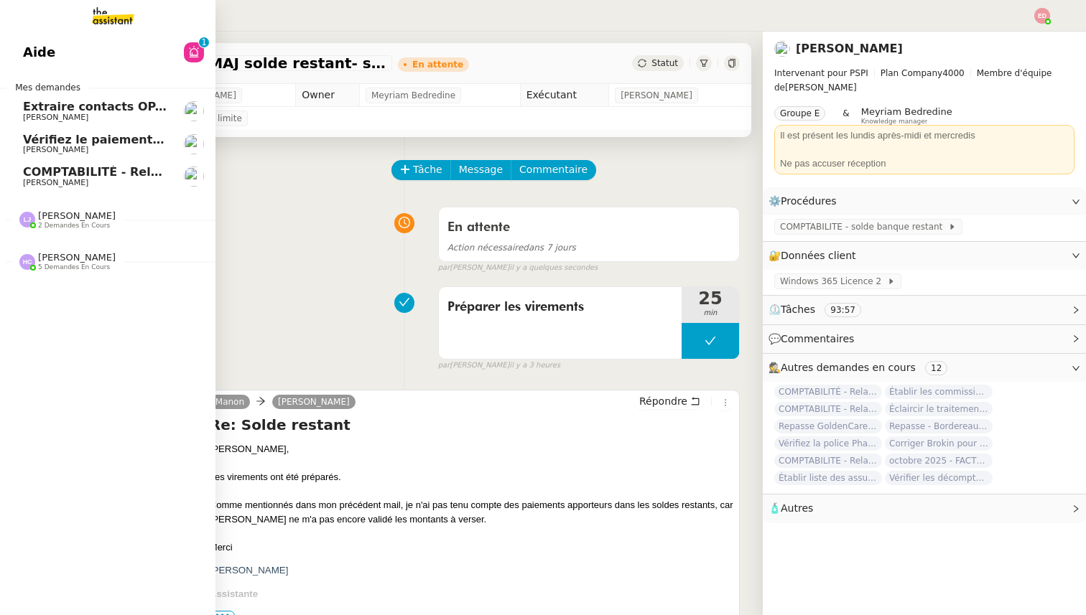
click at [45, 149] on span "[PERSON_NAME]" at bounding box center [55, 149] width 65 height 9
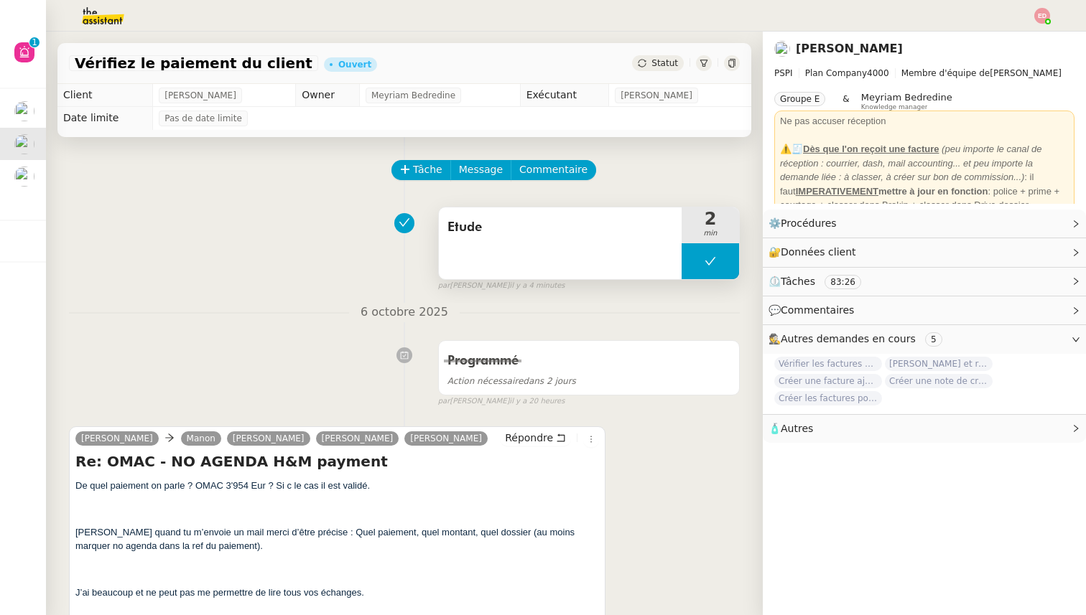
click at [707, 259] on icon at bounding box center [710, 261] width 11 height 11
click at [693, 259] on icon at bounding box center [695, 261] width 11 height 11
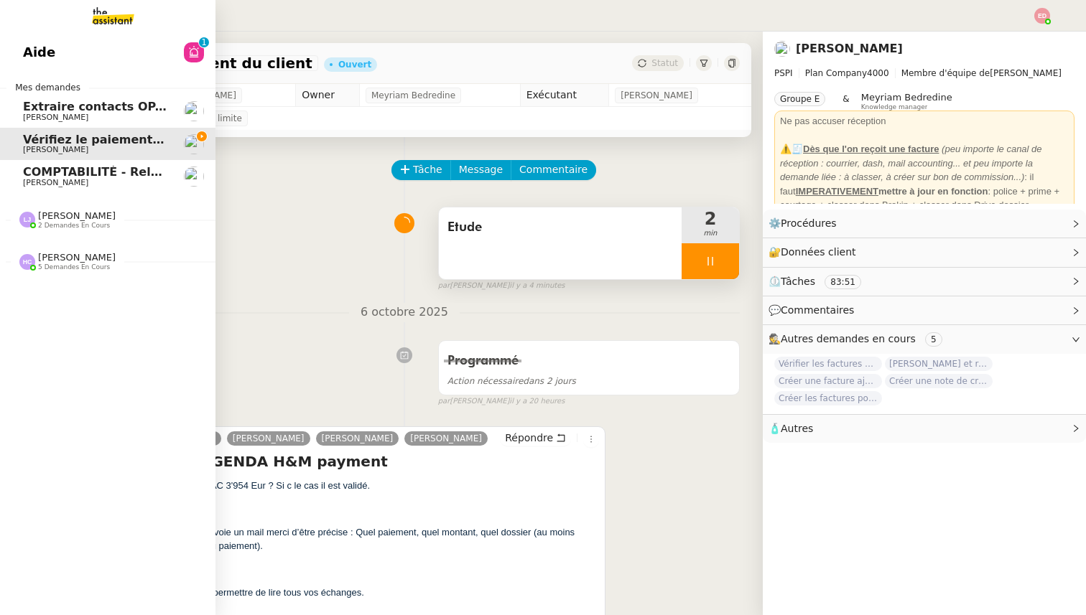
click at [37, 183] on span "[PERSON_NAME]" at bounding box center [55, 182] width 65 height 9
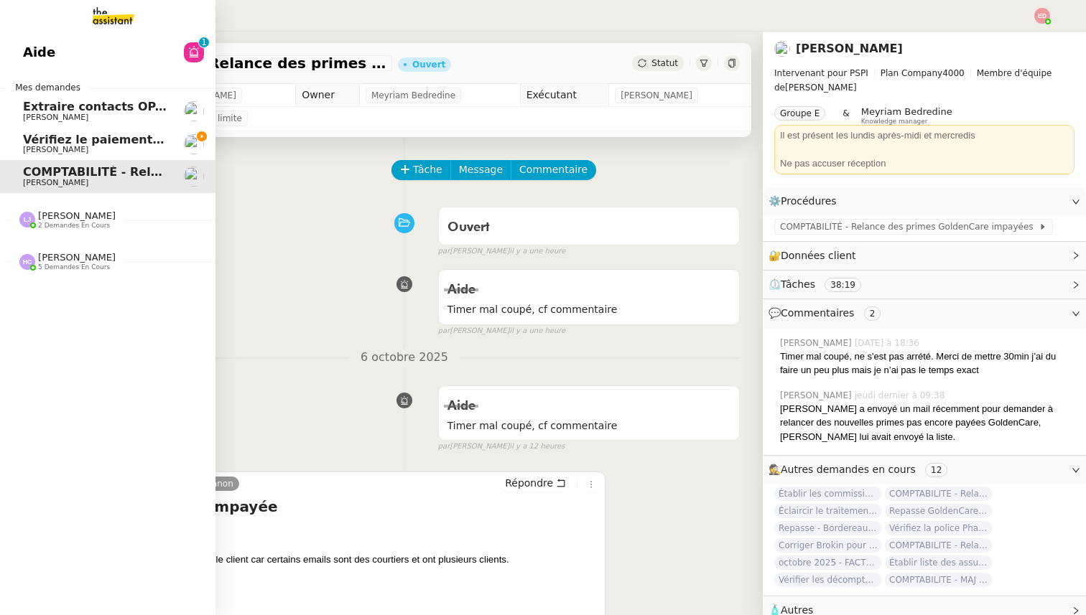
click at [65, 220] on span "[PERSON_NAME]" at bounding box center [77, 215] width 78 height 11
click at [64, 328] on span "[PERSON_NAME]" at bounding box center [77, 323] width 78 height 11
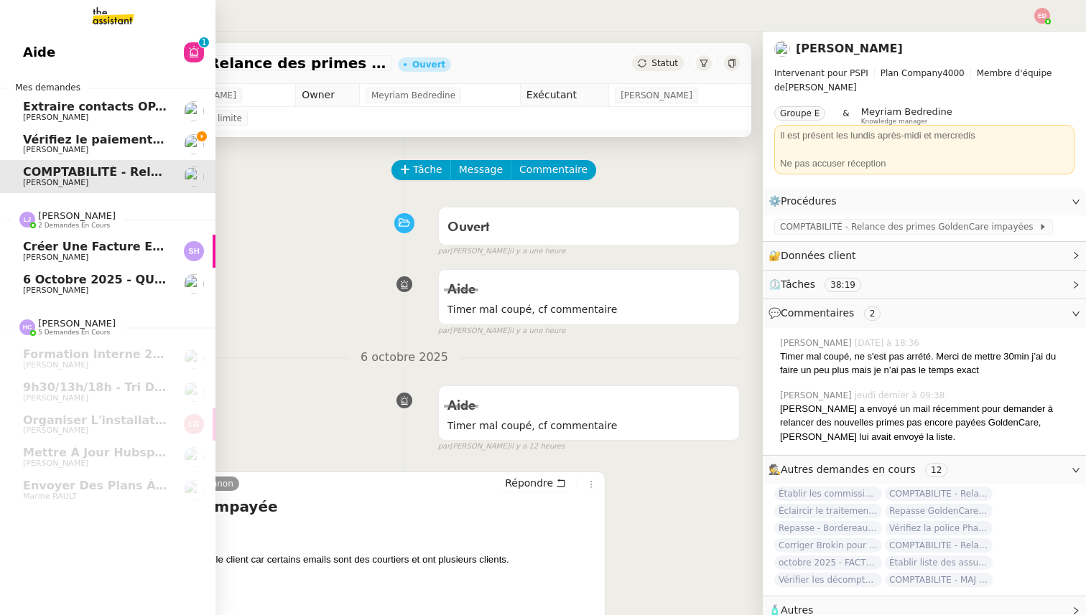
click at [70, 271] on link "6 octobre 2025 - QUOTIDIEN Gestion boite mail Accounting Fanny Eyraud" at bounding box center [107, 284] width 215 height 33
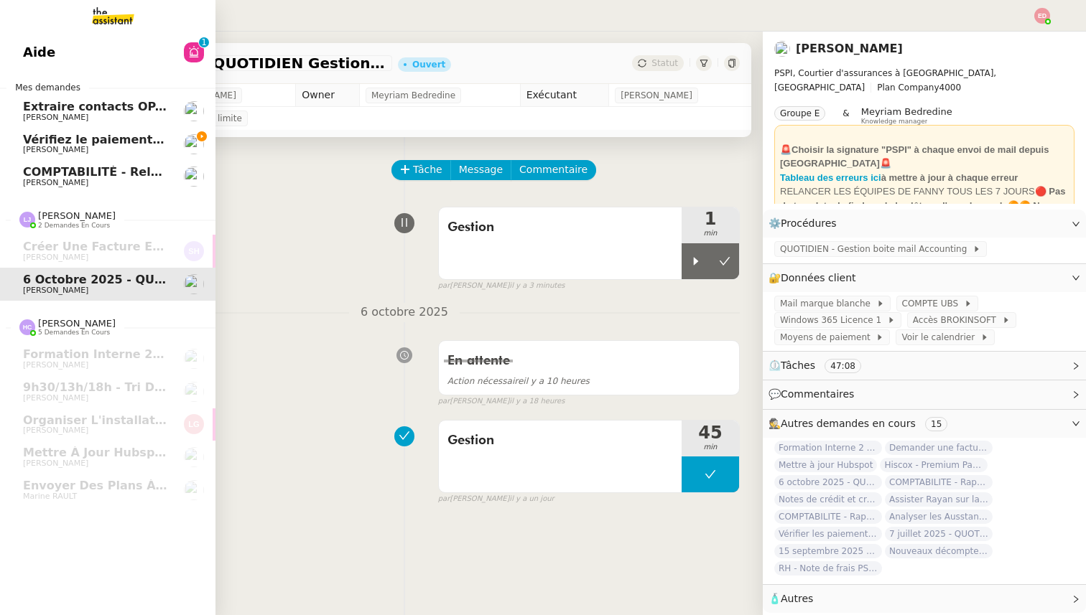
click at [47, 144] on span "Vérifiez le paiement du client" at bounding box center [118, 140] width 190 height 14
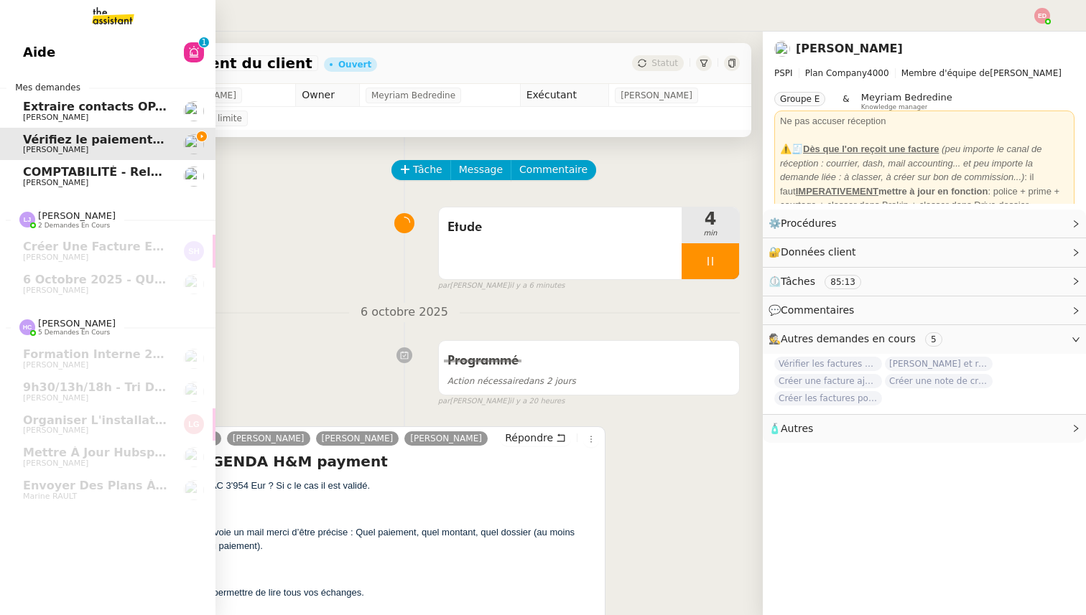
click at [42, 114] on span "[PERSON_NAME]" at bounding box center [55, 117] width 65 height 9
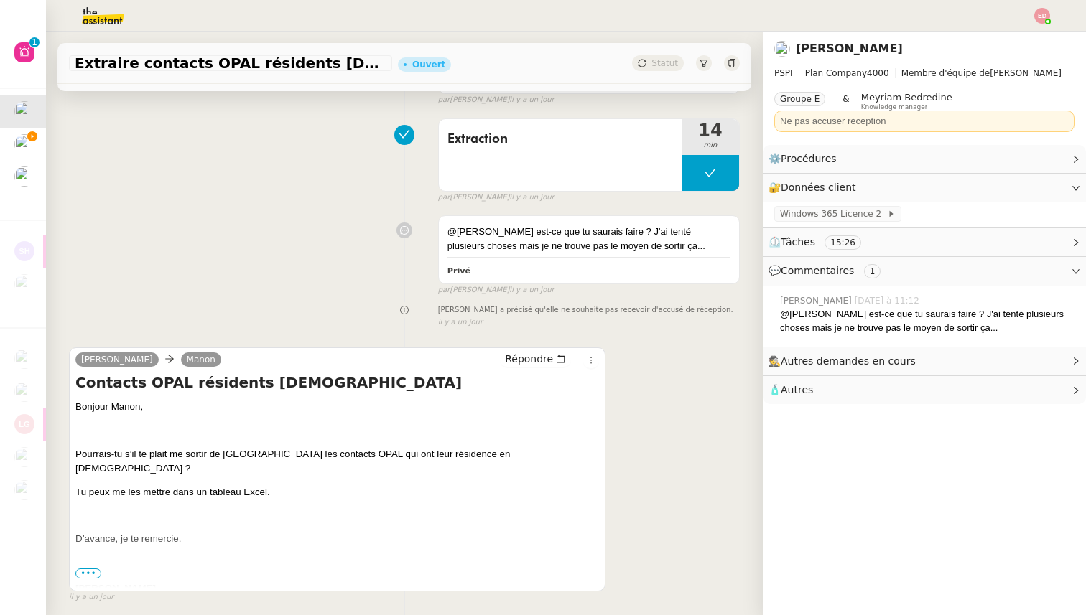
scroll to position [342, 0]
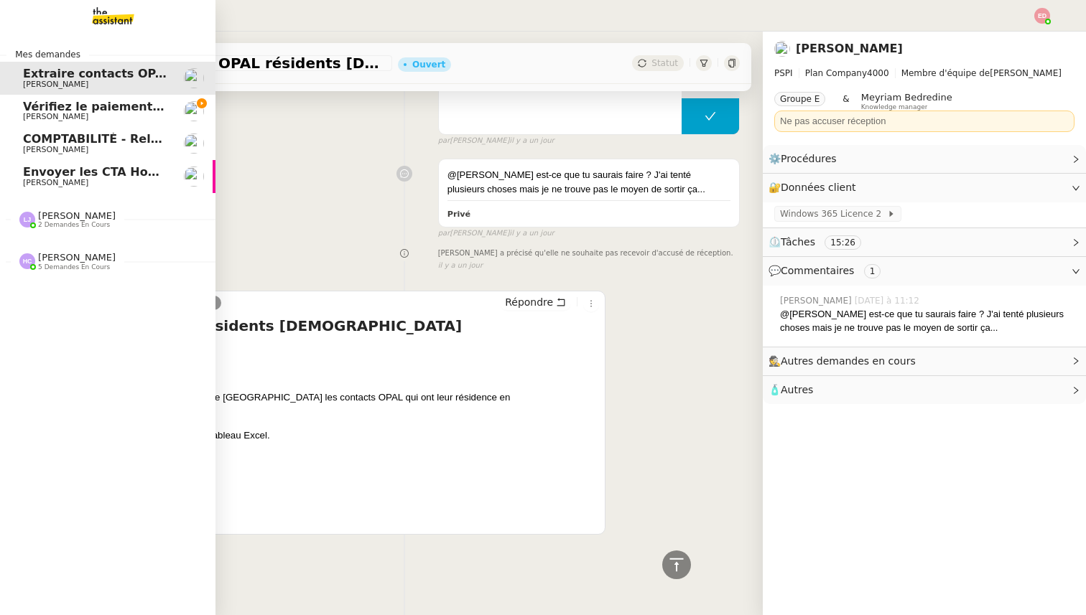
click at [93, 104] on span "Vérifiez le paiement du client" at bounding box center [118, 107] width 190 height 14
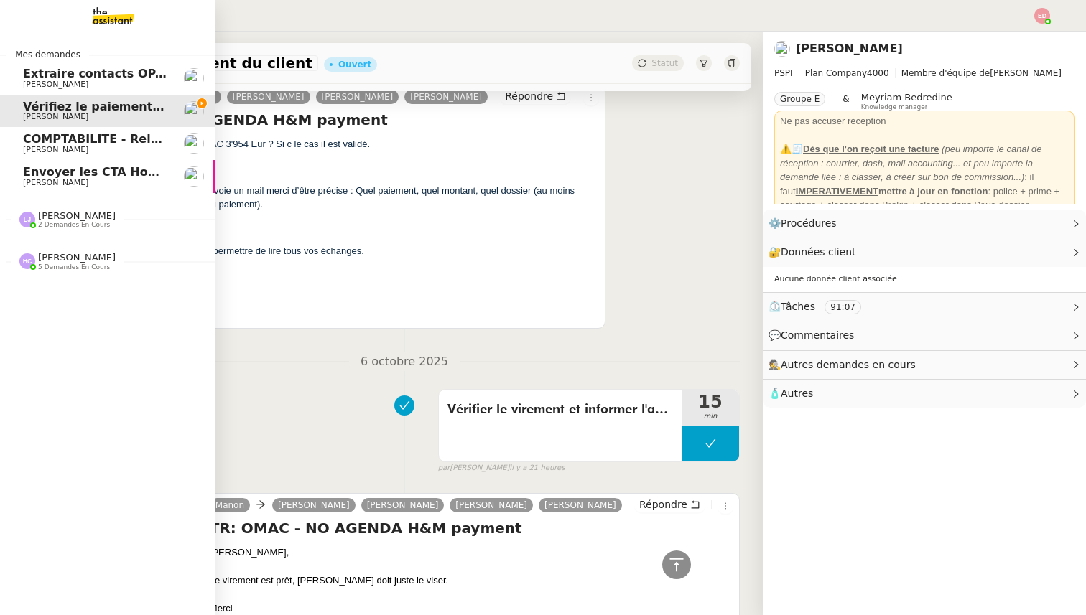
scroll to position [4269, 0]
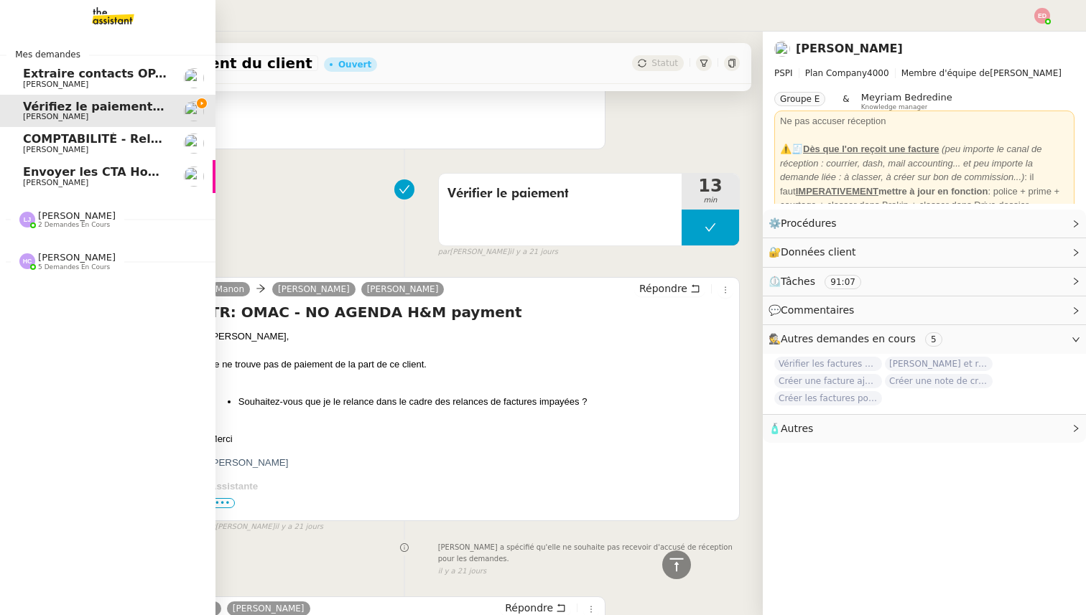
click at [116, 175] on span "Envoyer les CTA Homebox à [PERSON_NAME]" at bounding box center [168, 172] width 291 height 14
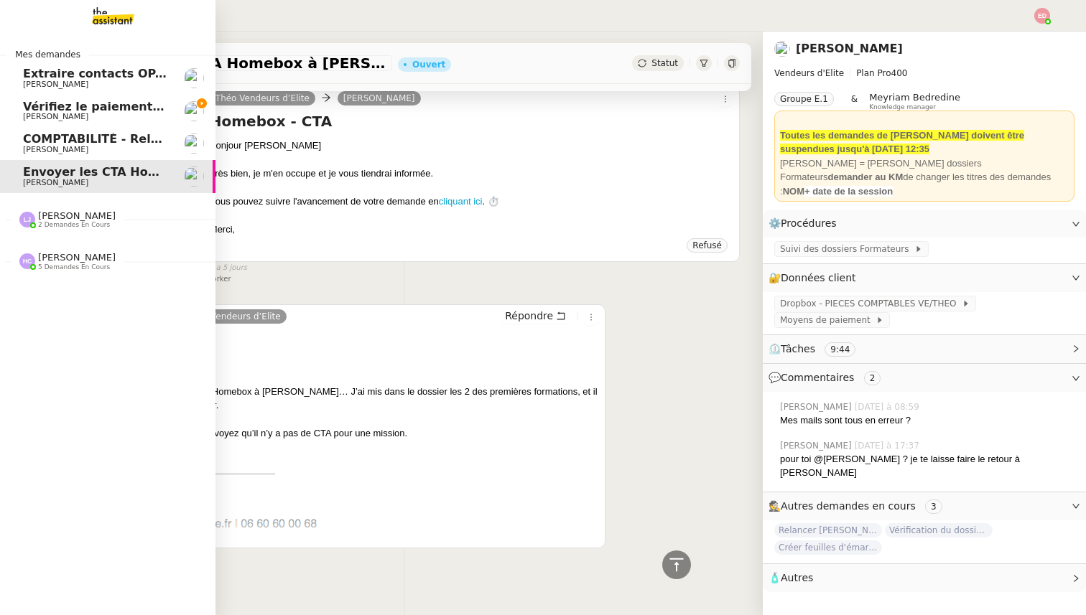
click at [122, 113] on span "[PERSON_NAME]" at bounding box center [95, 117] width 145 height 9
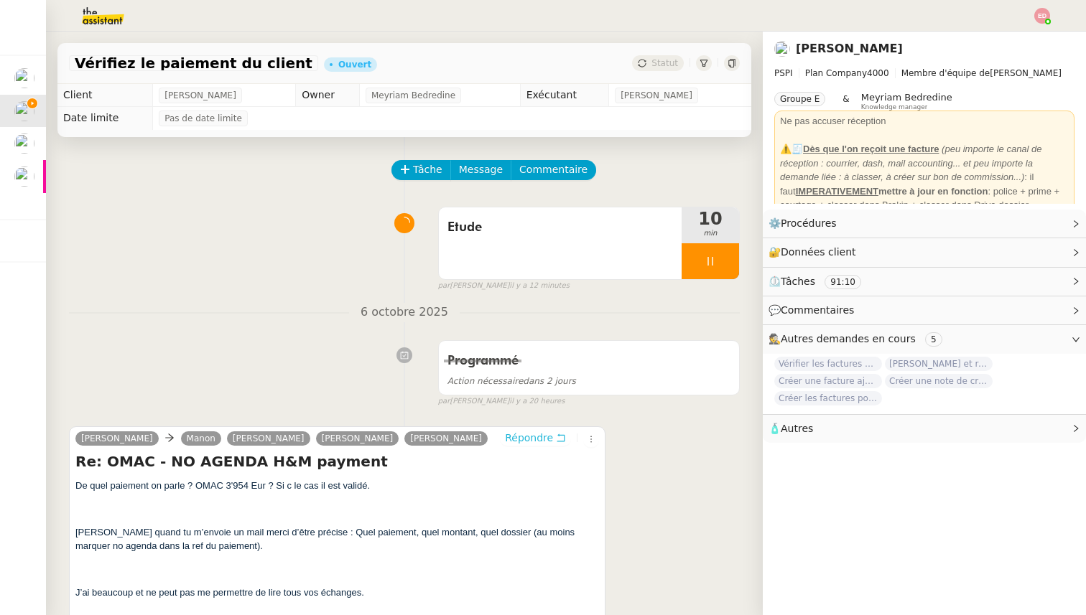
click at [537, 437] on span "Répondre" at bounding box center [529, 438] width 48 height 14
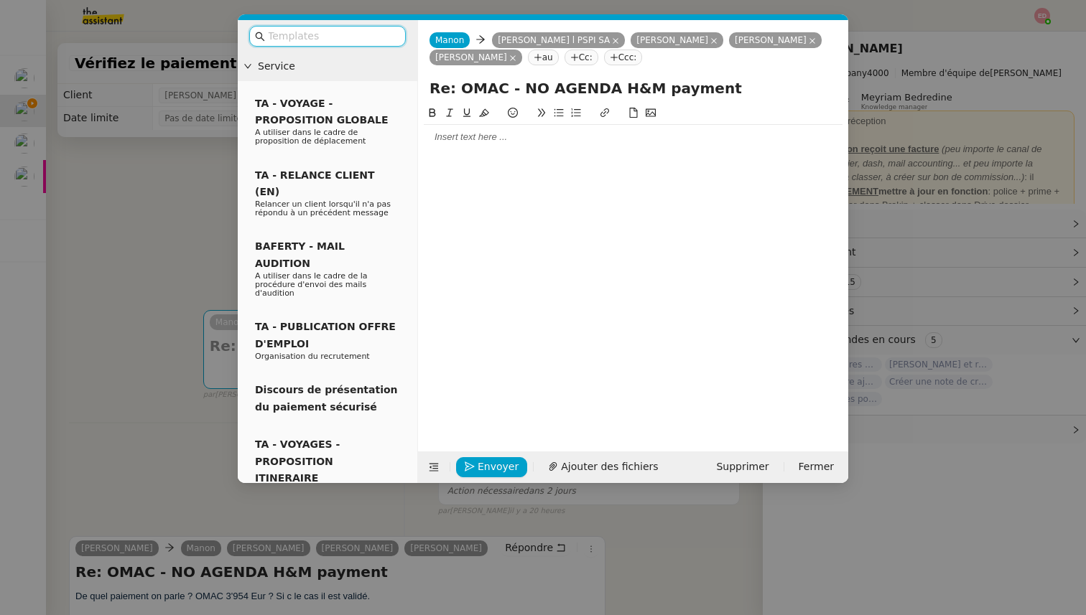
click at [485, 135] on div at bounding box center [633, 137] width 419 height 13
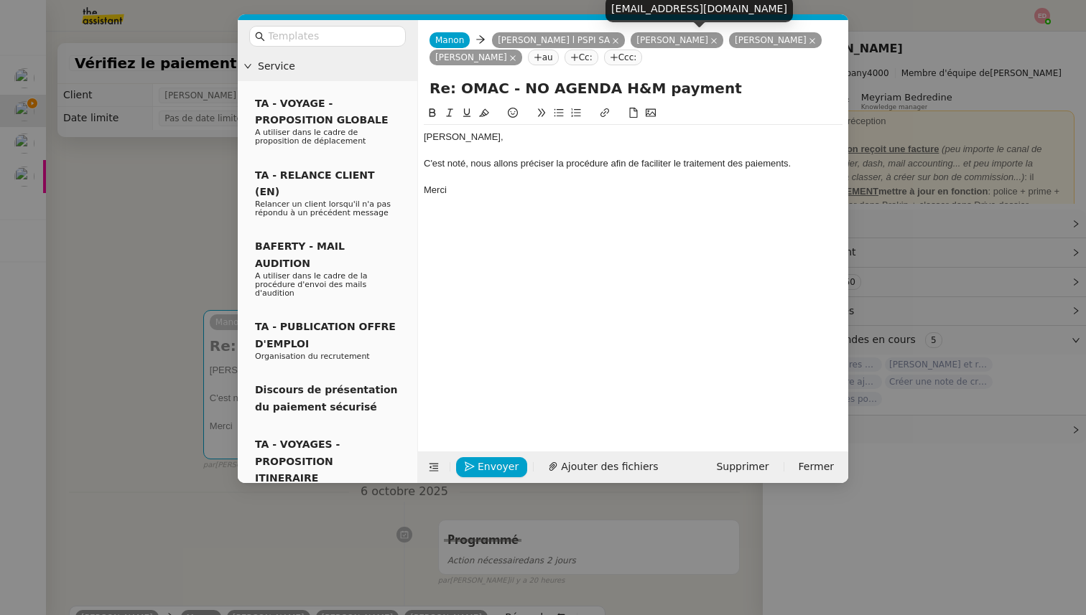
click at [710, 40] on icon at bounding box center [713, 40] width 7 height 7
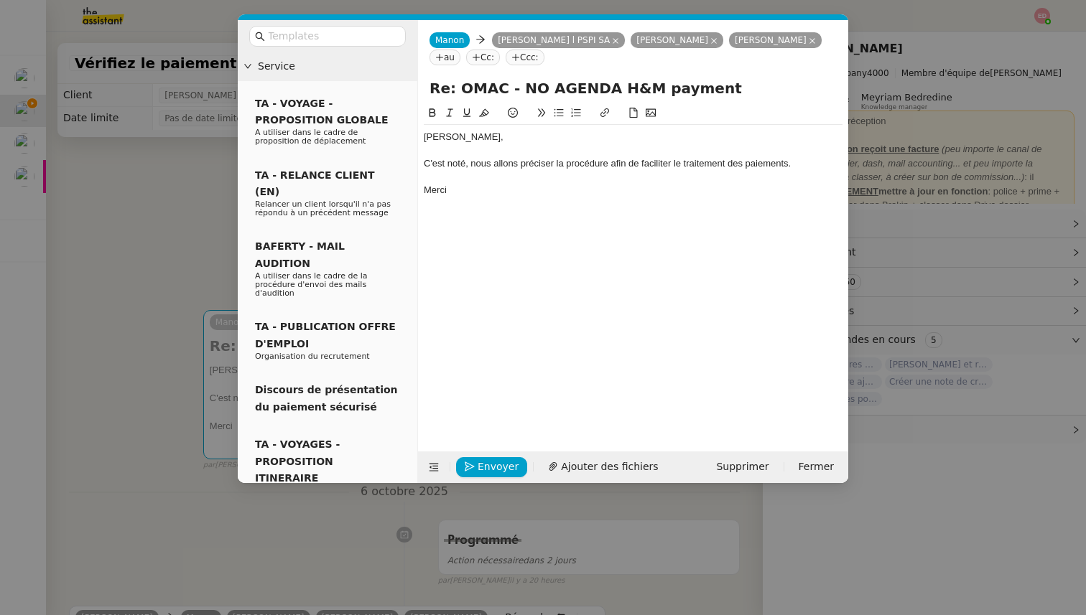
click at [687, 41] on nz-tag "[PERSON_NAME]" at bounding box center [677, 40] width 93 height 16
click at [710, 41] on icon at bounding box center [713, 40] width 7 height 7
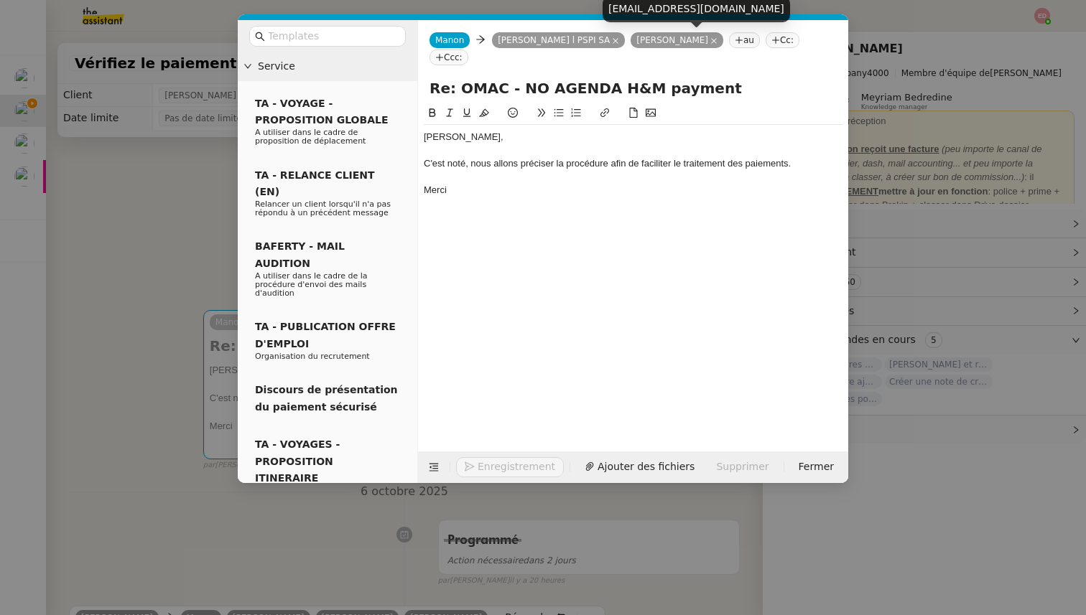
click at [710, 42] on icon at bounding box center [713, 40] width 7 height 7
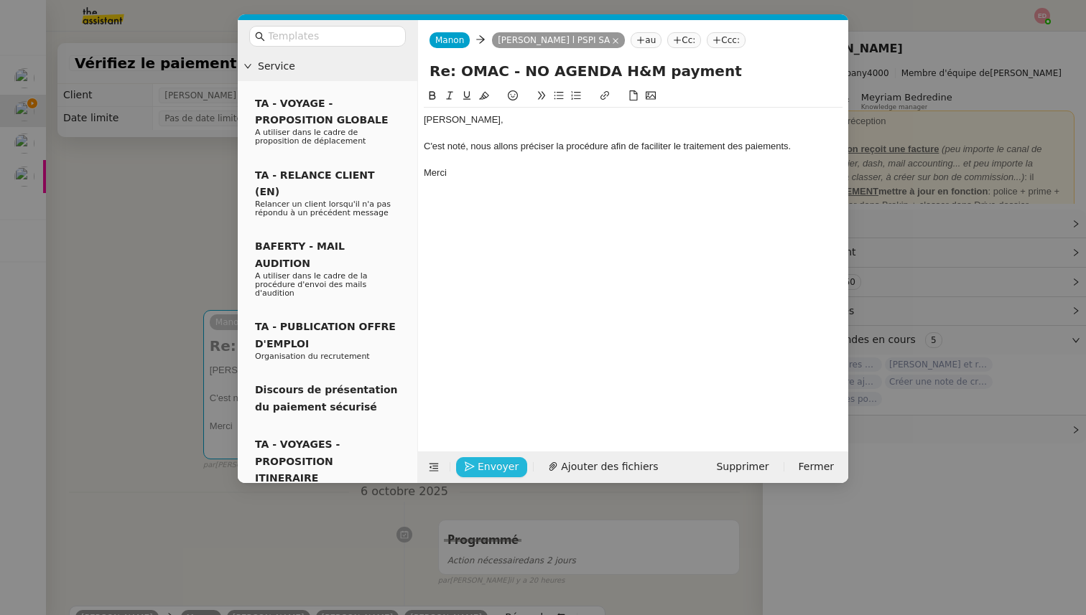
click at [473, 473] on button "Envoyer" at bounding box center [491, 467] width 71 height 20
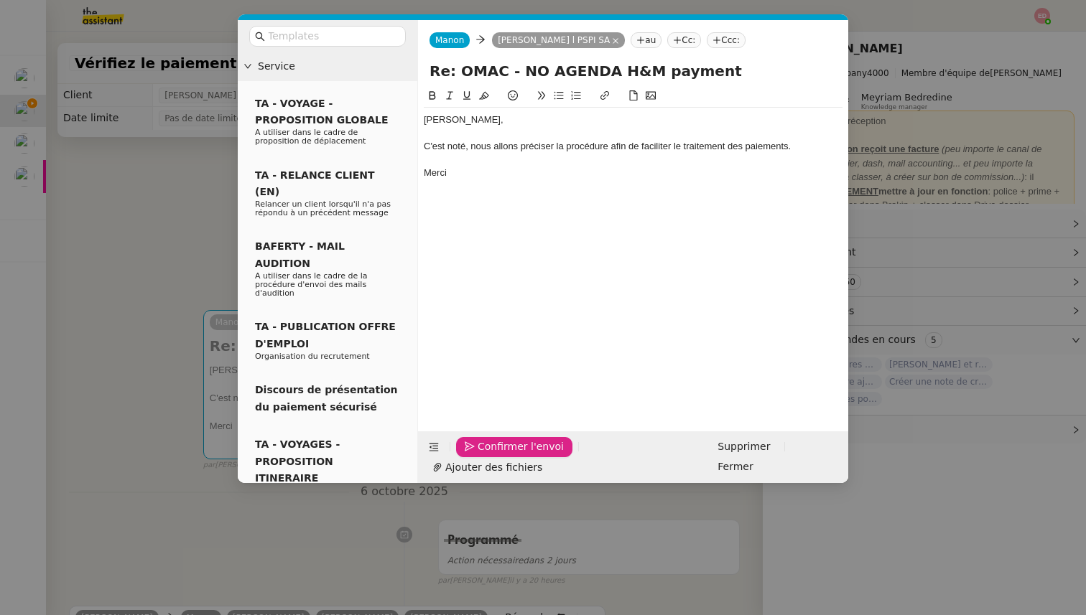
click at [473, 457] on button "Confirmer l'envoi" at bounding box center [514, 447] width 116 height 20
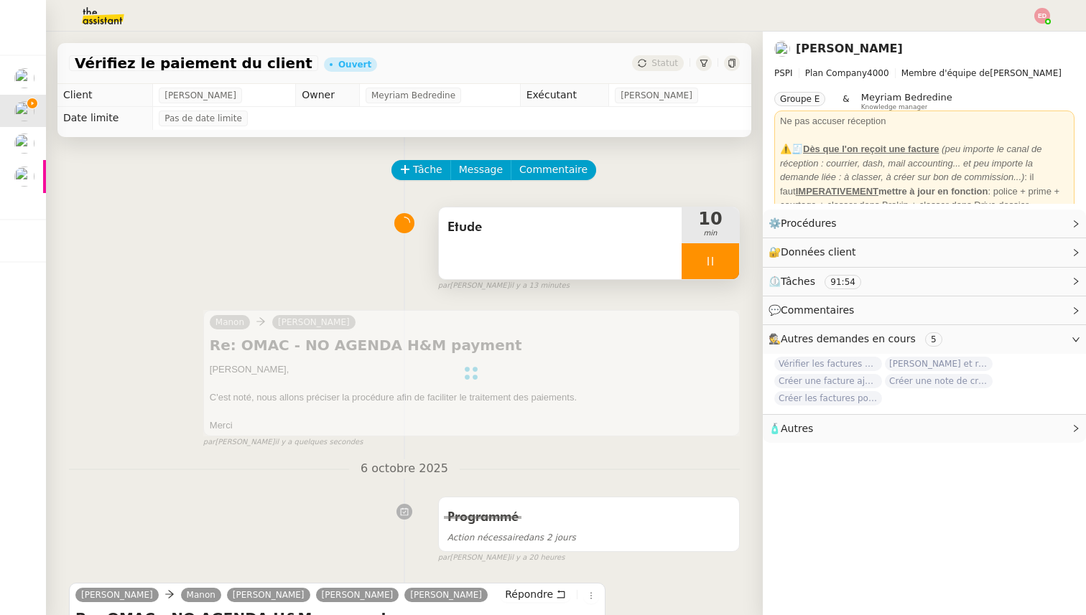
click at [726, 259] on div at bounding box center [710, 261] width 57 height 36
click at [726, 259] on icon at bounding box center [724, 261] width 11 height 11
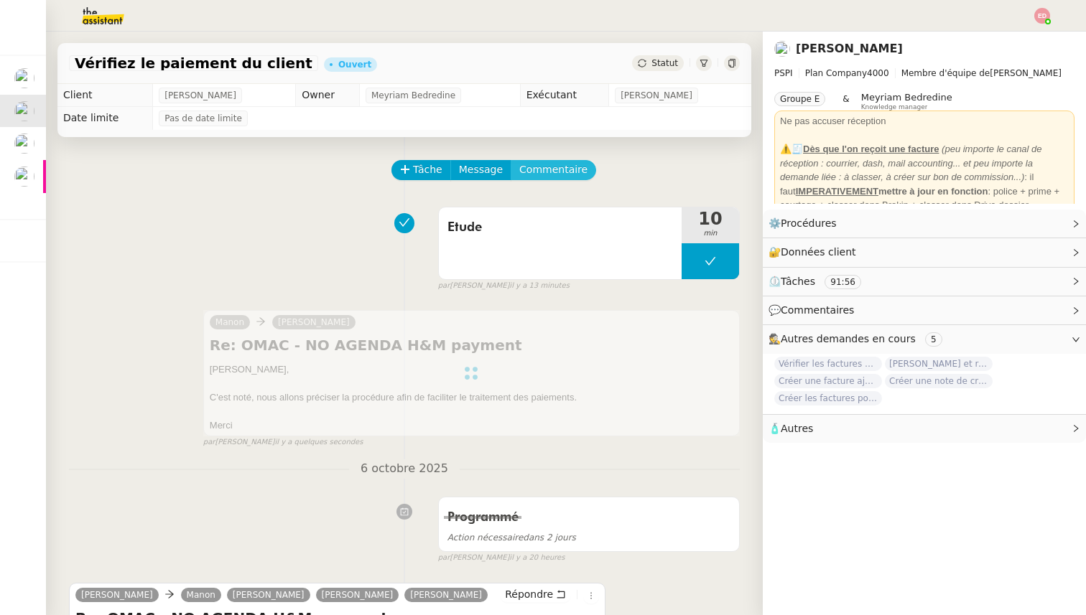
click at [549, 173] on span "Commentaire" at bounding box center [553, 170] width 68 height 17
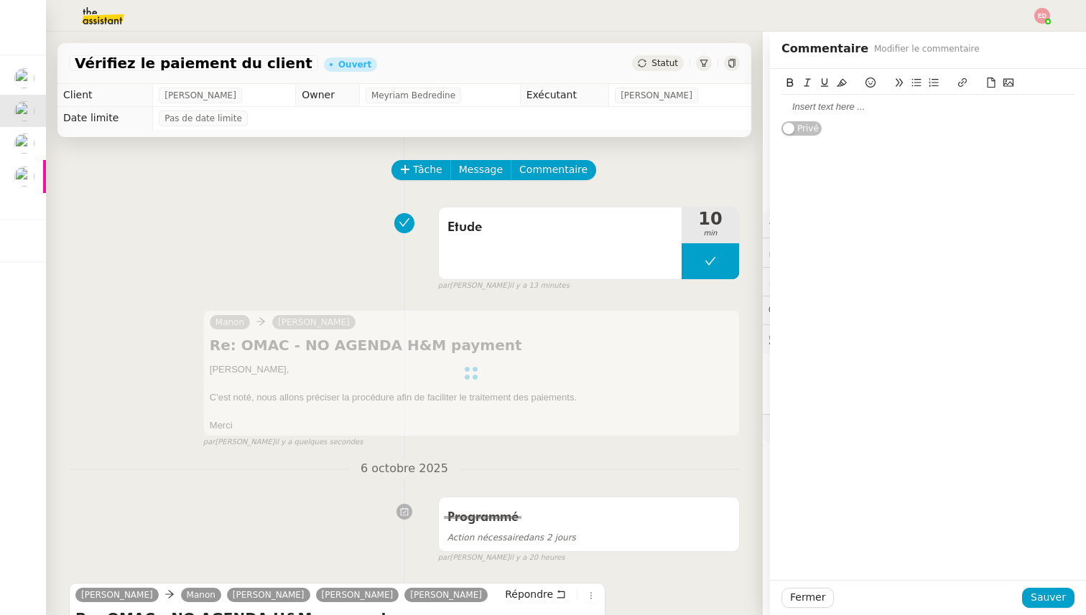
click at [828, 109] on div at bounding box center [927, 107] width 293 height 13
click at [845, 111] on div "@lea peut on mettre à jour une procédure" at bounding box center [927, 107] width 293 height 13
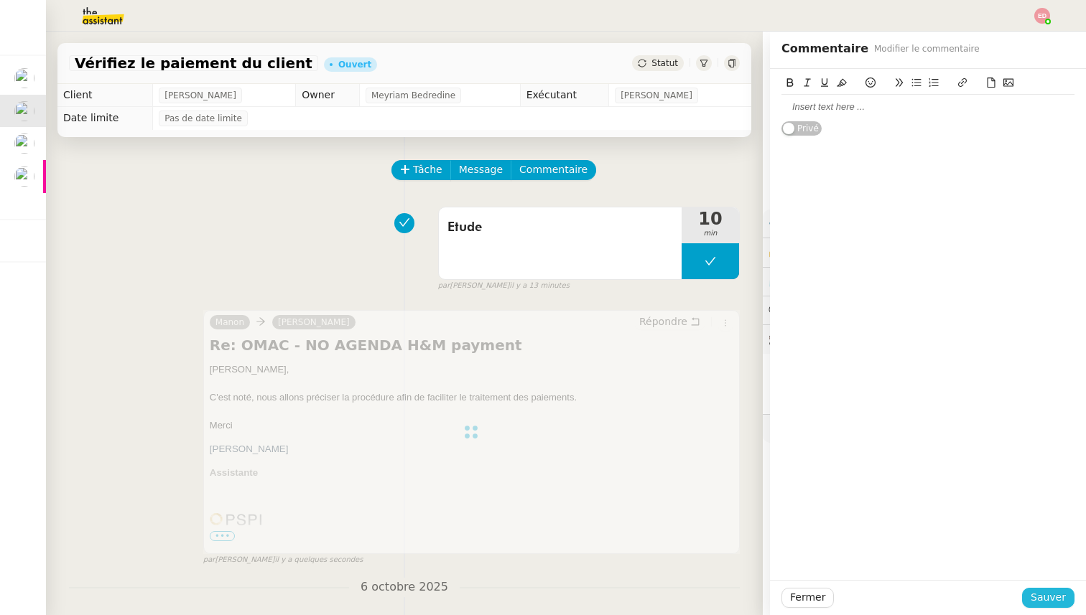
click at [1047, 592] on span "Sauver" at bounding box center [1048, 598] width 35 height 17
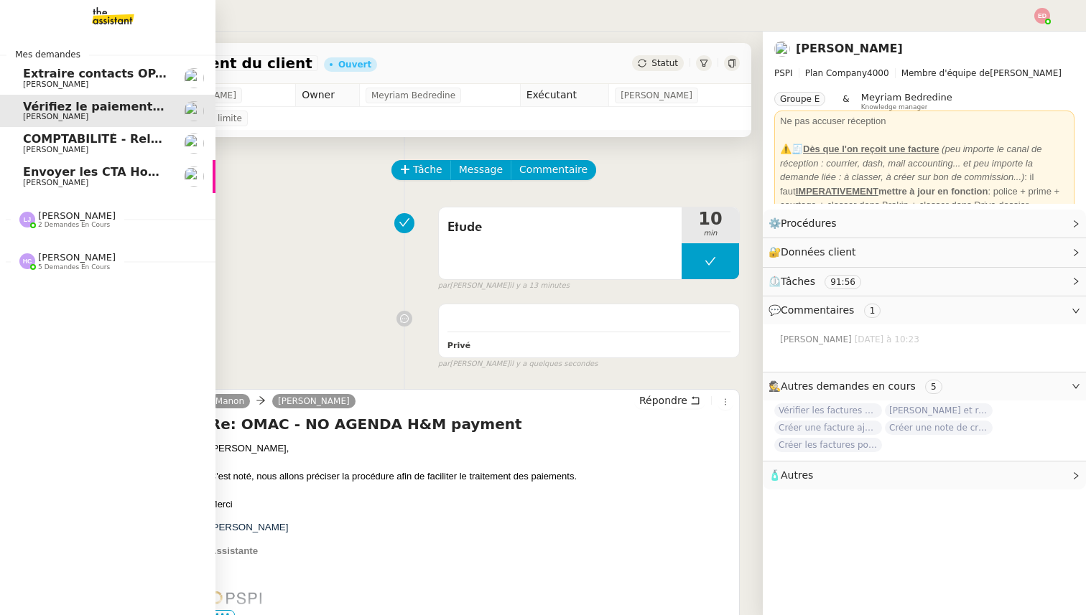
click at [34, 81] on span "[PERSON_NAME]" at bounding box center [55, 84] width 65 height 9
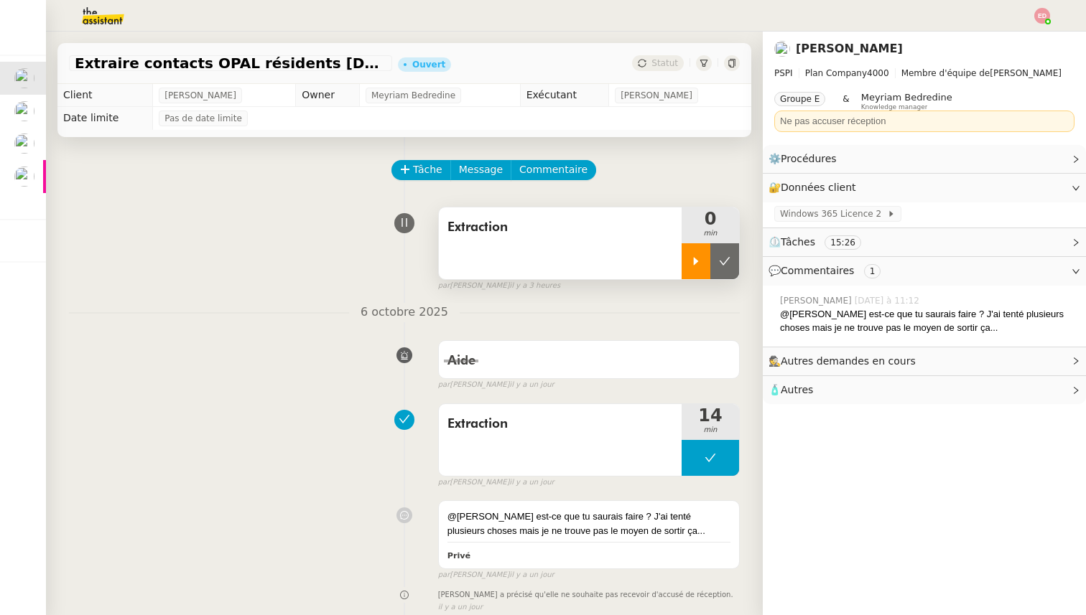
click at [693, 263] on icon at bounding box center [695, 261] width 11 height 11
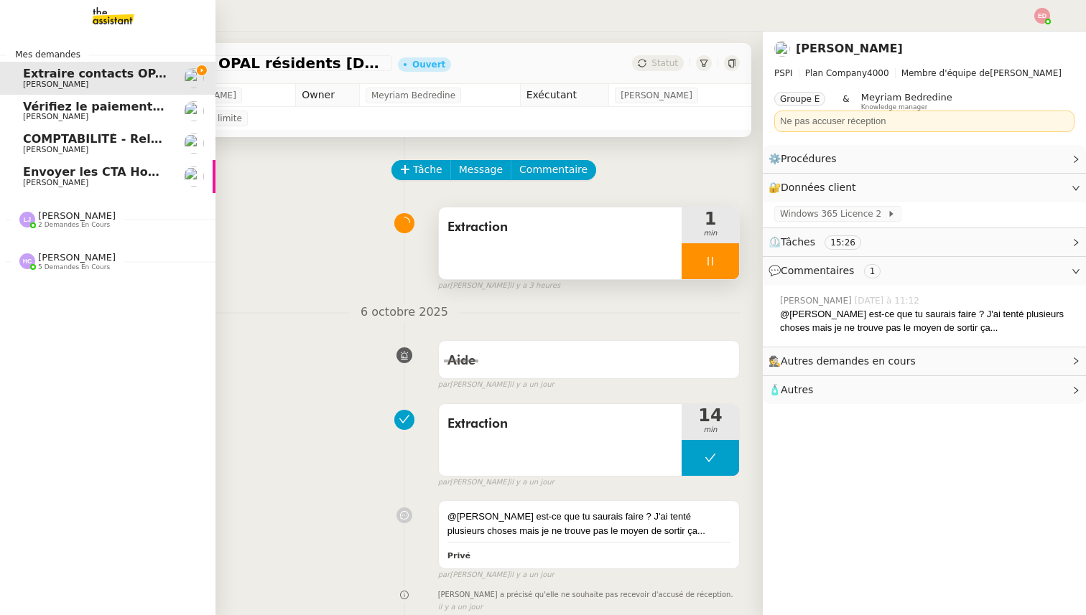
click at [62, 107] on span "Vérifiez le paiement du client" at bounding box center [118, 107] width 190 height 14
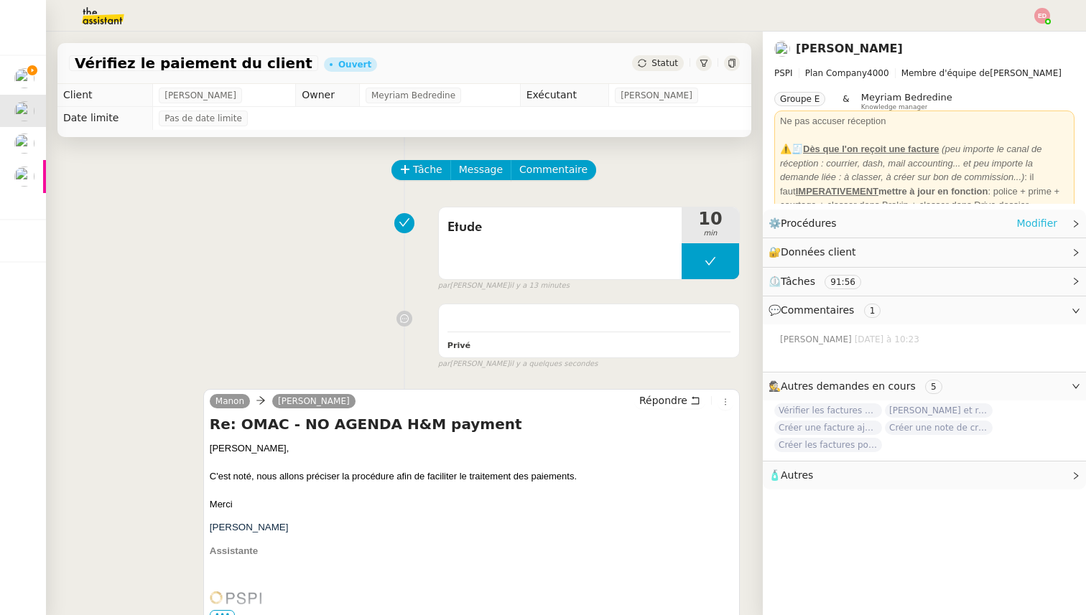
click at [1040, 218] on link "Modifier" at bounding box center [1036, 223] width 41 height 17
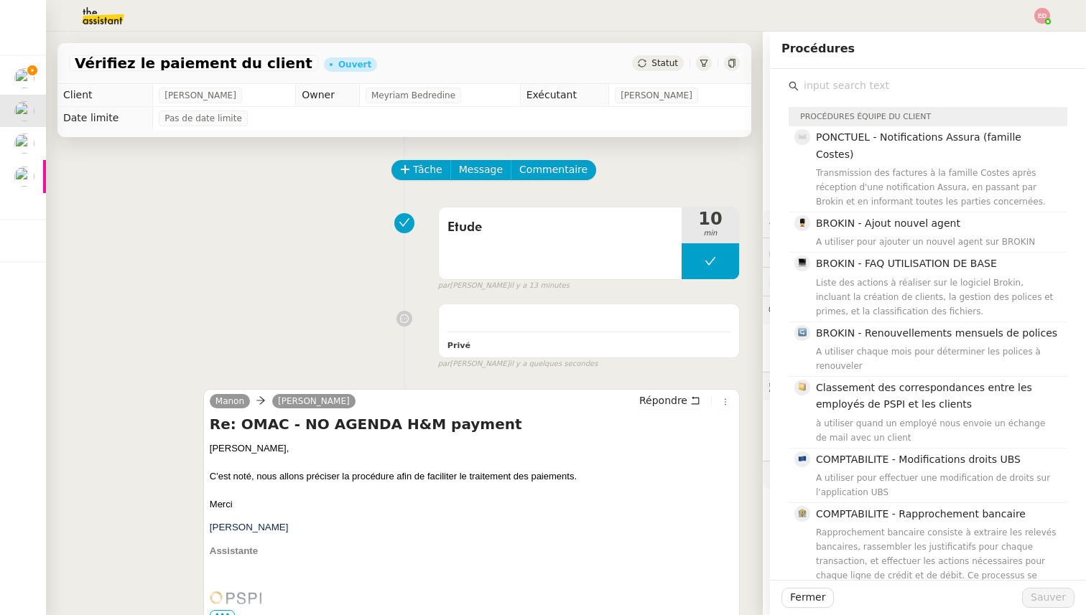
click at [861, 80] on input "text" at bounding box center [933, 85] width 269 height 19
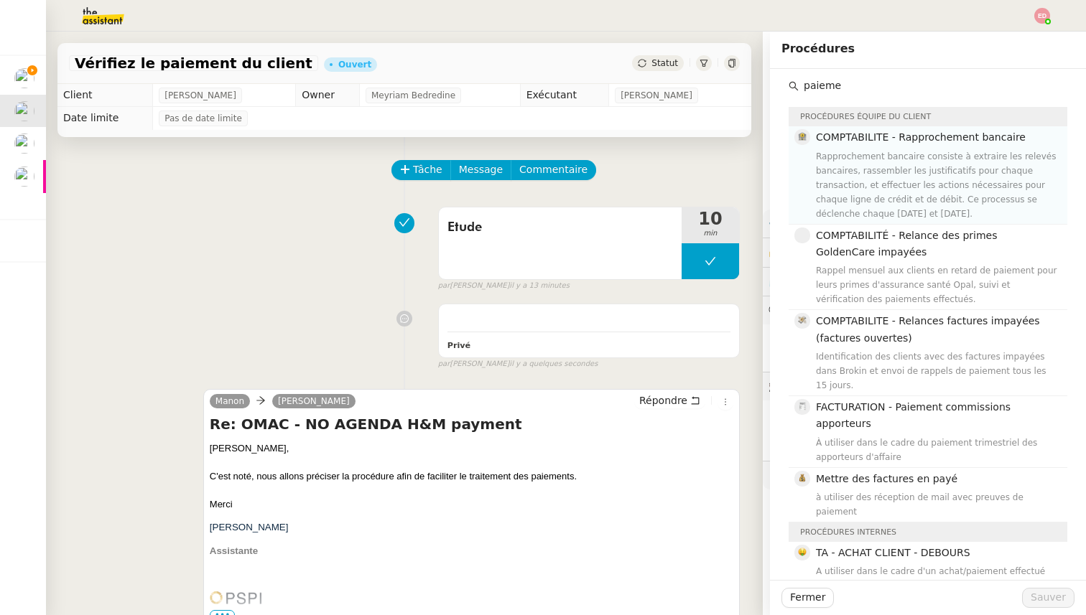
type input "paieme"
click at [903, 187] on div "Rapprochement bancaire consiste à extraire les relevés bancaires, rassembler le…" at bounding box center [937, 185] width 243 height 72
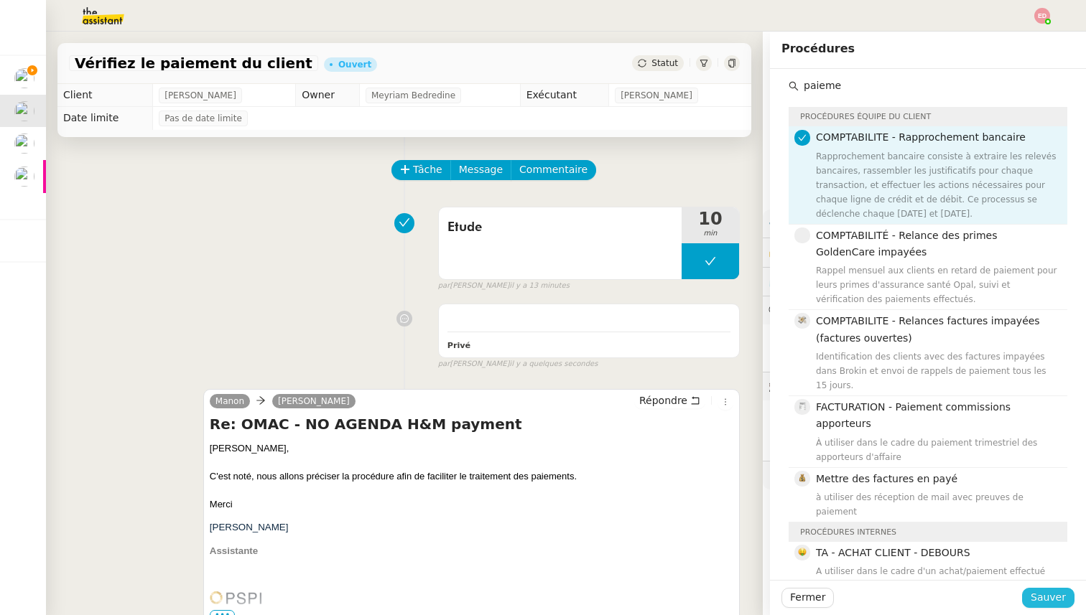
click at [1033, 598] on button "Sauver" at bounding box center [1048, 598] width 52 height 20
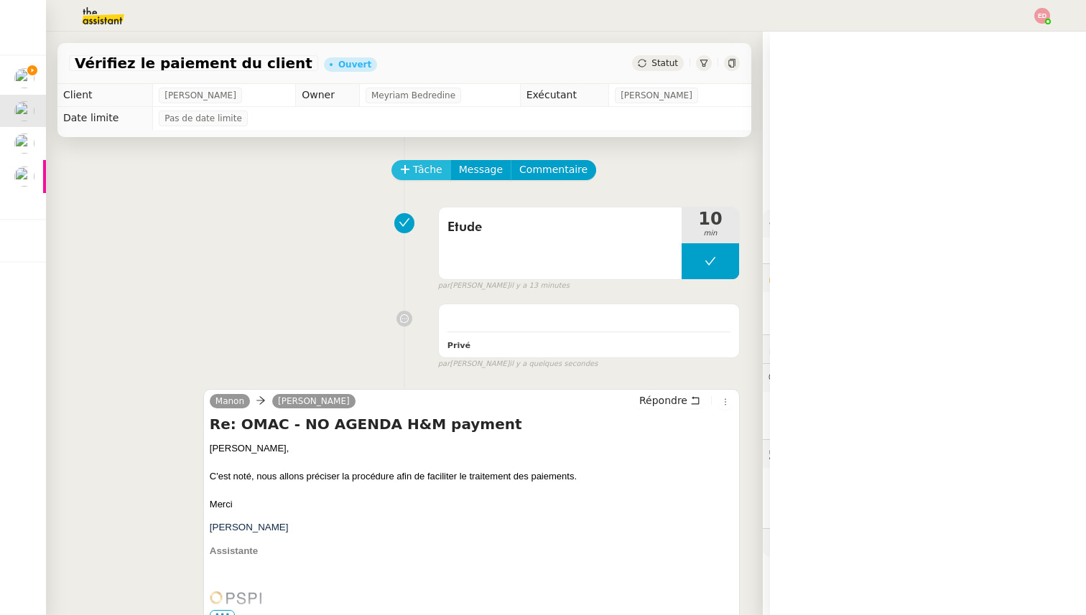
click at [422, 162] on span "Tâche" at bounding box center [427, 170] width 29 height 17
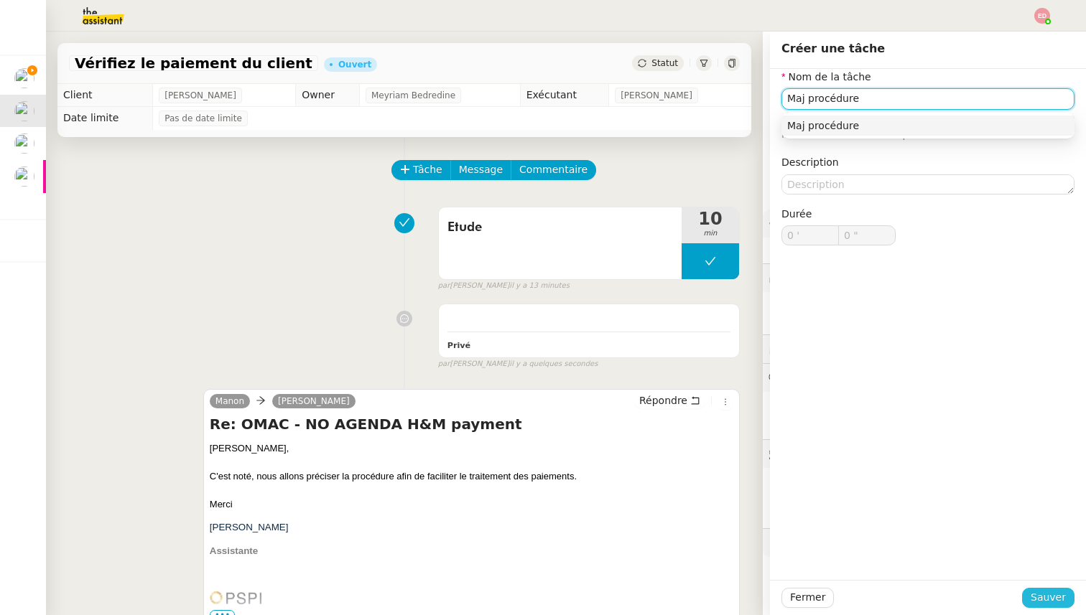
type input "Maj procédure"
click at [1048, 603] on span "Sauver" at bounding box center [1048, 598] width 35 height 17
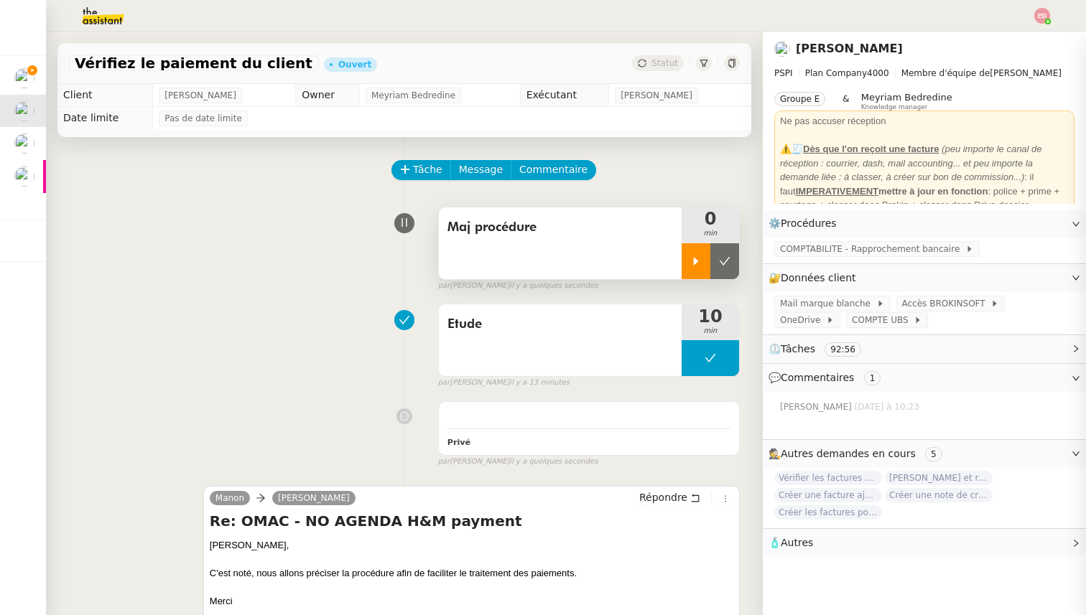
click at [705, 261] on div at bounding box center [696, 261] width 29 height 36
click at [830, 254] on span "COMPTABILITE - Rapprochement bancaire" at bounding box center [872, 249] width 185 height 14
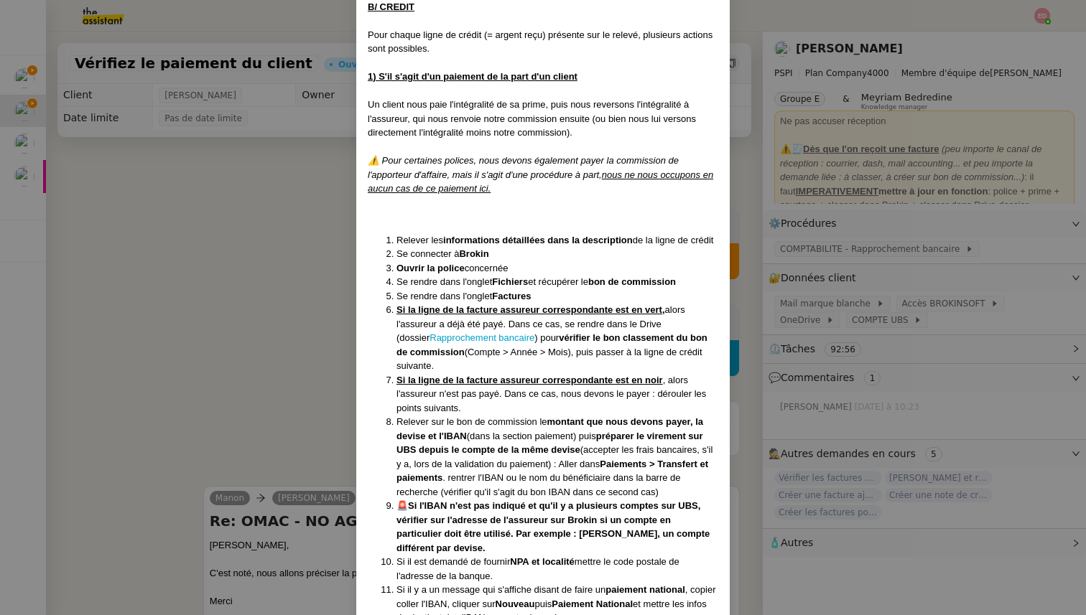
scroll to position [1133, 0]
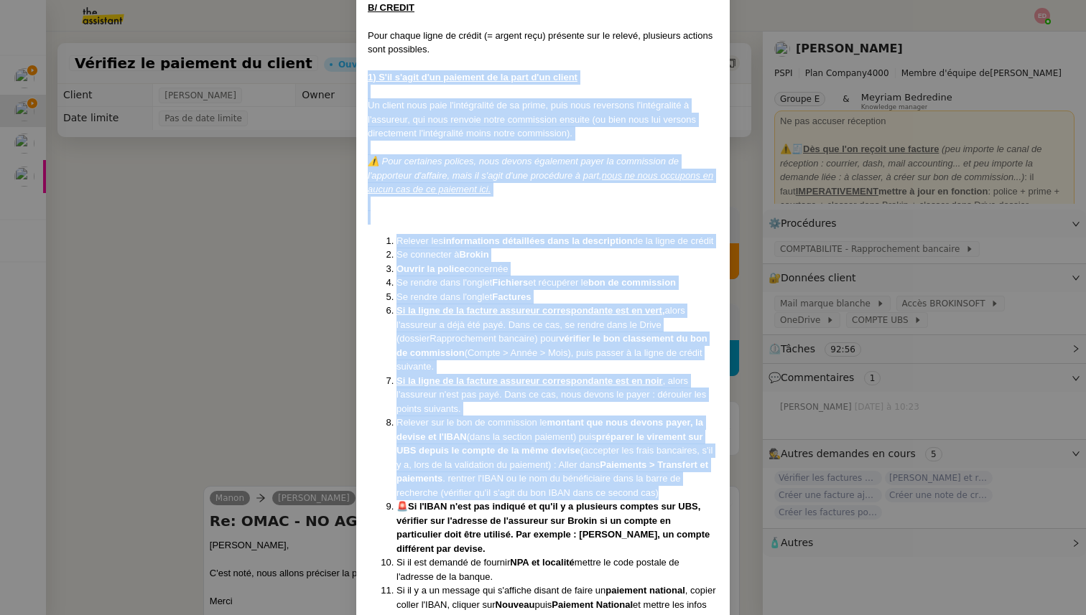
drag, startPoint x: 366, startPoint y: 61, endPoint x: 668, endPoint y: 493, distance: 527.2
copy div "1) S'il s'agit d'un paiement de la part d'un client Un client nous paie l'intég…"
click at [337, 383] on nz-modal-container "Créée le 14/11/24 MAJ le 01/09/25 MAJ Procédure : rapprochement bancaire Contex…" at bounding box center [543, 307] width 1086 height 615
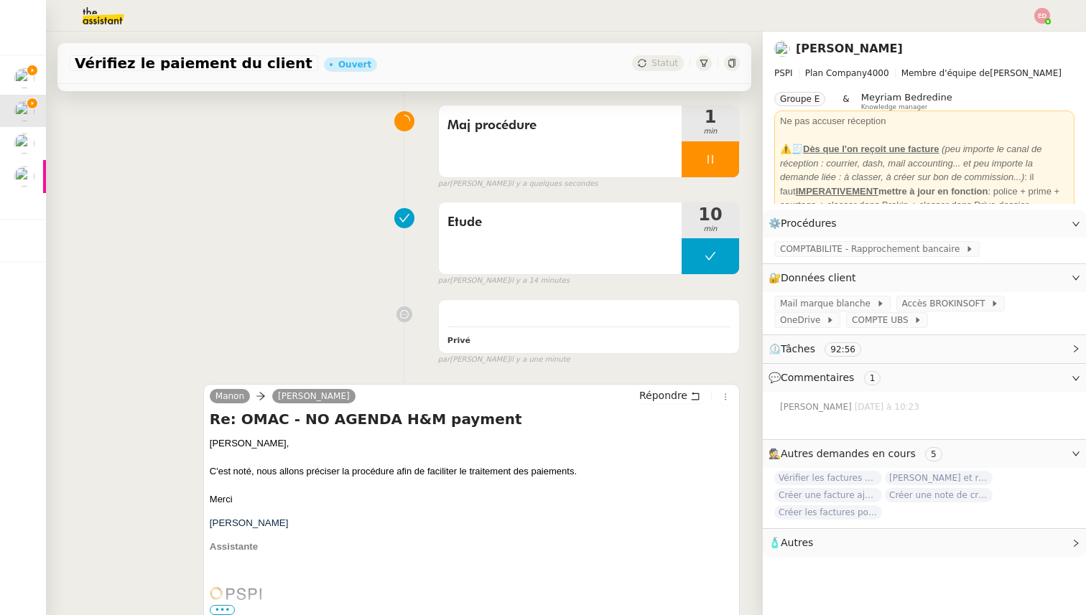
scroll to position [0, 0]
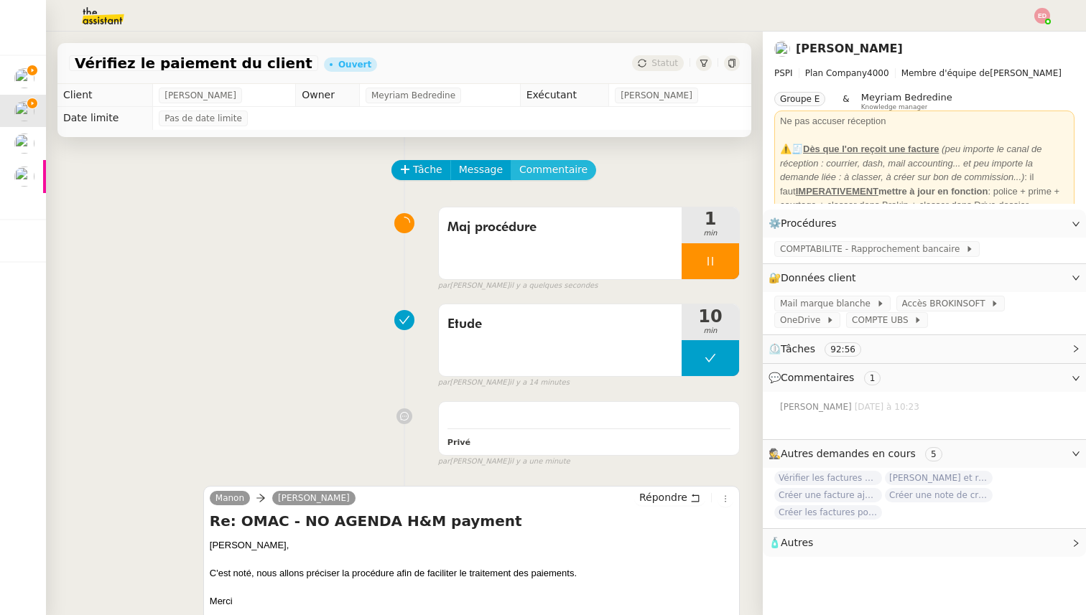
click at [573, 169] on span "Commentaire" at bounding box center [553, 170] width 68 height 17
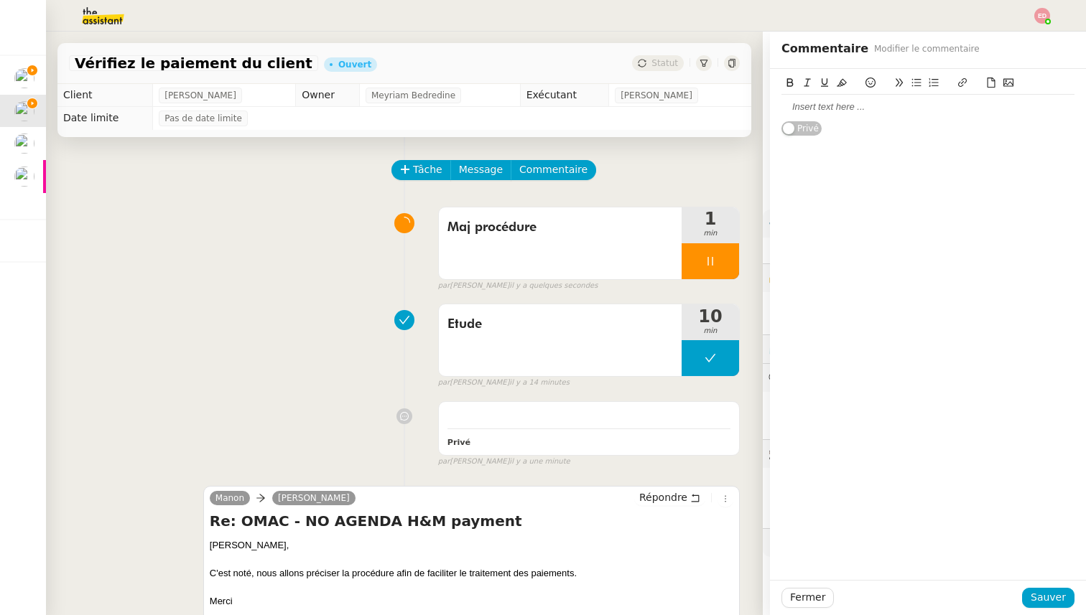
click at [817, 105] on div at bounding box center [927, 107] width 293 height 13
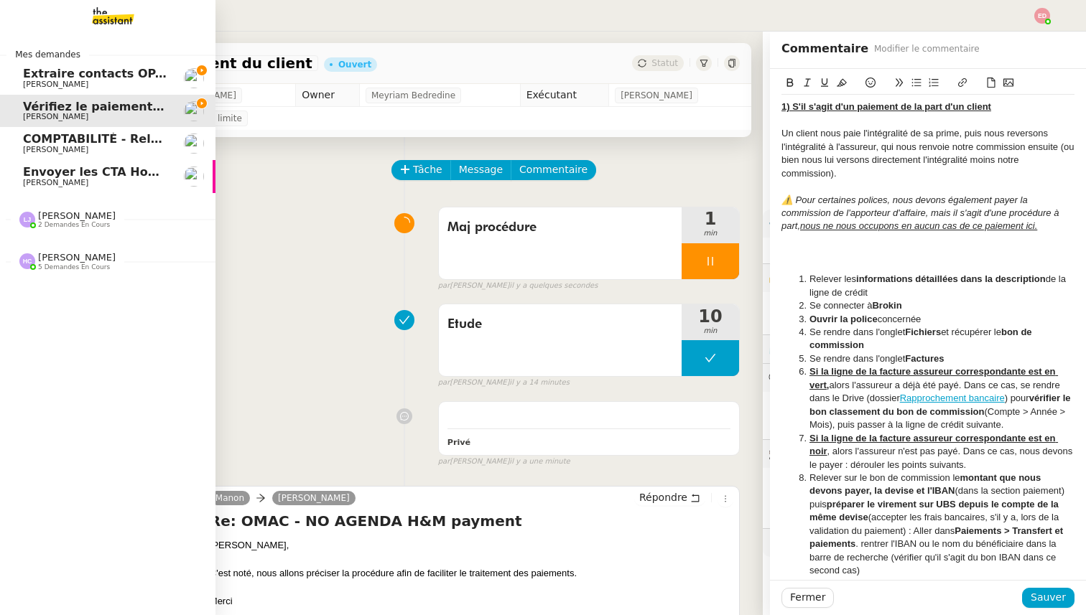
click at [66, 81] on span "[PERSON_NAME]" at bounding box center [55, 84] width 65 height 9
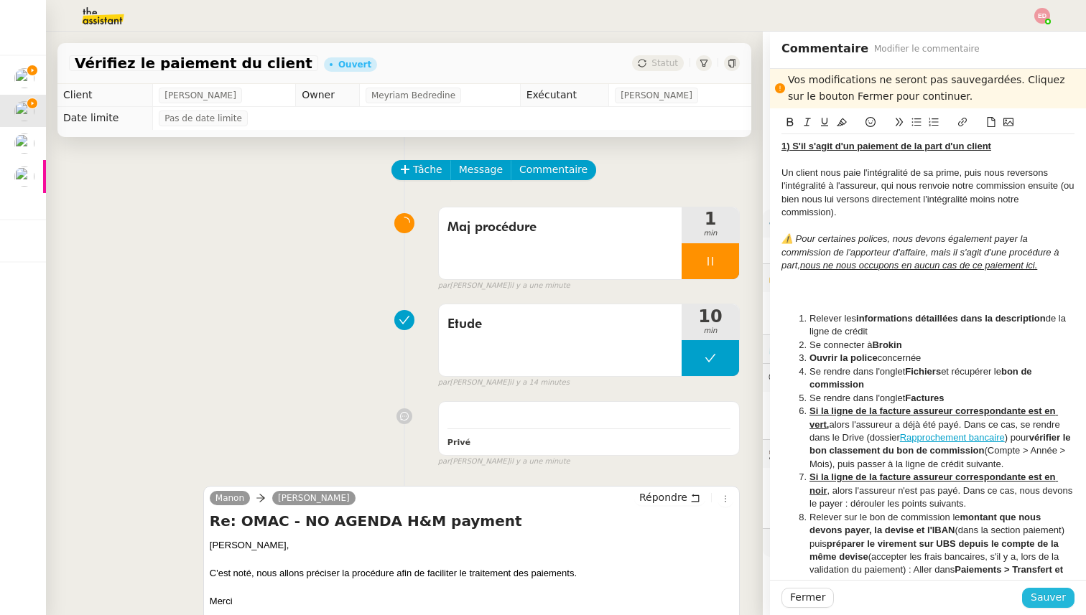
click at [1055, 598] on span "Sauver" at bounding box center [1048, 598] width 35 height 17
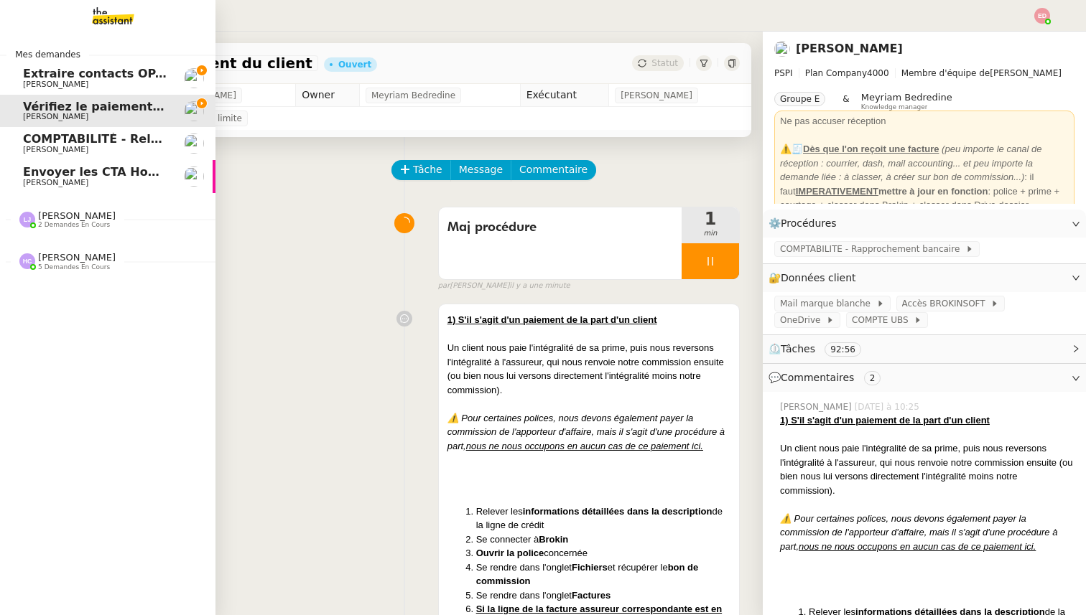
click at [39, 69] on span "Extraire contacts OPAL résidents [DEMOGRAPHIC_DATA]" at bounding box center [204, 74] width 363 height 14
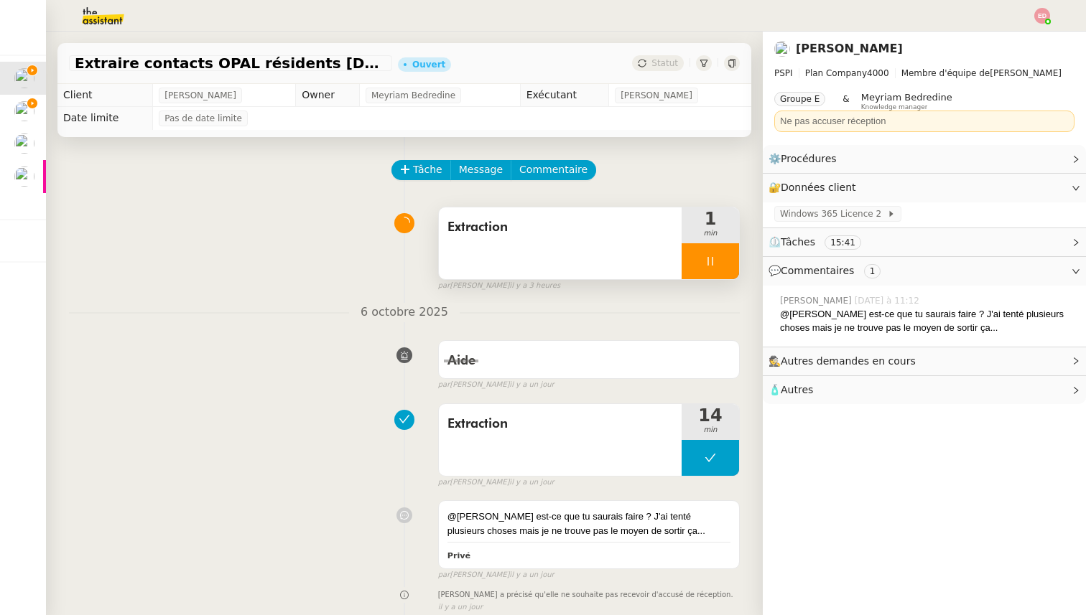
click at [725, 261] on div at bounding box center [710, 261] width 57 height 36
click at [725, 261] on icon at bounding box center [724, 261] width 11 height 11
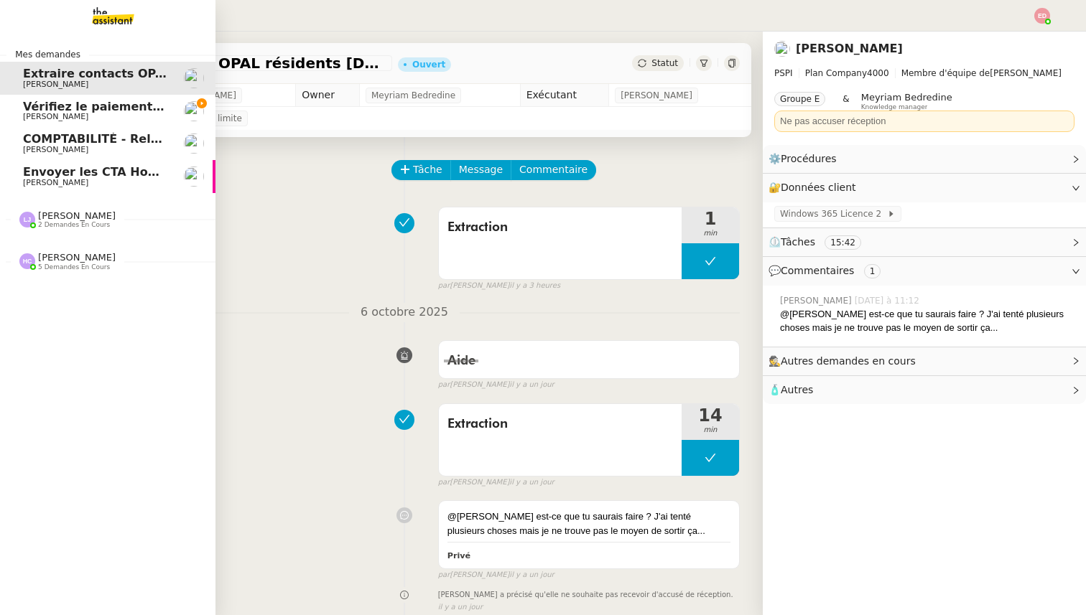
click at [38, 103] on span "Vérifiez le paiement du client" at bounding box center [118, 107] width 190 height 14
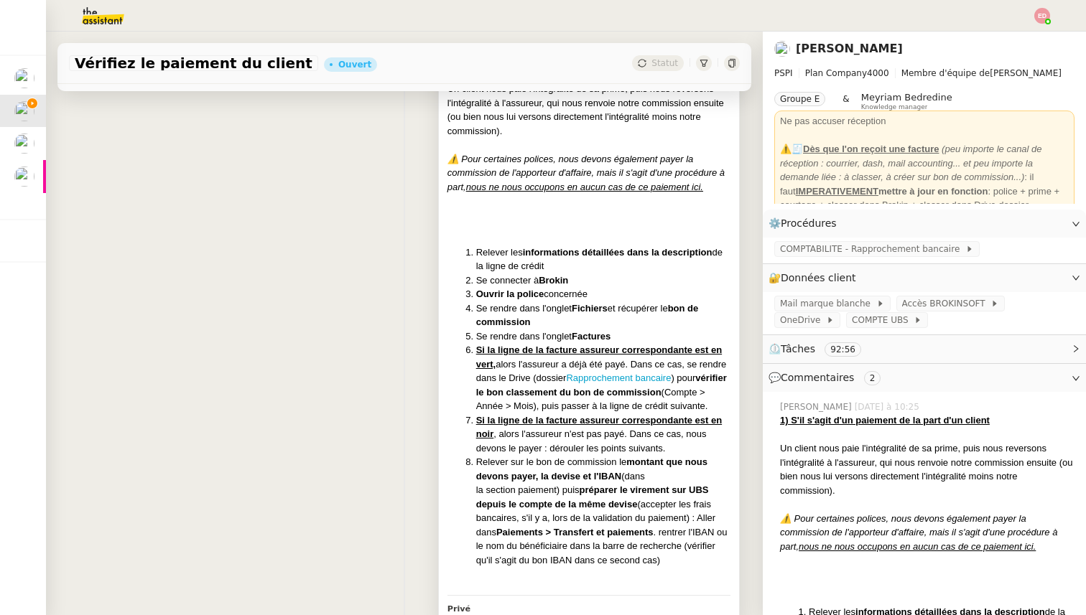
scroll to position [345, 0]
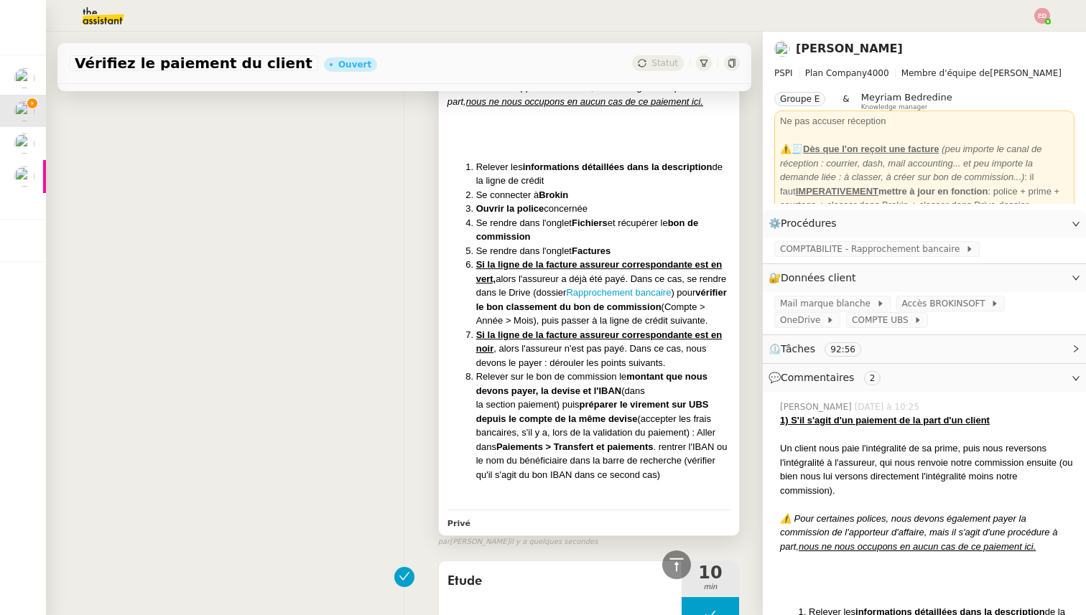
click at [601, 371] on li "Si la ligne de la facture assureur correspondante est en noir , alors l'assureu…" at bounding box center [603, 349] width 254 height 42
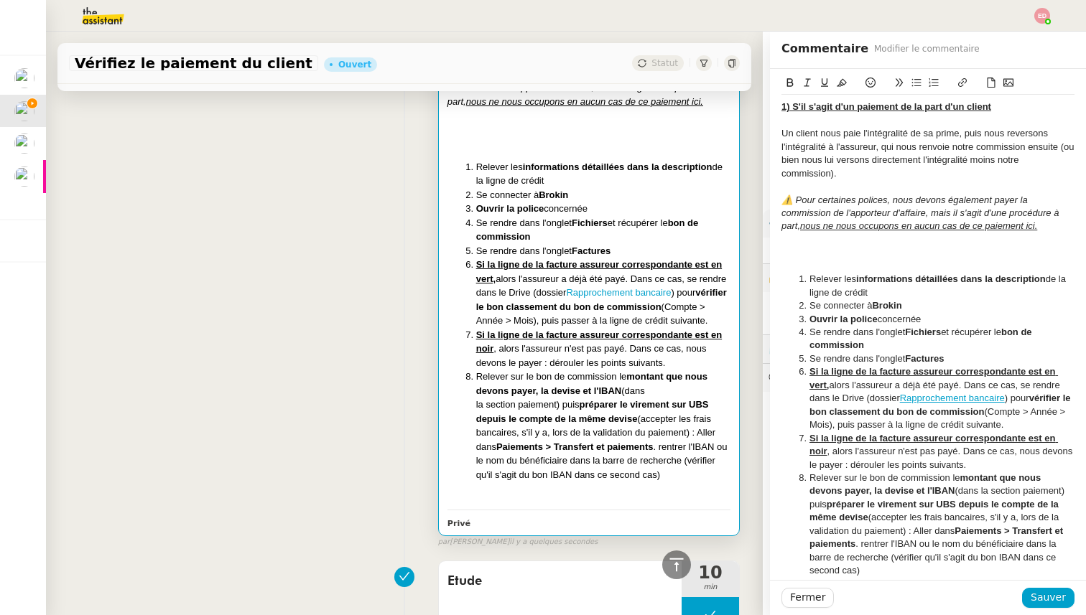
scroll to position [20, 0]
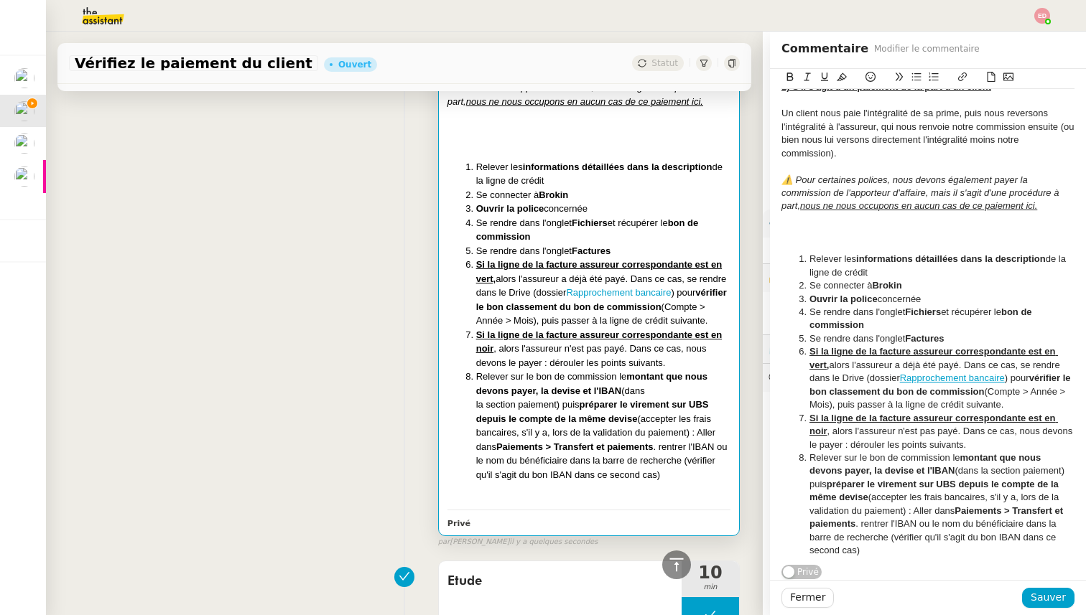
click at [873, 552] on li "Relever sur le bon de commission le montant que nous devons payer, la devise et…" at bounding box center [935, 505] width 279 height 106
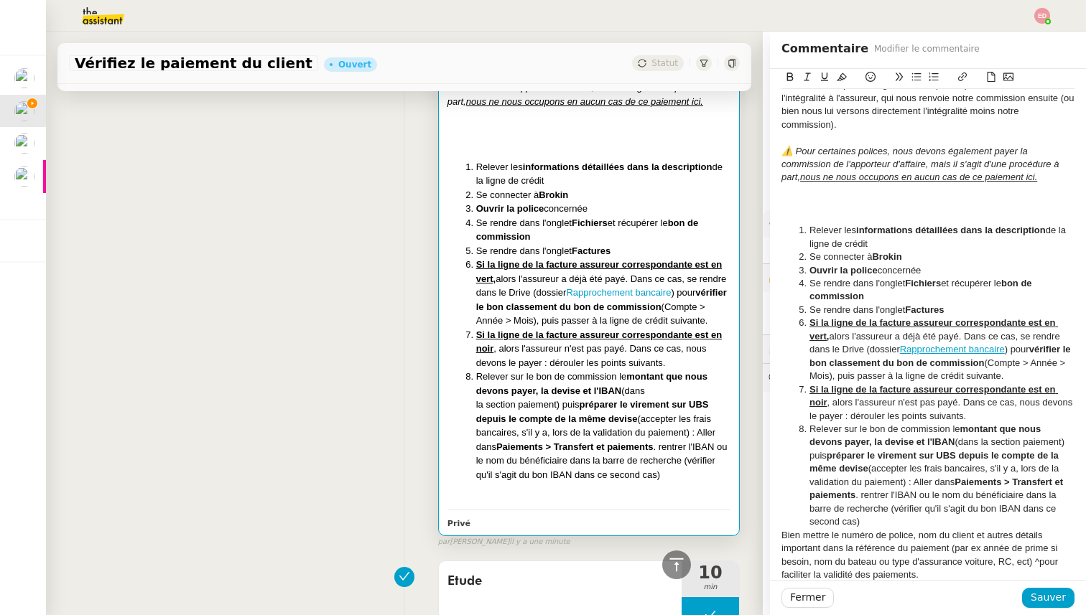
scroll to position [73, 0]
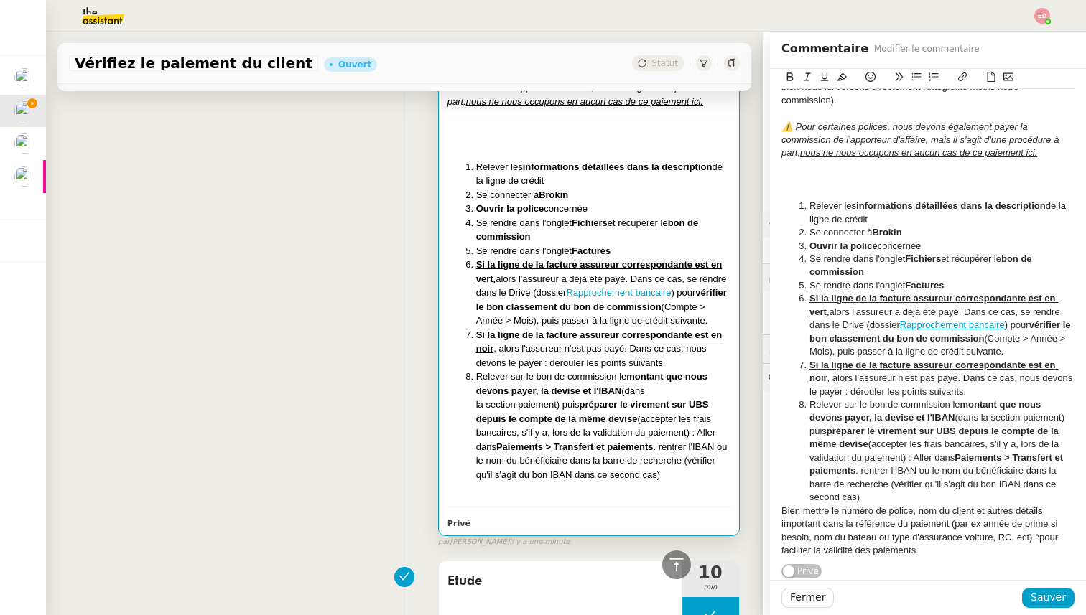
click at [982, 523] on div "Bien mettre le numéro de police, nom du client et autres détails important dans…" at bounding box center [927, 531] width 293 height 53
drag, startPoint x: 924, startPoint y: 550, endPoint x: 778, endPoint y: 512, distance: 150.7
click at [778, 512] on div "1) S'il s'agit d'un paiement de la part d'un client Un client nous paie l'intég…" at bounding box center [928, 288] width 316 height 585
click at [842, 81] on icon at bounding box center [842, 77] width 10 height 10
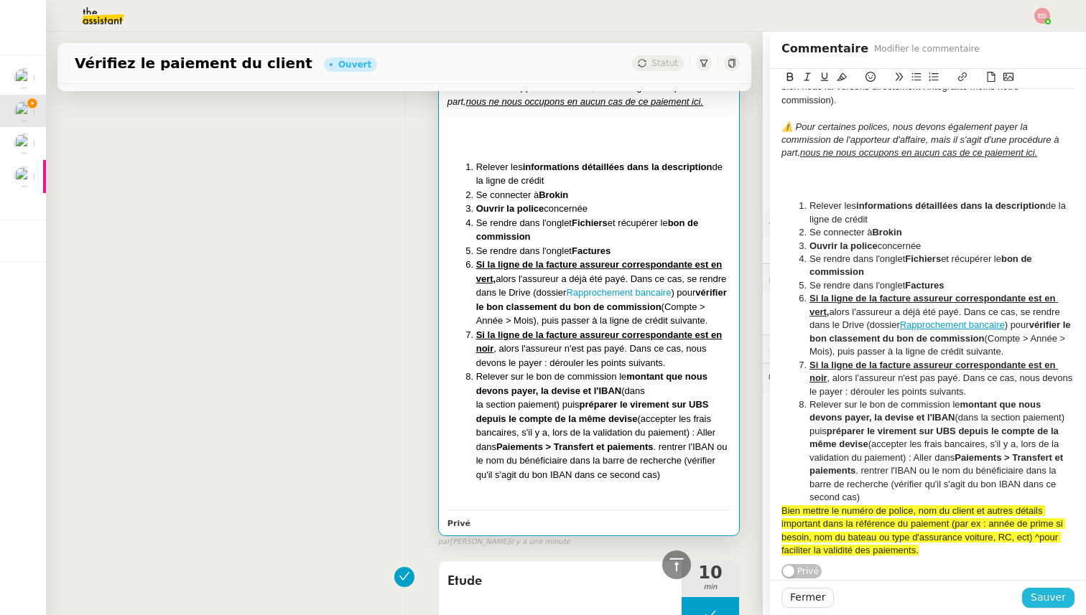
click at [1057, 603] on span "Sauver" at bounding box center [1048, 598] width 35 height 17
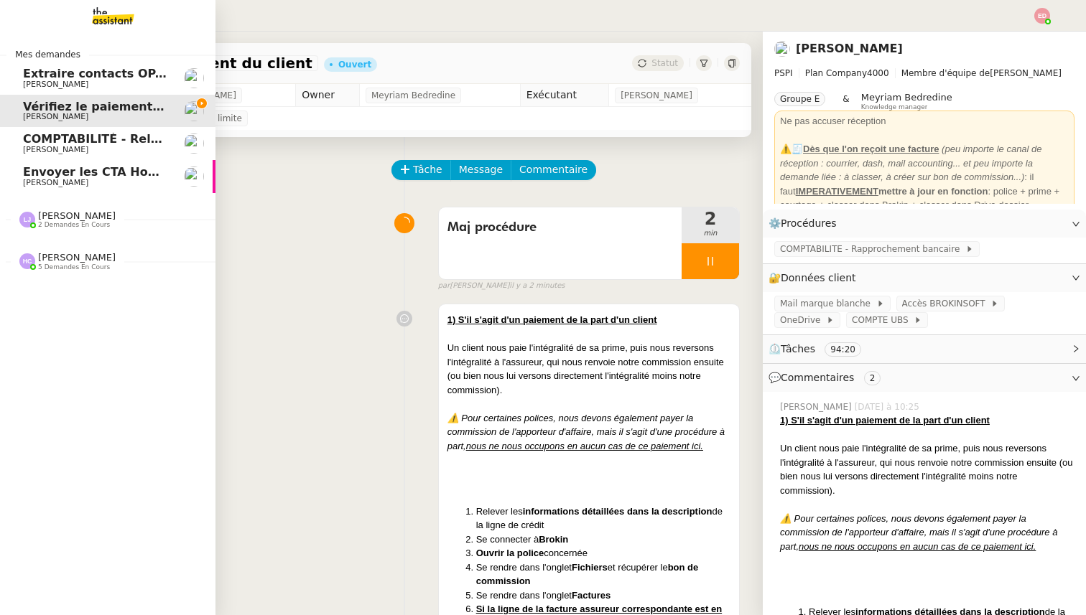
click at [54, 179] on span "[PERSON_NAME]" at bounding box center [55, 182] width 65 height 9
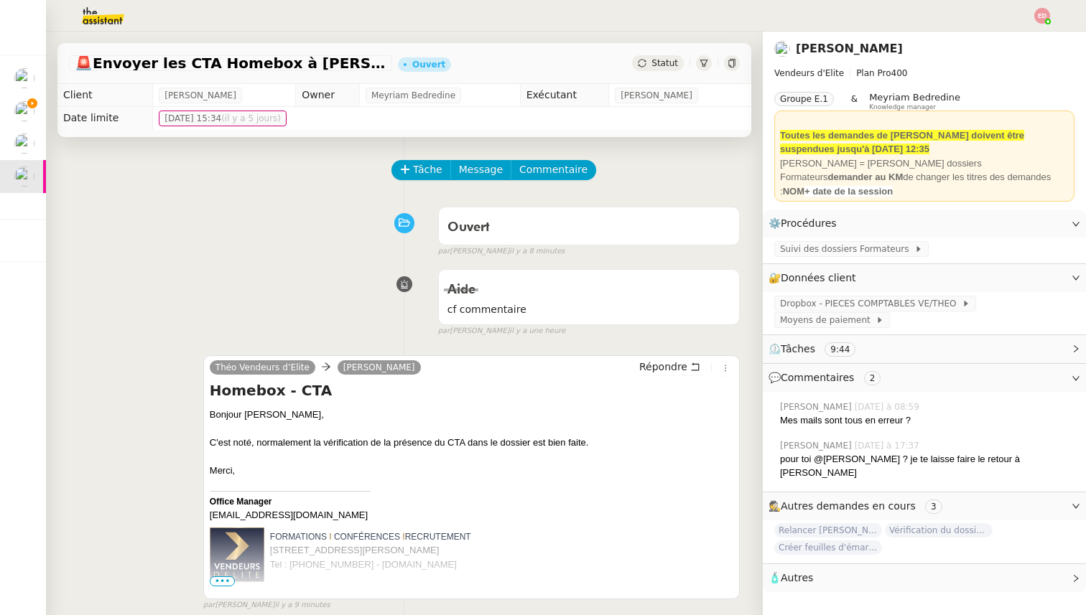
click at [660, 59] on span "Statut" at bounding box center [664, 63] width 27 height 10
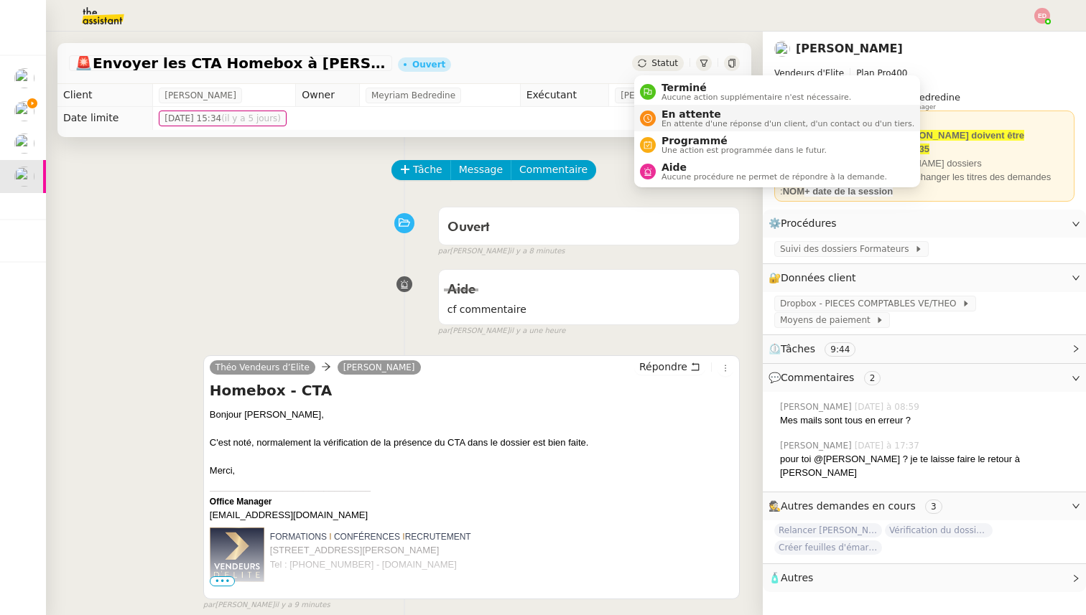
click at [668, 115] on span "En attente" at bounding box center [787, 113] width 253 height 11
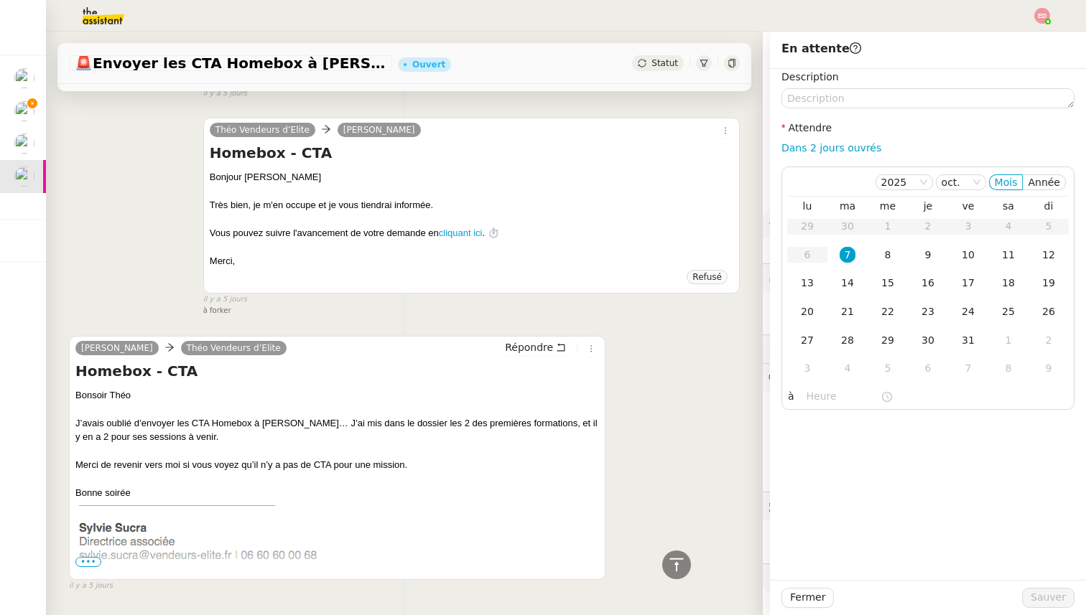
scroll to position [1884, 0]
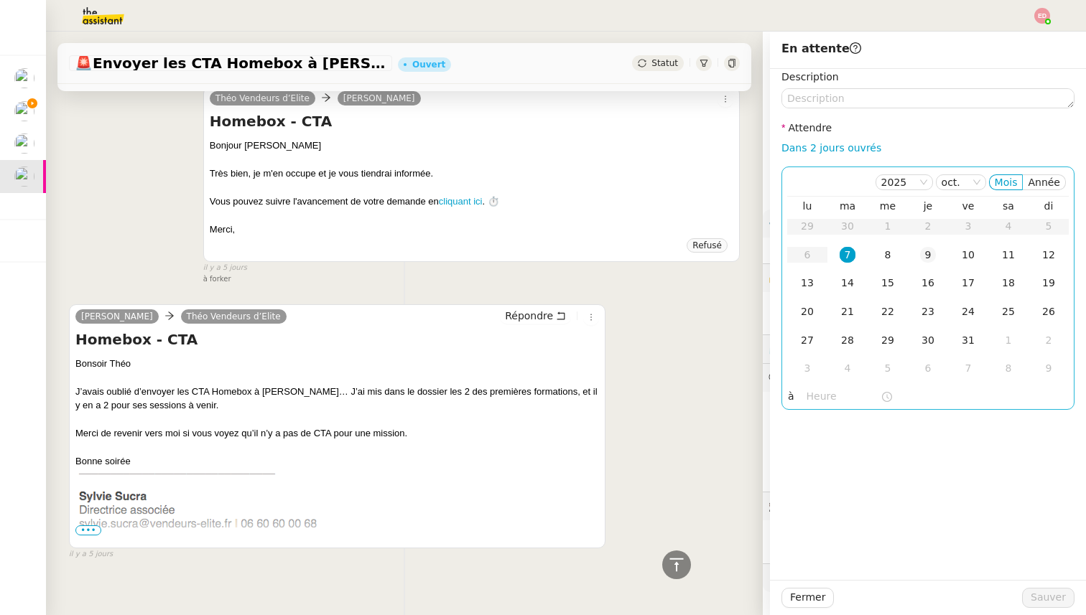
click at [932, 258] on div "9" at bounding box center [928, 255] width 16 height 16
click at [1051, 601] on span "Sauver" at bounding box center [1048, 598] width 35 height 17
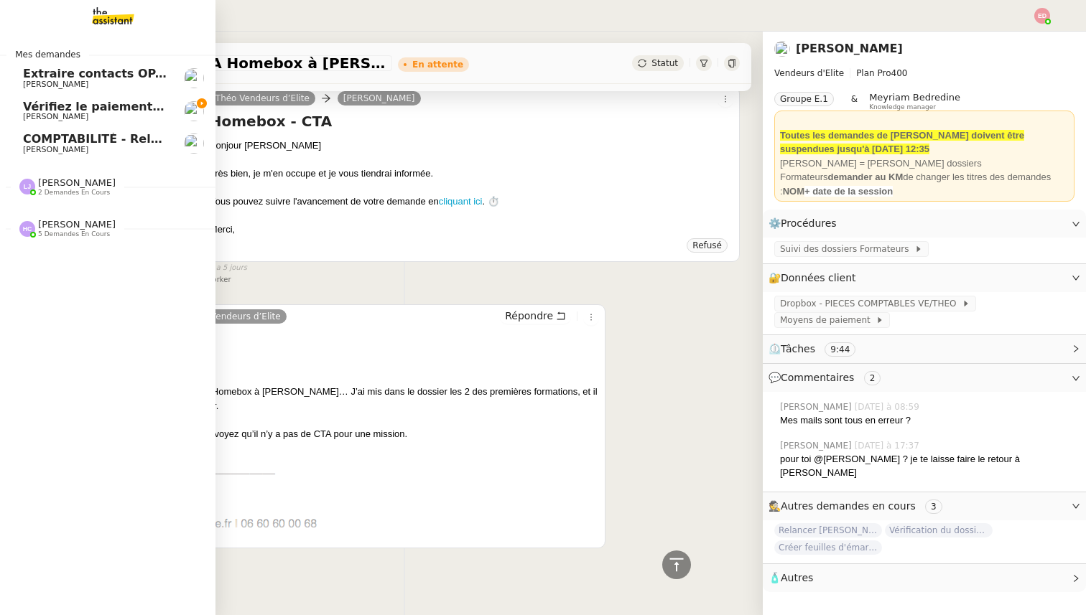
click at [47, 143] on span "COMPTABILITÉ - Relance des primes GoldenCare impayées- octobre 2025" at bounding box center [259, 139] width 473 height 14
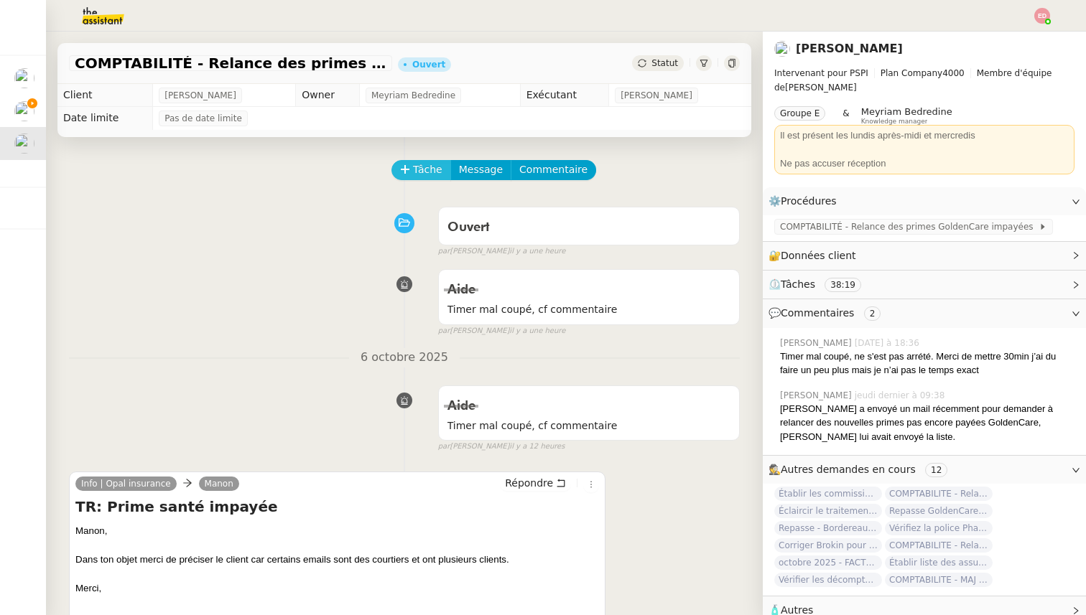
click at [427, 169] on span "Tâche" at bounding box center [427, 170] width 29 height 17
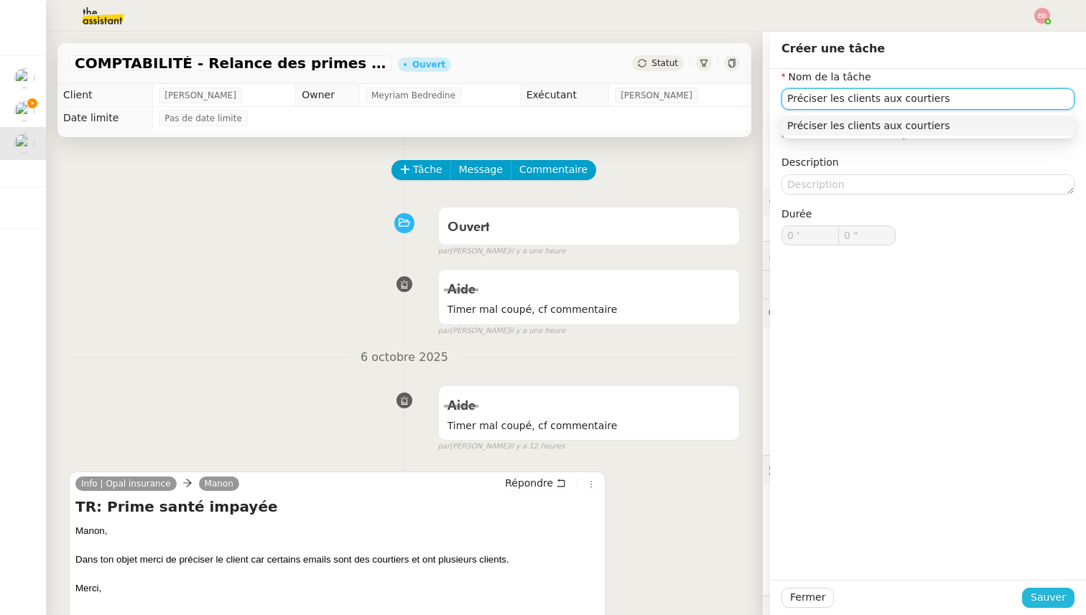
type input "Préciser les clients aux courtiers"
click at [1044, 591] on span "Sauver" at bounding box center [1048, 598] width 35 height 17
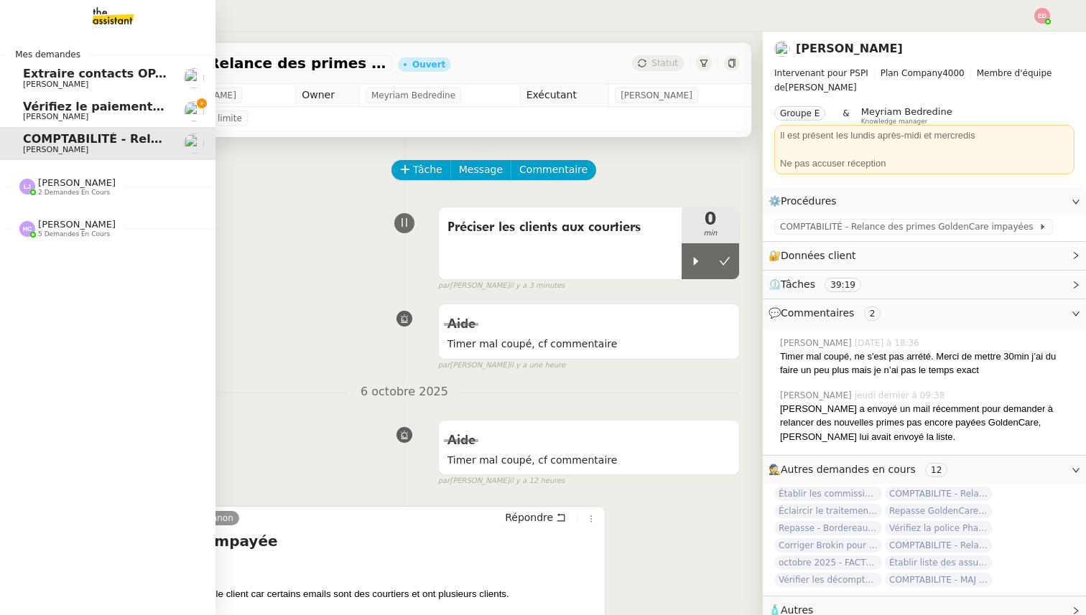
click at [39, 112] on span "[PERSON_NAME]" at bounding box center [55, 116] width 65 height 9
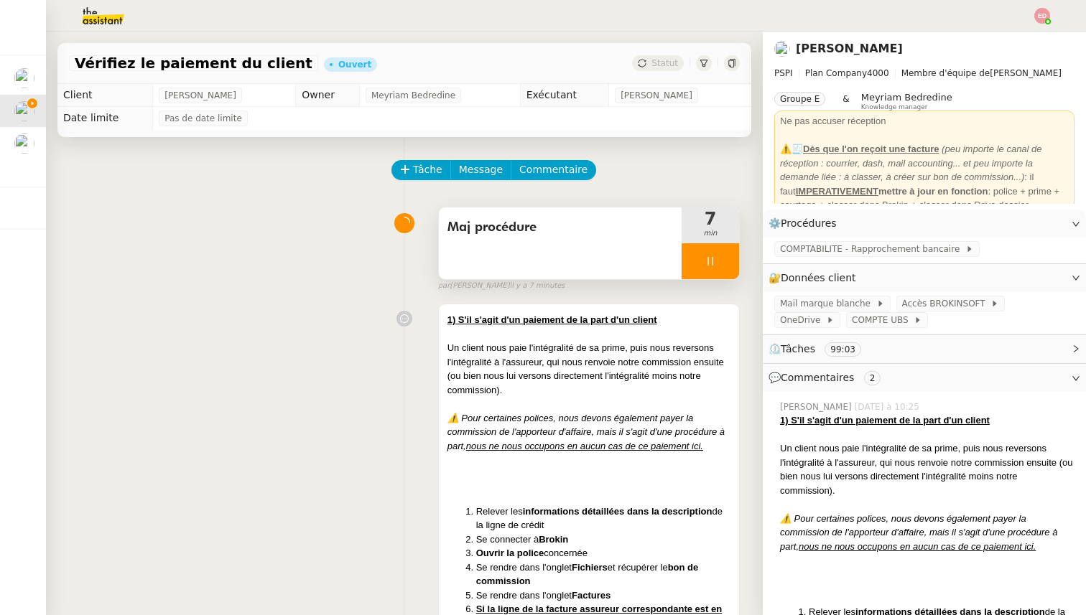
click at [733, 263] on div at bounding box center [710, 261] width 57 height 36
click at [733, 263] on button at bounding box center [724, 261] width 29 height 36
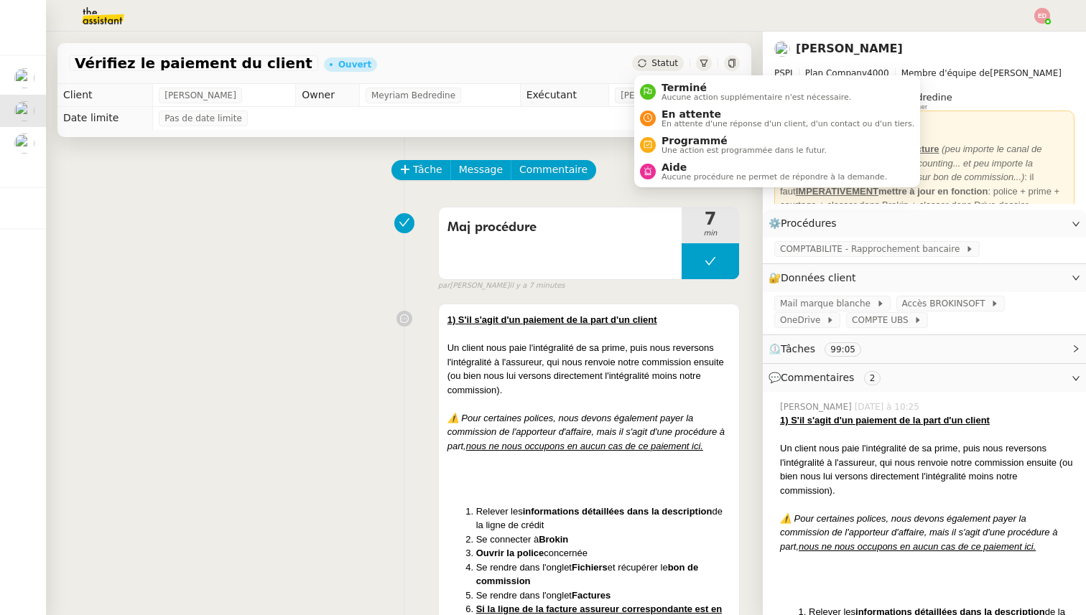
click at [662, 63] on span "Statut" at bounding box center [664, 63] width 27 height 10
click at [672, 162] on span "Aide" at bounding box center [774, 167] width 226 height 11
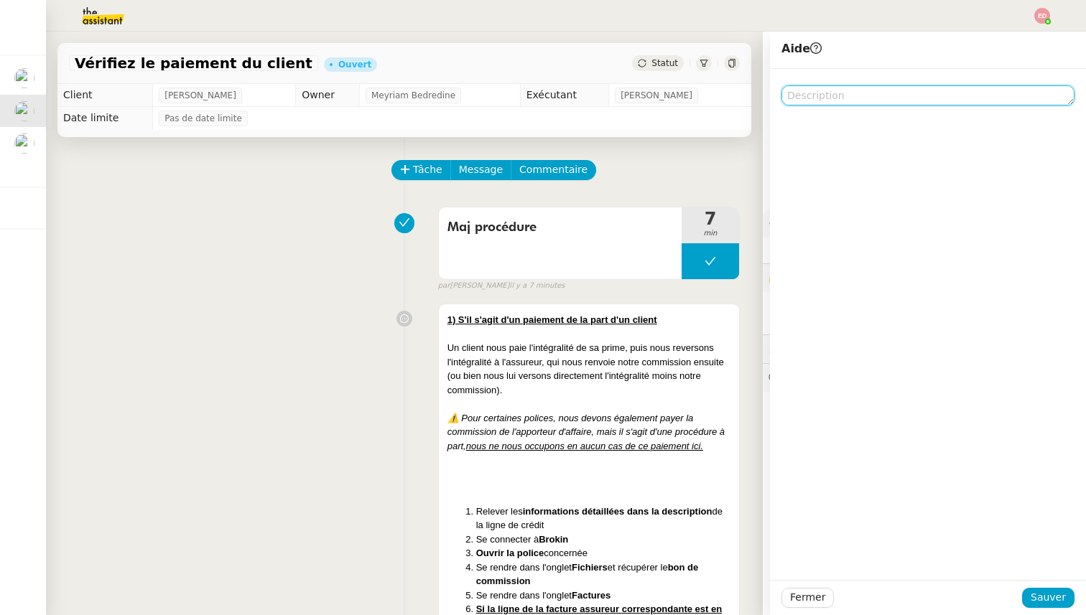
click at [834, 88] on textarea at bounding box center [927, 95] width 293 height 20
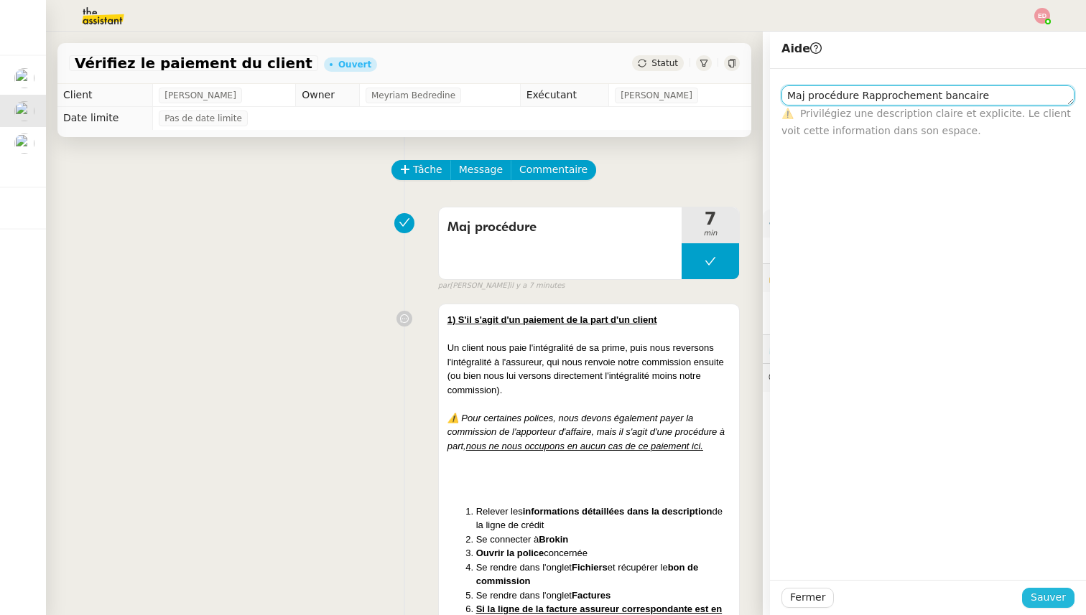
type textarea "Maj procédure Rapprochement bancaire"
click at [1039, 600] on span "Sauver" at bounding box center [1048, 598] width 35 height 17
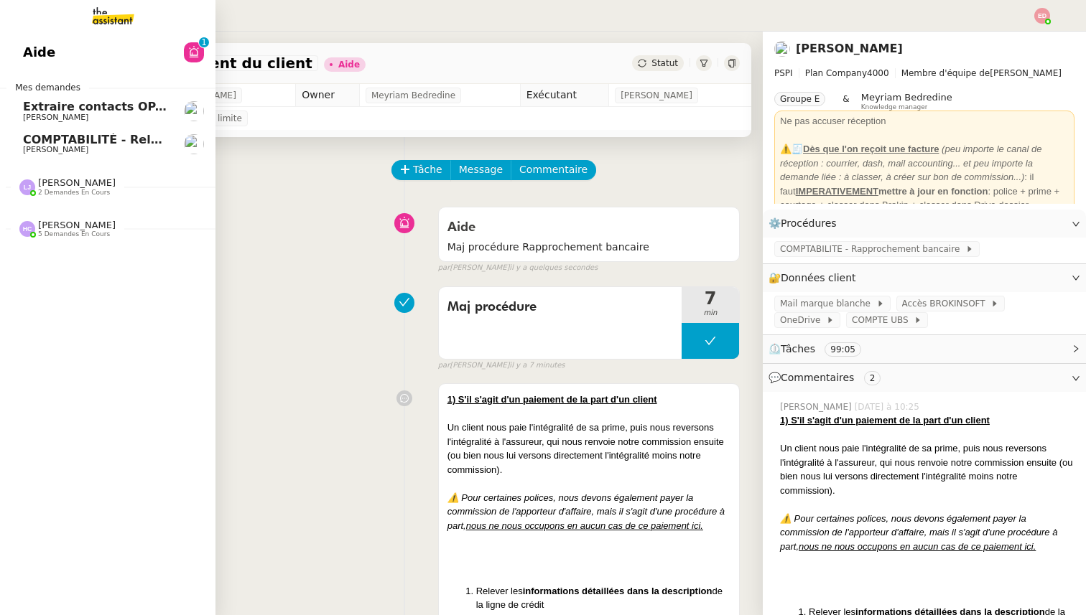
click at [30, 139] on span "COMPTABILITÉ - Relance des primes GoldenCare impayées- octobre 2025" at bounding box center [259, 140] width 473 height 14
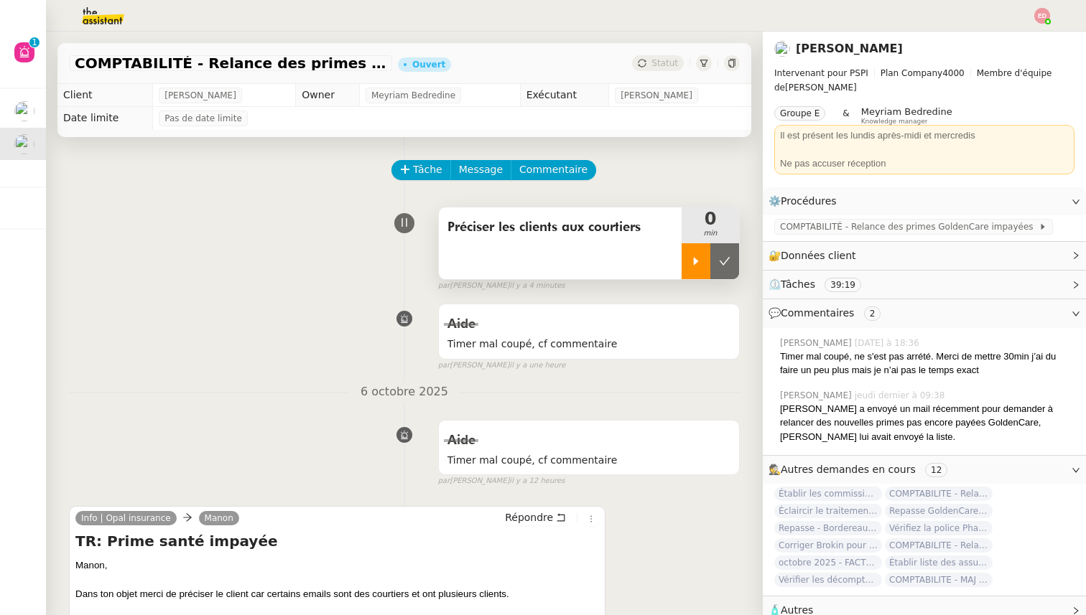
click at [700, 256] on icon at bounding box center [695, 261] width 11 height 11
click at [694, 266] on div at bounding box center [710, 261] width 57 height 36
click at [694, 266] on icon at bounding box center [695, 261] width 11 height 11
click at [694, 266] on div at bounding box center [710, 261] width 57 height 36
click at [692, 259] on icon at bounding box center [695, 261] width 11 height 11
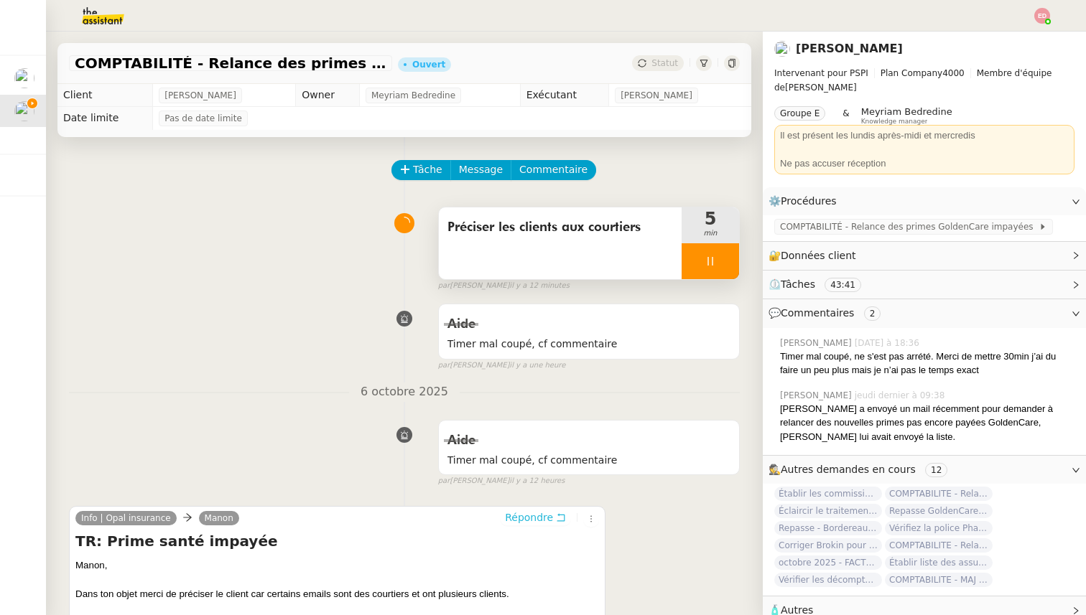
click at [524, 518] on span "Répondre" at bounding box center [529, 518] width 48 height 14
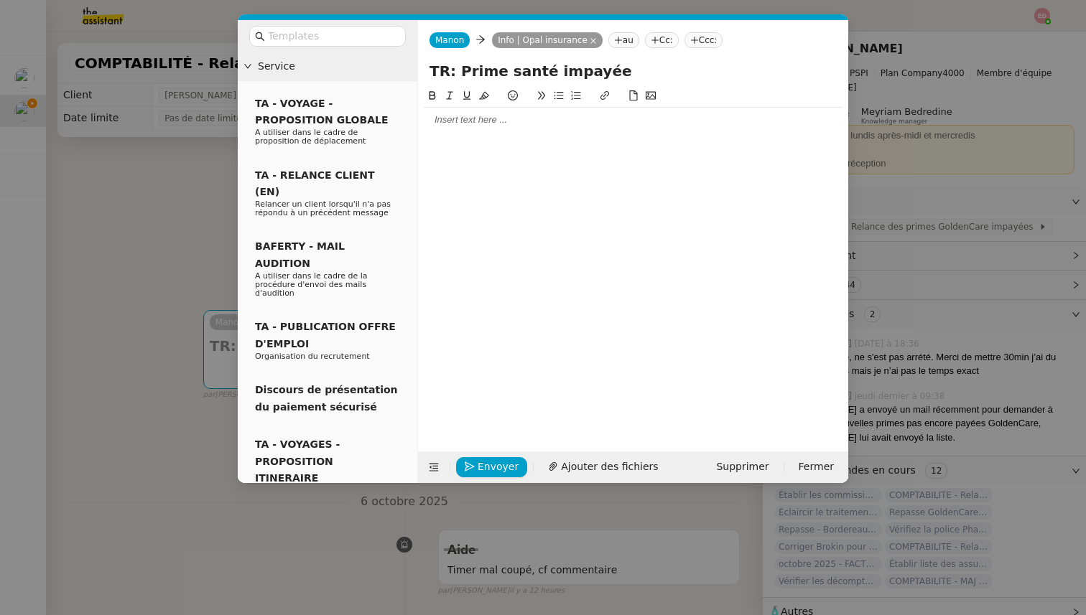
click at [452, 122] on div at bounding box center [633, 119] width 419 height 13
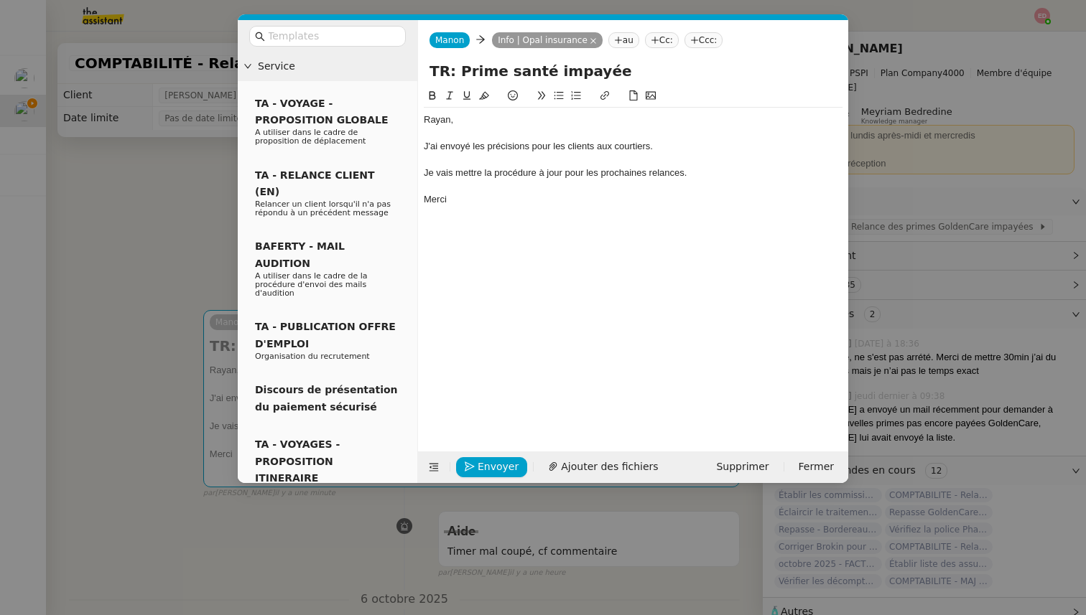
click at [65, 189] on nz-modal-container "Service TA - VOYAGE - PROPOSITION GLOBALE A utiliser dans le cadre de propositi…" at bounding box center [543, 307] width 1086 height 615
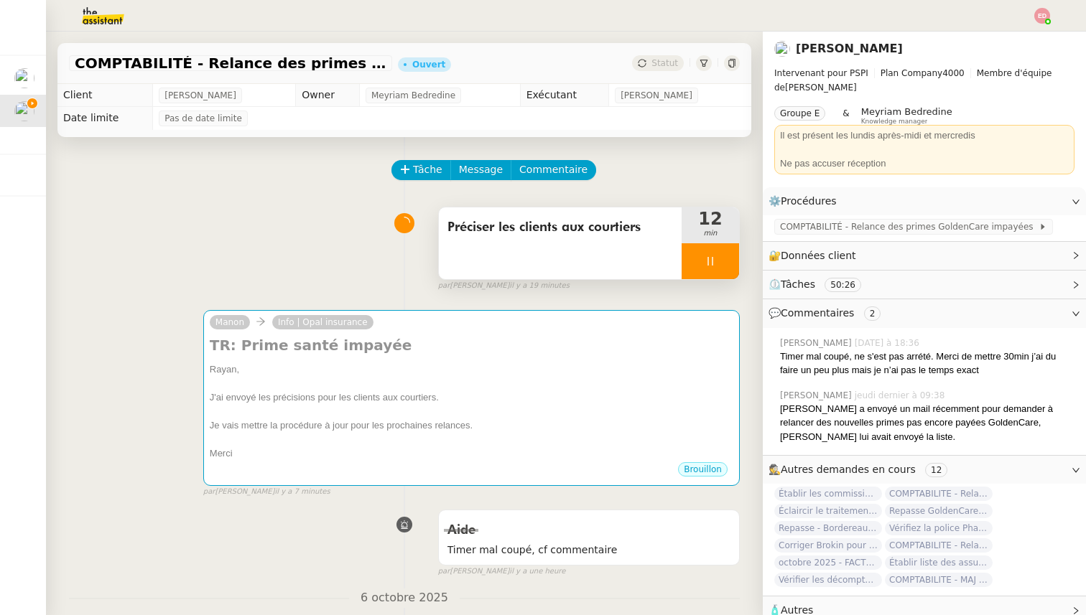
click at [730, 270] on div at bounding box center [710, 261] width 57 height 36
click at [699, 261] on icon at bounding box center [695, 261] width 11 height 11
click at [647, 230] on span "Préciser les clients aux courtiers" at bounding box center [560, 228] width 226 height 22
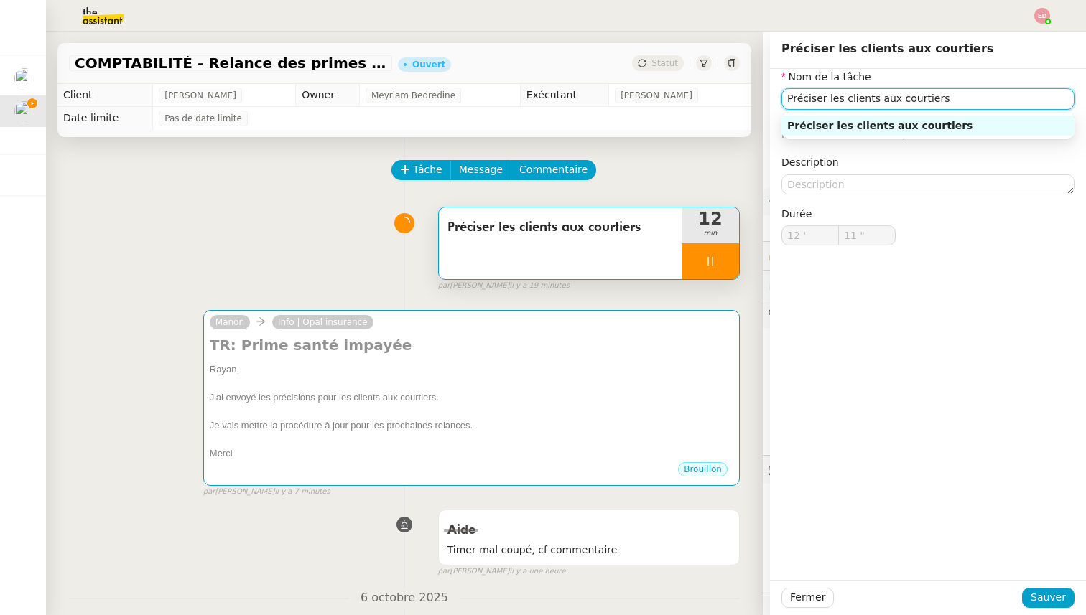
click at [941, 98] on input "Préciser les clients aux courtiers" at bounding box center [927, 98] width 293 height 21
type input "12 ""
type input "Préciser les clients aux courtiers et m"
type input "13 ""
type input "Préciser les clients aux courtiers et maj proc"
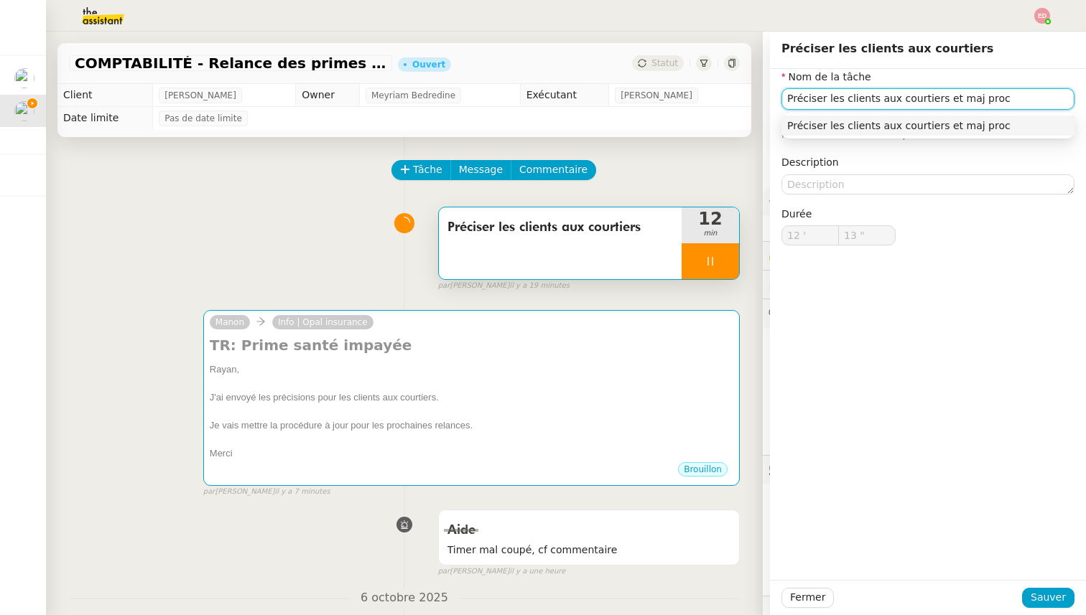
type input "14 ""
type input "Préciser les clients aux courtiers et maj procédure"
type input "15 ""
type input "Préciser les clients aux courtiers et maj procédure"
click at [1050, 600] on span "Sauver" at bounding box center [1048, 598] width 35 height 17
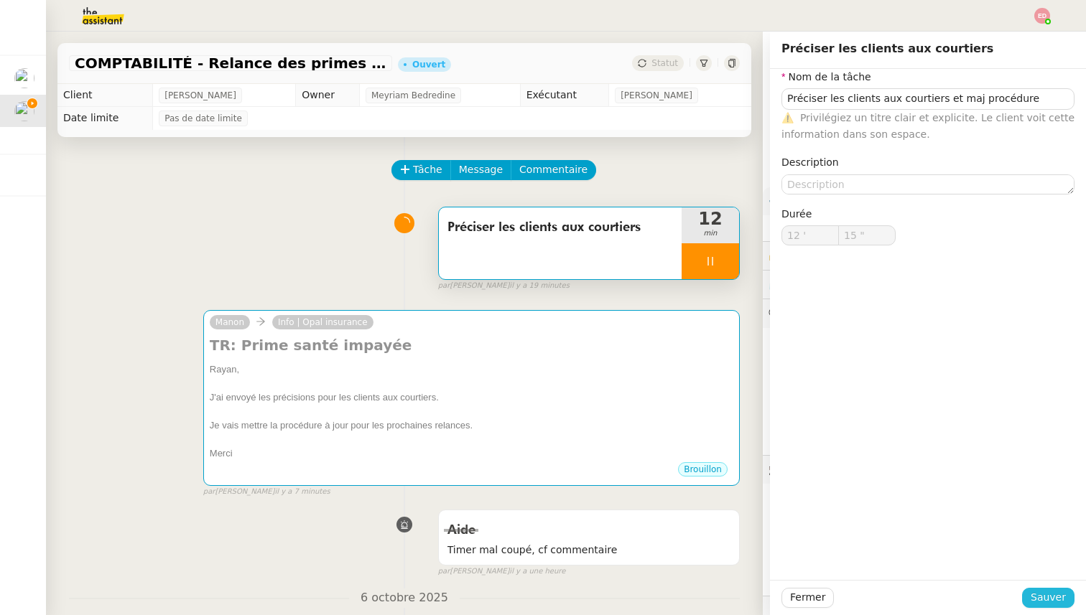
type input "16 ""
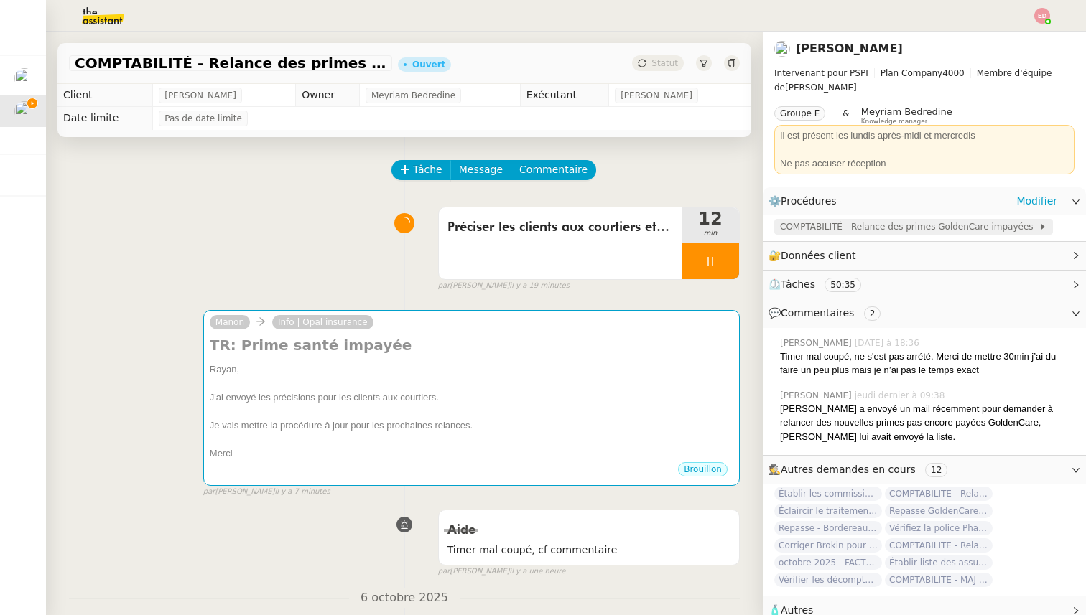
click at [857, 234] on span "COMPTABILITÉ - Relance des primes GoldenCare impayées" at bounding box center [909, 227] width 259 height 14
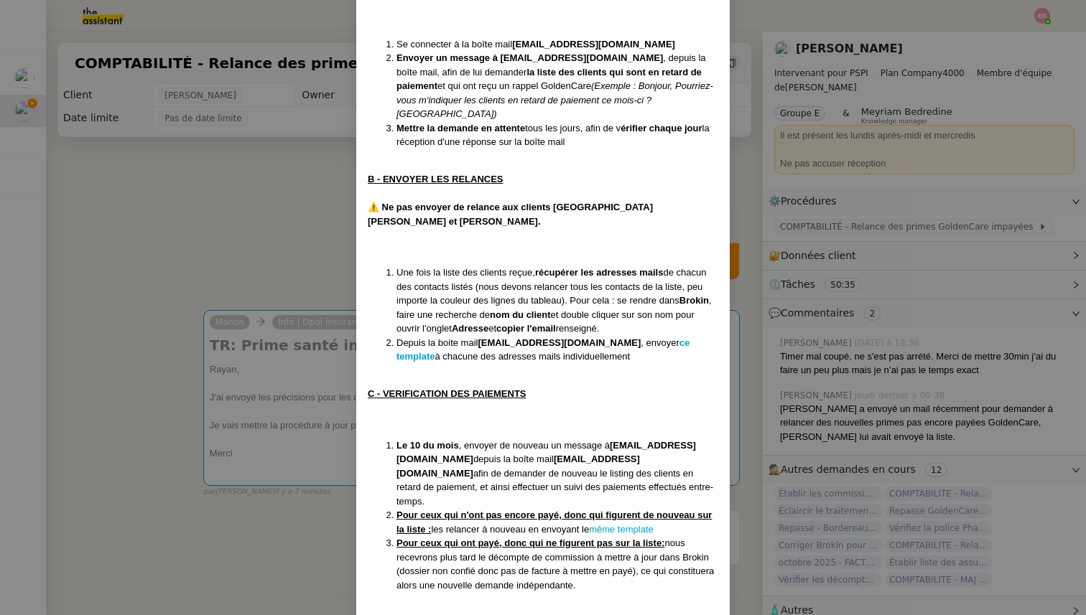
scroll to position [267, 0]
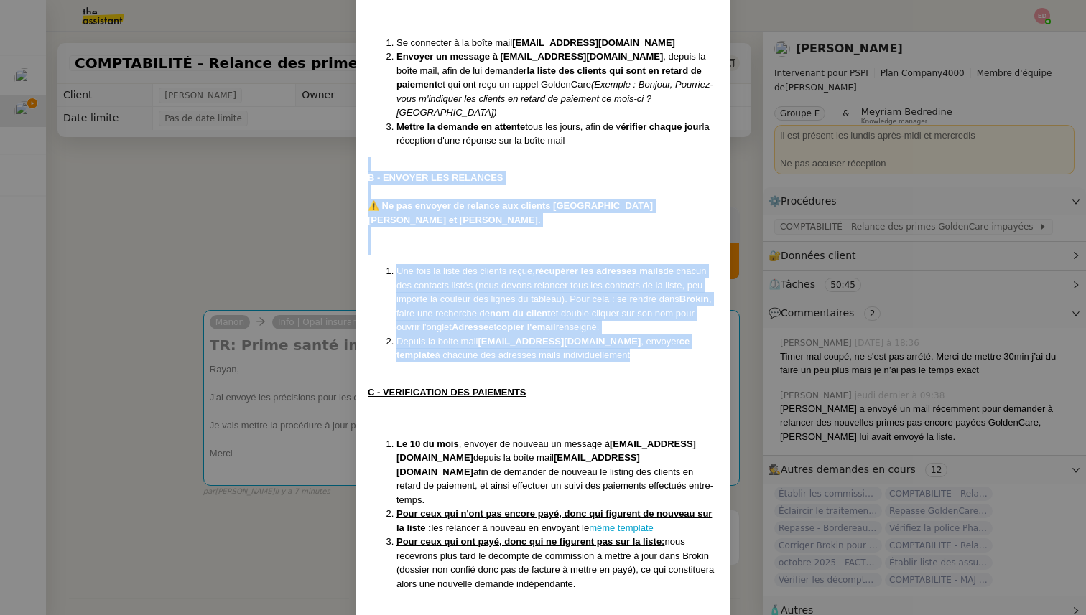
drag, startPoint x: 590, startPoint y: 328, endPoint x: 363, endPoint y: 153, distance: 286.1
click at [363, 153] on div "Maj le 30/07/2025 Contexte : Certains clients qui paient mensuellement ou trime…" at bounding box center [542, 250] width 373 height 891
copy div "B - ENVOYER LES RELANCES ⚠️ Ne pas envoyer de relance aux clients India Saax et…"
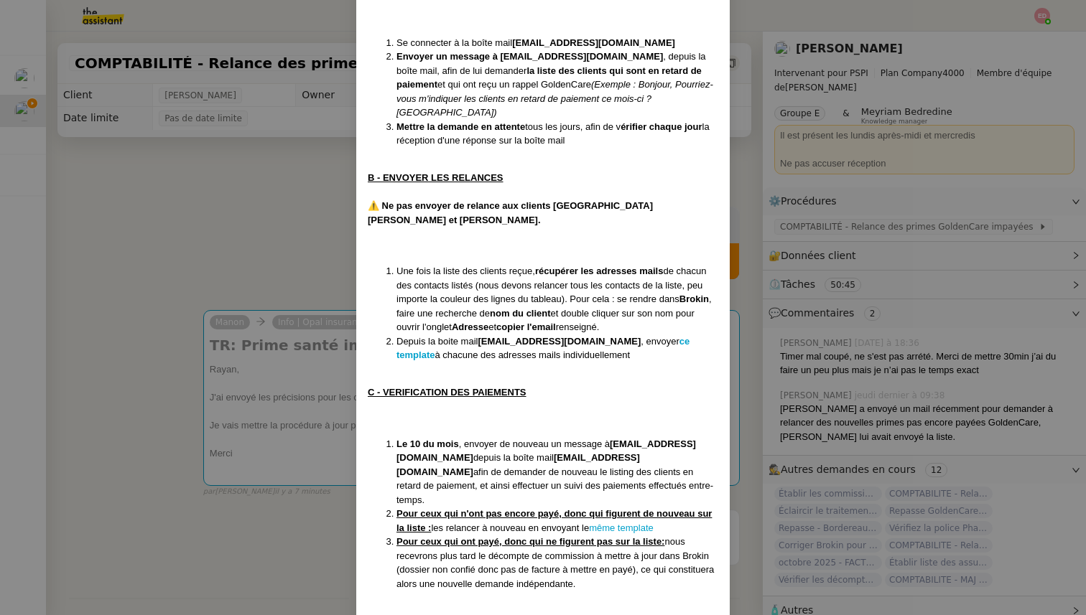
click at [292, 227] on nz-modal-container "Maj le 30/07/2025 Contexte : Certains clients qui paient mensuellement ou trime…" at bounding box center [543, 307] width 1086 height 615
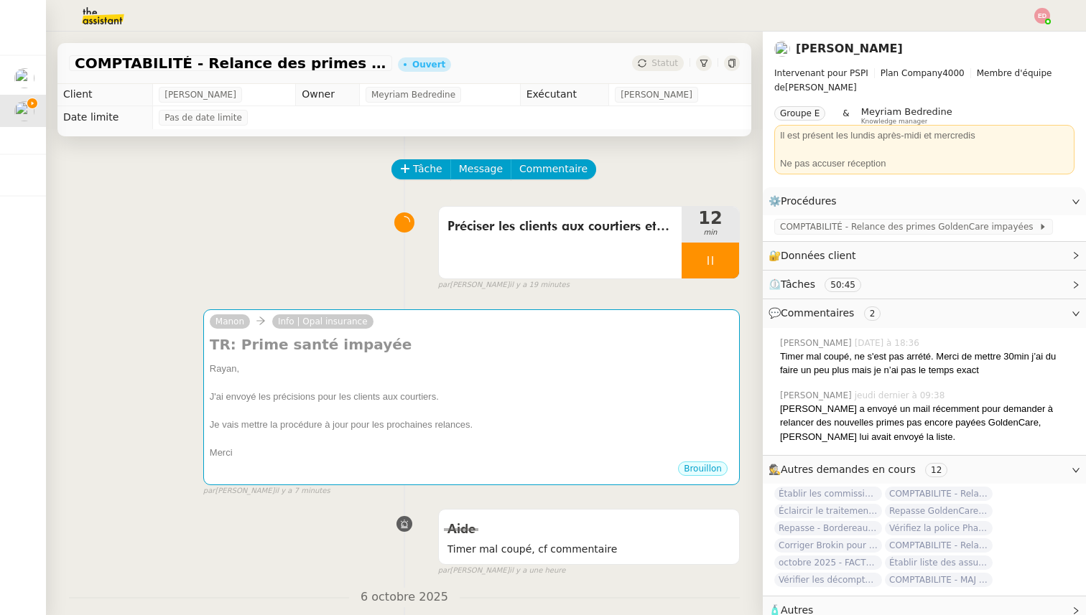
scroll to position [0, 0]
click at [544, 172] on span "Commentaire" at bounding box center [553, 170] width 68 height 17
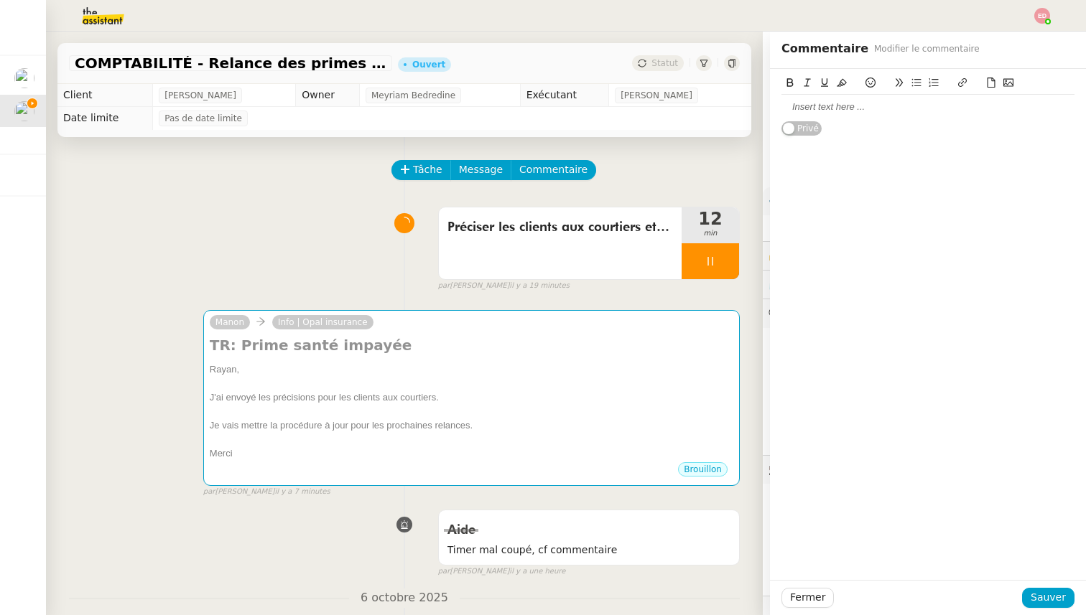
click at [825, 106] on div at bounding box center [927, 107] width 293 height 13
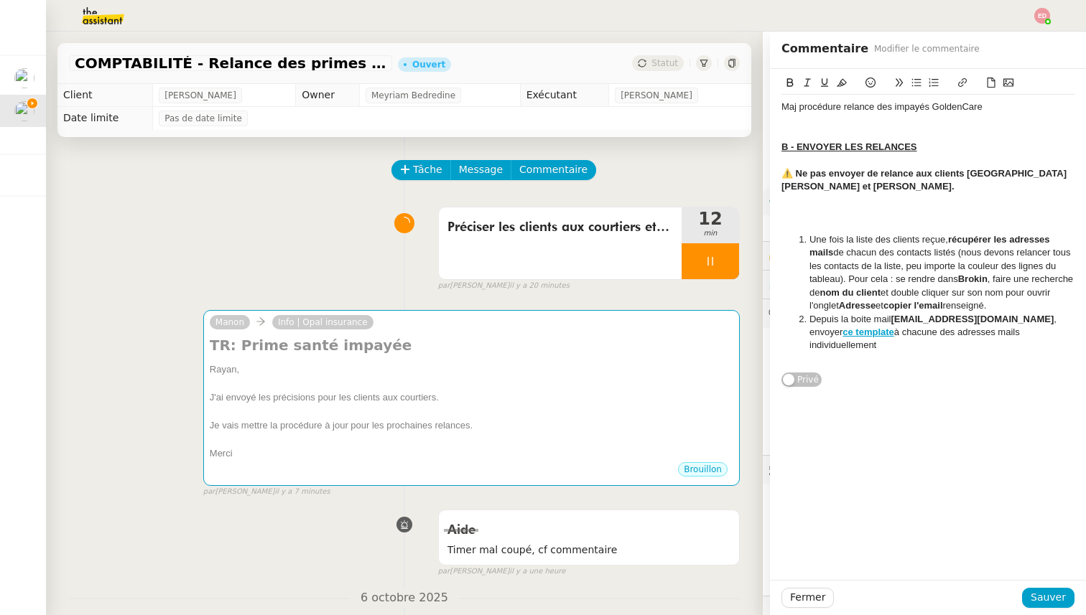
click at [1037, 306] on li "Une fois la liste des clients reçue, récupérer les adresses mails de chacun des…" at bounding box center [935, 273] width 279 height 80
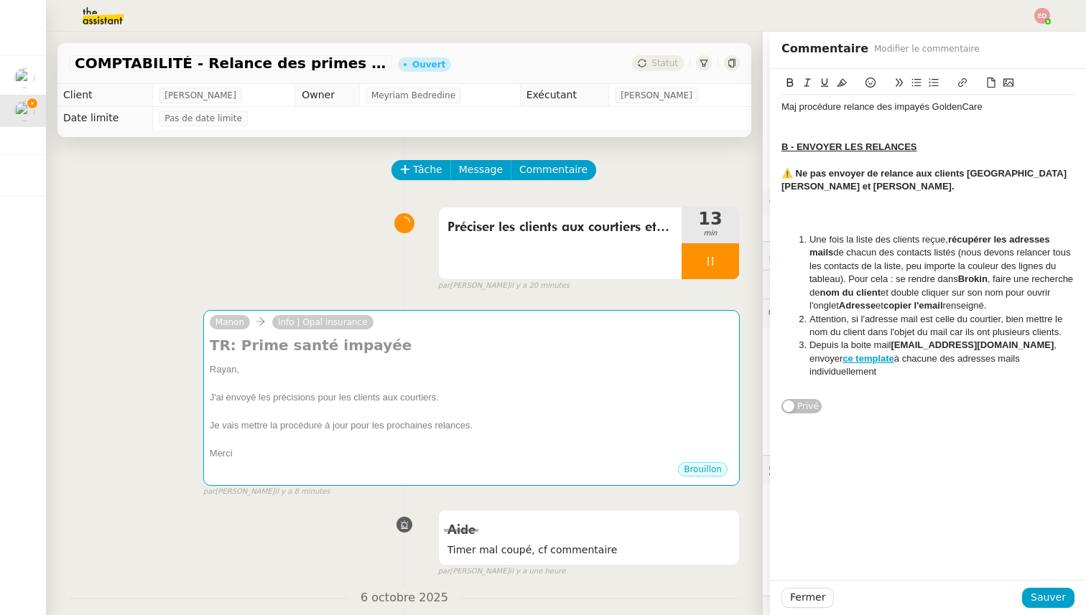
click at [957, 330] on li "Attention, si l'adresse mail est celle du courtier, bien mettre le nom du clien…" at bounding box center [935, 326] width 279 height 27
click at [0, 0] on lt-span ", car" at bounding box center [0, 0] width 0 height 0
drag, startPoint x: 1066, startPoint y: 332, endPoint x: 808, endPoint y: 322, distance: 258.7
click at [807, 322] on li "Attention, si l'adresse mail est celle du courtier, bien mettre le nom du clien…" at bounding box center [935, 326] width 279 height 27
click at [842, 83] on icon at bounding box center [842, 83] width 10 height 8
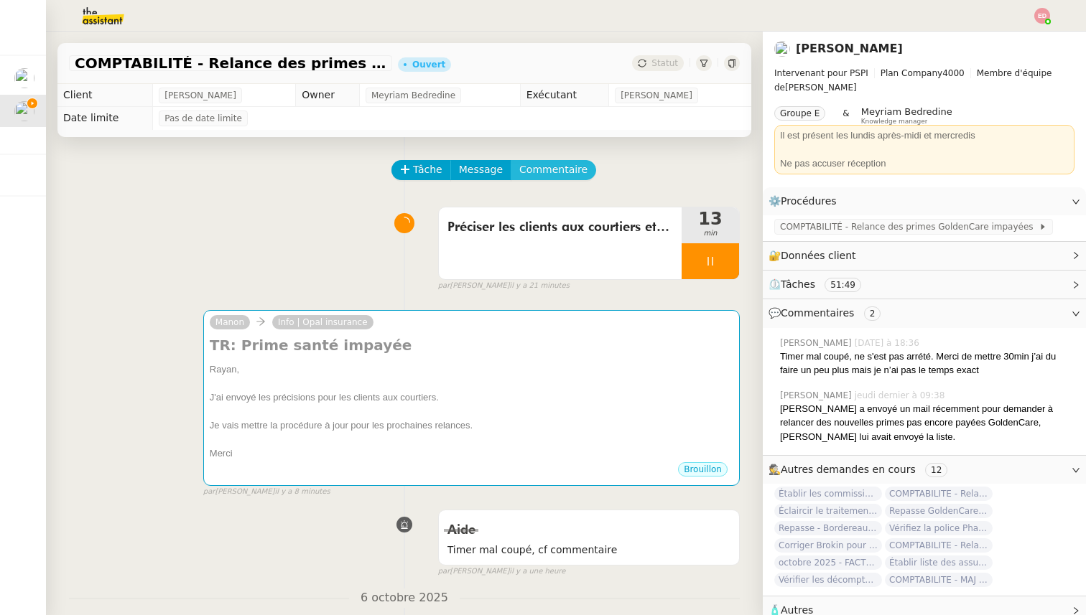
click at [567, 169] on span "Commentaire" at bounding box center [553, 170] width 68 height 17
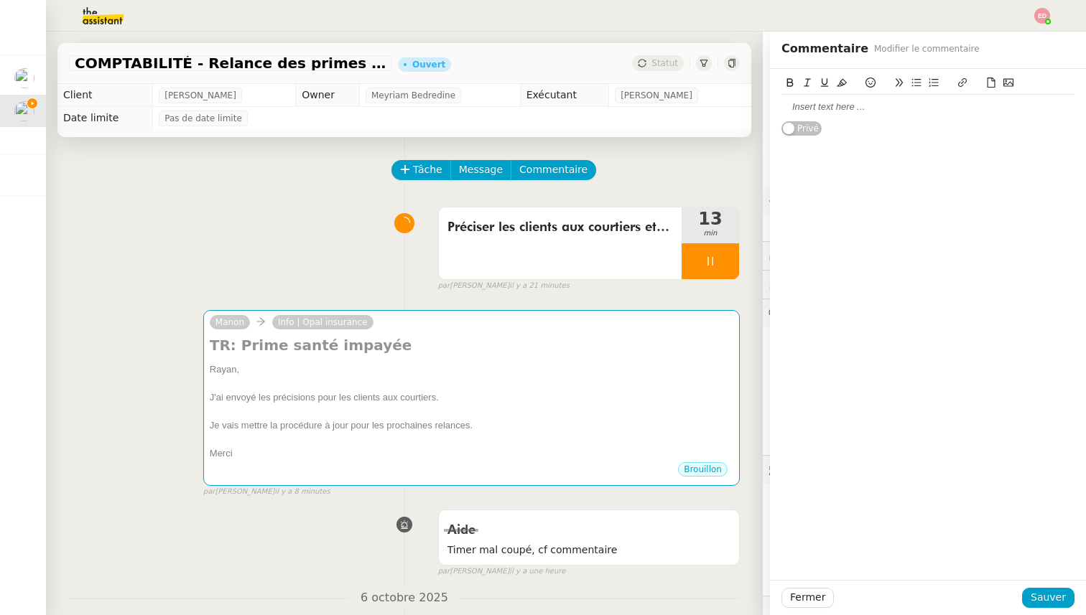
click at [847, 126] on div "Privé" at bounding box center [927, 103] width 293 height 68
click at [841, 113] on div at bounding box center [927, 107] width 293 height 13
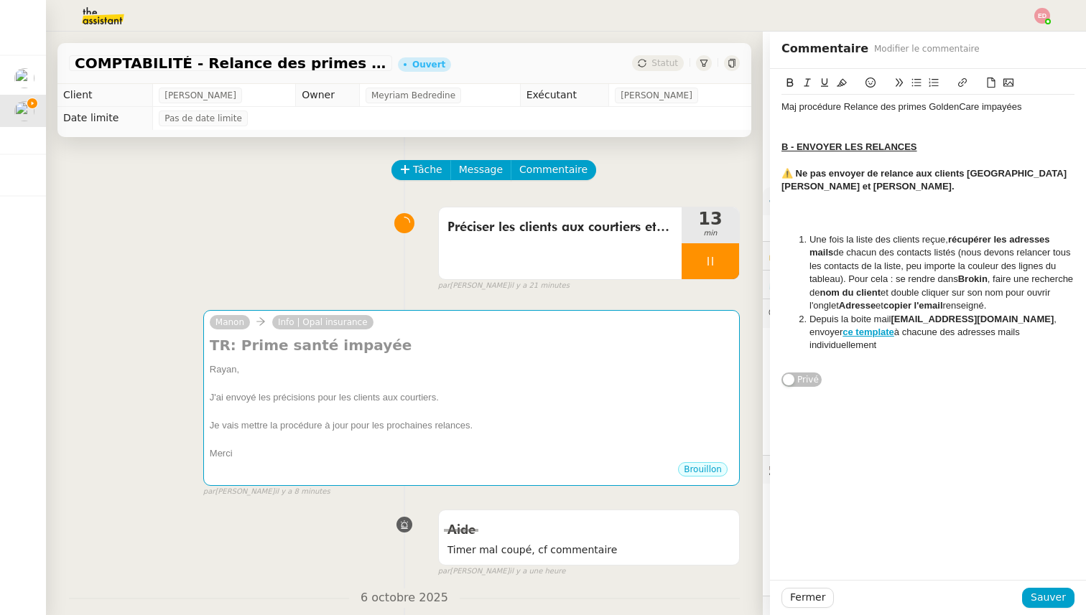
click at [1040, 305] on li "Une fois la liste des clients reçue, récupérer les adresses mails de chacun des…" at bounding box center [935, 273] width 279 height 80
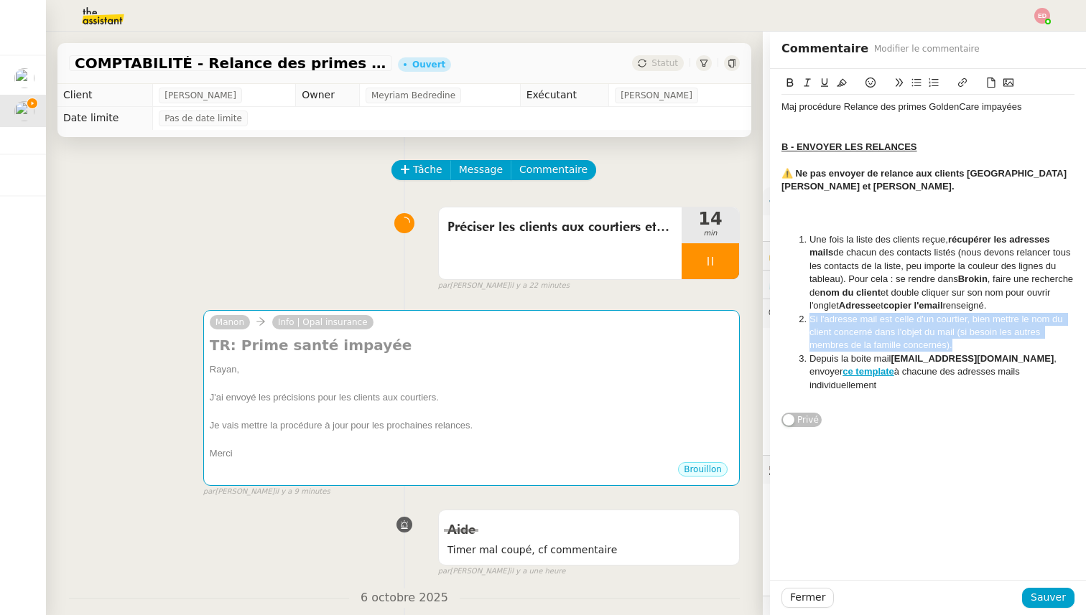
drag, startPoint x: 958, startPoint y: 346, endPoint x: 809, endPoint y: 320, distance: 151.7
click at [809, 320] on li "Si l'adresse mail est celle d'un courtier, bien mettre le nom du client concern…" at bounding box center [935, 332] width 279 height 39
click at [841, 84] on icon at bounding box center [842, 83] width 10 height 10
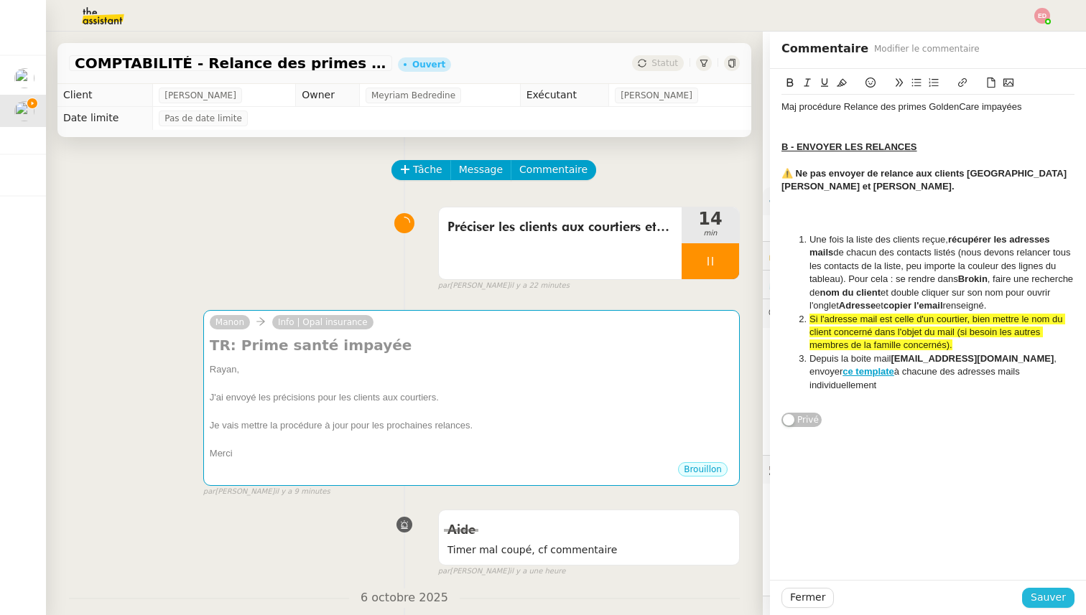
click at [1051, 604] on span "Sauver" at bounding box center [1048, 598] width 35 height 17
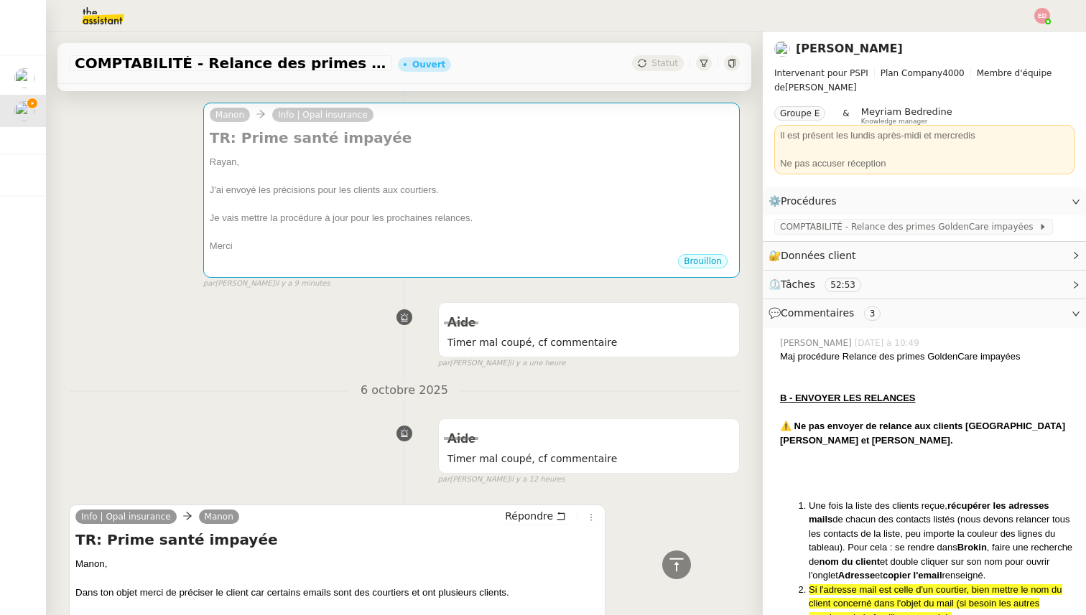
scroll to position [559, 0]
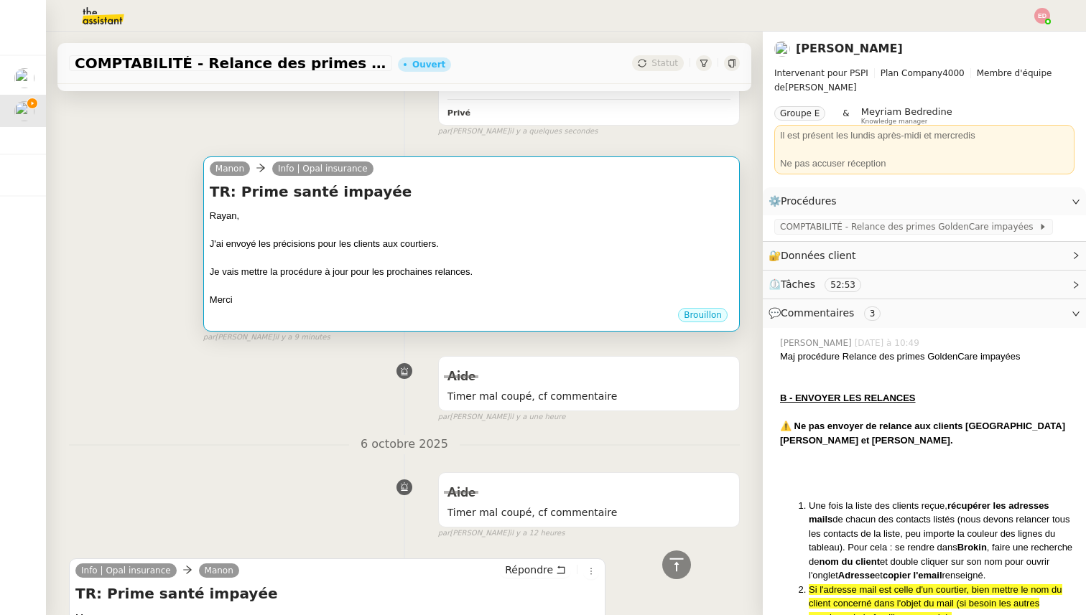
click at [449, 279] on div at bounding box center [472, 286] width 524 height 14
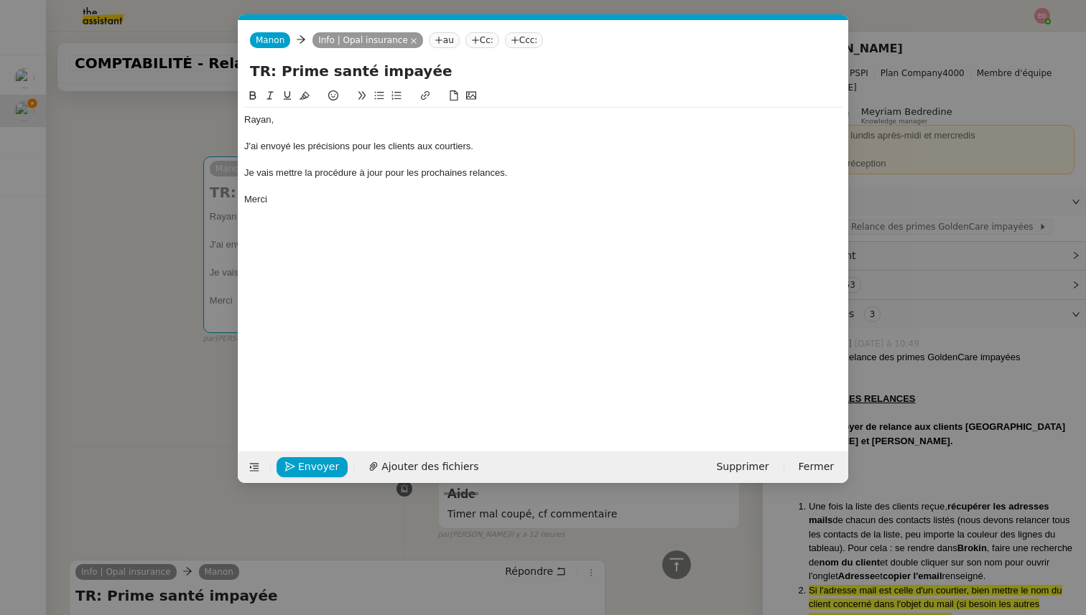
scroll to position [0, 30]
click at [322, 461] on span "Envoyer" at bounding box center [318, 467] width 41 height 17
click at [322, 461] on span "Confirmer l'envoi" at bounding box center [341, 467] width 86 height 17
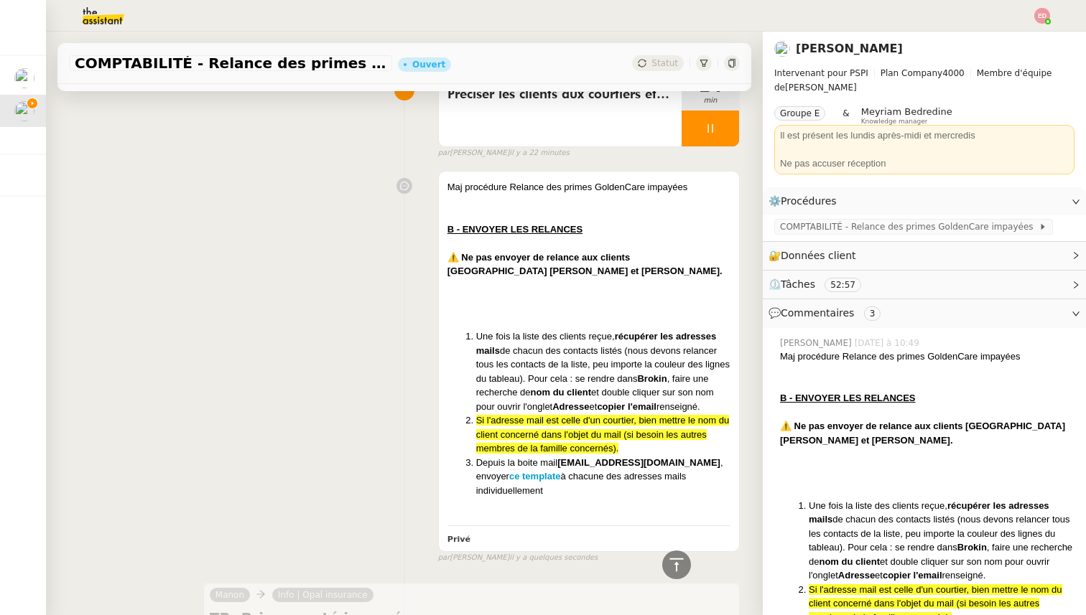
scroll to position [0, 0]
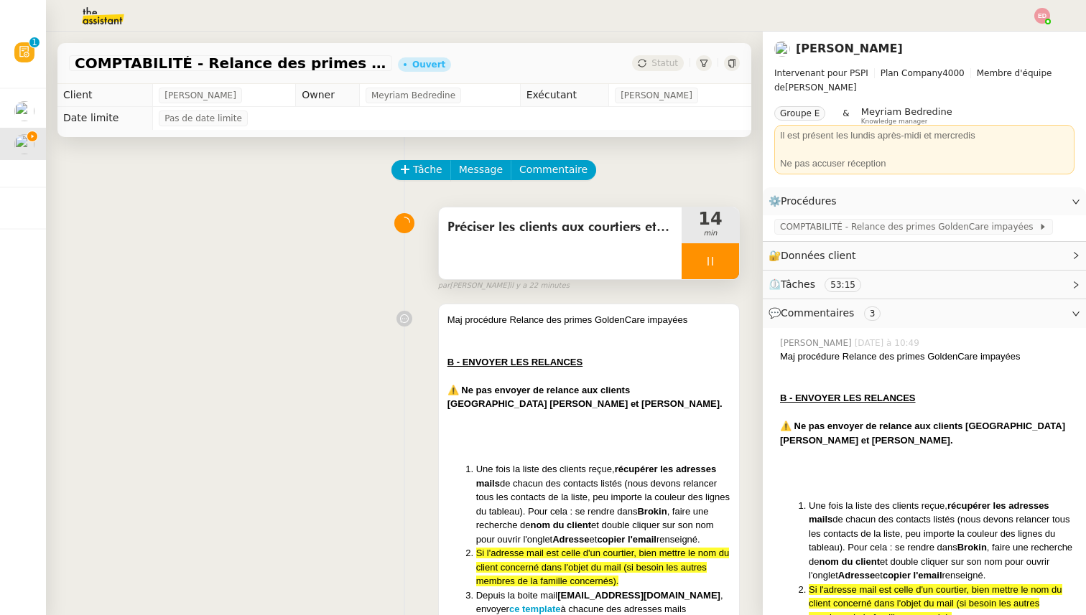
click at [727, 260] on div at bounding box center [710, 261] width 57 height 36
click at [727, 260] on icon at bounding box center [725, 261] width 11 height 8
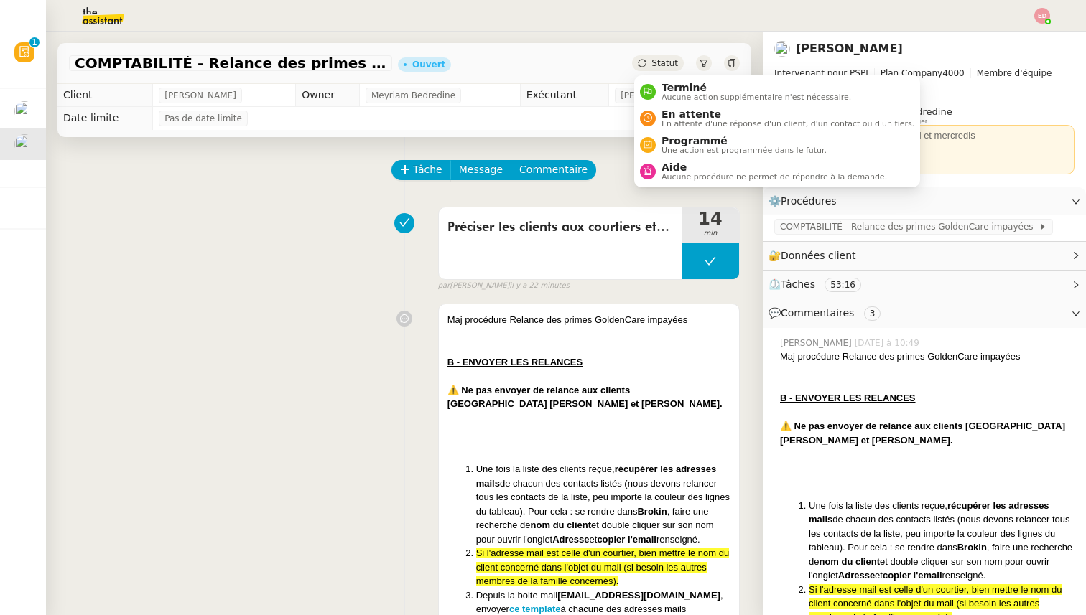
click at [672, 64] on span "Statut" at bounding box center [664, 63] width 27 height 10
click at [677, 174] on span "Aucune procédure ne permet de répondre à la demande." at bounding box center [774, 177] width 226 height 8
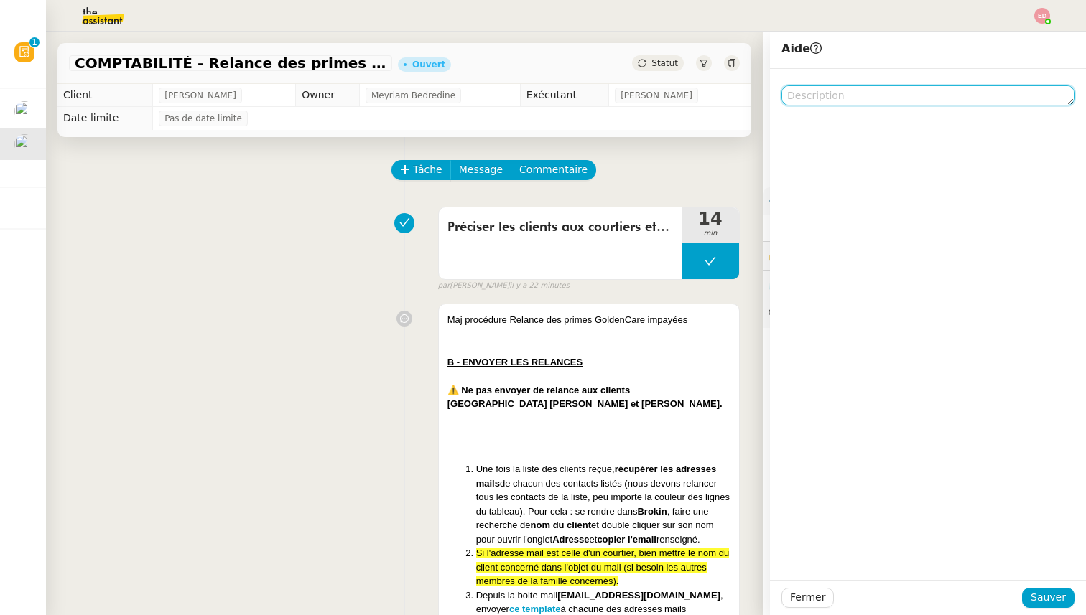
click at [846, 95] on textarea at bounding box center [927, 95] width 293 height 20
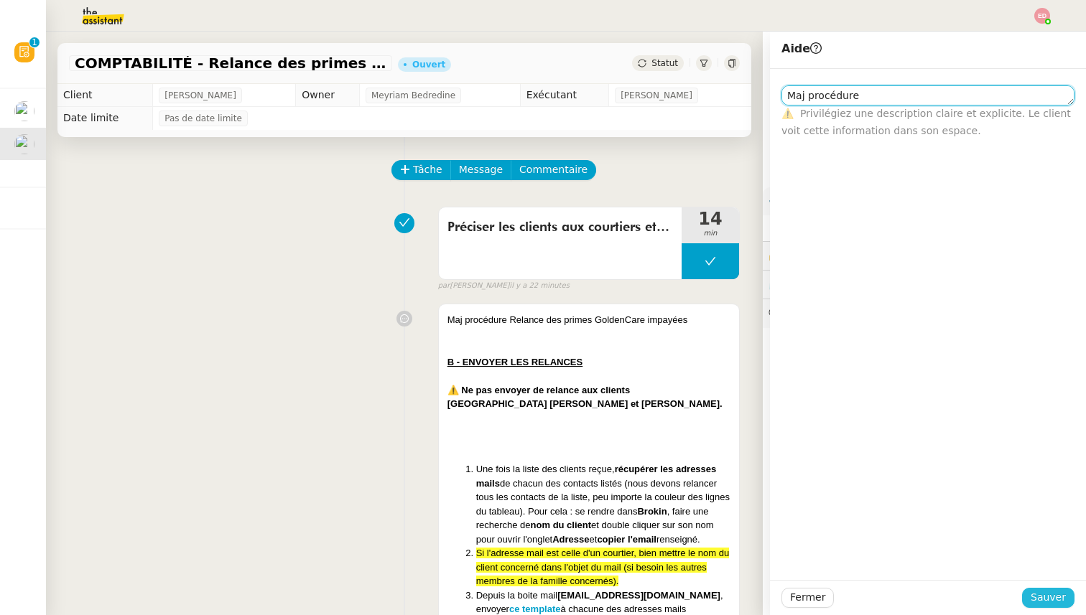
type textarea "Maj procédure"
click at [1041, 593] on span "Sauver" at bounding box center [1048, 598] width 35 height 17
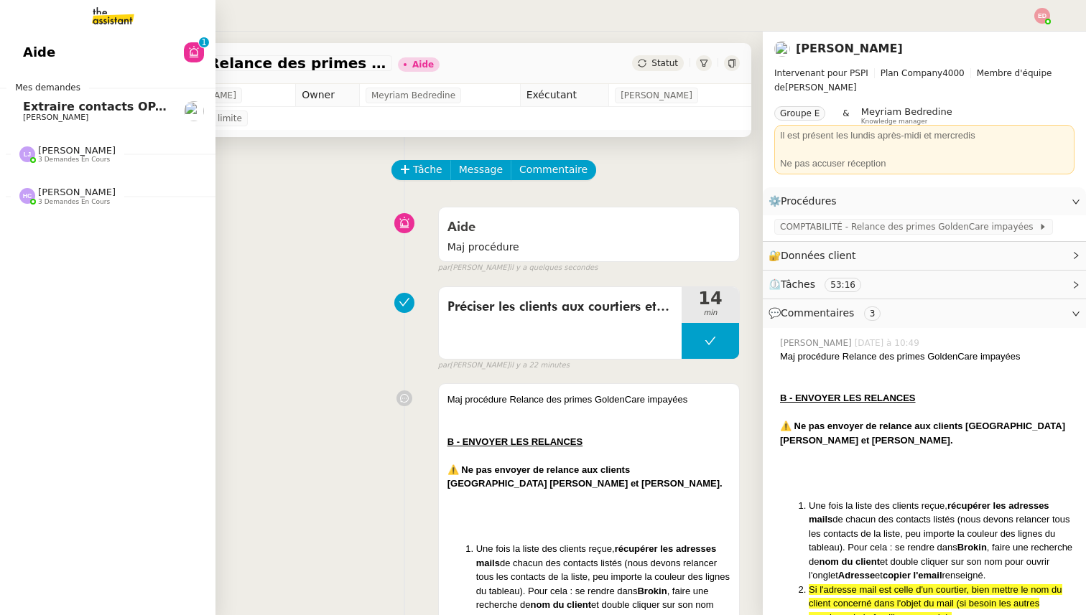
click at [58, 111] on span "Extraire contacts OPAL résidents [DEMOGRAPHIC_DATA]" at bounding box center [204, 107] width 363 height 14
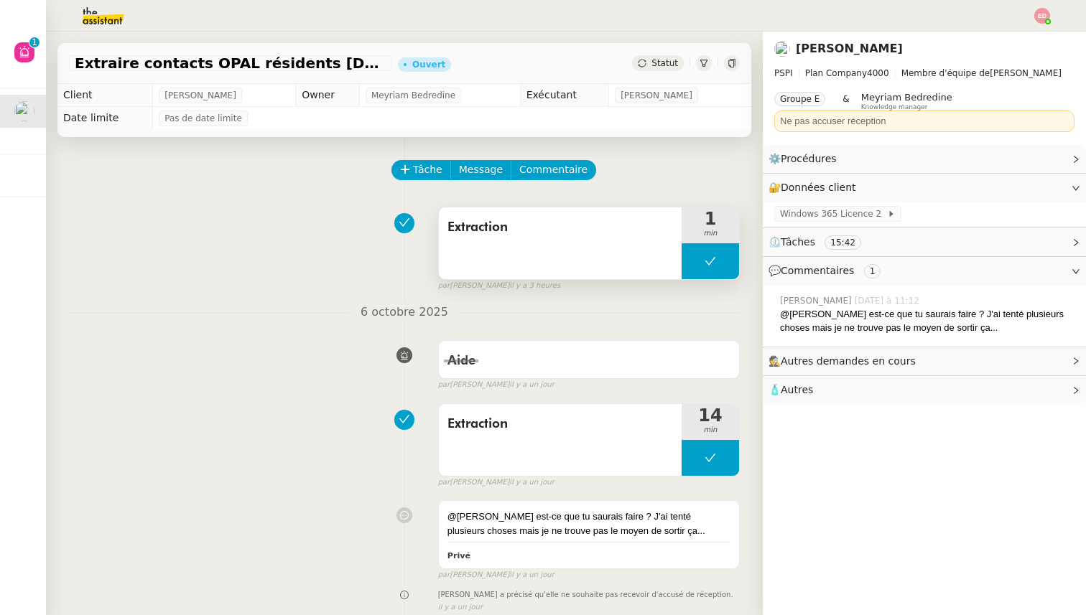
click at [699, 266] on button at bounding box center [710, 261] width 57 height 36
click at [699, 266] on icon at bounding box center [695, 261] width 11 height 11
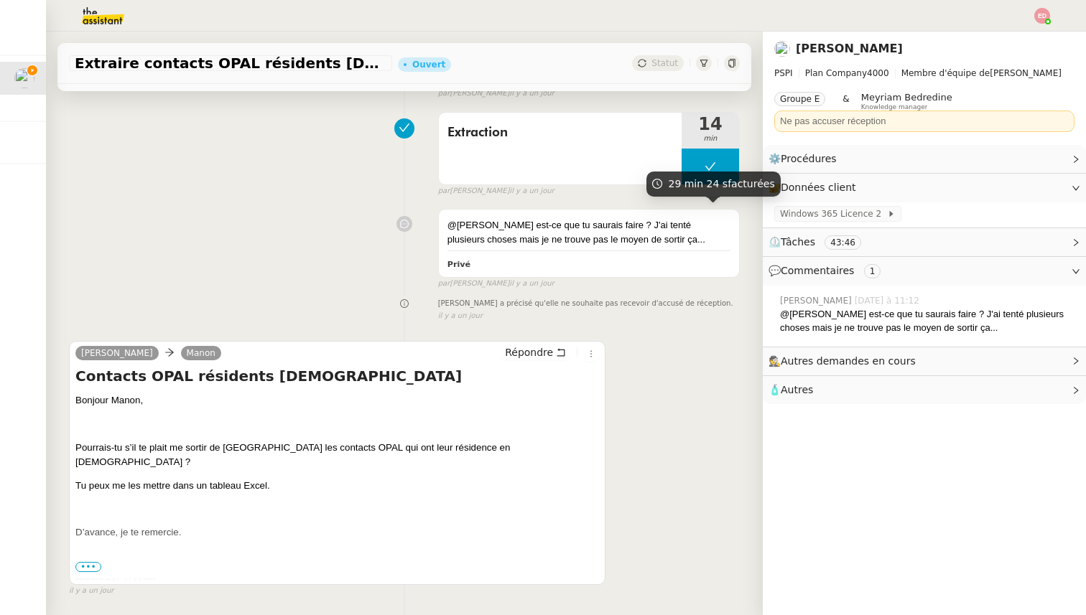
scroll to position [342, 0]
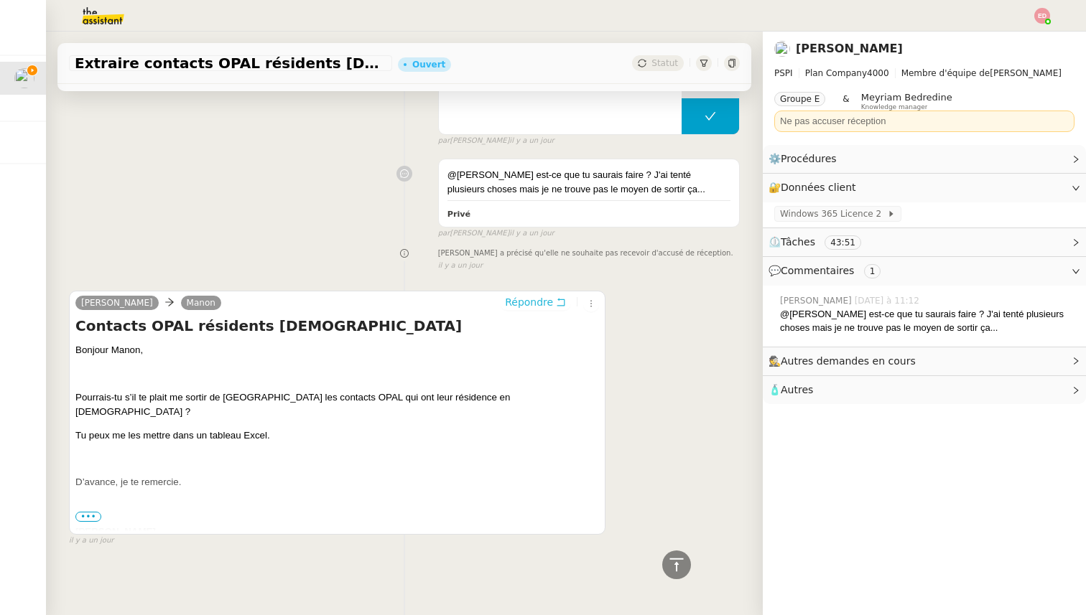
click at [530, 299] on span "Répondre" at bounding box center [529, 302] width 48 height 14
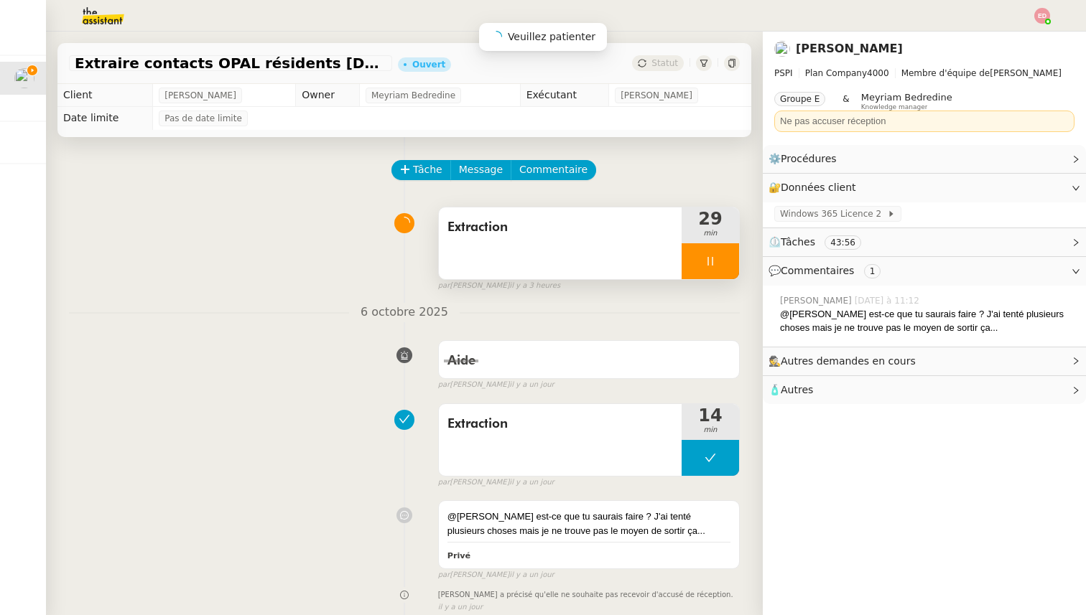
click at [725, 256] on div at bounding box center [710, 261] width 57 height 36
